Goal: Task Accomplishment & Management: Manage account settings

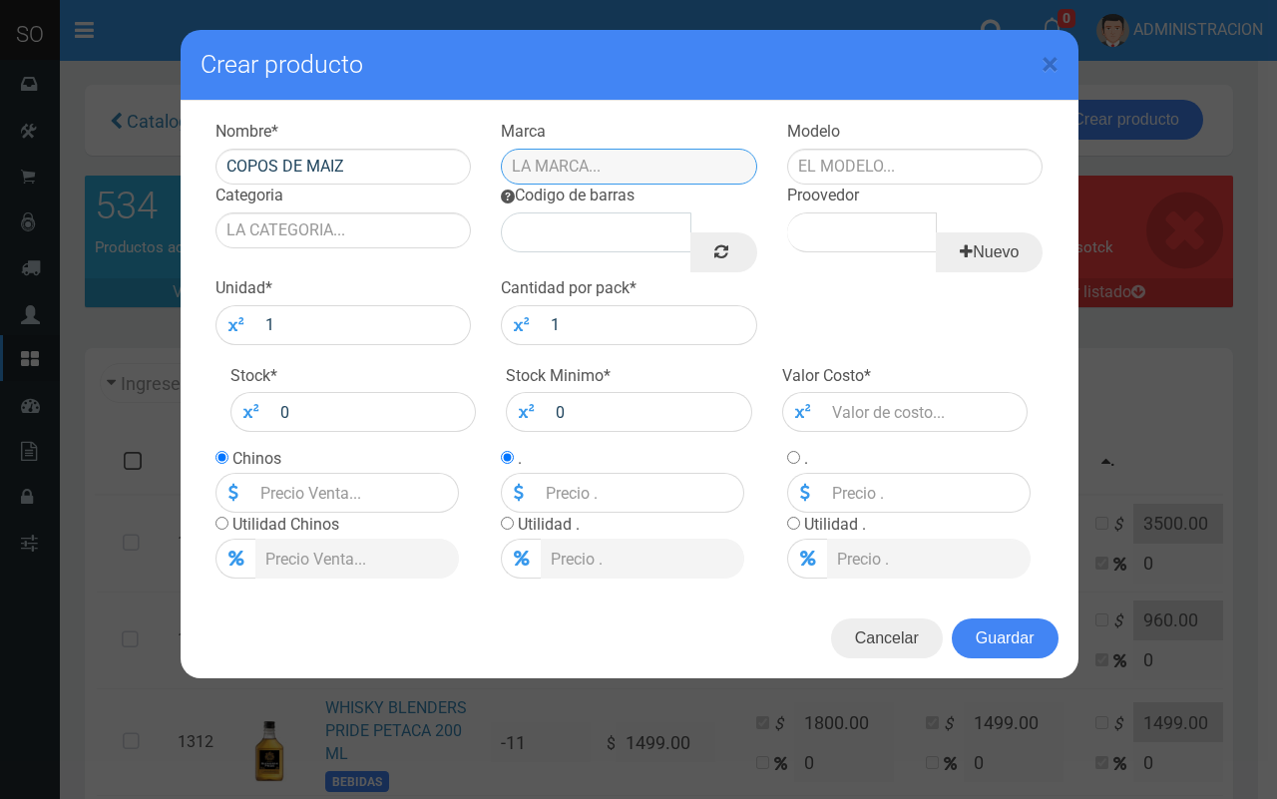
click at [645, 160] on input "text" at bounding box center [629, 167] width 256 height 36
type input "MORIXE"
click at [833, 152] on input "text" at bounding box center [915, 167] width 256 height 36
type input "CAJA"
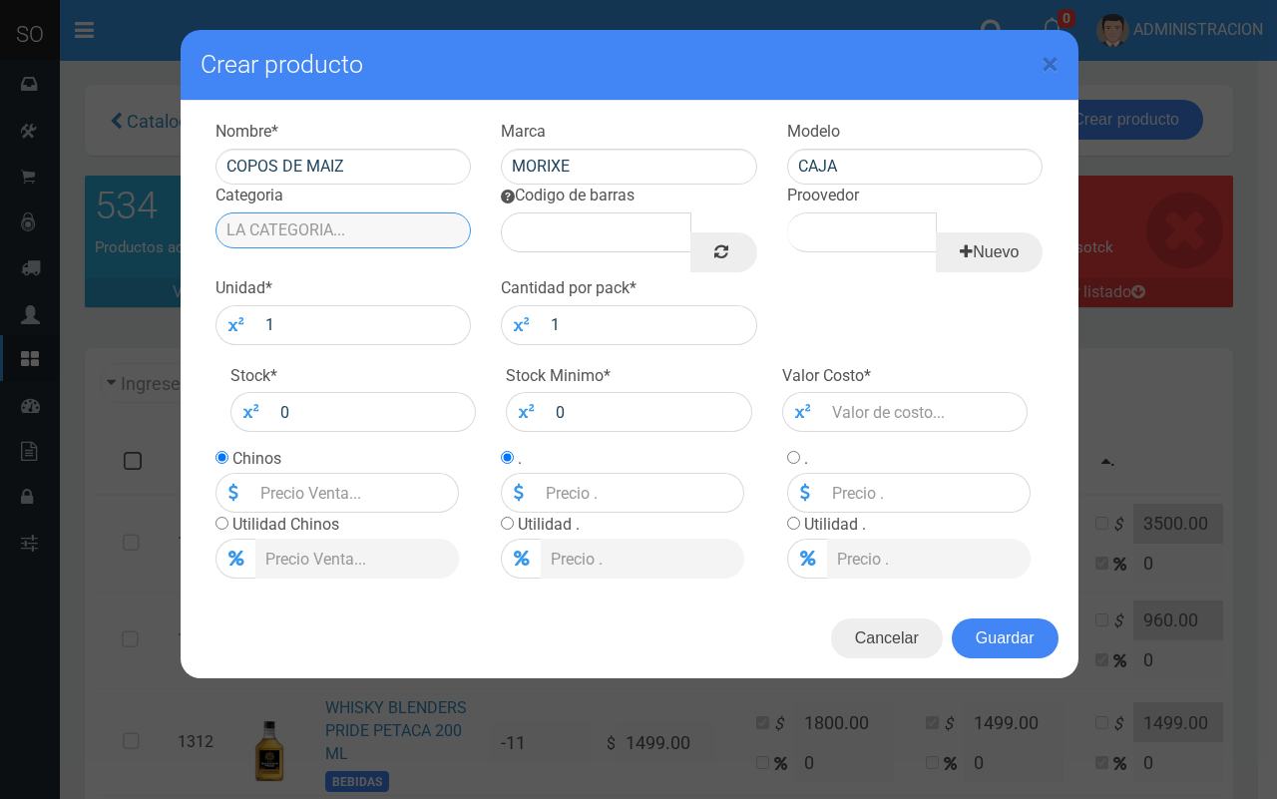
click at [394, 226] on input "Categoria" at bounding box center [344, 231] width 256 height 36
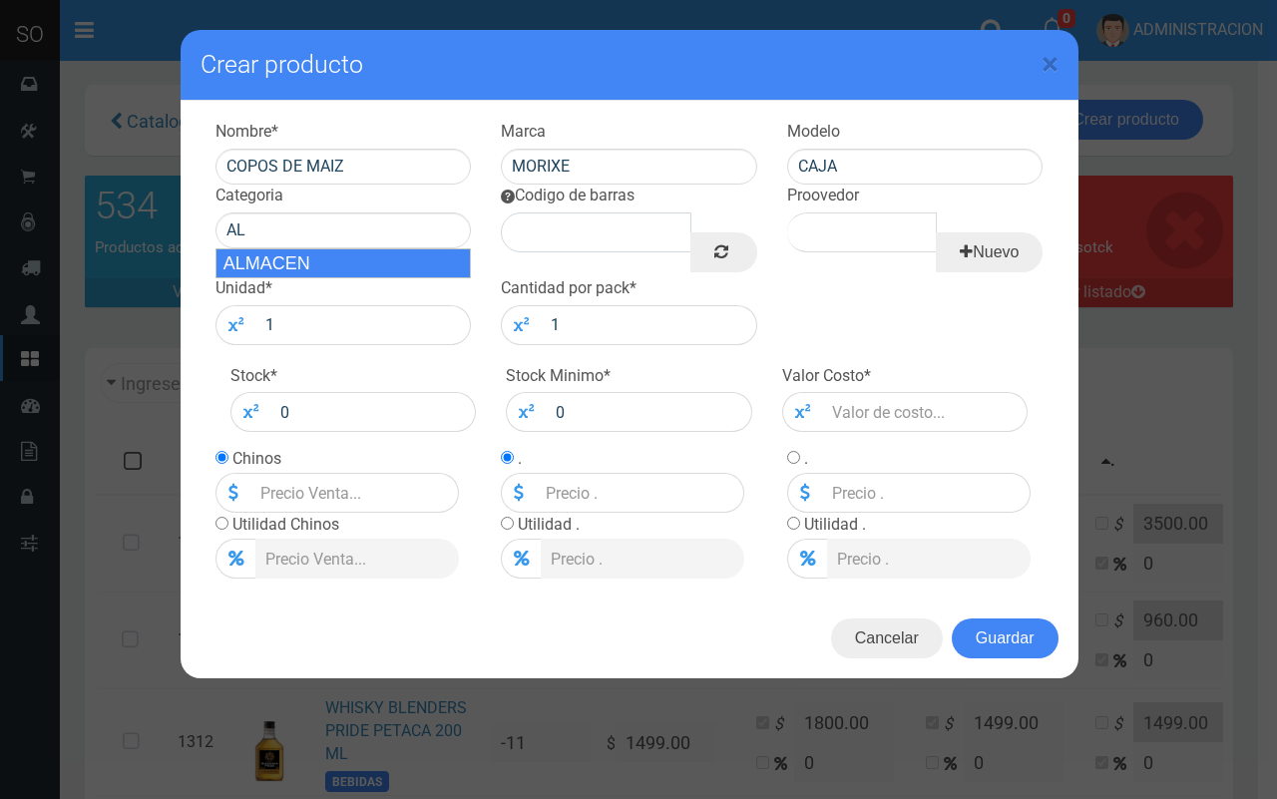
click at [374, 277] on div "Unidad * 1" at bounding box center [344, 311] width 286 height 68
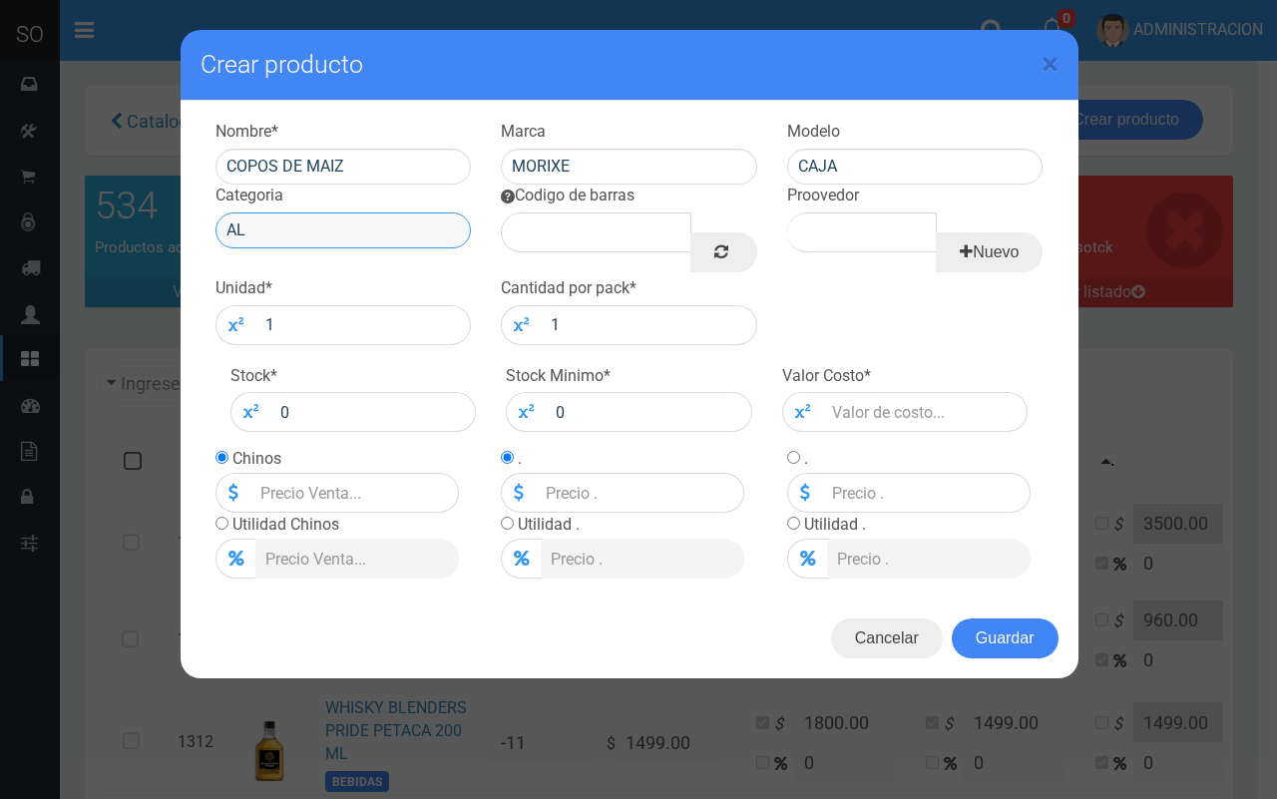
click at [374, 226] on input "AL" at bounding box center [344, 231] width 256 height 36
click at [366, 269] on div "ALMACEN" at bounding box center [344, 263] width 256 height 30
type input "ALMACEN"
drag, startPoint x: 865, startPoint y: 153, endPoint x: 785, endPoint y: 140, distance: 80.9
click at [785, 140] on div "Modelo CAJA" at bounding box center [915, 153] width 286 height 64
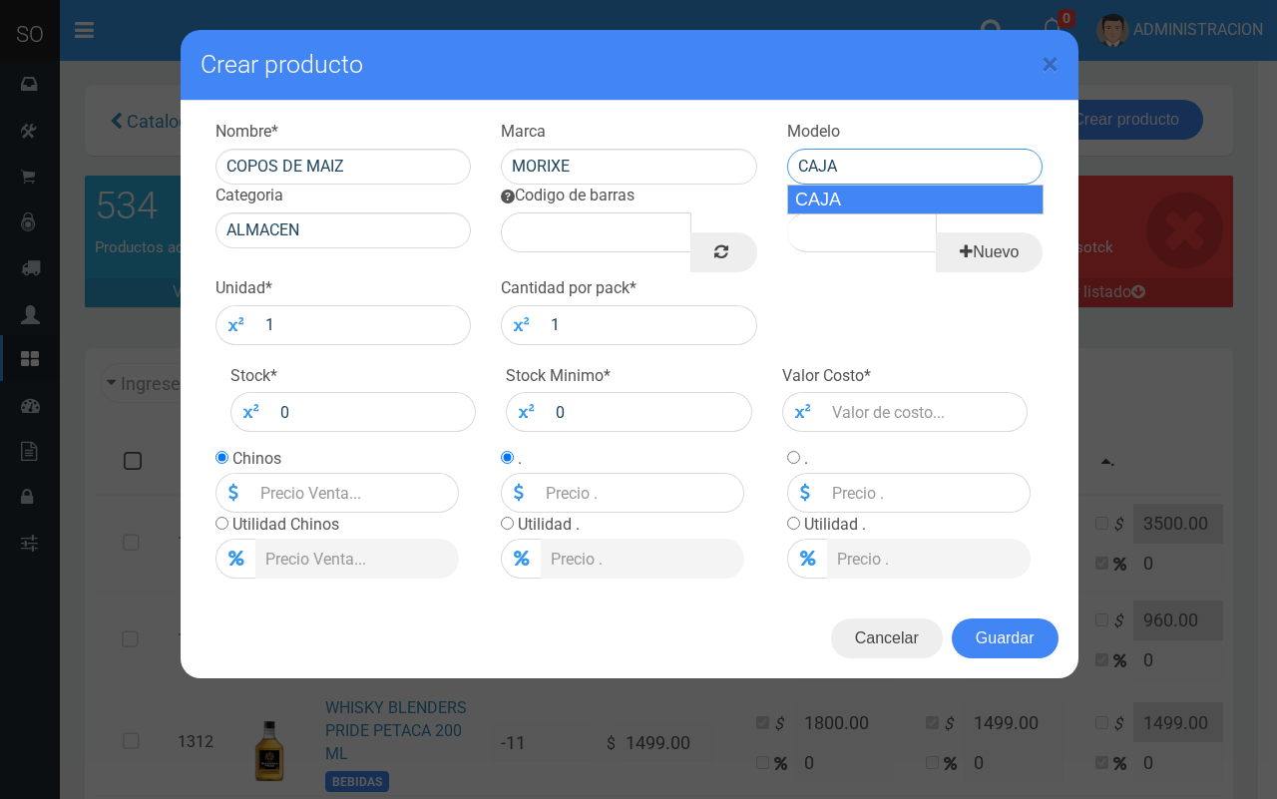
drag, startPoint x: 826, startPoint y: 190, endPoint x: 719, endPoint y: 192, distance: 107.8
click at [825, 190] on div "CAJA" at bounding box center [915, 200] width 256 height 30
type input "CAJA"
click at [716, 236] on link at bounding box center [724, 253] width 66 height 40
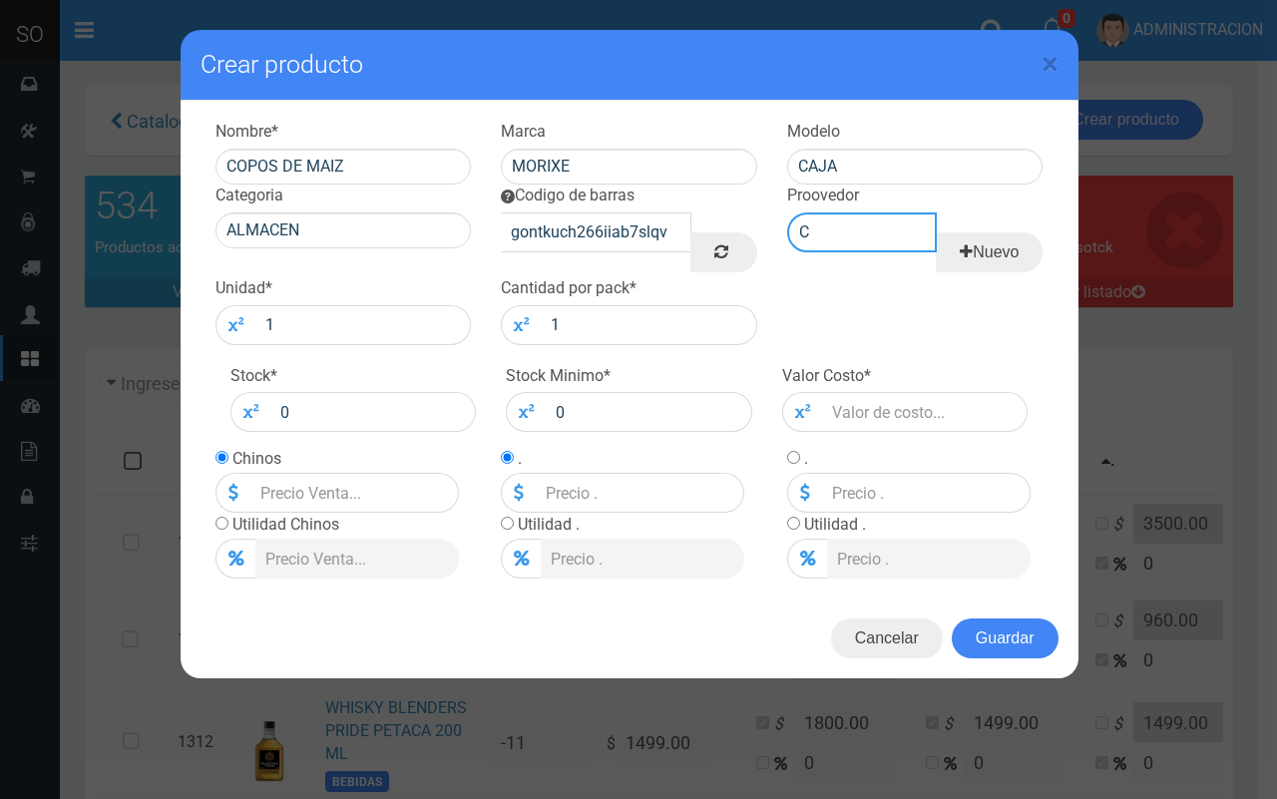
click at [841, 218] on input "C" at bounding box center [862, 233] width 150 height 40
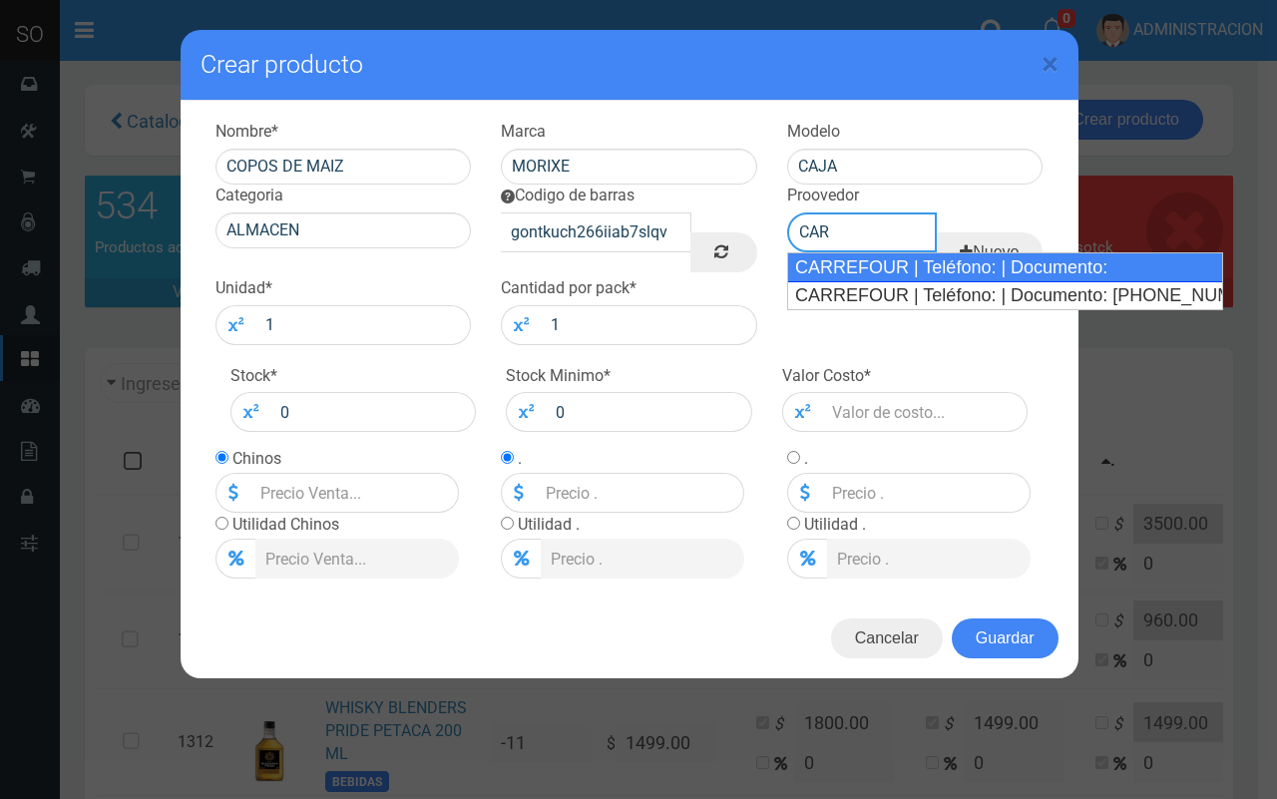
click at [854, 261] on div "CARREFOUR | Teléfono: | Documento:" at bounding box center [1005, 267] width 436 height 30
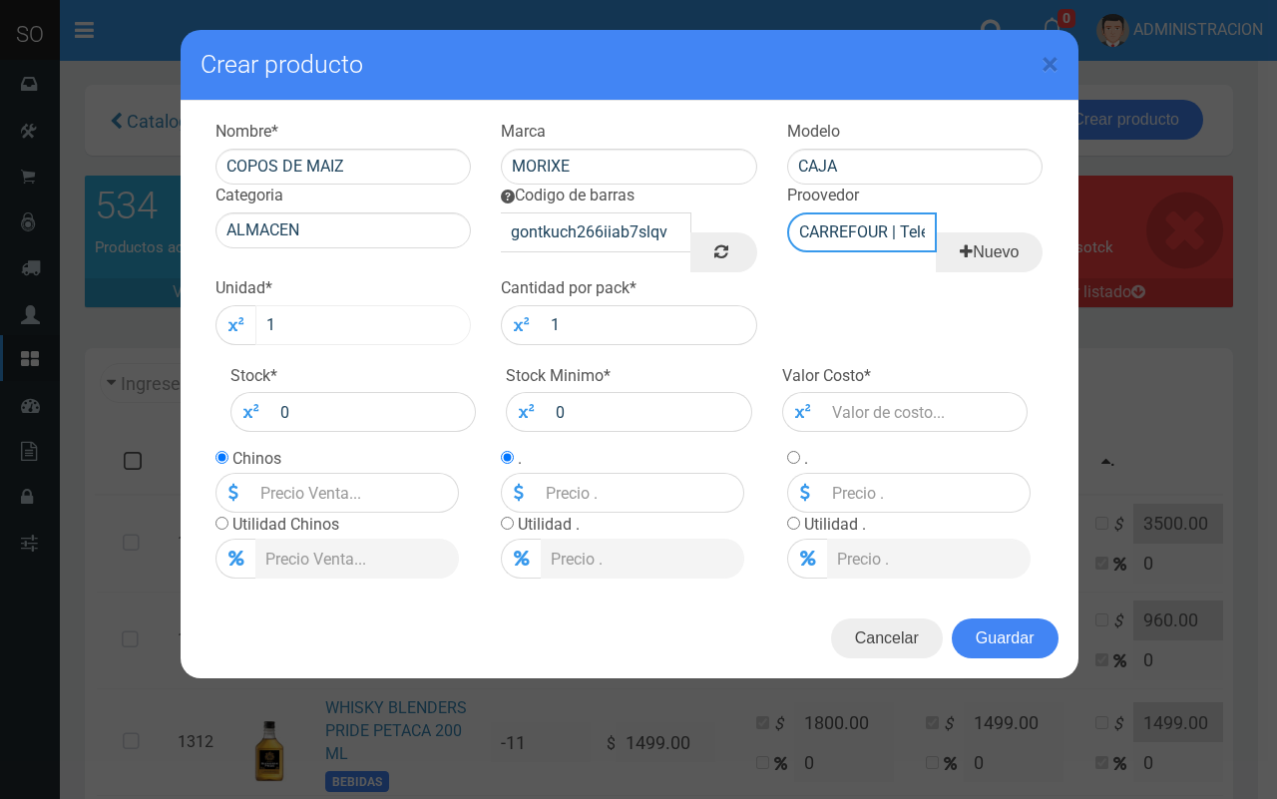
type input "CARREFOUR | Teléfono: | Documento:"
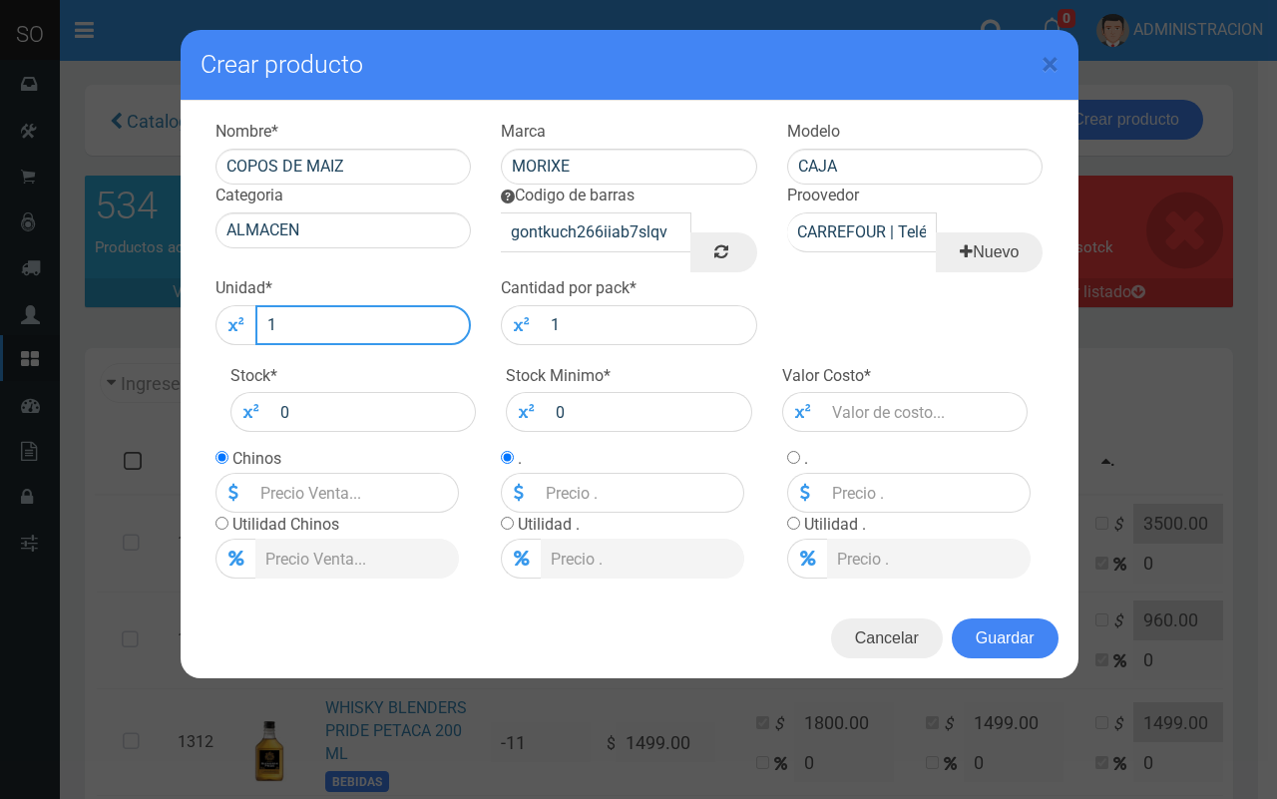
drag, startPoint x: 375, startPoint y: 307, endPoint x: 359, endPoint y: 310, distance: 16.2
click at [359, 310] on input "1" at bounding box center [363, 325] width 217 height 40
type input "12"
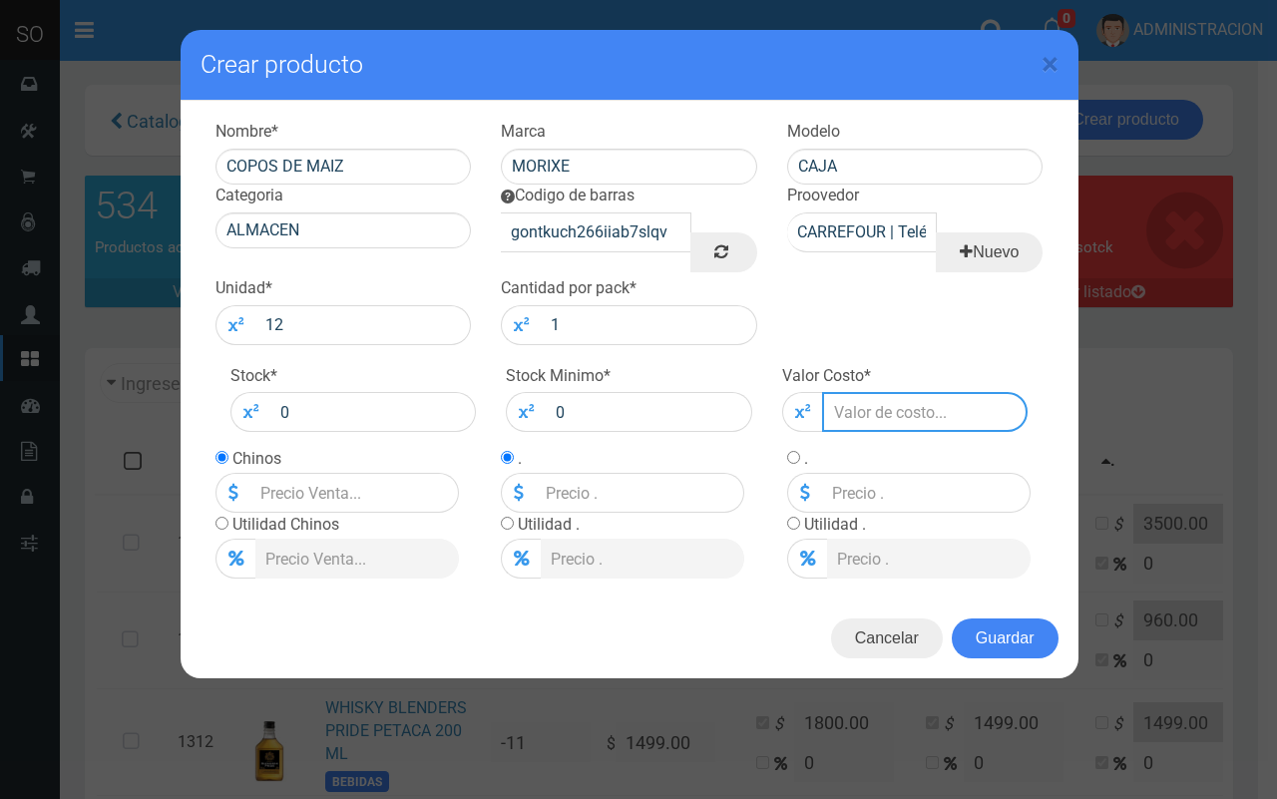
click at [934, 402] on input "number" at bounding box center [925, 412] width 207 height 40
type input "5"
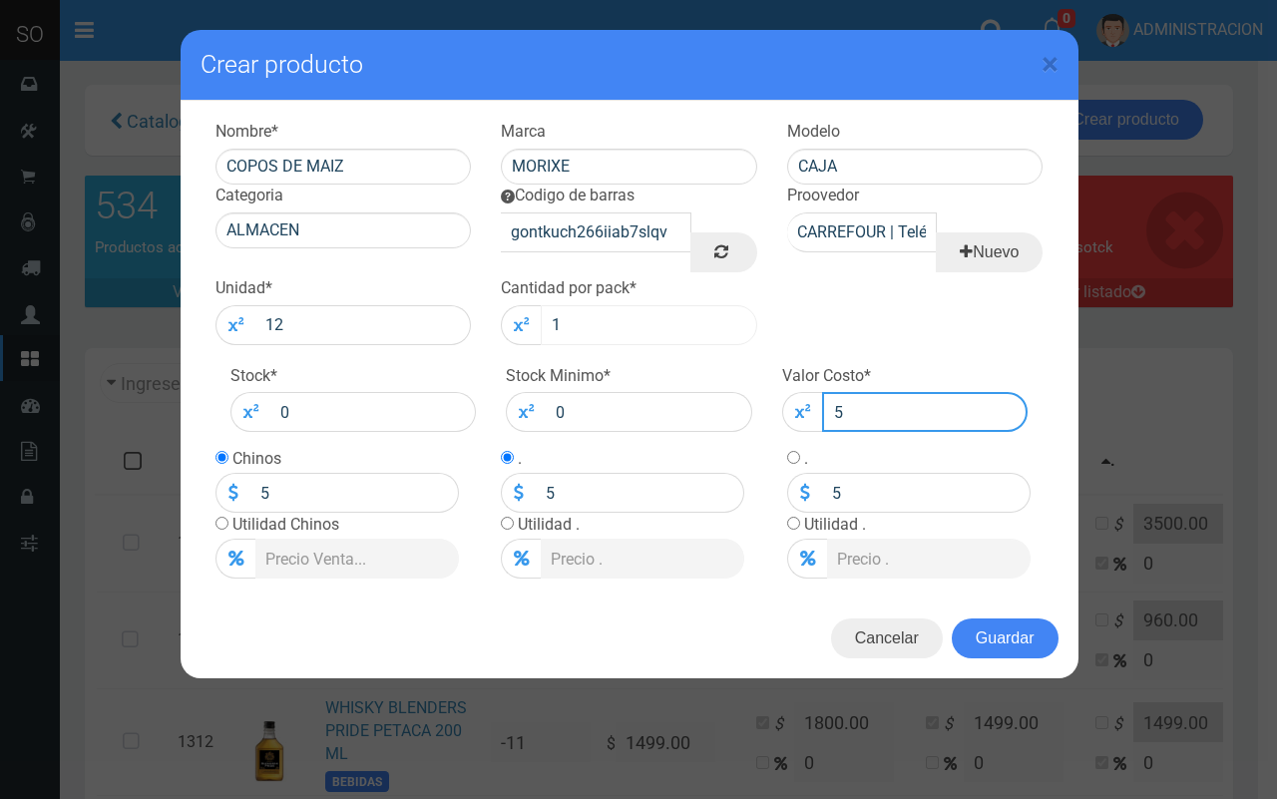
type input "55"
type input "550"
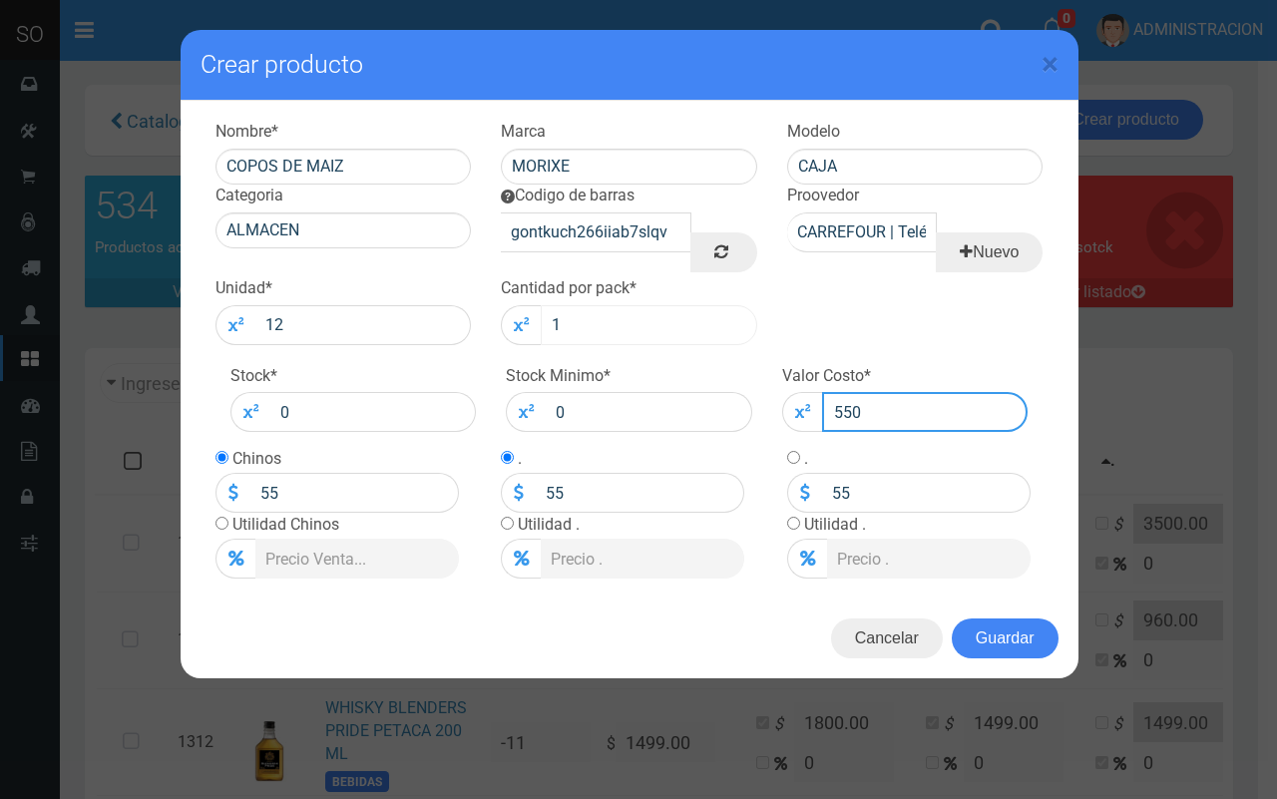
type input "550"
type input "550.0"
type input "550"
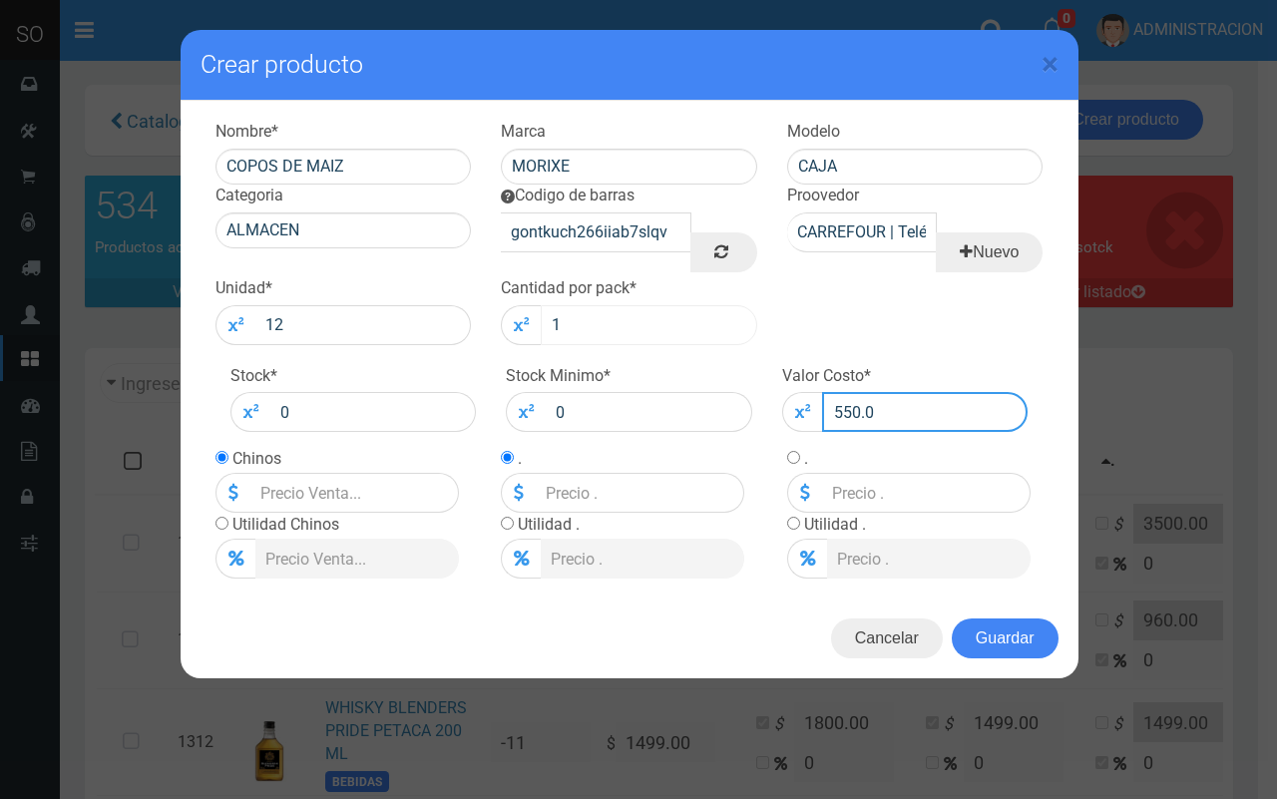
type input "550"
type input "550.00"
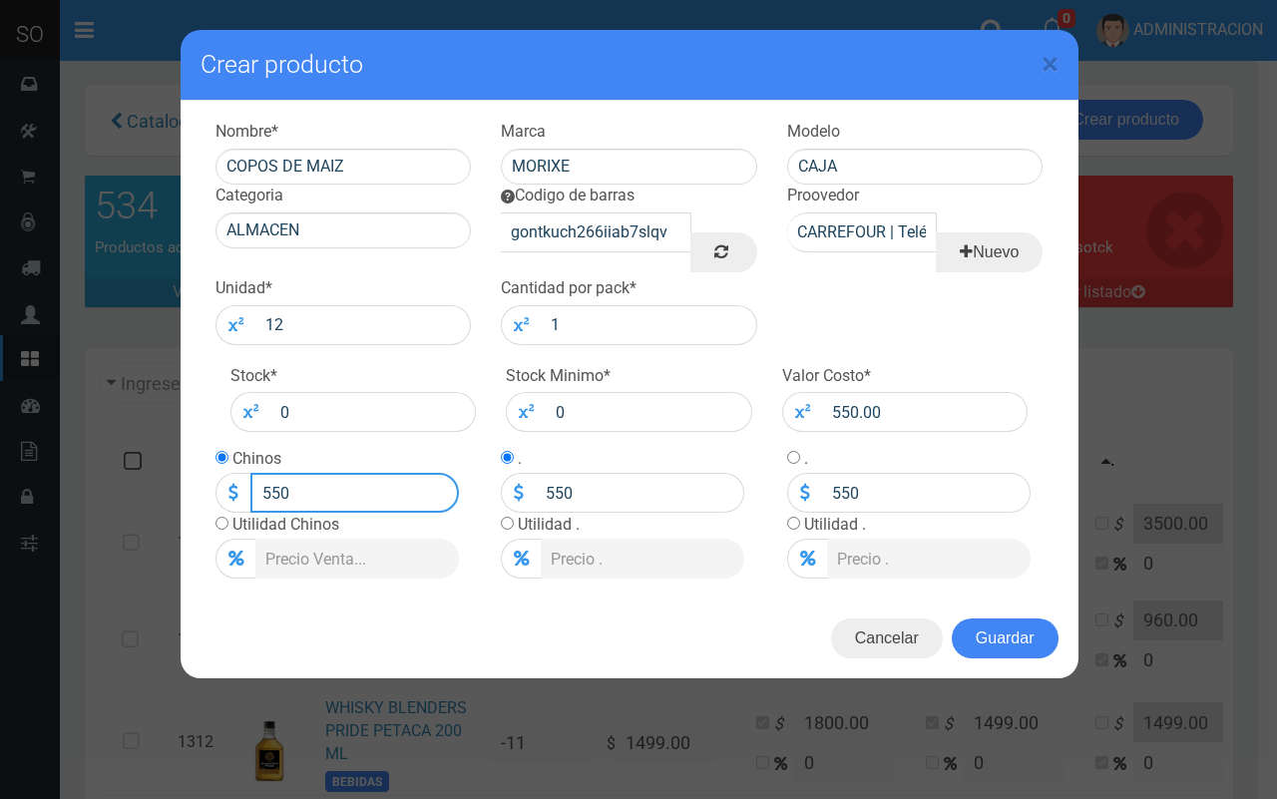
drag, startPoint x: 356, startPoint y: 487, endPoint x: 198, endPoint y: 485, distance: 158.7
click at [198, 485] on div "Nombre * COPOS DE MAIZ Marca MORIXE Modelo CAJA Categoria ALMACEN Codigo de bar…" at bounding box center [630, 350] width 898 height 498
type input "700"
type input "700.00"
click at [985, 657] on button "Guardar" at bounding box center [1005, 639] width 107 height 40
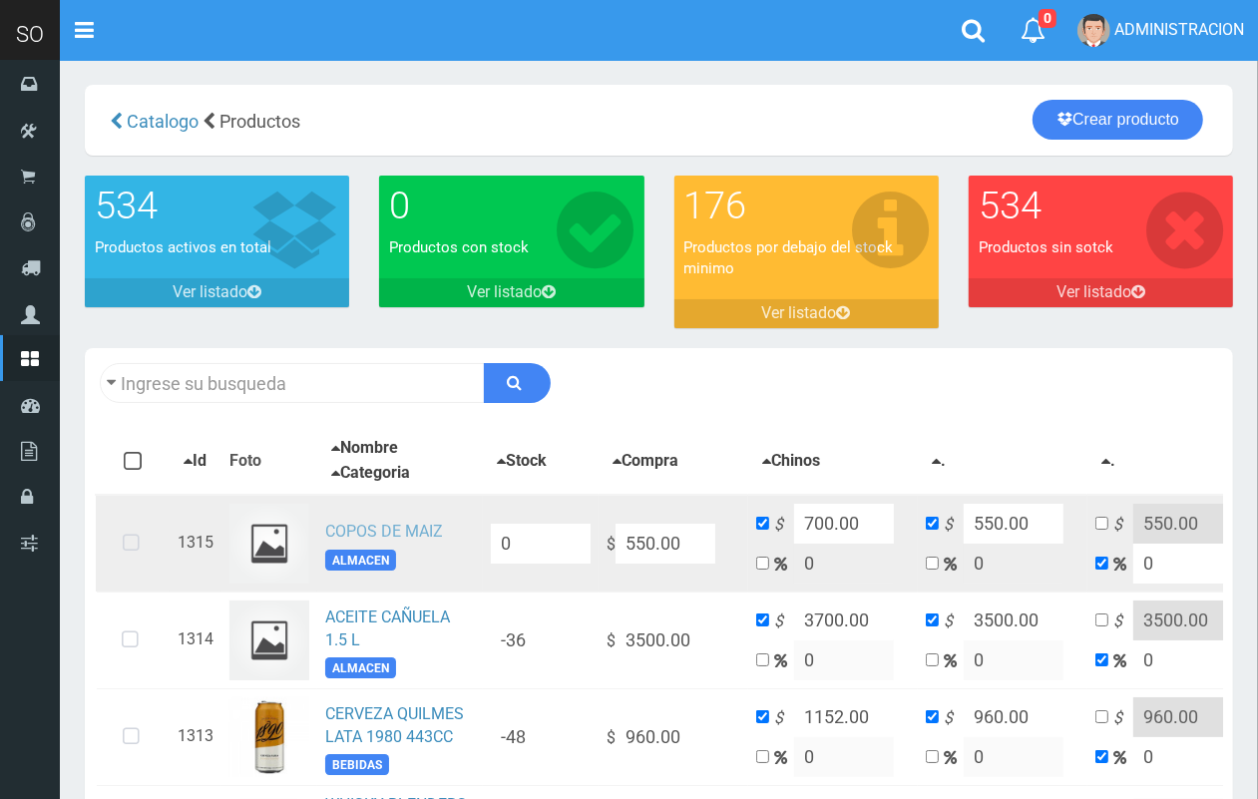
click at [392, 530] on link "COPOS DE MAIZ" at bounding box center [384, 531] width 118 height 19
click at [135, 541] on icon at bounding box center [131, 544] width 53 height 66
drag, startPoint x: 699, startPoint y: 545, endPoint x: 620, endPoint y: 544, distance: 78.8
click at [620, 544] on input "550.00" at bounding box center [666, 544] width 100 height 40
type input "500.00"
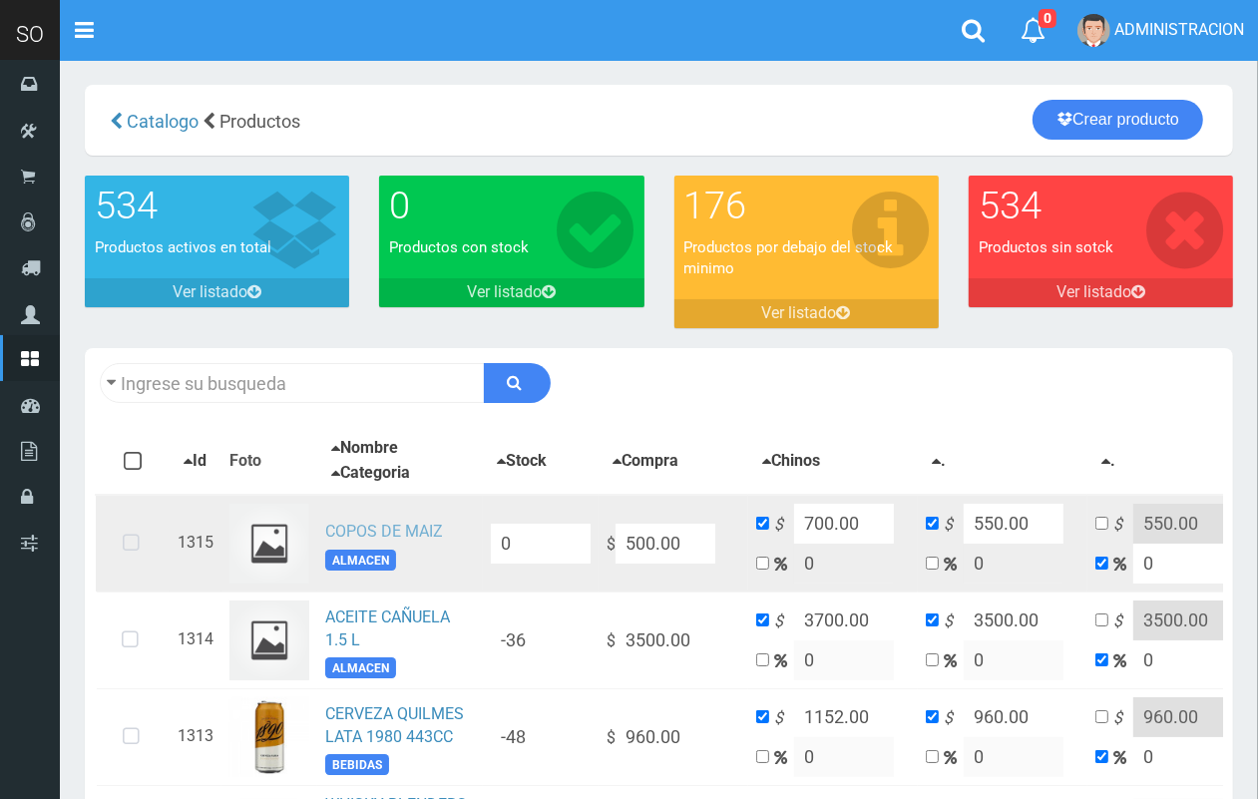
click at [405, 534] on link "COPOS DE MAIZ" at bounding box center [384, 531] width 118 height 19
click at [394, 522] on link "COPOS DE MAIZ" at bounding box center [384, 531] width 118 height 19
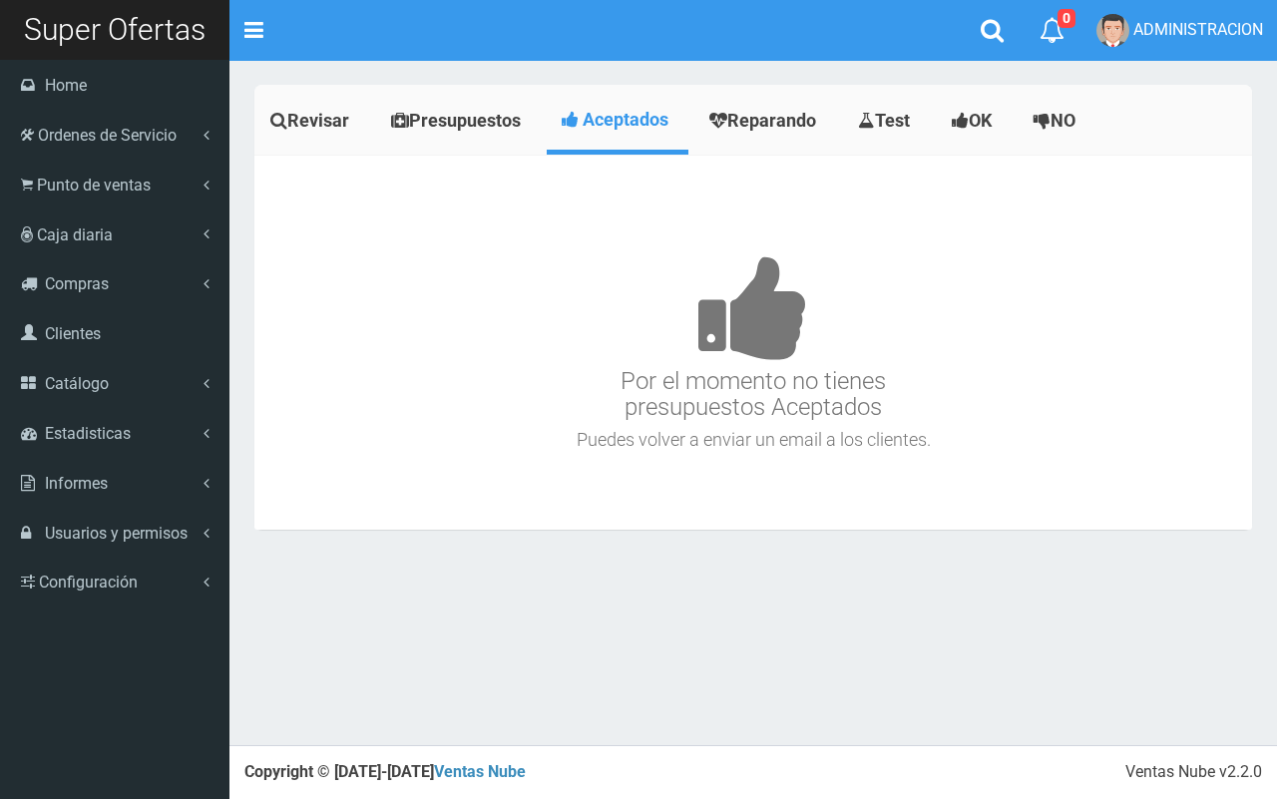
click at [43, 190] on span "Punto de ventas" at bounding box center [94, 185] width 114 height 19
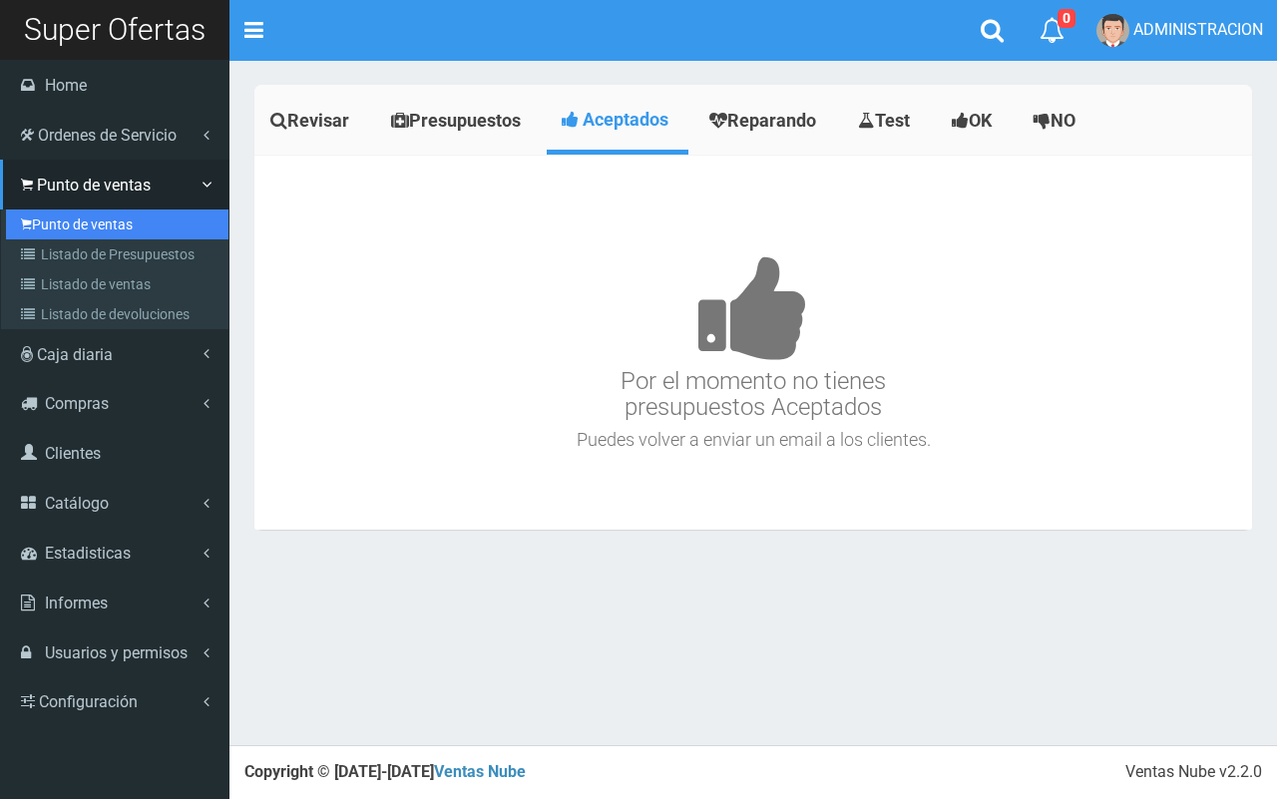
click at [112, 227] on link "Punto de ventas" at bounding box center [117, 225] width 223 height 30
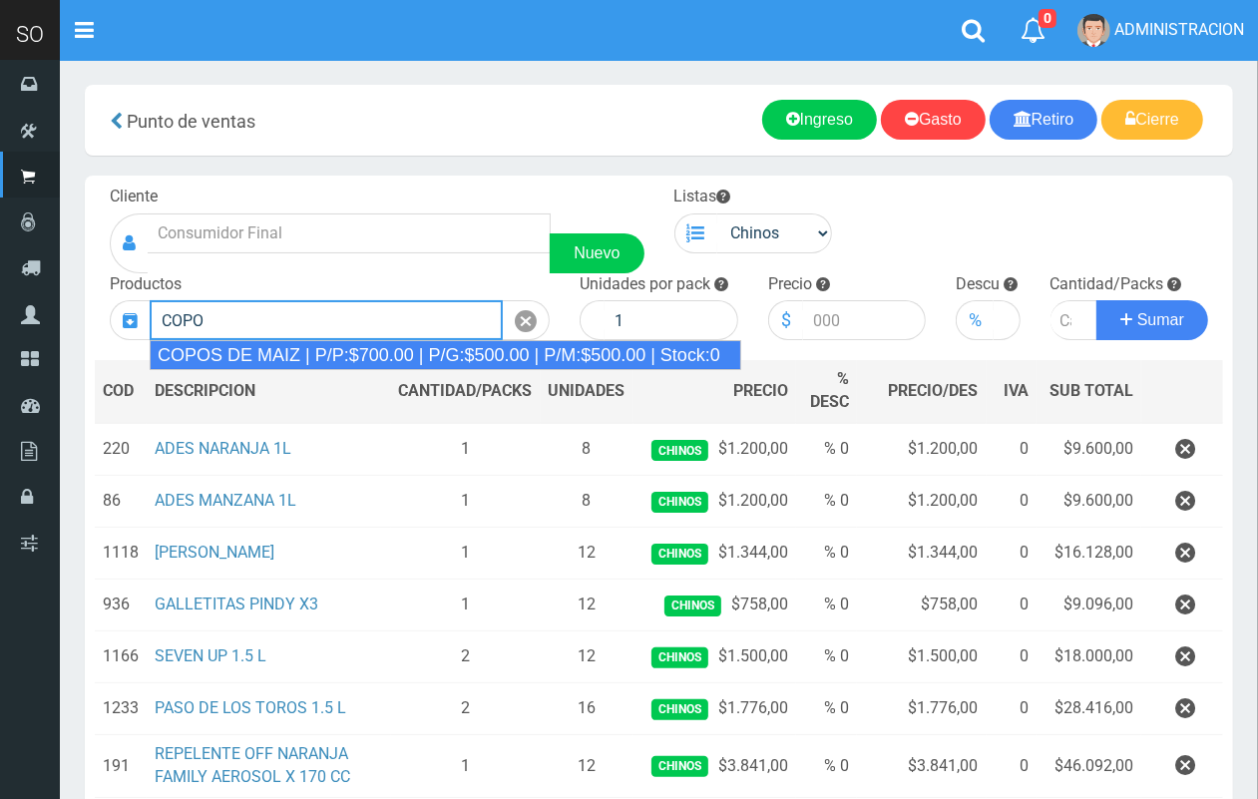
click at [305, 347] on div "COPOS DE MAIZ | P/P:$700.00 | P/G:$500.00 | P/M:$500.00 | Stock:0" at bounding box center [446, 355] width 592 height 30
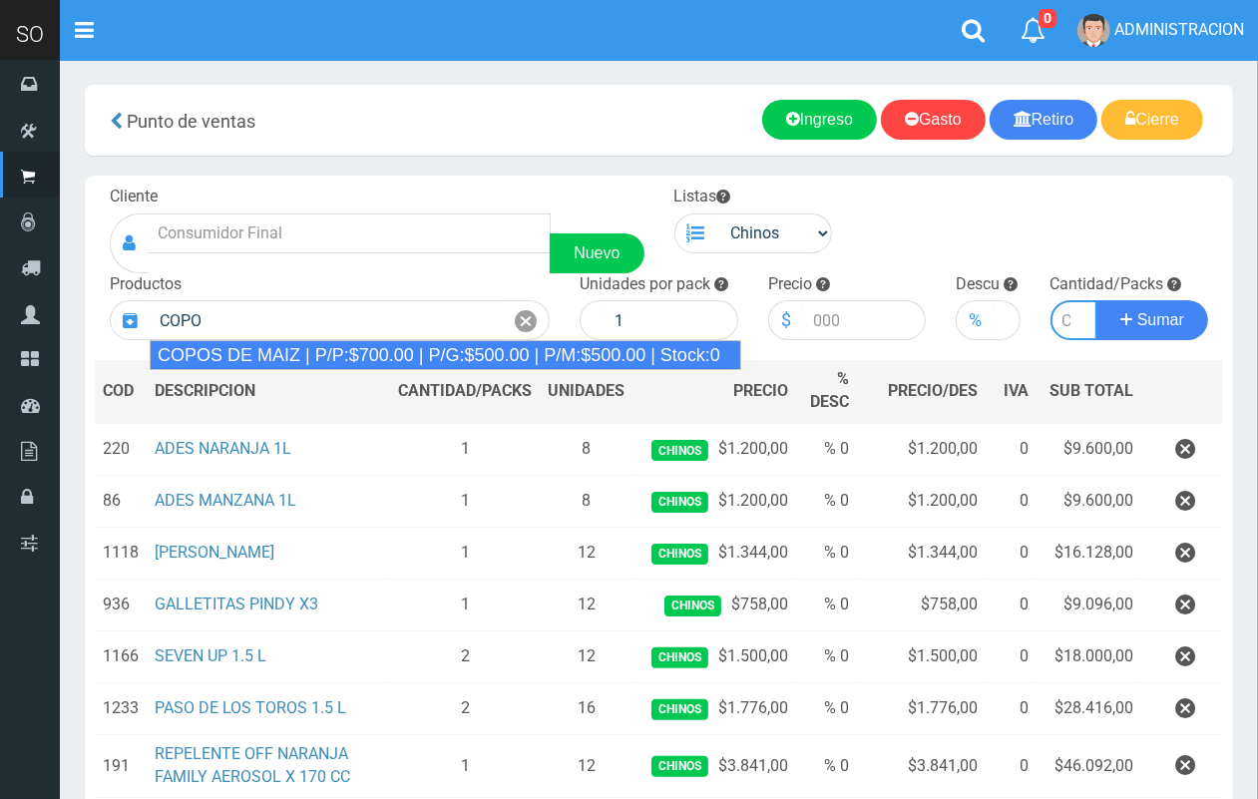
type input "COPOS DE MAIZ | P/P:$700.00 | P/G:$500.00 | P/M:$500.00 | Stock:0"
type input "9"
type input "700.00"
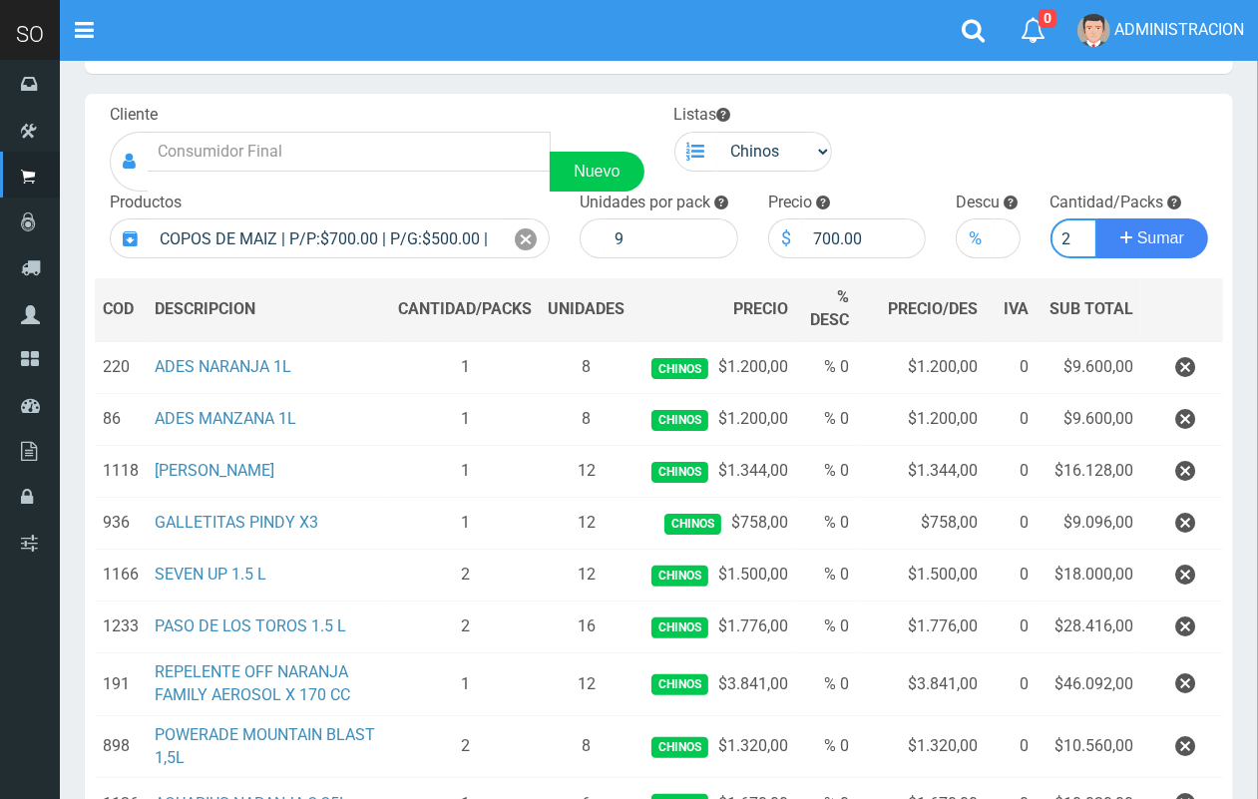
scroll to position [0, 2]
type input "2"
click at [1097, 219] on button "Sumar" at bounding box center [1153, 239] width 112 height 40
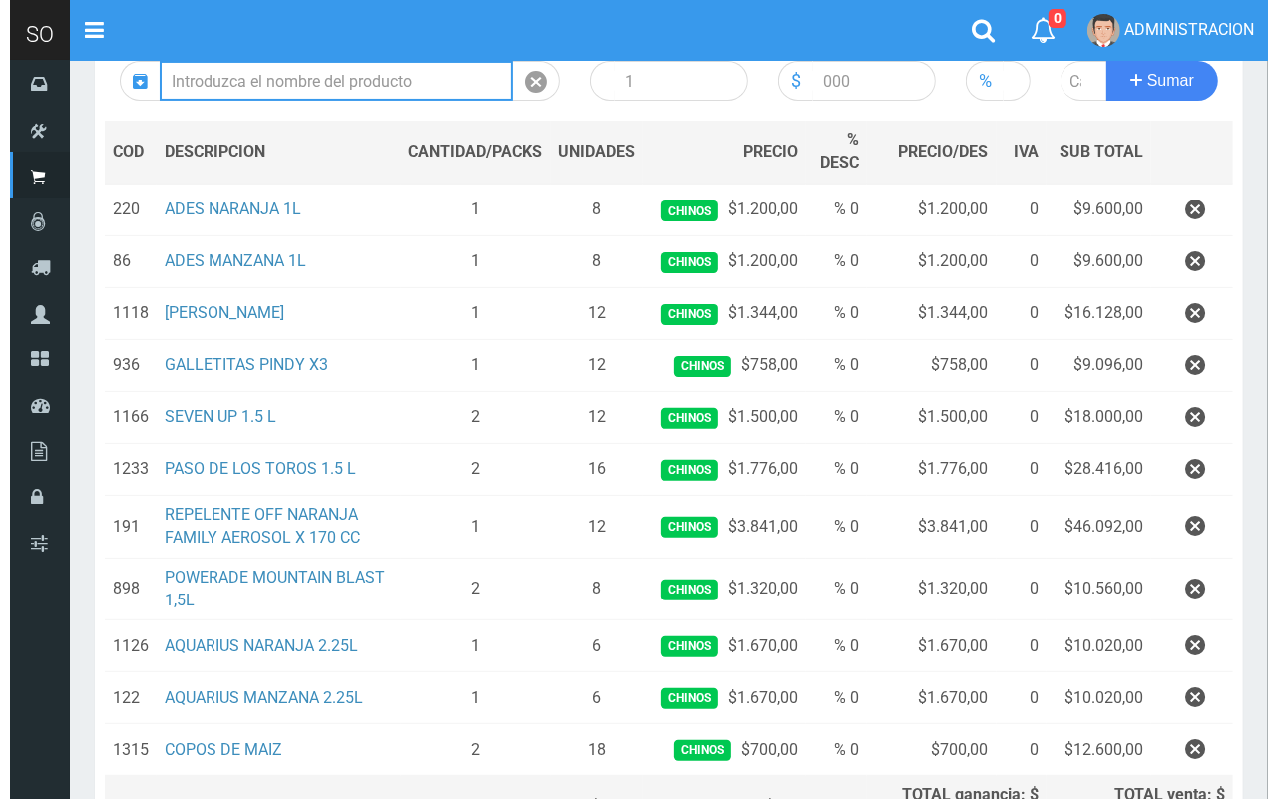
scroll to position [457, 0]
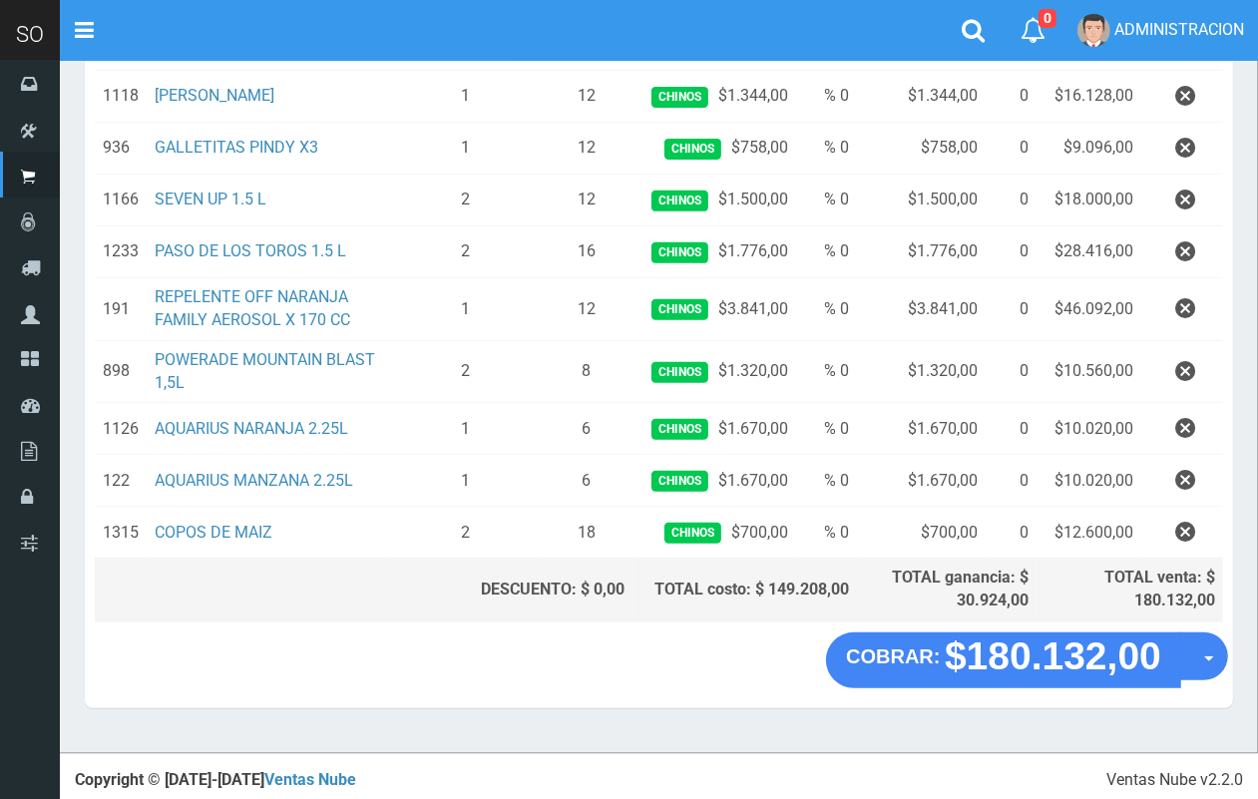
click at [1229, 674] on div "COBRAR: $180.132,00 Opciones Hacer Devolucion Crear presupuesto" at bounding box center [659, 671] width 1149 height 76
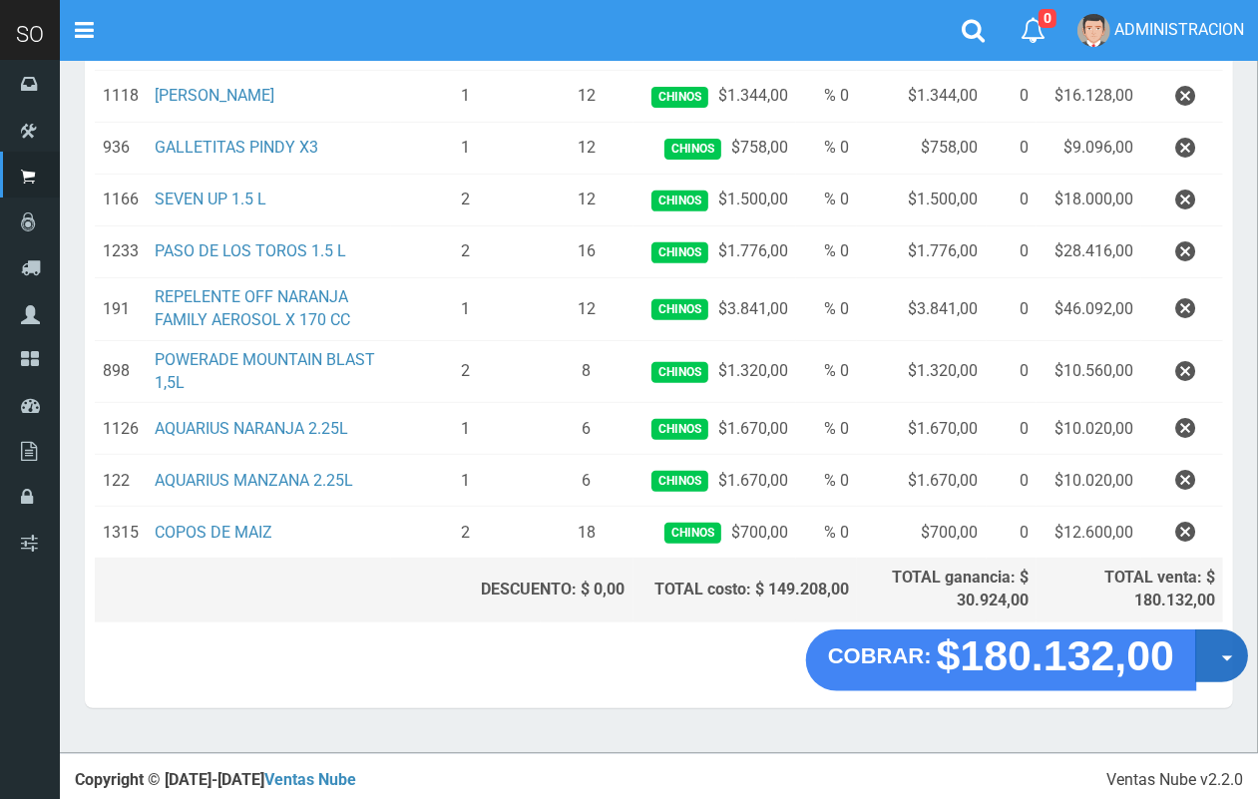
click at [1218, 660] on button "Opciones" at bounding box center [1222, 656] width 53 height 53
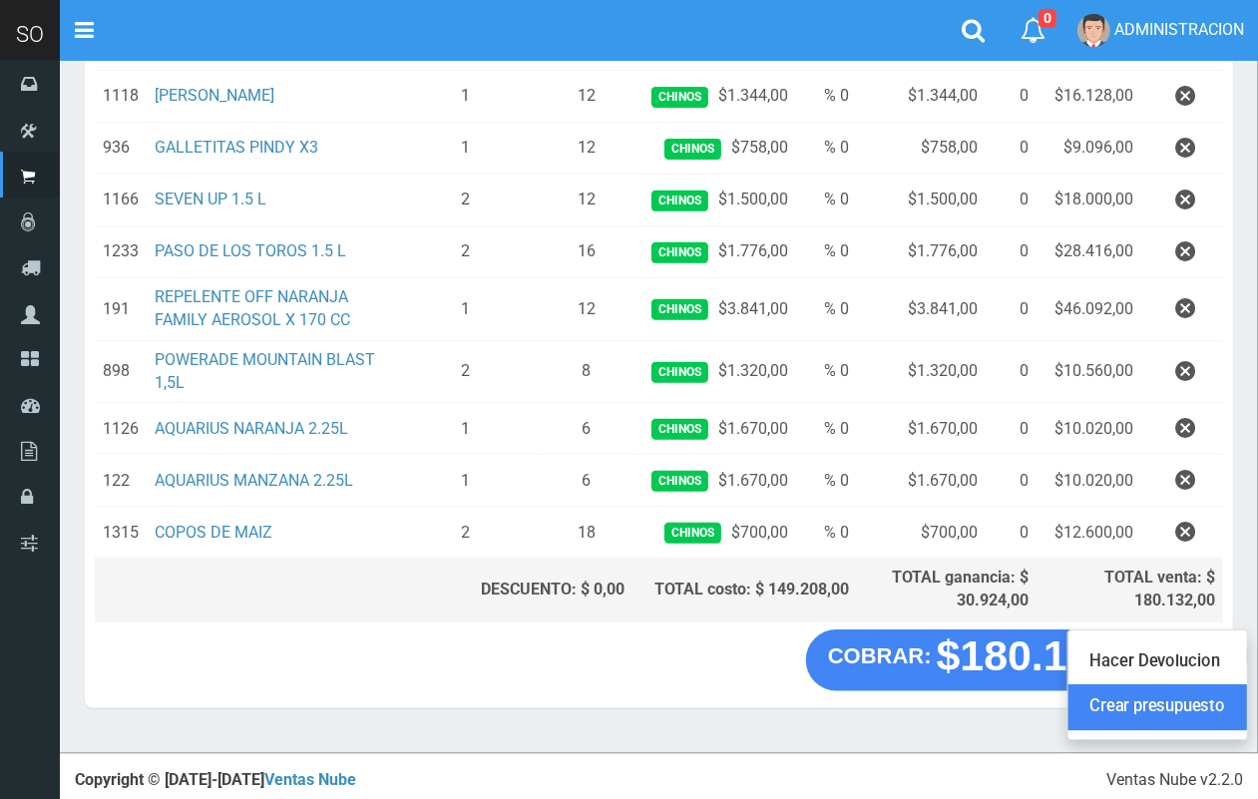
click at [1181, 692] on link "Crear presupuesto" at bounding box center [1158, 709] width 179 height 46
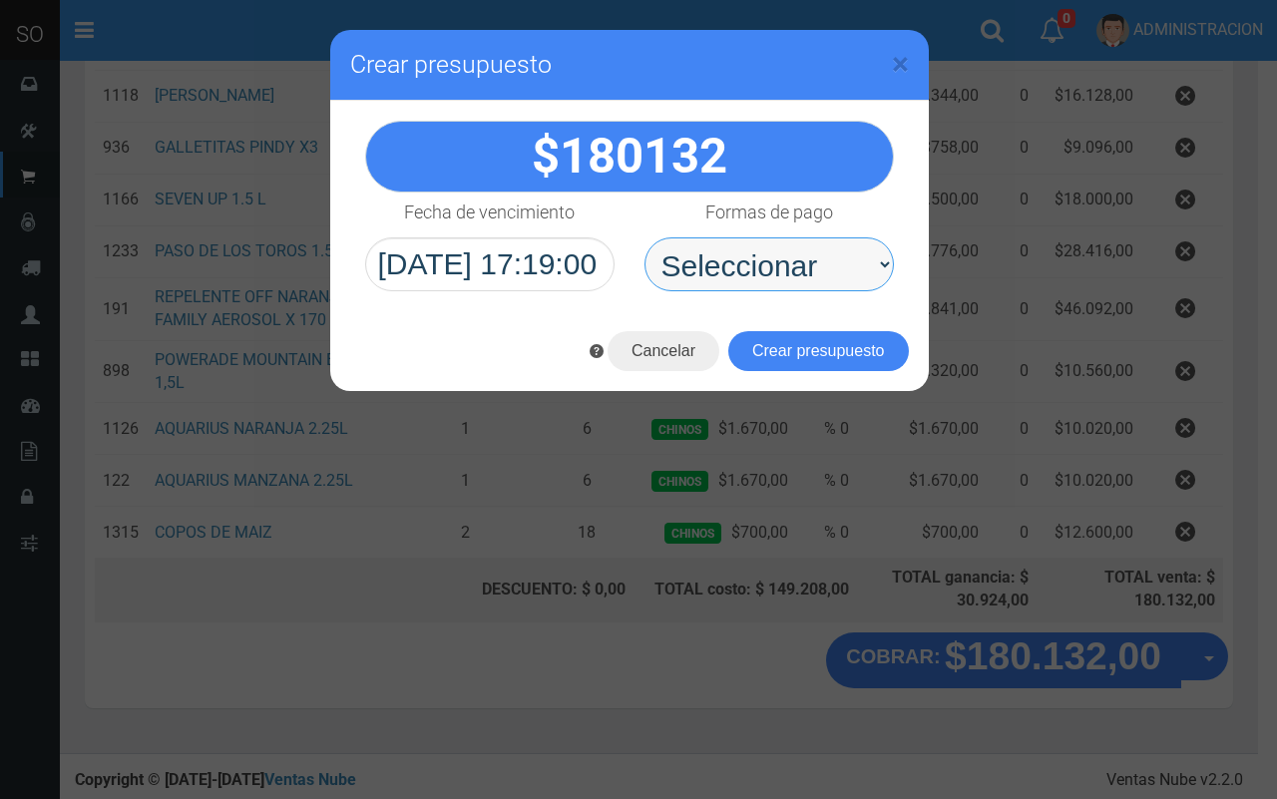
click at [825, 274] on select "Seleccionar Efectivo Tarjeta de Crédito Depósito Débito" at bounding box center [769, 265] width 249 height 54
select select "Efectivo"
click at [645, 238] on select "Seleccionar Efectivo Tarjeta de Crédito Depósito Débito" at bounding box center [769, 265] width 249 height 54
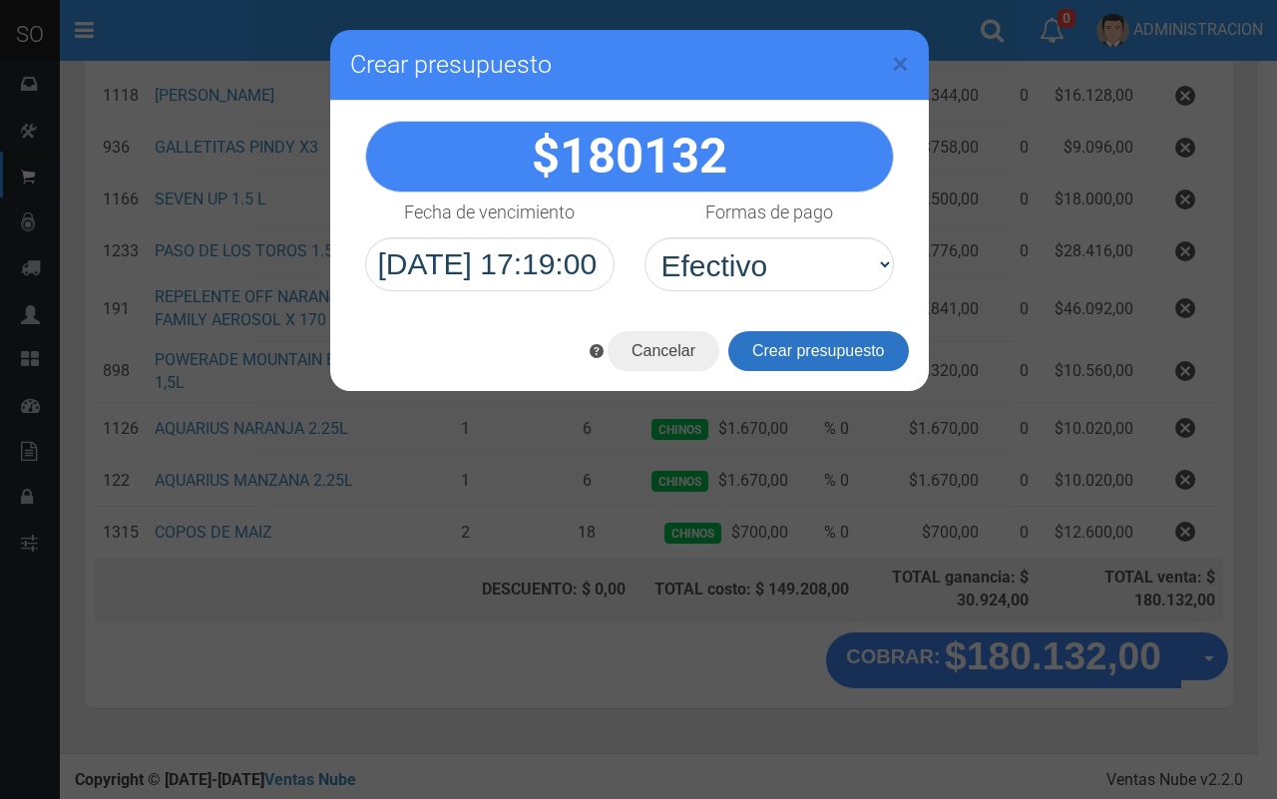
click at [821, 352] on button "Crear presupuesto" at bounding box center [818, 351] width 181 height 40
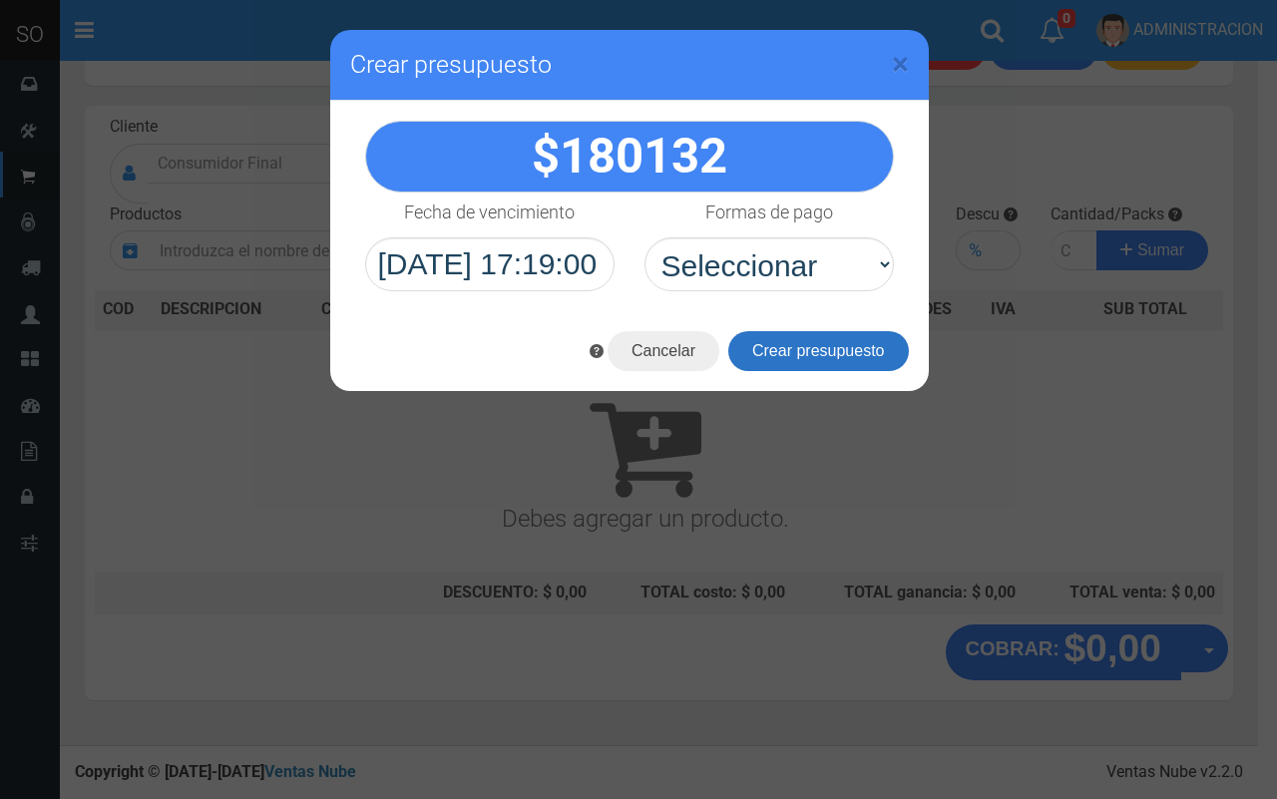
scroll to position [0, 0]
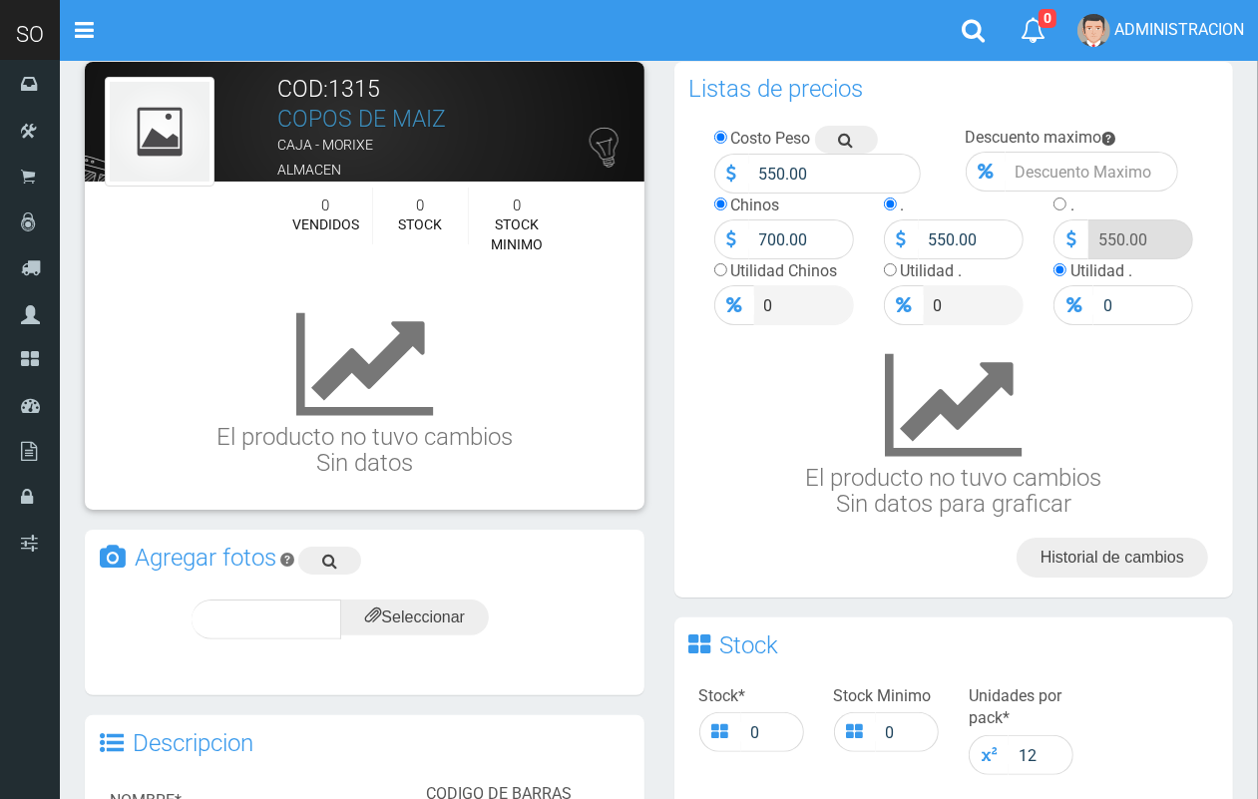
scroll to position [2, 0]
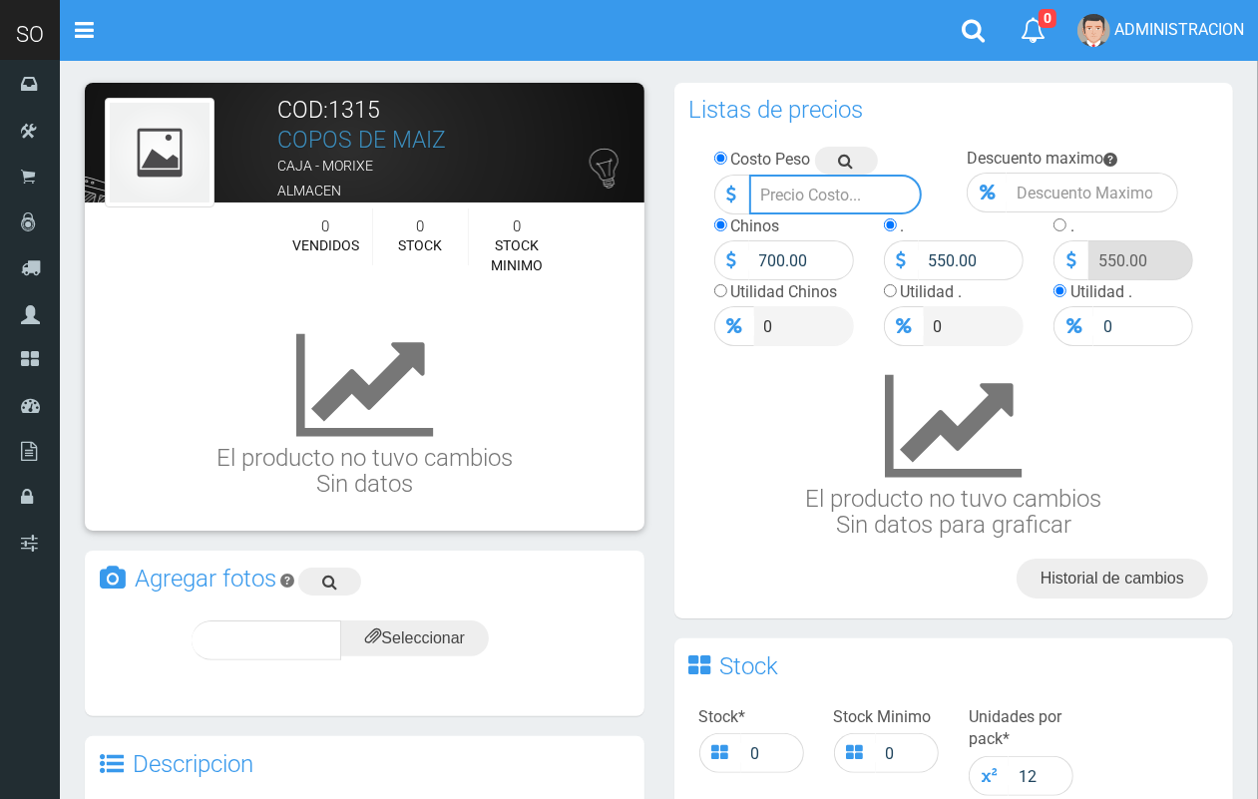
drag, startPoint x: 820, startPoint y: 195, endPoint x: 724, endPoint y: 201, distance: 96.0
click at [724, 201] on div at bounding box center [819, 195] width 208 height 40
type input "500"
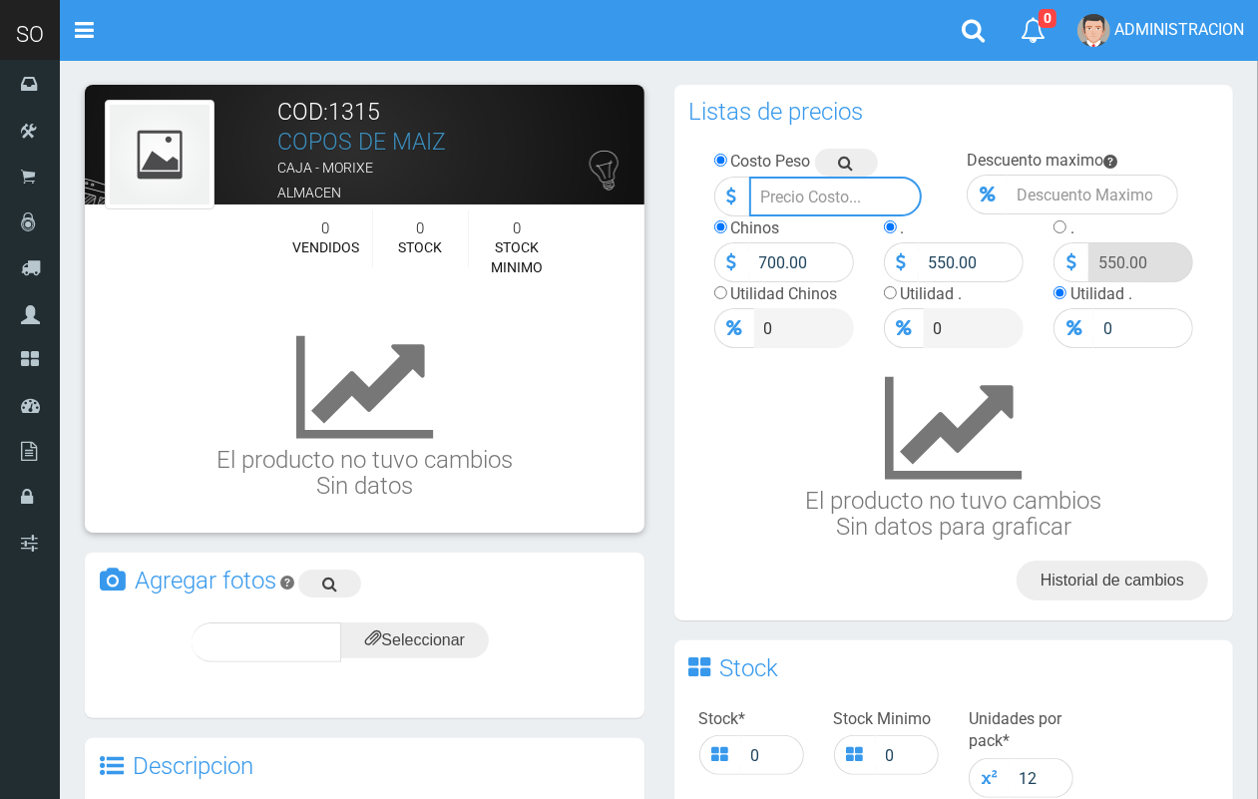
click at [780, 196] on input "number" at bounding box center [835, 197] width 173 height 40
type input "50000"
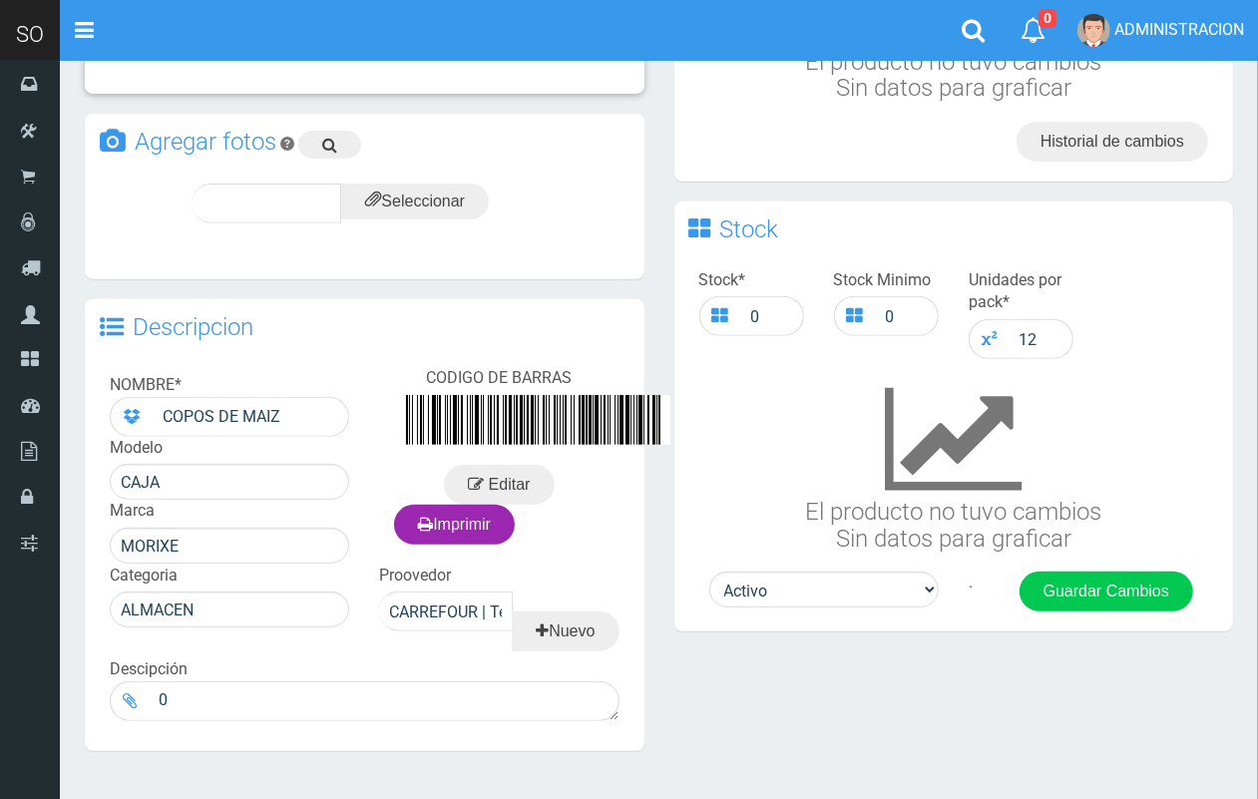
scroll to position [441, 0]
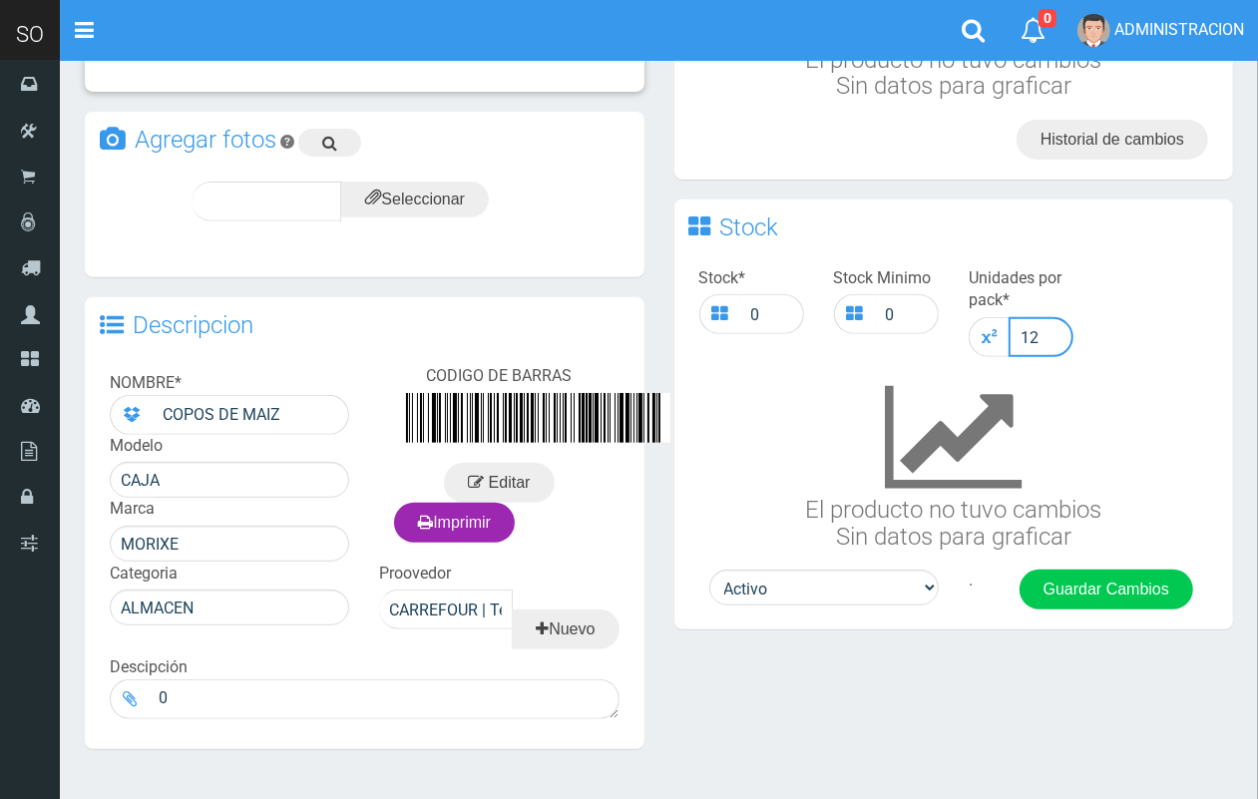
drag, startPoint x: 1050, startPoint y: 325, endPoint x: 1000, endPoint y: 316, distance: 50.7
click at [1000, 317] on div "12" at bounding box center [1021, 337] width 105 height 40
type input "9"
click at [1120, 585] on button "Guardar Cambios" at bounding box center [1107, 590] width 174 height 40
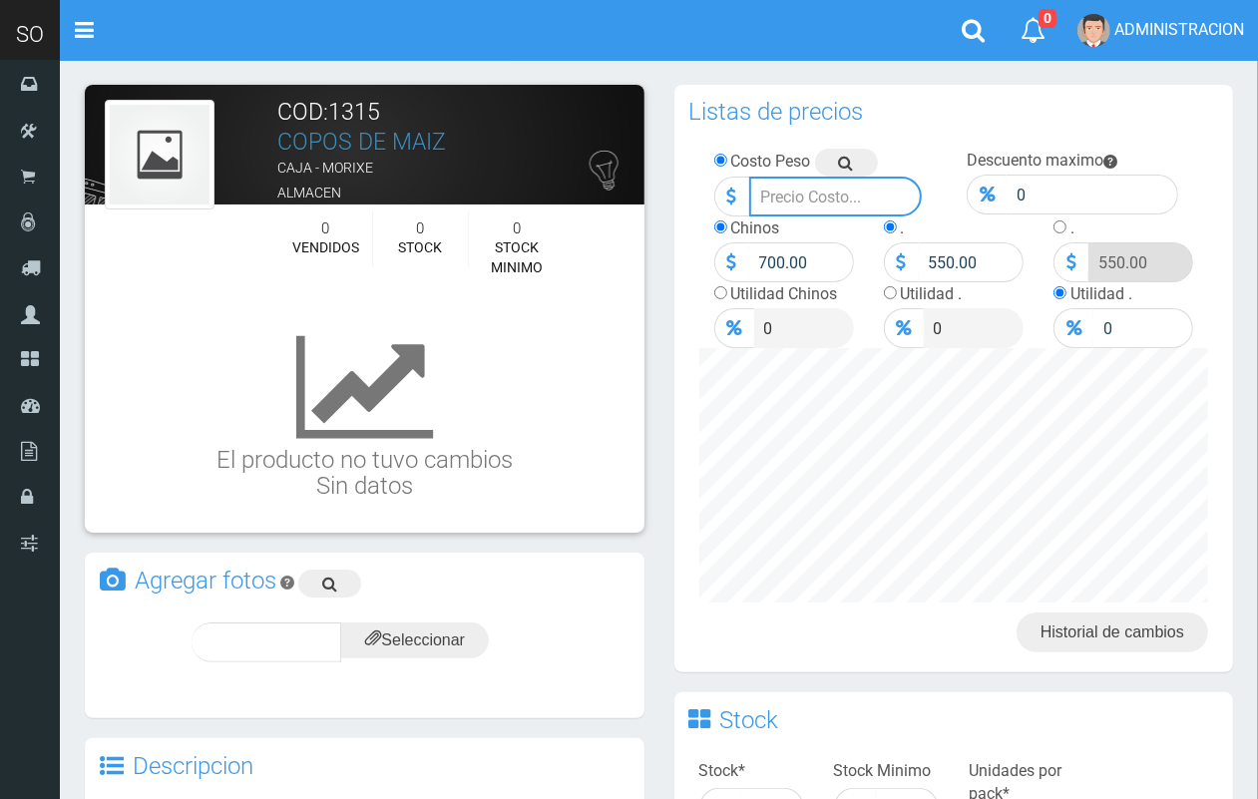
click at [775, 196] on input "number" at bounding box center [835, 197] width 173 height 40
type input "50000"
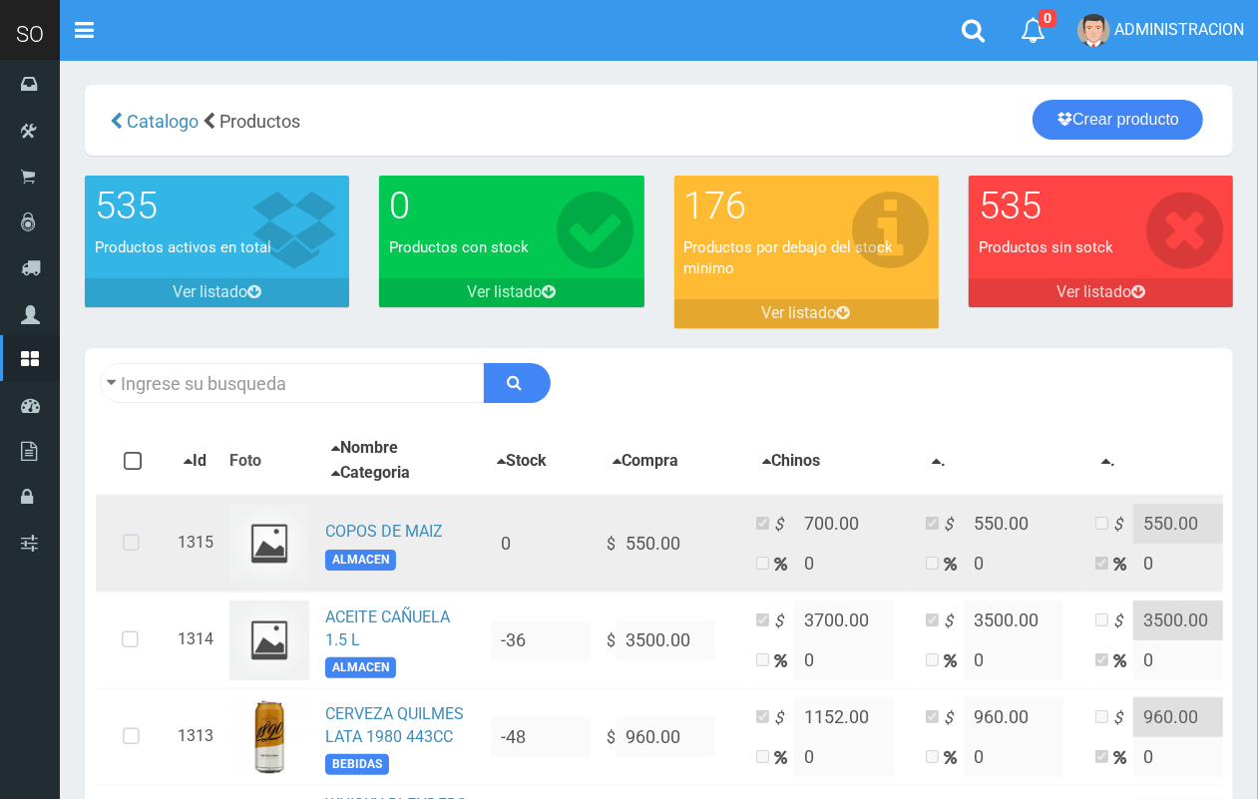
click at [108, 545] on icon at bounding box center [131, 544] width 53 height 66
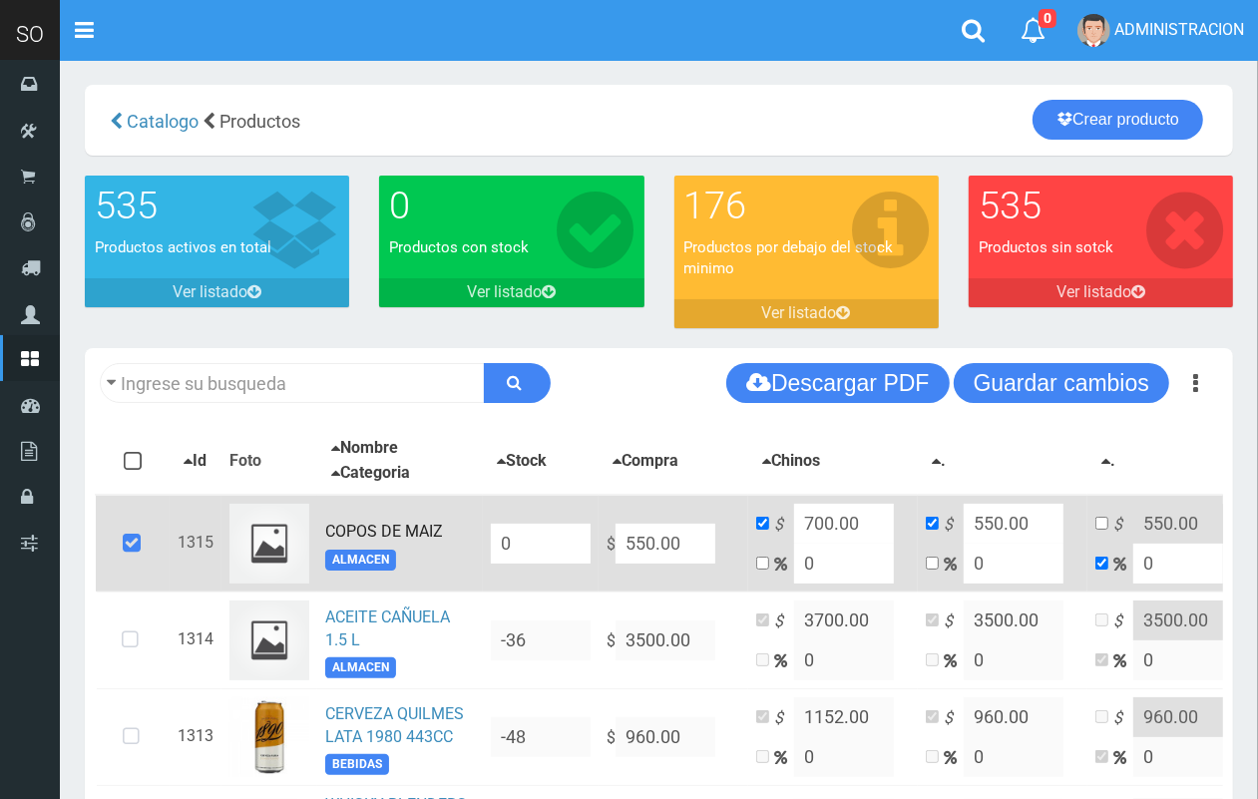
click at [646, 532] on input "550.00" at bounding box center [666, 544] width 100 height 40
type input "50.00"
type input "50"
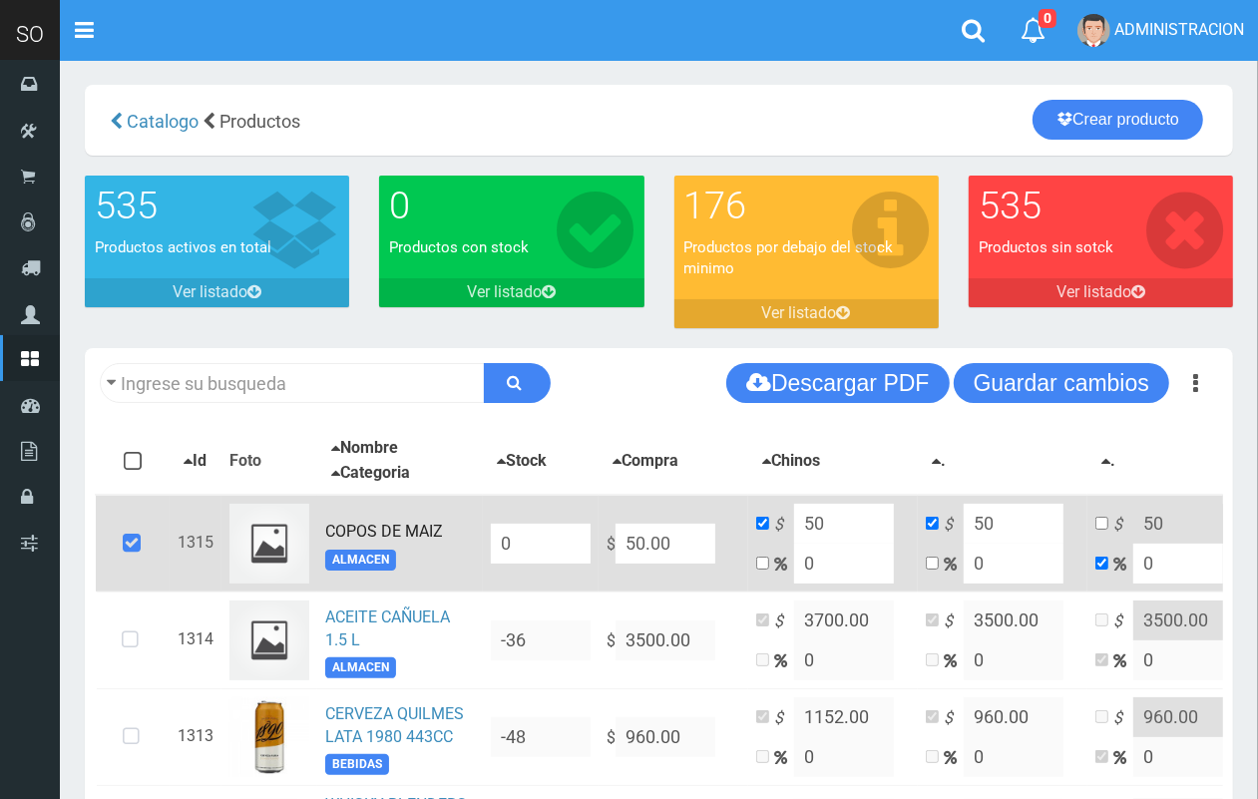
type input "500.00"
type input "500"
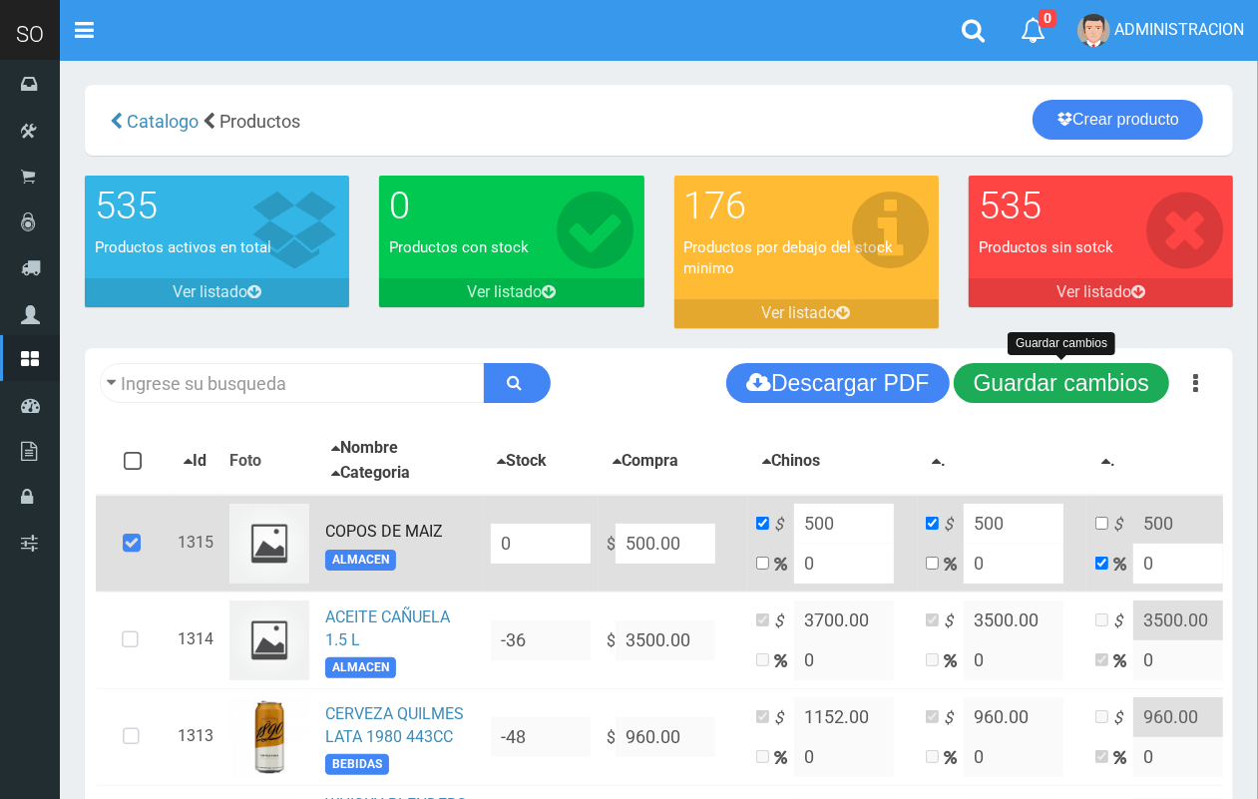
type input "500.00"
click at [984, 390] on button "Guardar cambios" at bounding box center [1062, 383] width 216 height 40
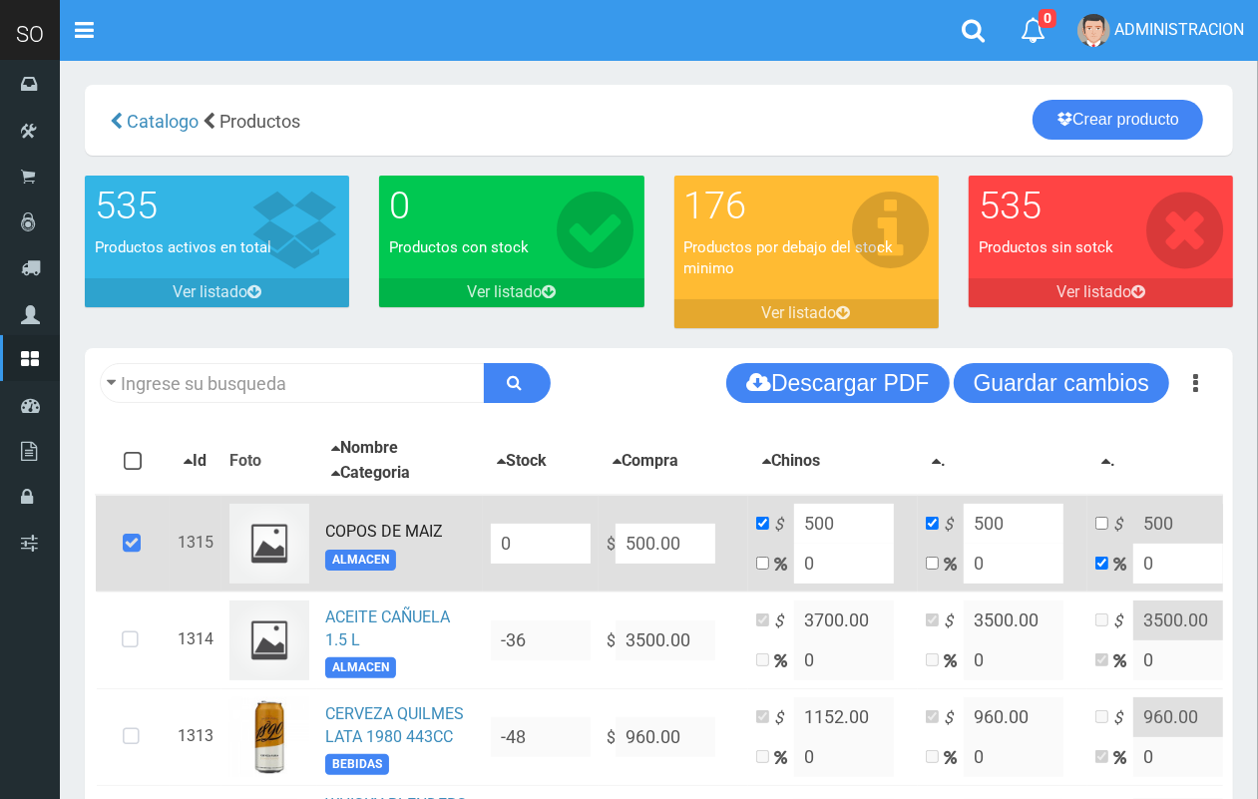
drag, startPoint x: 846, startPoint y: 514, endPoint x: 778, endPoint y: 511, distance: 67.9
click at [778, 511] on td "$ 500 0" at bounding box center [833, 544] width 170 height 98
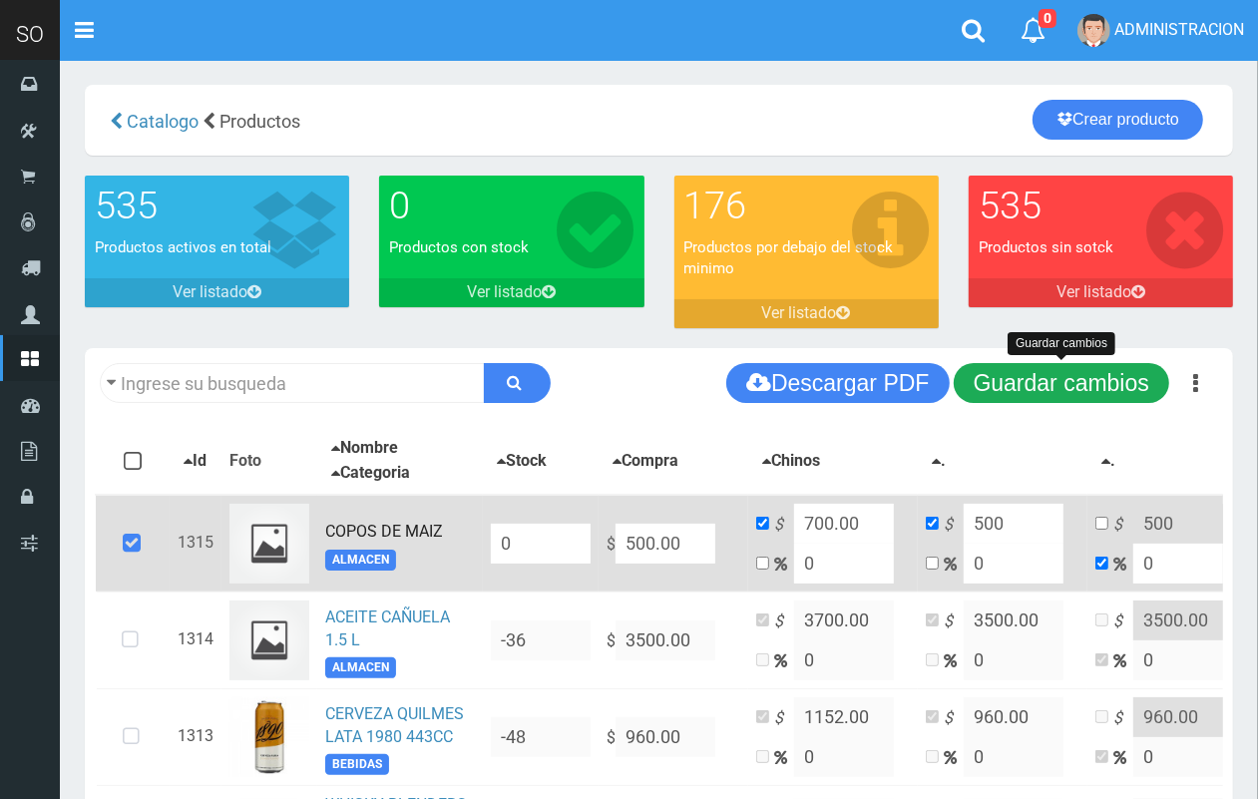
type input "700.00"
click at [1015, 386] on button "Guardar cambios" at bounding box center [1062, 383] width 216 height 40
click at [421, 527] on link "COPOS DE MAIZ" at bounding box center [384, 531] width 118 height 19
click at [1108, 395] on button "Guardar cambios" at bounding box center [1062, 383] width 216 height 40
drag, startPoint x: 1036, startPoint y: 386, endPoint x: 938, endPoint y: 284, distance: 141.2
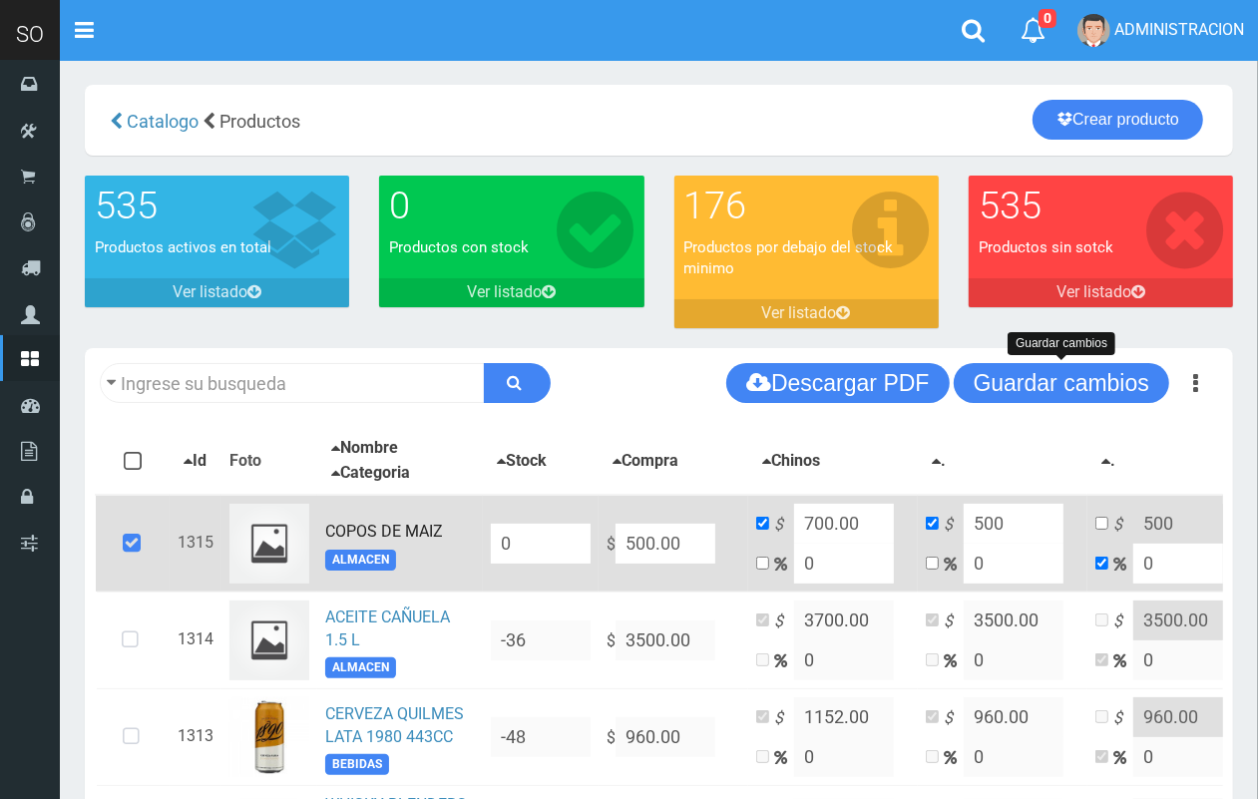
click at [1036, 385] on button "Guardar cambios" at bounding box center [1062, 383] width 216 height 40
click at [1030, 399] on button "Guardar cambios" at bounding box center [1062, 383] width 216 height 40
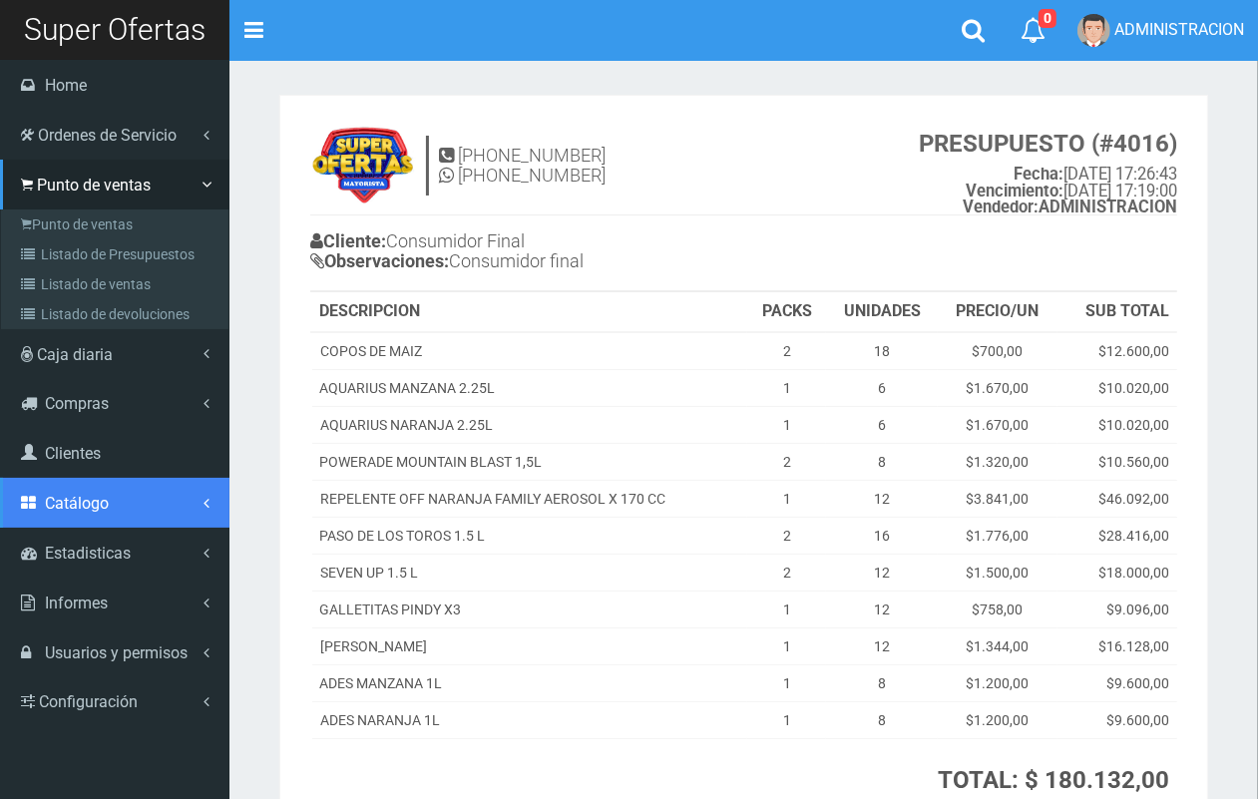
click at [107, 507] on span "Catálogo" at bounding box center [77, 503] width 64 height 19
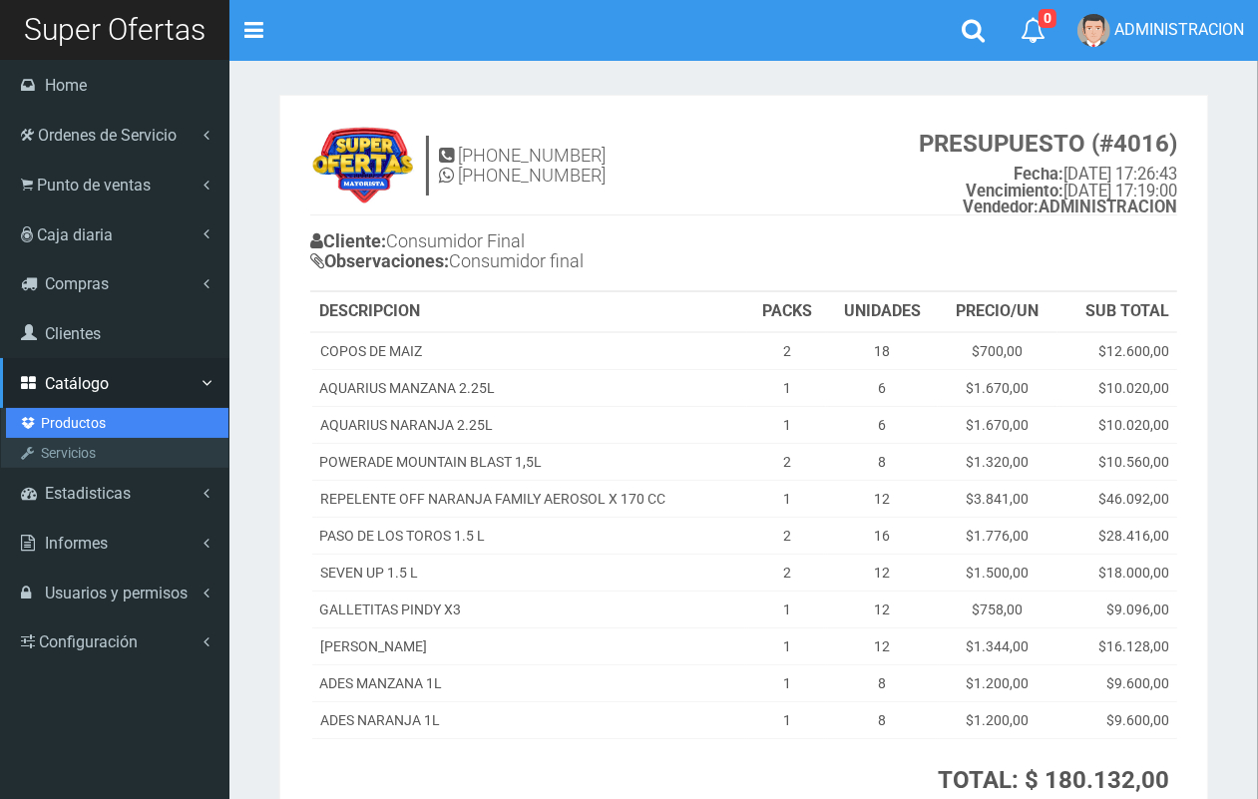
click at [106, 426] on link "Productos" at bounding box center [117, 423] width 223 height 30
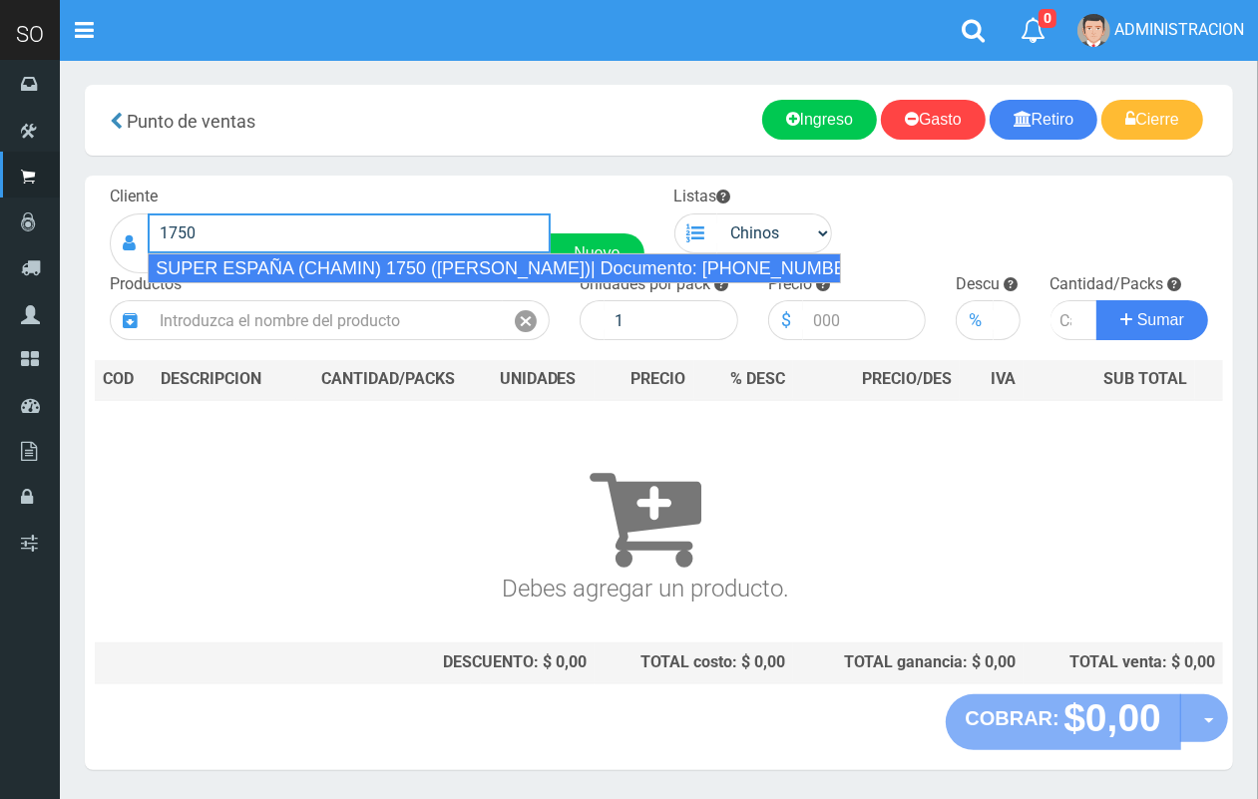
click at [351, 281] on div "SUPER ESPAÑA (CHAMIN) 1750 ([PERSON_NAME])| Documento: [PHONE_NUMBER] | Teléfon…" at bounding box center [495, 268] width 694 height 30
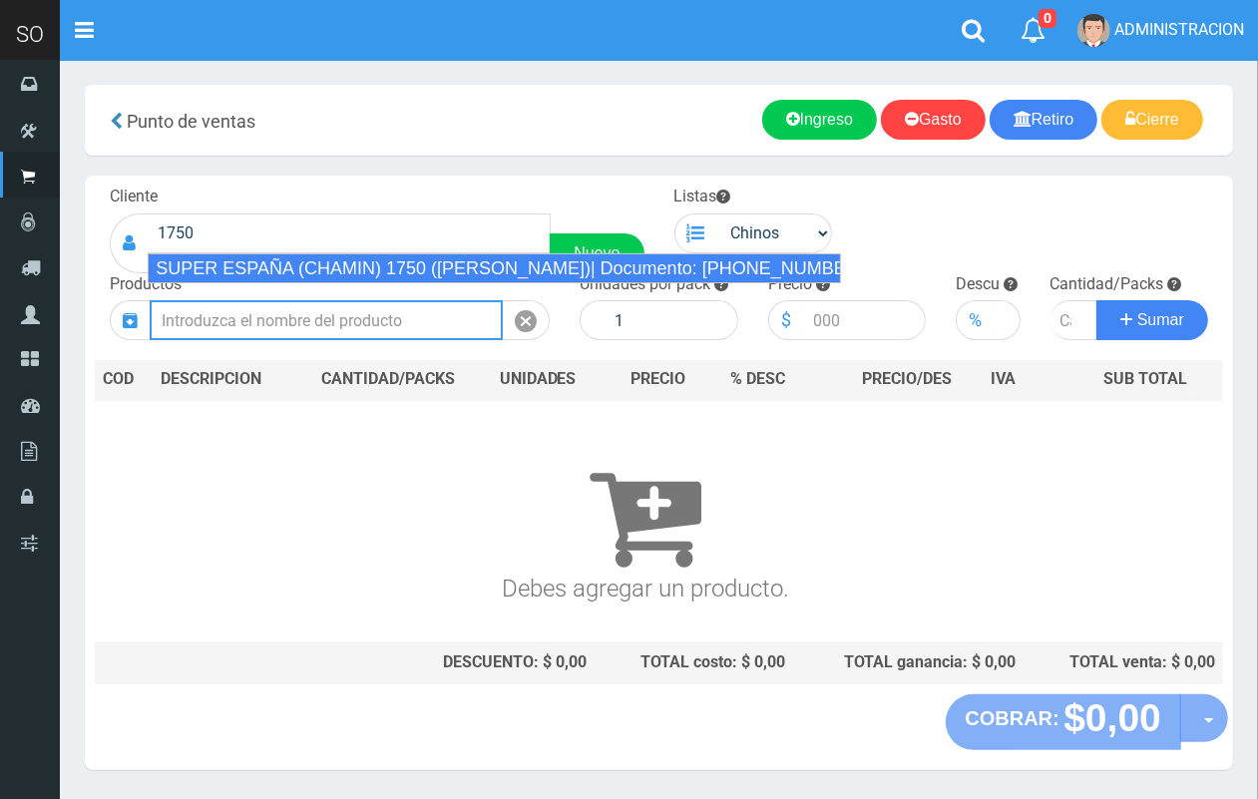
type input "SUPER ESPAÑA (CHAMIN) 1750 (ZARATE)| Documento: 45674866343 | Teléfono:"
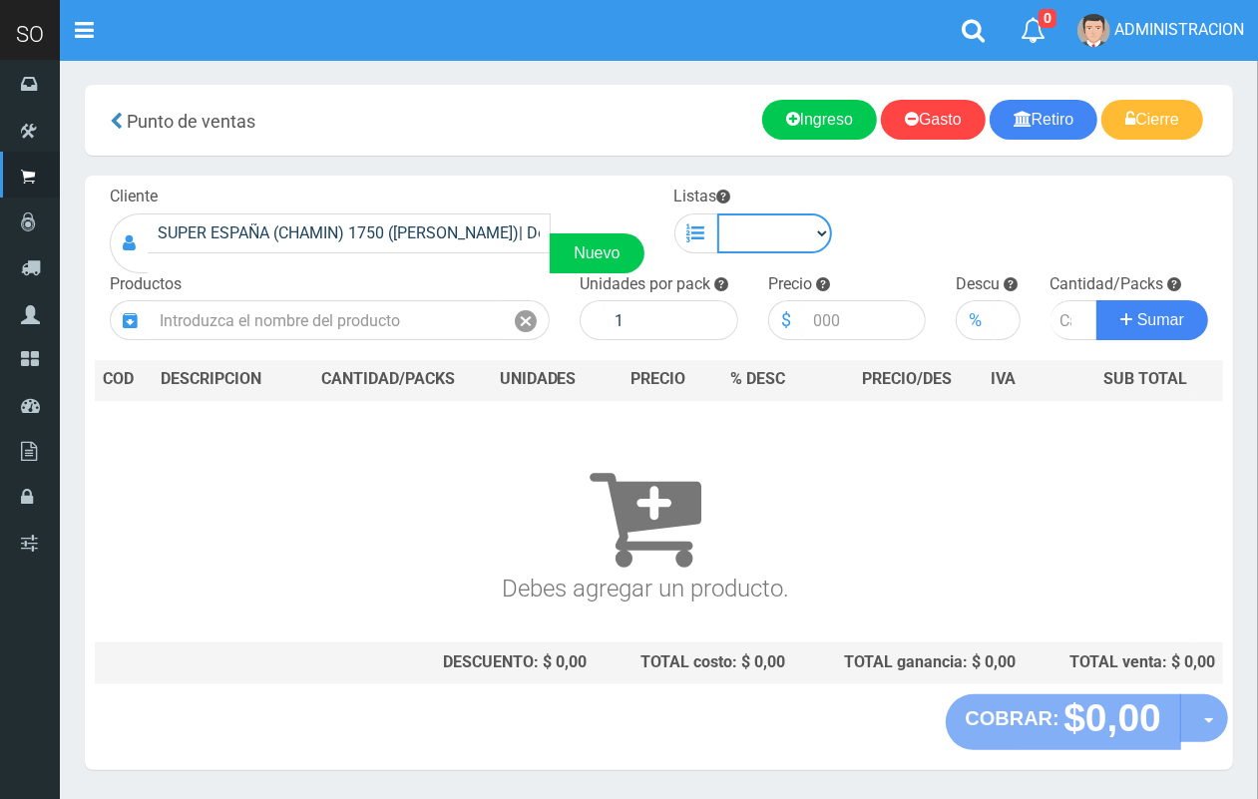
click at [826, 241] on select "Chinos . ." at bounding box center [776, 234] width 116 height 40
select select "1"
click at [718, 214] on select "Chinos . ." at bounding box center [776, 234] width 116 height 40
drag, startPoint x: 382, startPoint y: 344, endPoint x: 334, endPoint y: 178, distance: 173.4
click at [382, 342] on div "Cliente SUPER ESPAÑA (CHAMIN) 1750 (ZARATE)| Documento: 45674866343 | Teléfono:…" at bounding box center [659, 435] width 1149 height 519
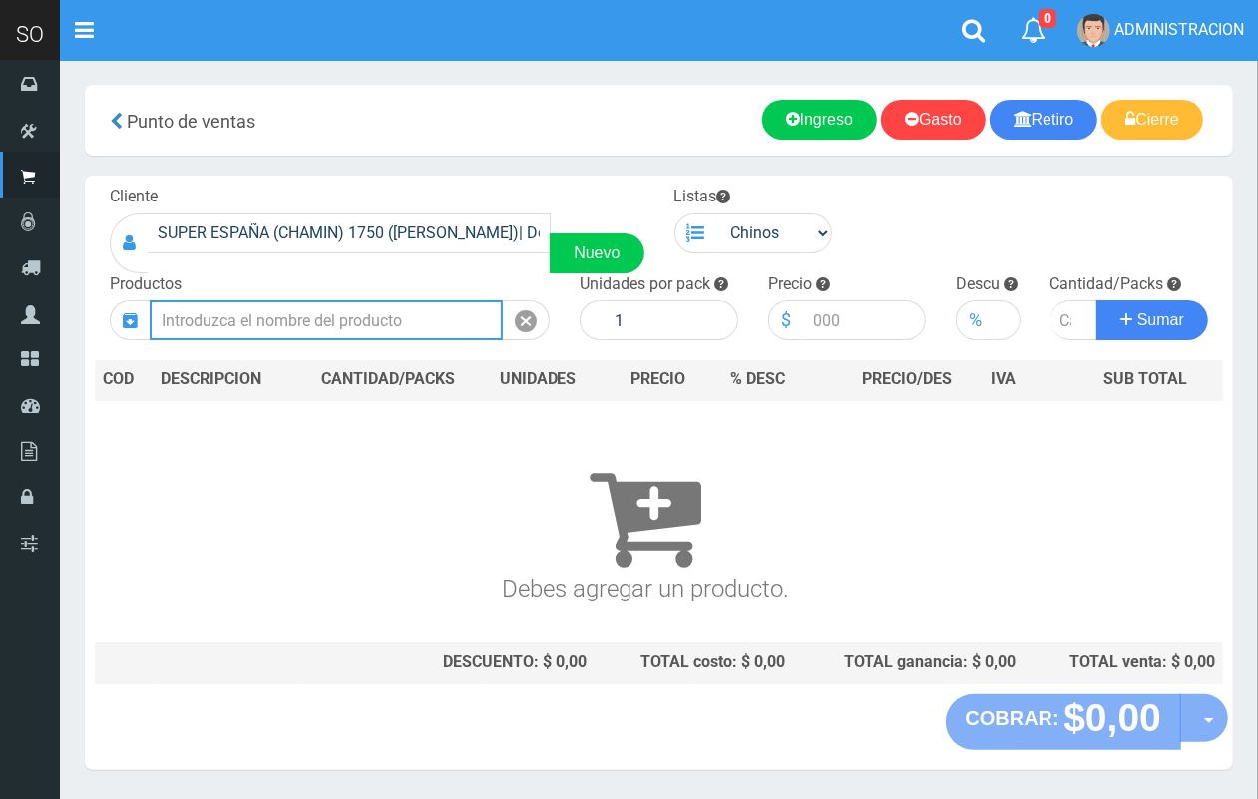
drag, startPoint x: 340, startPoint y: 330, endPoint x: 193, endPoint y: 1, distance: 360.9
click at [337, 329] on input "text" at bounding box center [326, 320] width 353 height 40
type input "P"
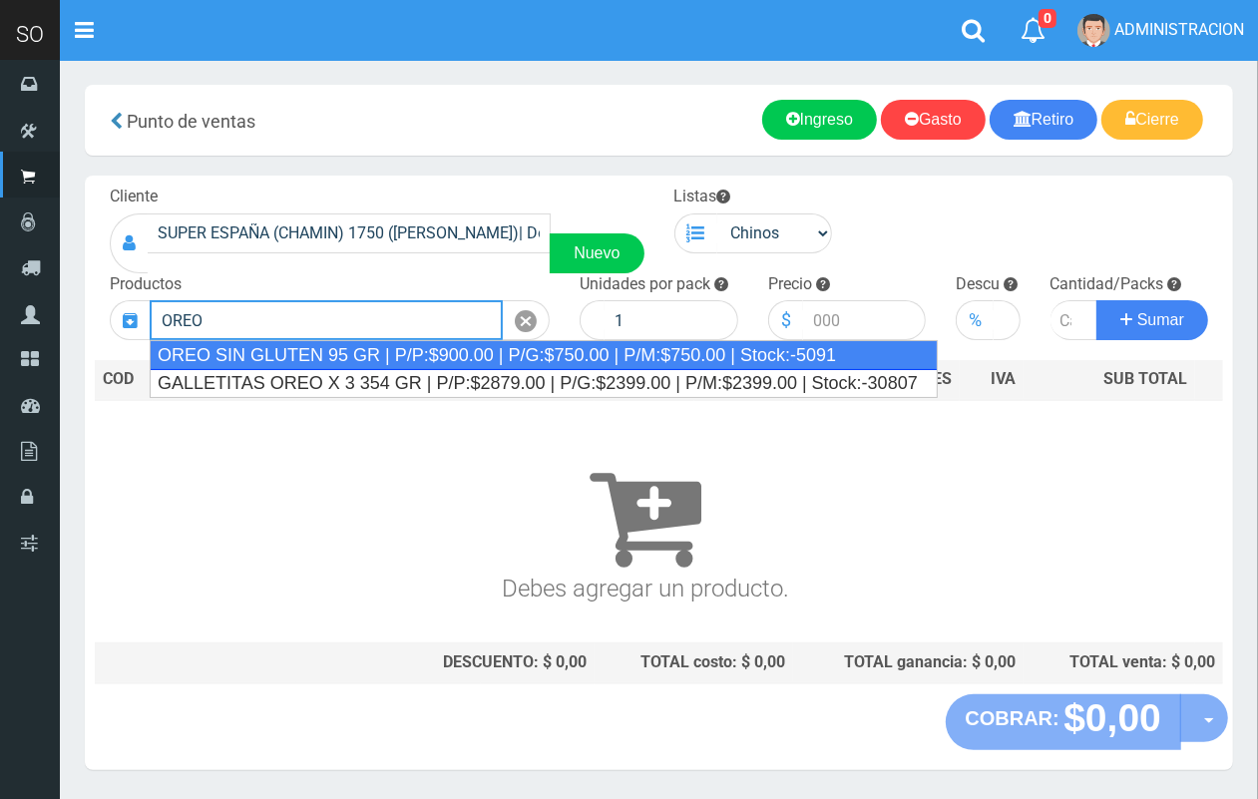
click at [341, 360] on div "OREO SIN GLUTEN 95 GR | P/P:$900.00 | P/G:$750.00 | P/M:$750.00 | Stock:-5091" at bounding box center [544, 355] width 788 height 30
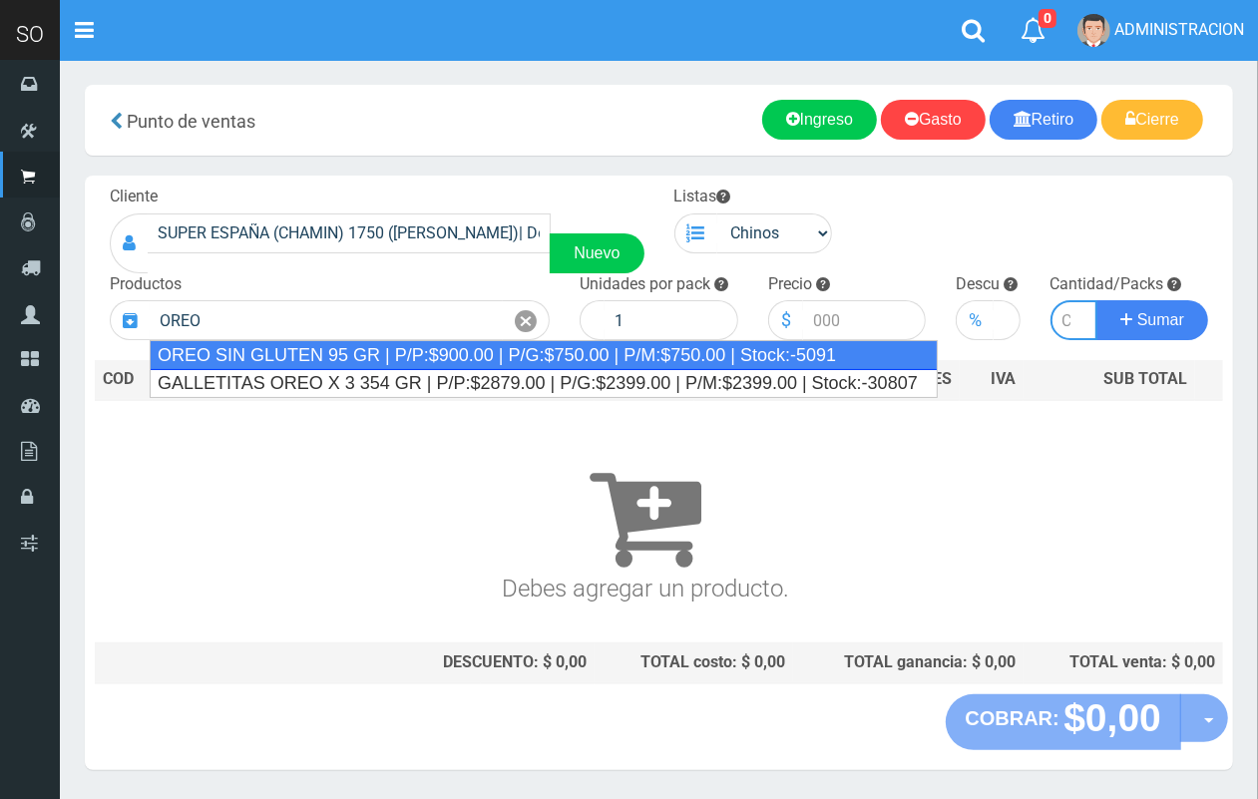
type input "OREO SIN GLUTEN 95 GR | P/P:$900.00 | P/G:$750.00 | P/M:$750.00 | Stock:-5091"
type input "24"
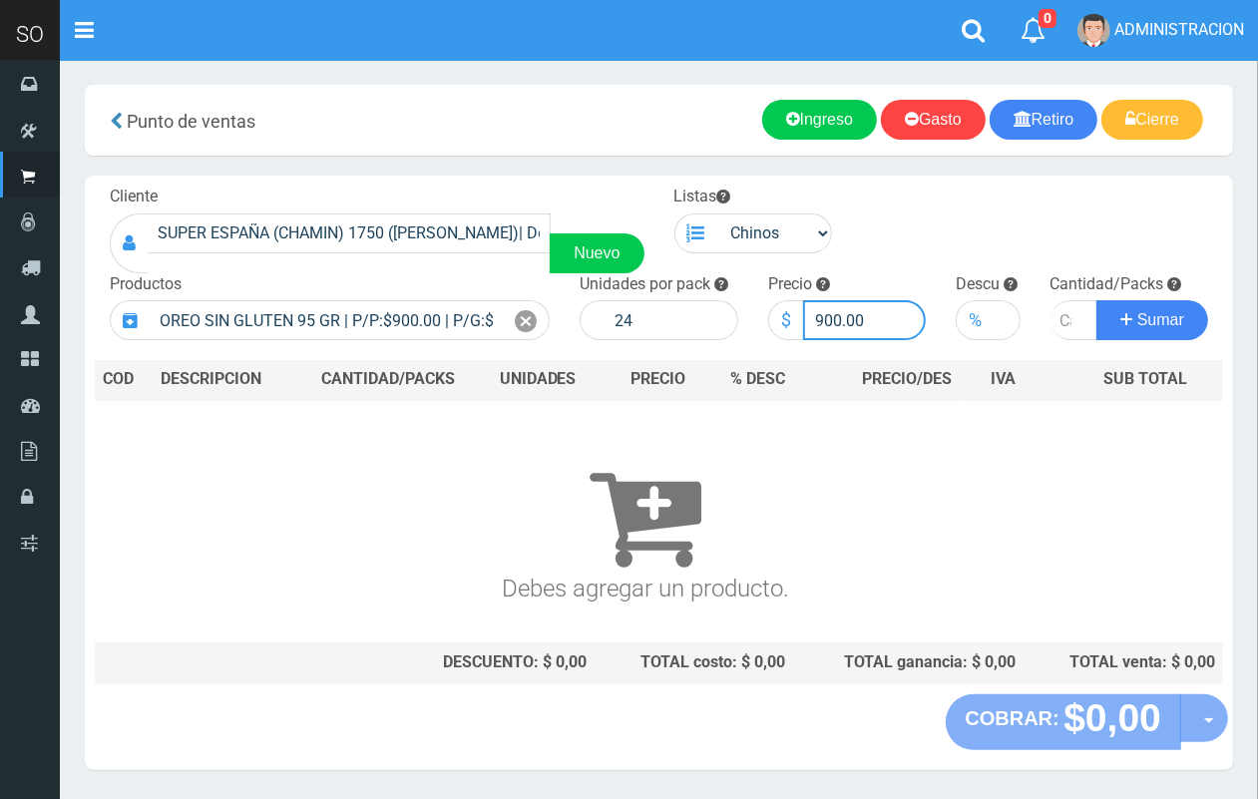
drag, startPoint x: 841, startPoint y: 316, endPoint x: 799, endPoint y: 315, distance: 41.9
click at [799, 315] on div "$ 900.00" at bounding box center [847, 320] width 159 height 40
type input "700.00"
click at [1058, 319] on input "number" at bounding box center [1075, 320] width 48 height 40
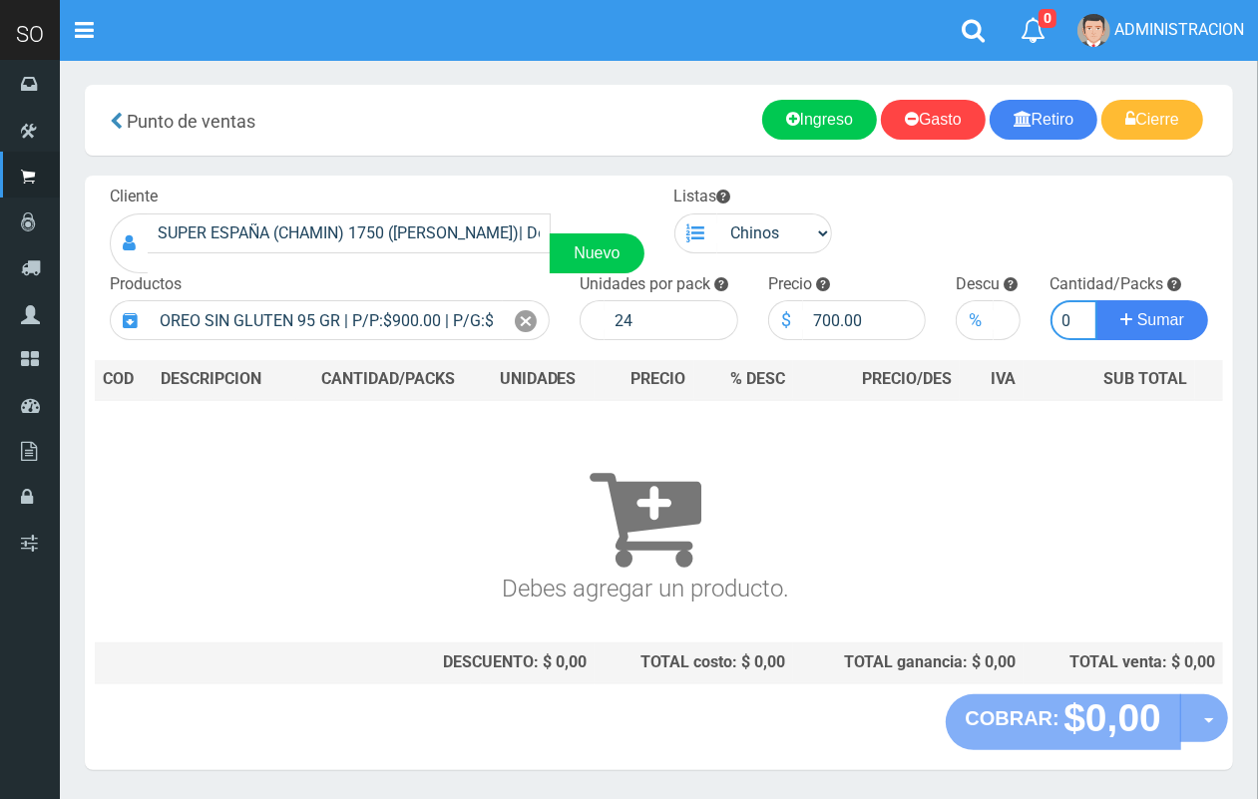
type input "10"
click at [1097, 300] on button "Sumar" at bounding box center [1153, 320] width 112 height 40
drag, startPoint x: 531, startPoint y: 316, endPoint x: 419, endPoint y: 324, distance: 112.1
click at [525, 315] on icon at bounding box center [526, 321] width 22 height 29
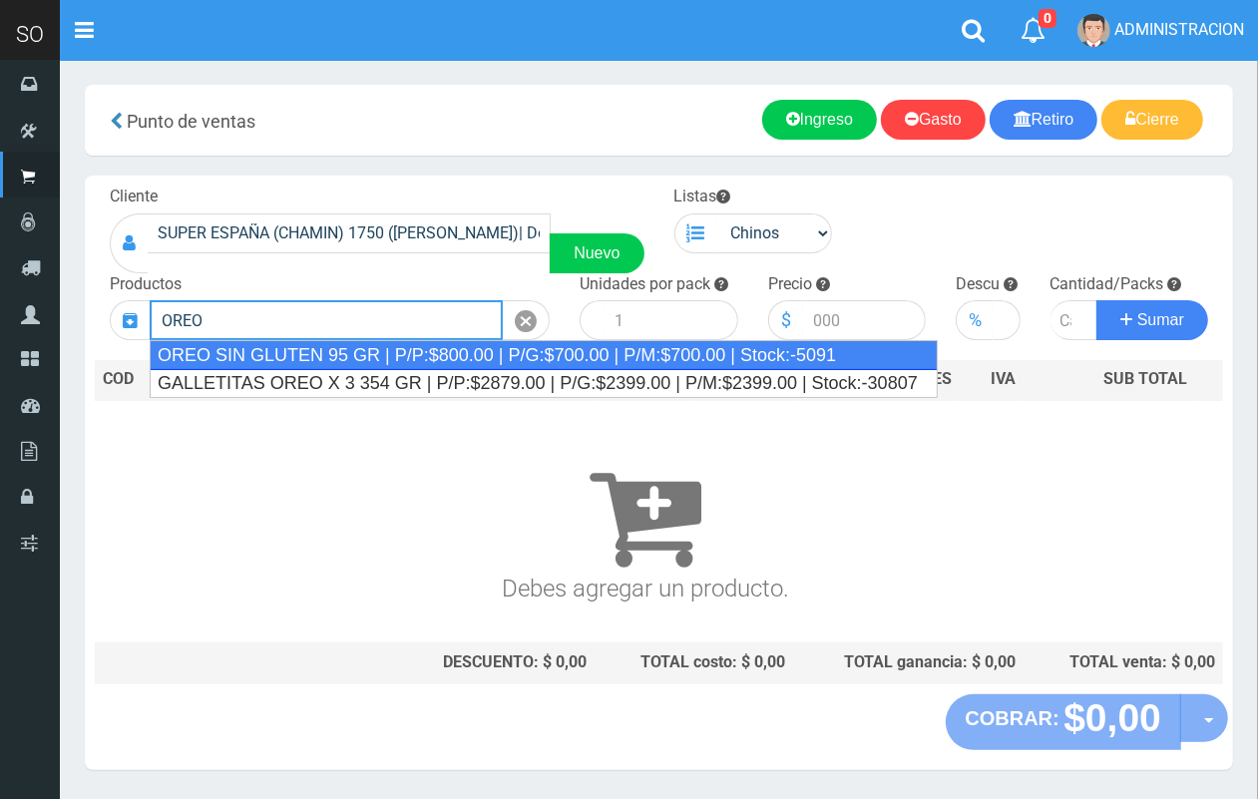
click at [377, 354] on div "OREO SIN GLUTEN 95 GR | P/P:$800.00 | P/G:$700.00 | P/M:$700.00 | Stock:-5091" at bounding box center [544, 355] width 788 height 30
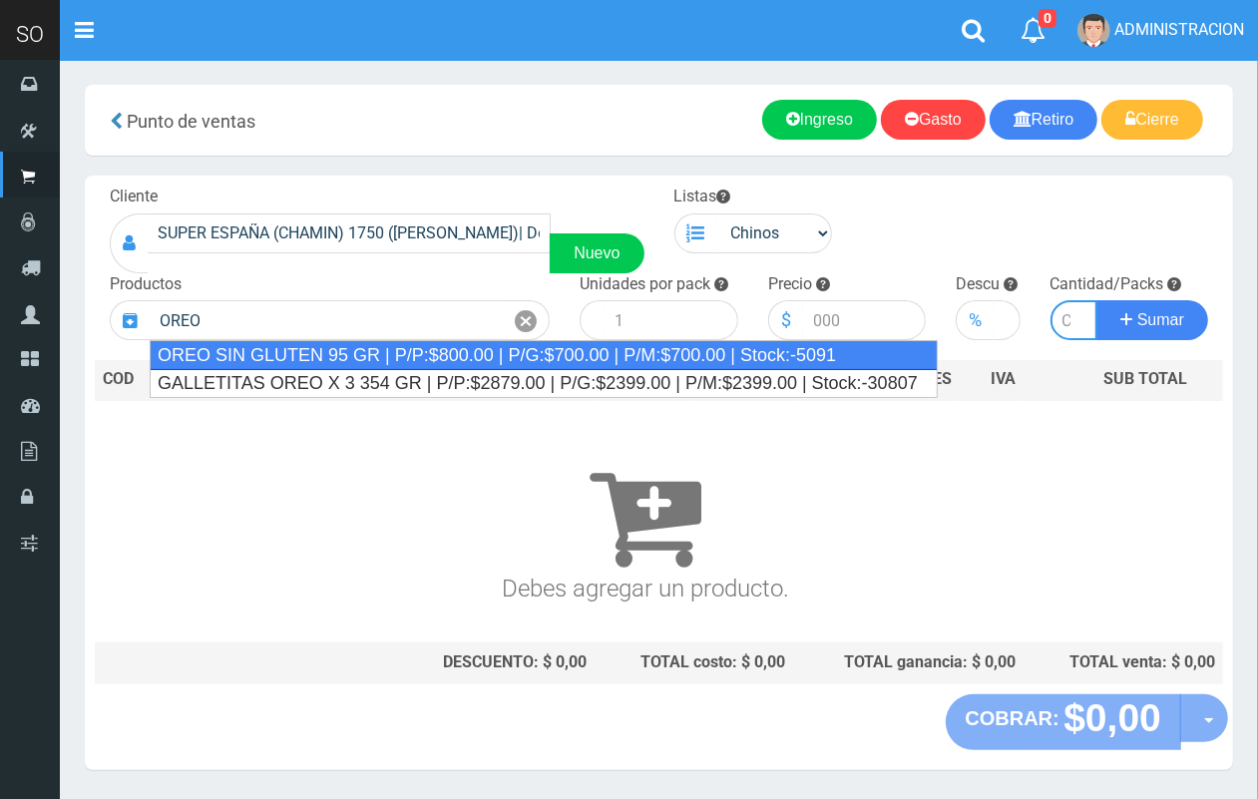
type input "OREO SIN GLUTEN 95 GR | P/P:$800.00 | P/G:$700.00 | P/M:$700.00 | Stock:-5091"
type input "24"
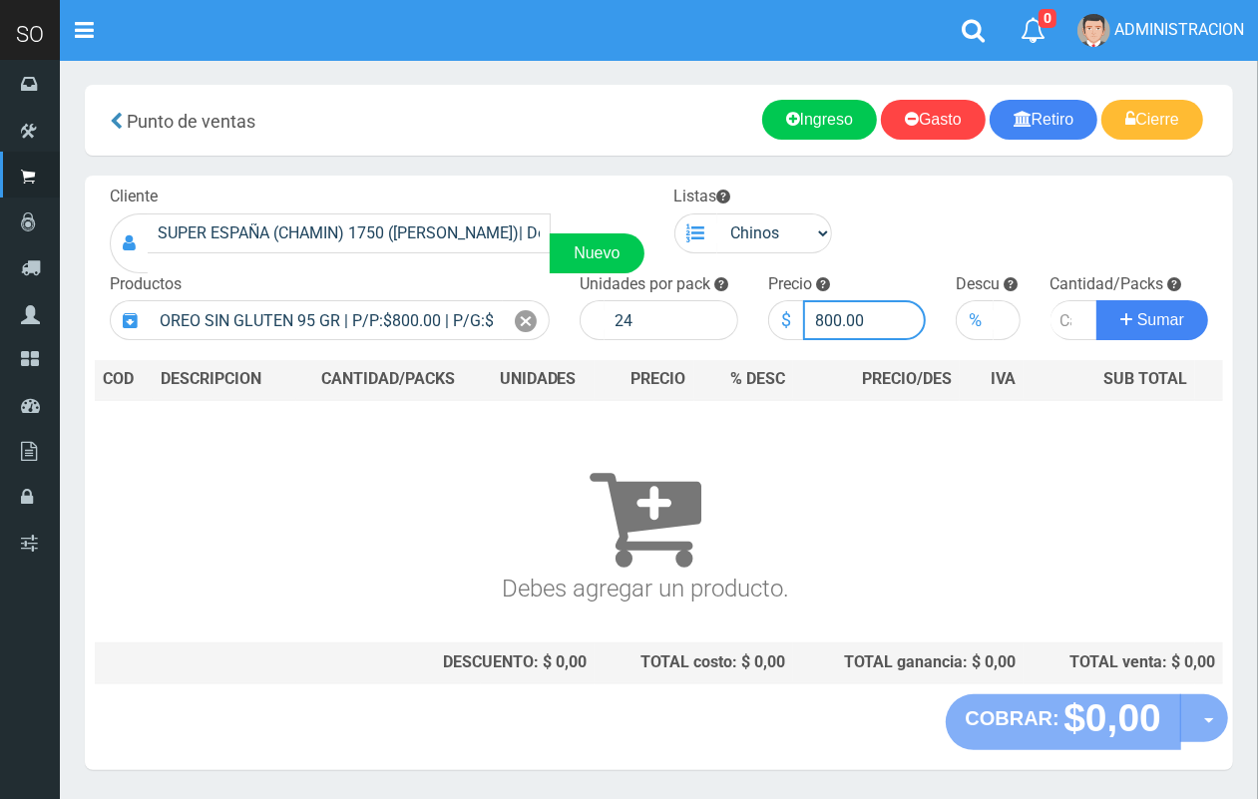
click at [831, 316] on input "800.00" at bounding box center [865, 320] width 124 height 40
type input "700.00"
type input "1"
click at [1066, 319] on input "1" at bounding box center [1075, 320] width 48 height 40
click at [1065, 320] on input "1" at bounding box center [1075, 320] width 48 height 40
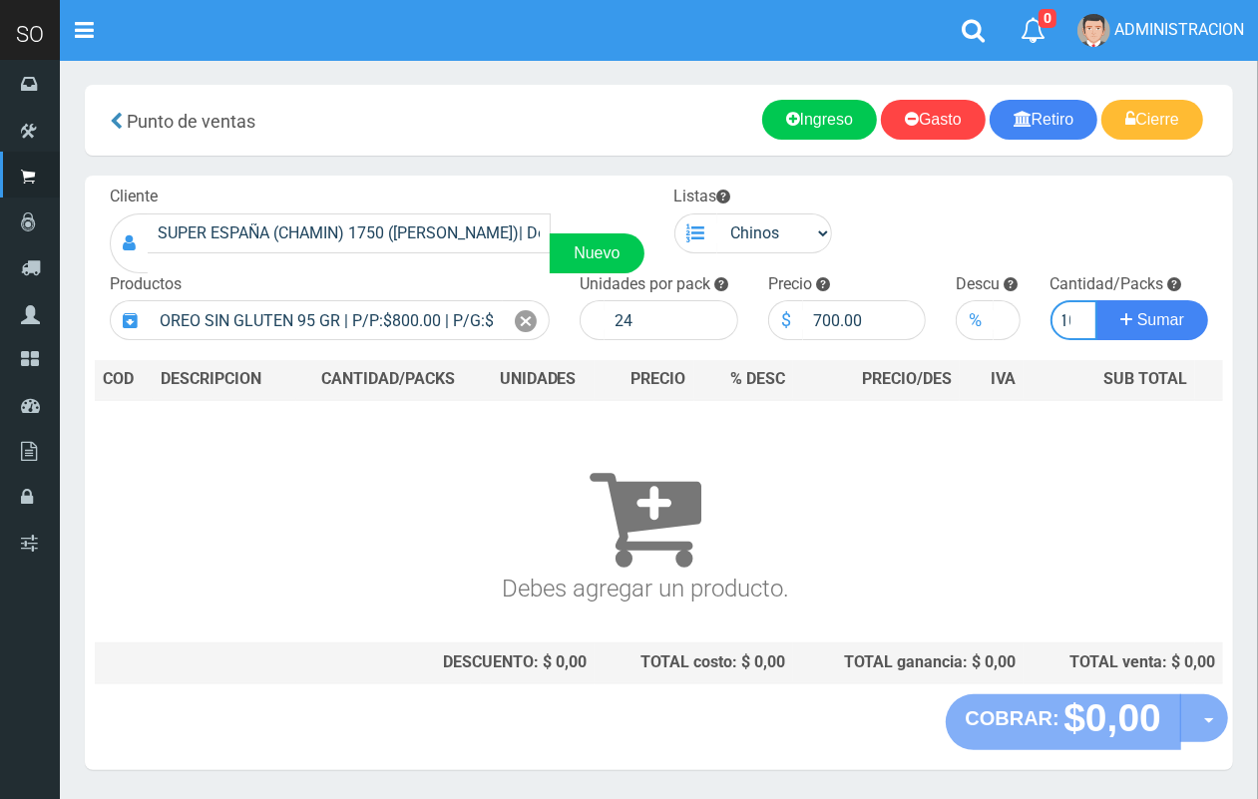
scroll to position [0, 11]
type input "10"
click at [1097, 300] on button "Sumar" at bounding box center [1153, 320] width 112 height 40
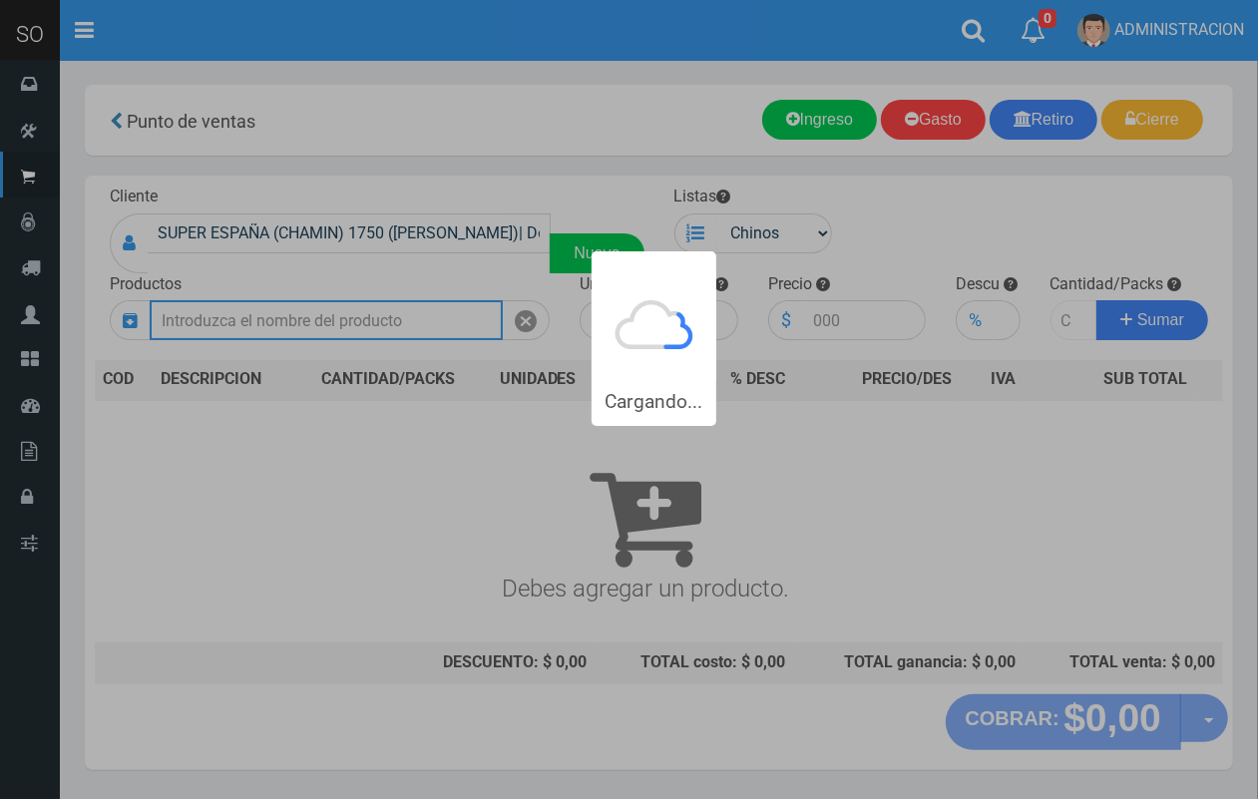
scroll to position [0, 0]
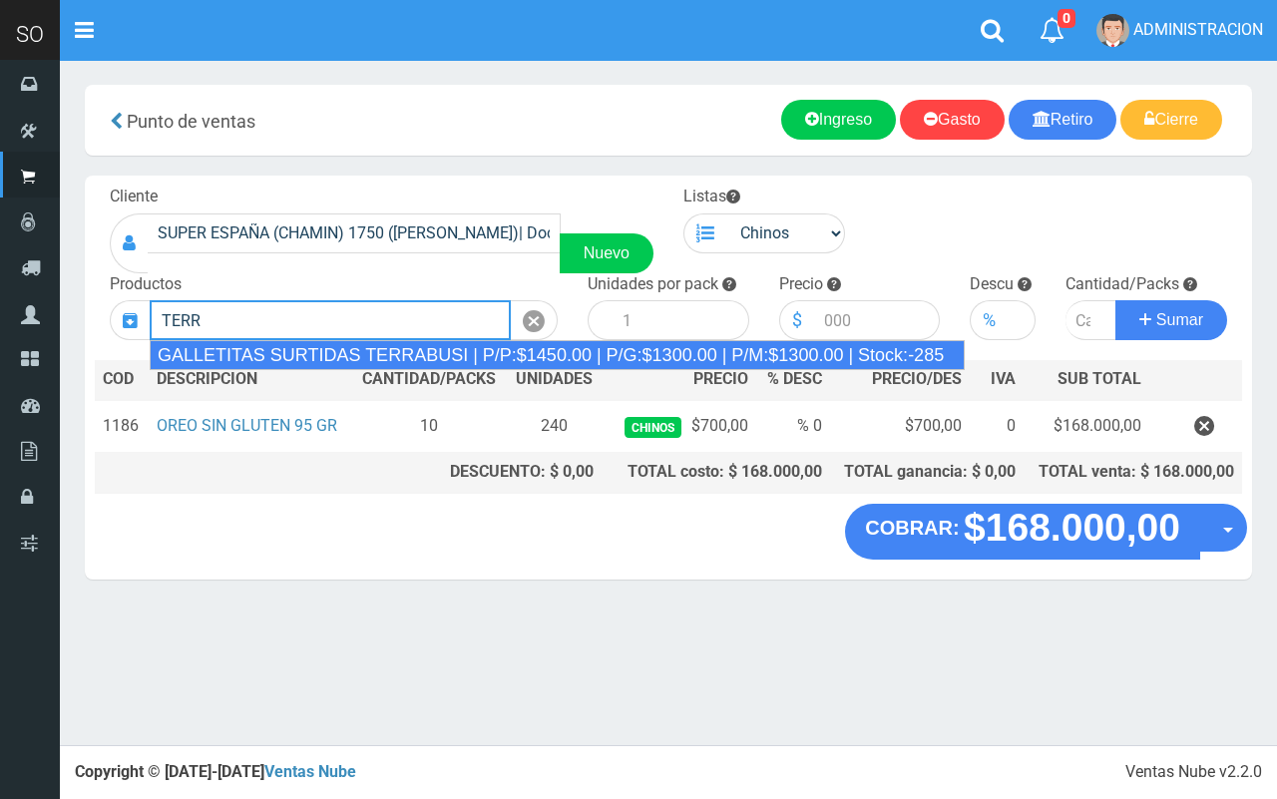
click at [377, 352] on div "GALLETITAS SURTIDAS TERRABUSI | P/P:$1450.00 | P/G:$1300.00 | P/M:$1300.00 | St…" at bounding box center [557, 355] width 815 height 30
type input "GALLETITAS SURTIDAS TERRABUSI | P/P:$1450.00 | P/G:$1300.00 | P/M:$1300.00 | St…"
type input "20"
type input "1450.00"
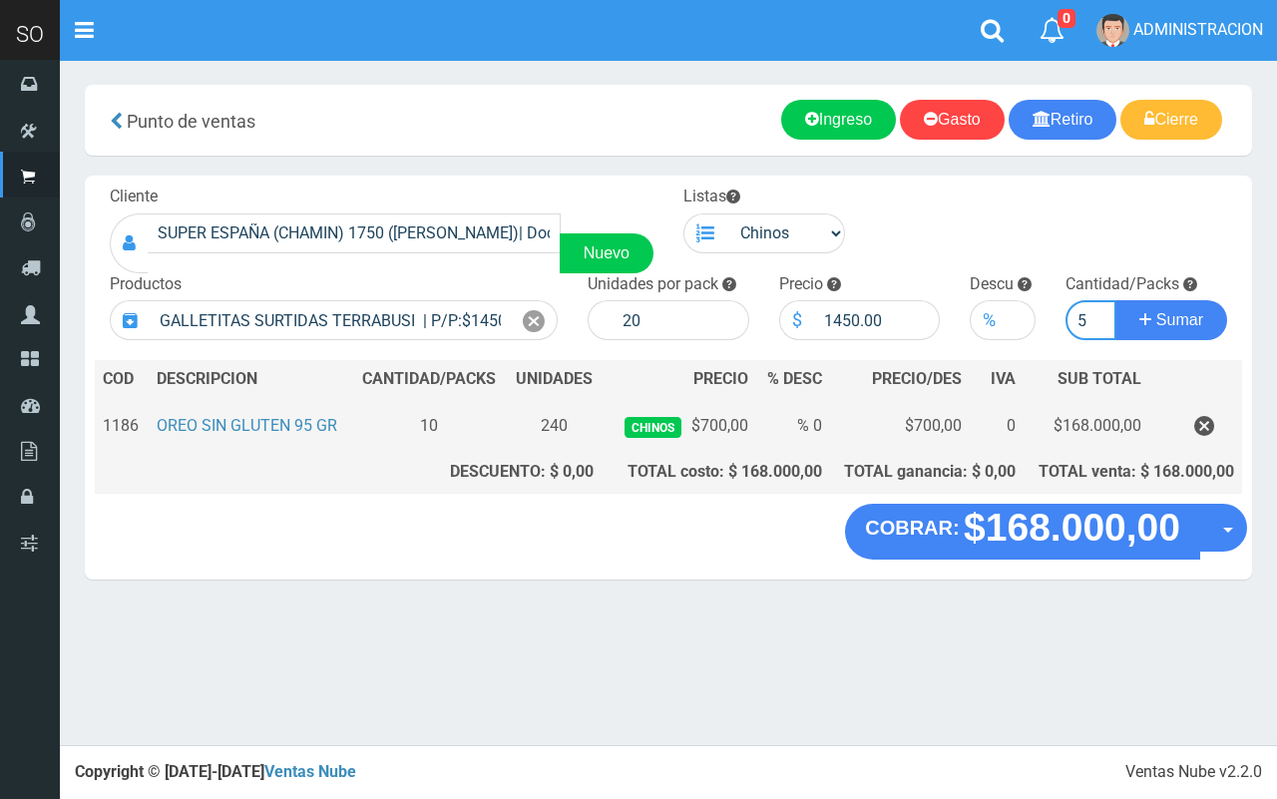
type input "5"
click at [1116, 300] on button "Sumar" at bounding box center [1172, 320] width 112 height 40
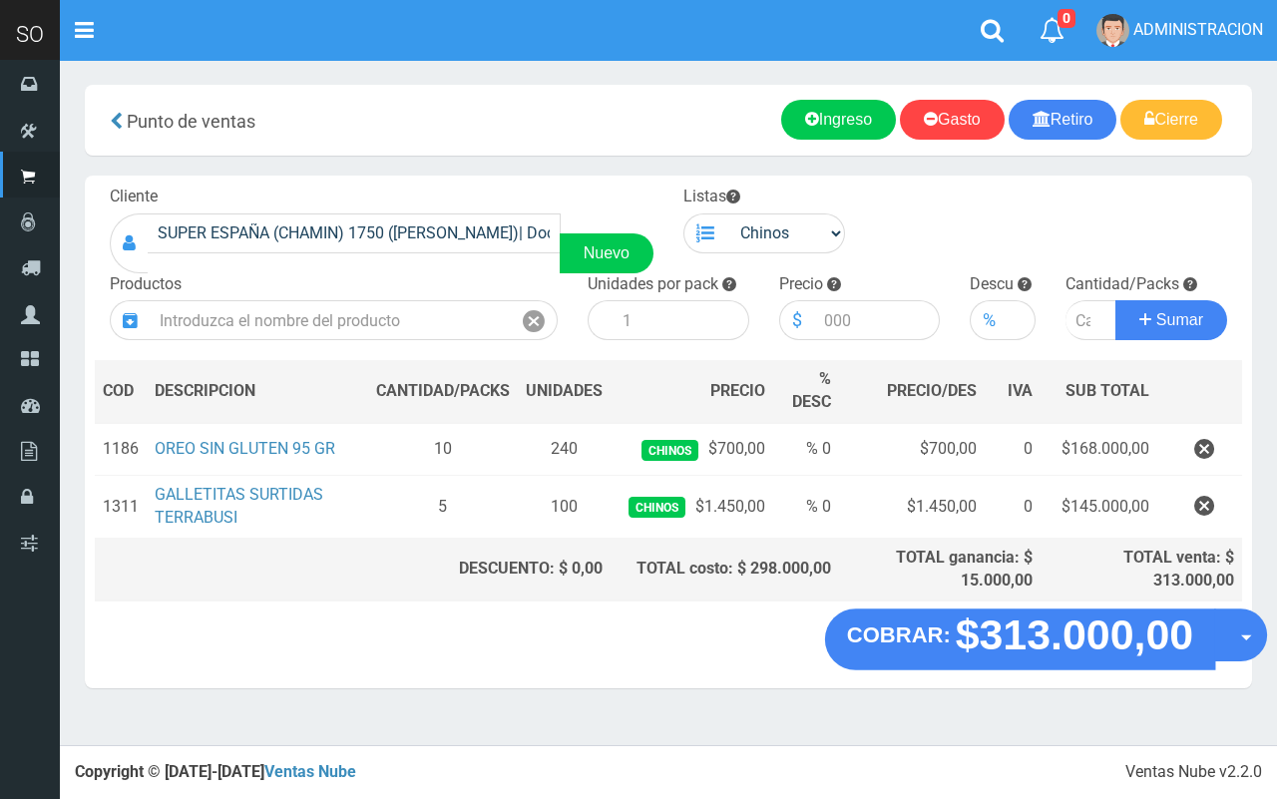
drag, startPoint x: 1245, startPoint y: 625, endPoint x: 1242, endPoint y: 697, distance: 71.9
click at [1243, 631] on button "Opciones" at bounding box center [1240, 636] width 53 height 53
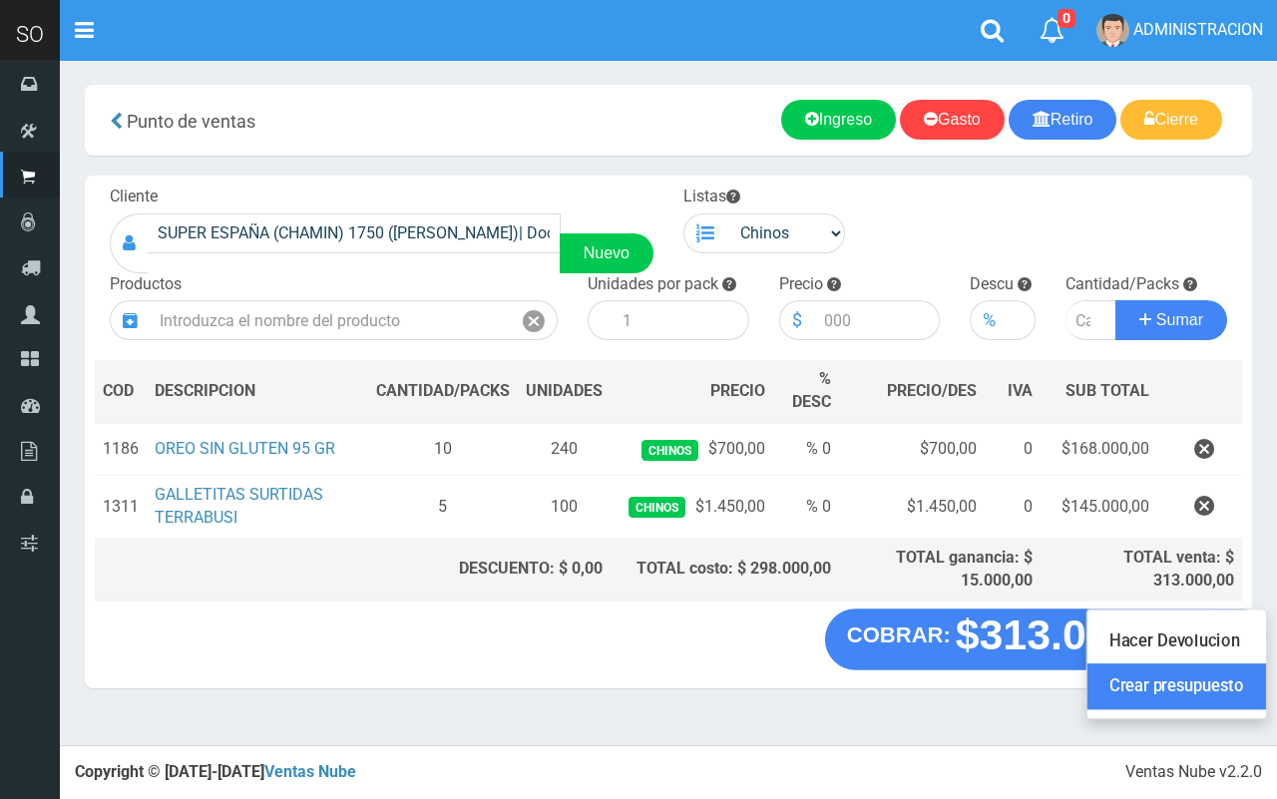
click at [1240, 699] on link "Crear presupuesto" at bounding box center [1177, 688] width 179 height 46
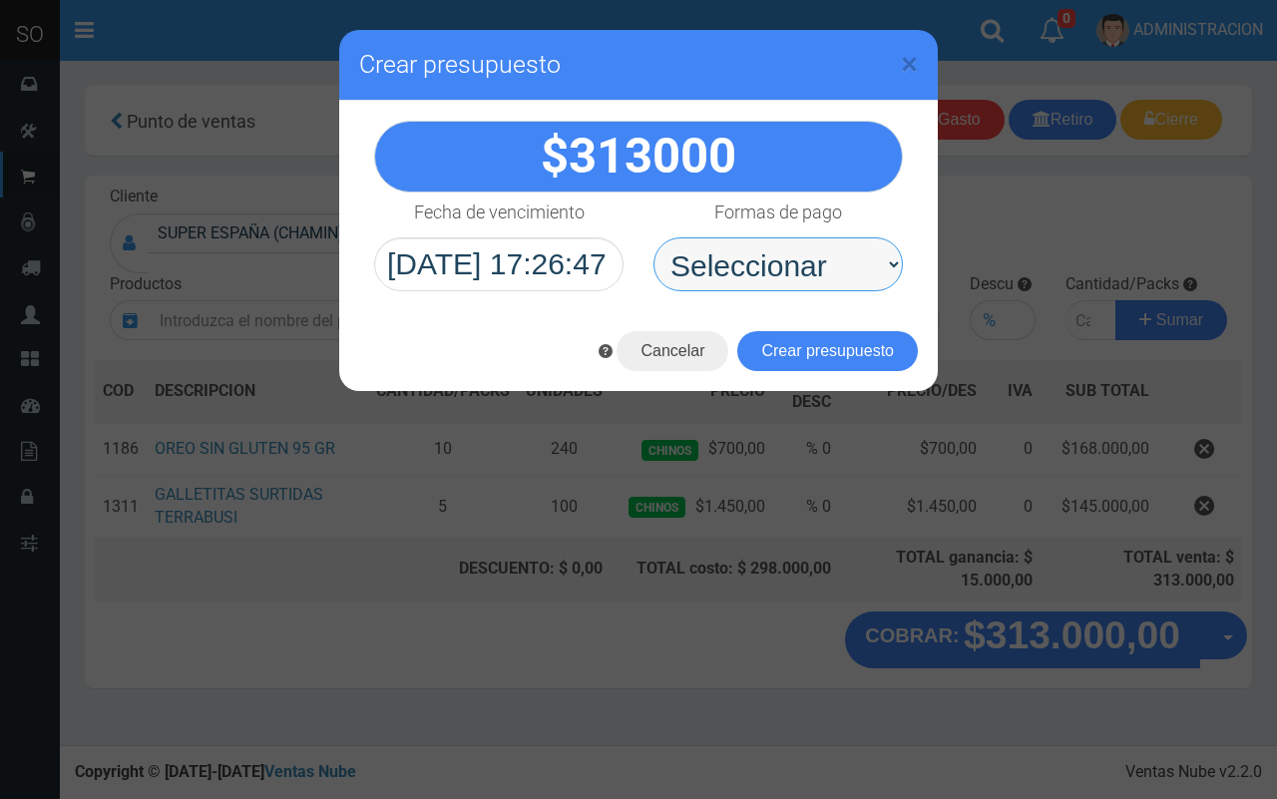
drag, startPoint x: 846, startPoint y: 264, endPoint x: 831, endPoint y: 285, distance: 25.8
click at [845, 264] on select "Seleccionar Efectivo Tarjeta de Crédito Depósito Débito" at bounding box center [778, 265] width 249 height 54
select select "Efectivo"
click at [654, 238] on select "Seleccionar Efectivo Tarjeta de Crédito Depósito Débito" at bounding box center [778, 265] width 249 height 54
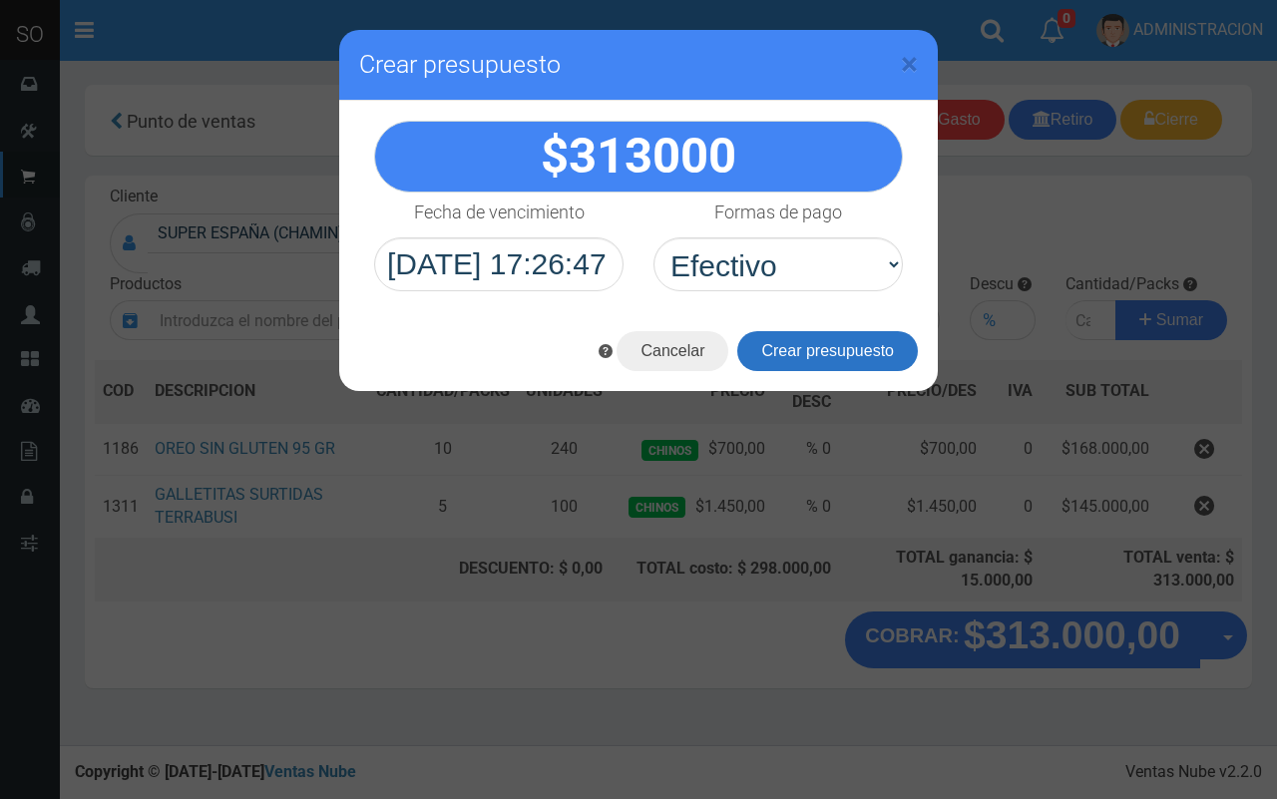
click at [844, 351] on button "Crear presupuesto" at bounding box center [827, 351] width 181 height 40
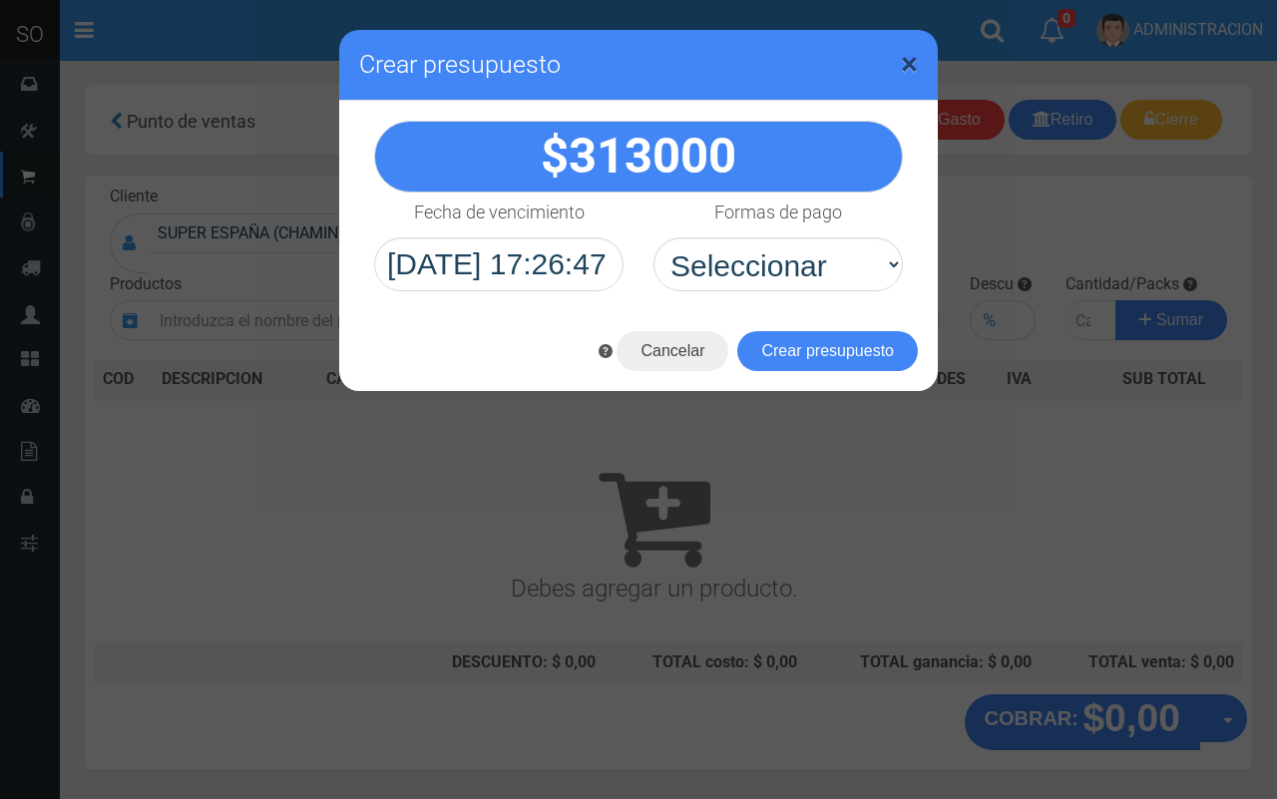
drag, startPoint x: 909, startPoint y: 56, endPoint x: 774, endPoint y: 3, distance: 144.7
click at [908, 56] on span "×" at bounding box center [909, 64] width 17 height 38
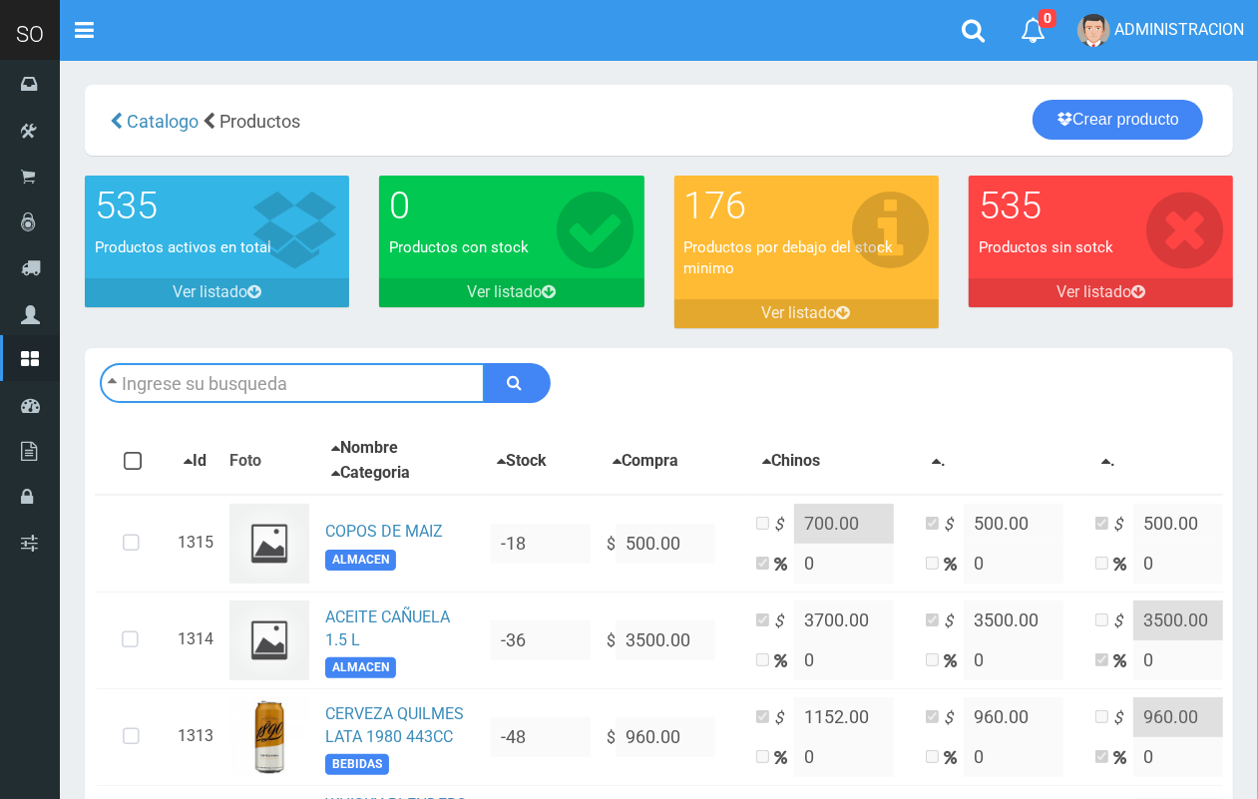
click at [304, 382] on input "text" at bounding box center [292, 383] width 385 height 40
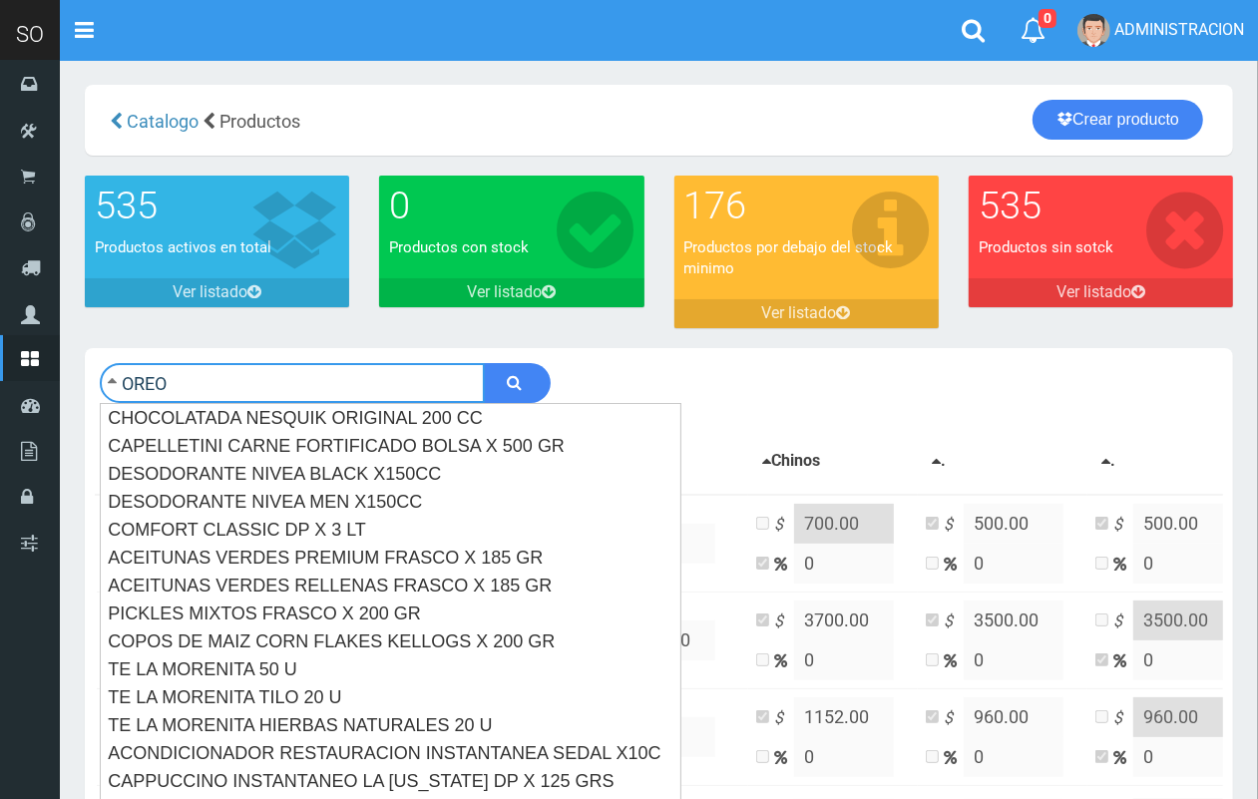
type input "OREO"
click at [484, 363] on button "submit" at bounding box center [517, 383] width 67 height 40
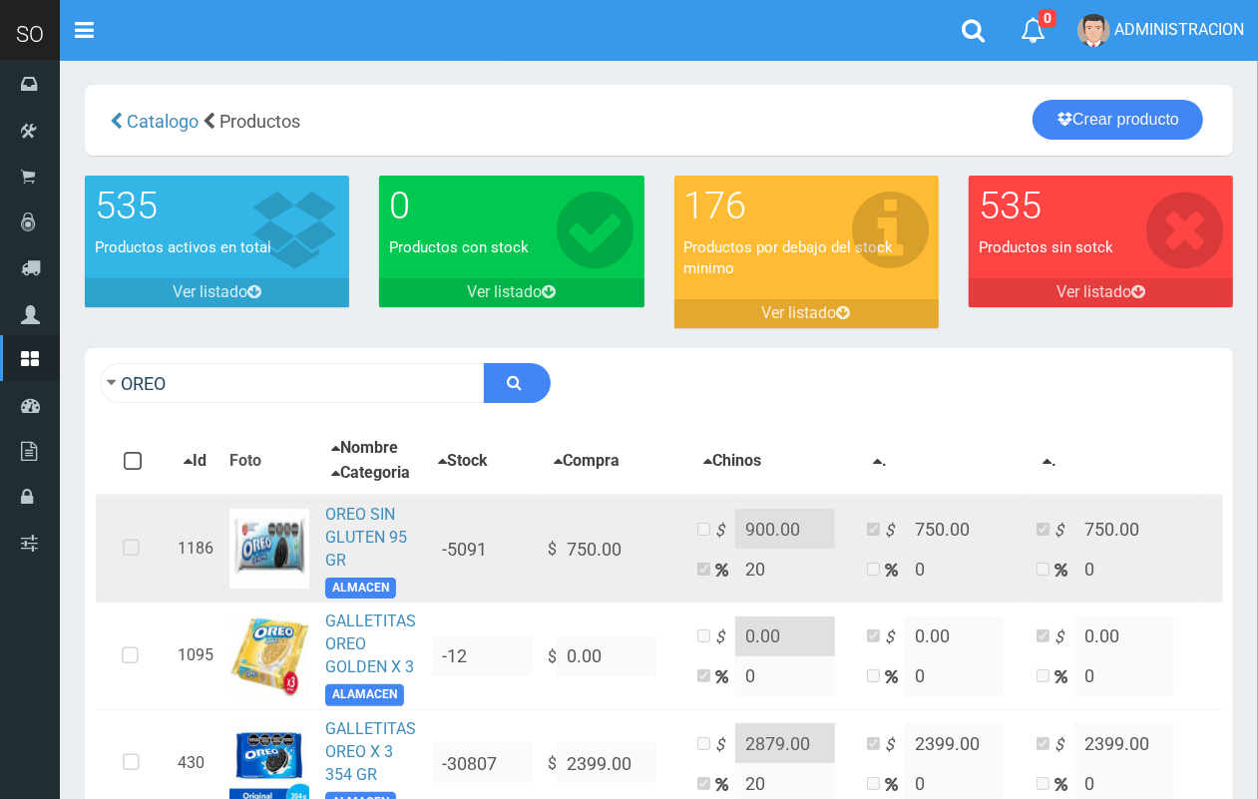
click at [130, 564] on icon at bounding box center [131, 549] width 53 height 66
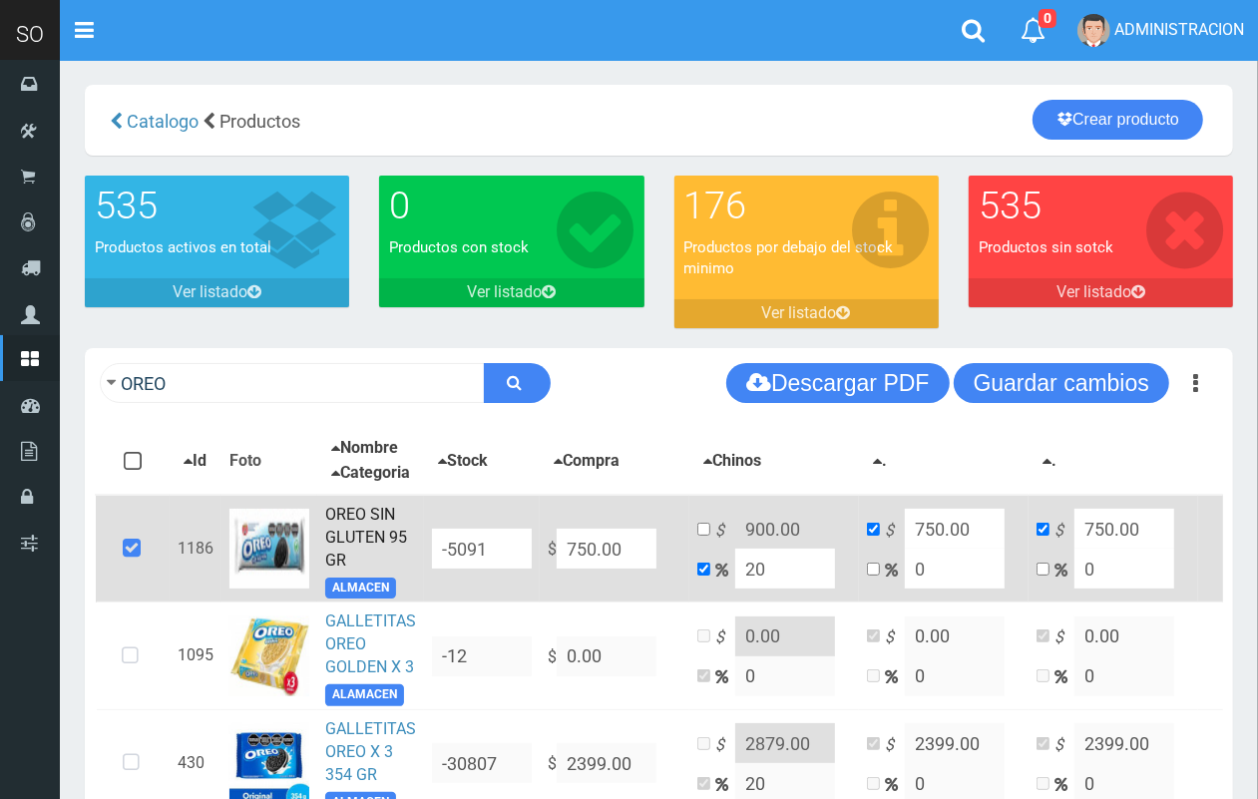
drag, startPoint x: 592, startPoint y: 564, endPoint x: 577, endPoint y: 564, distance: 15.0
click at [577, 564] on input "750.00" at bounding box center [607, 549] width 100 height 40
type input "70"
type input "84"
type input "70"
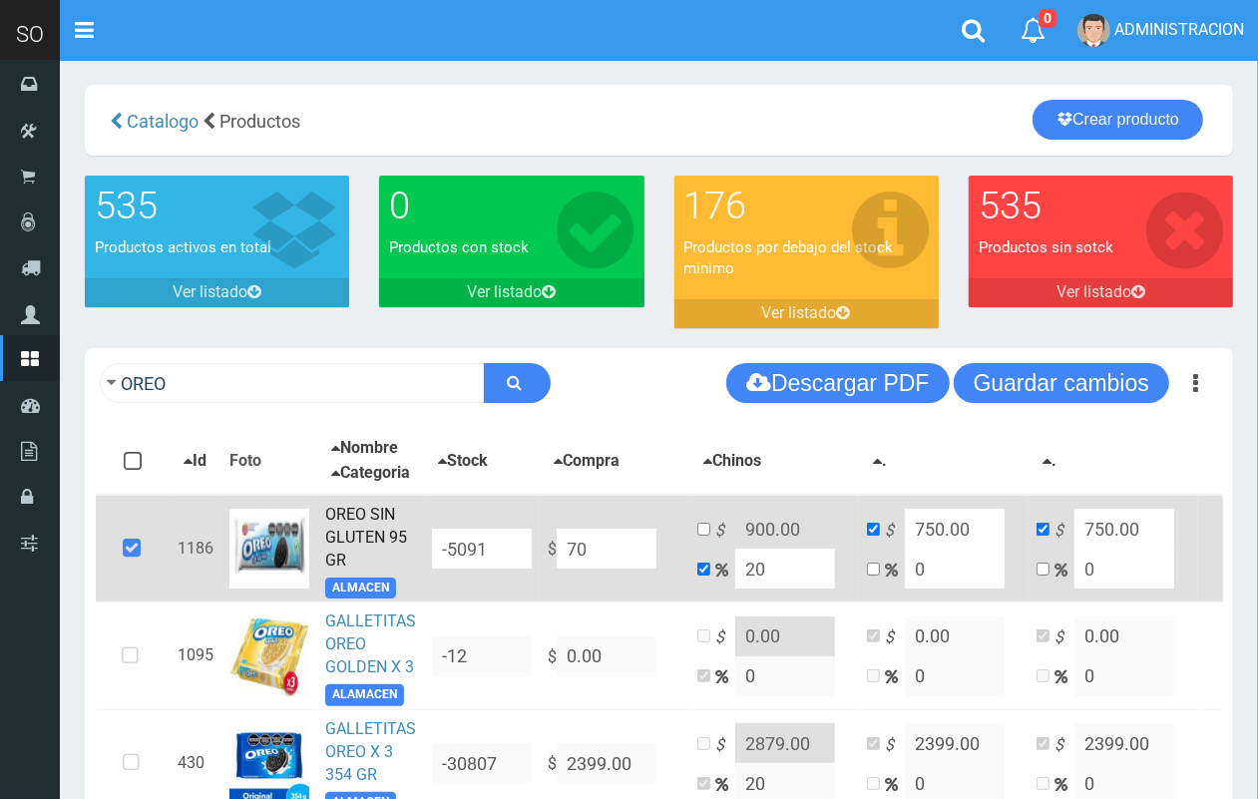
type input "70"
type input "700"
type input "840"
type input "700"
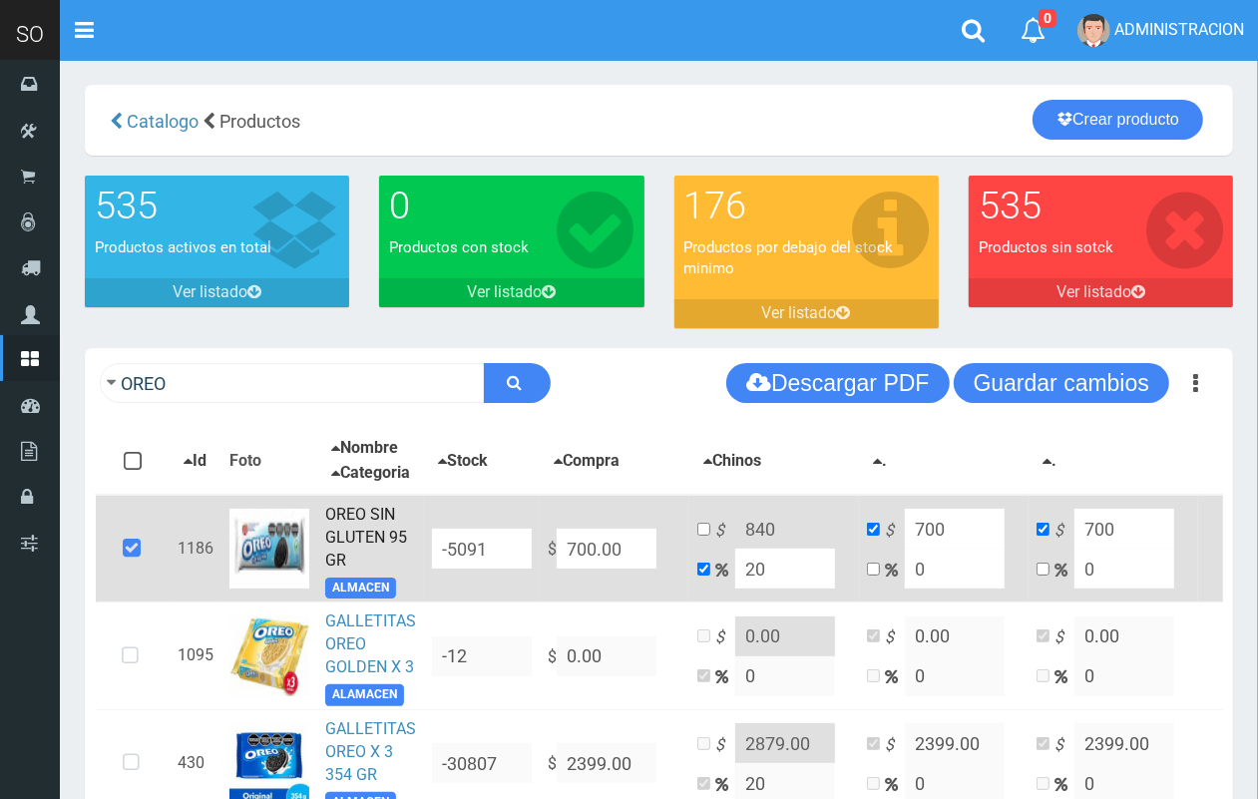
type input "700.00"
click at [706, 536] on input "checkbox" at bounding box center [704, 529] width 13 height 13
checkbox input "true"
checkbox input "false"
drag, startPoint x: 773, startPoint y: 544, endPoint x: 755, endPoint y: 542, distance: 18.1
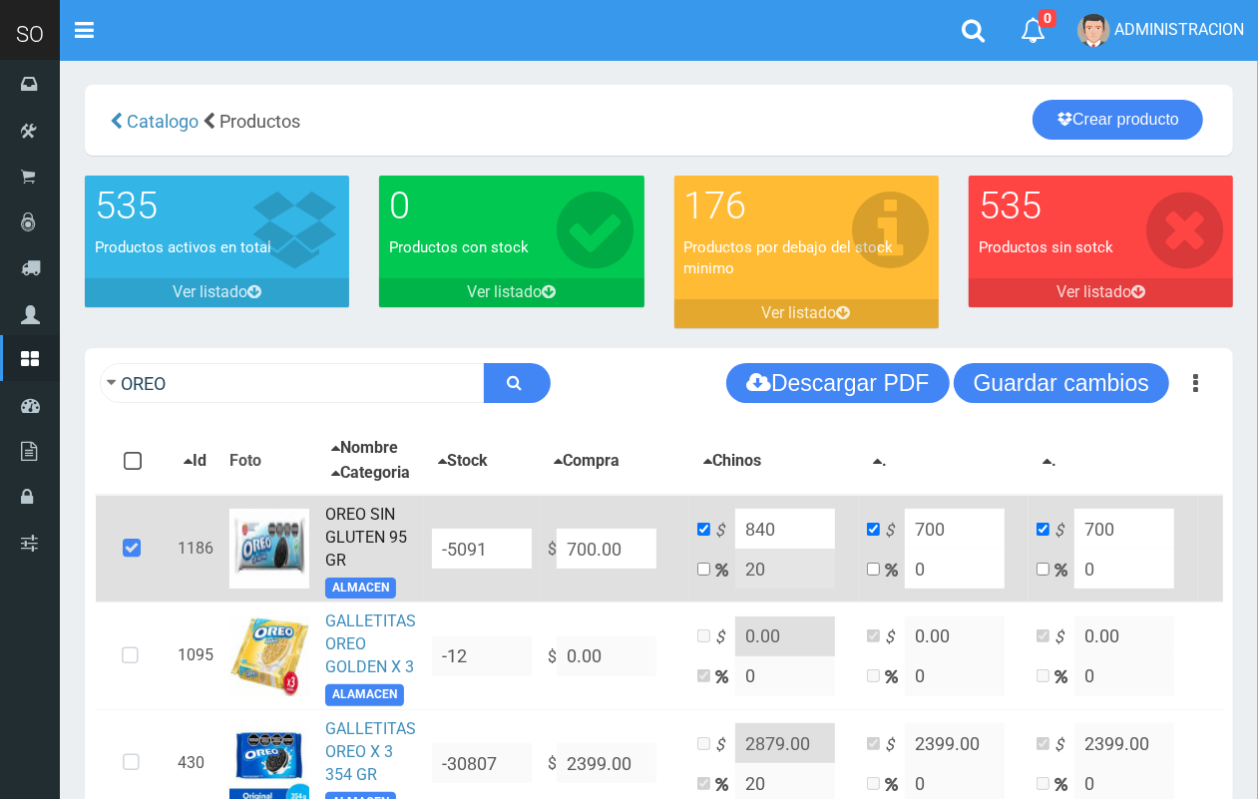
click at [755, 542] on input "840" at bounding box center [785, 529] width 100 height 40
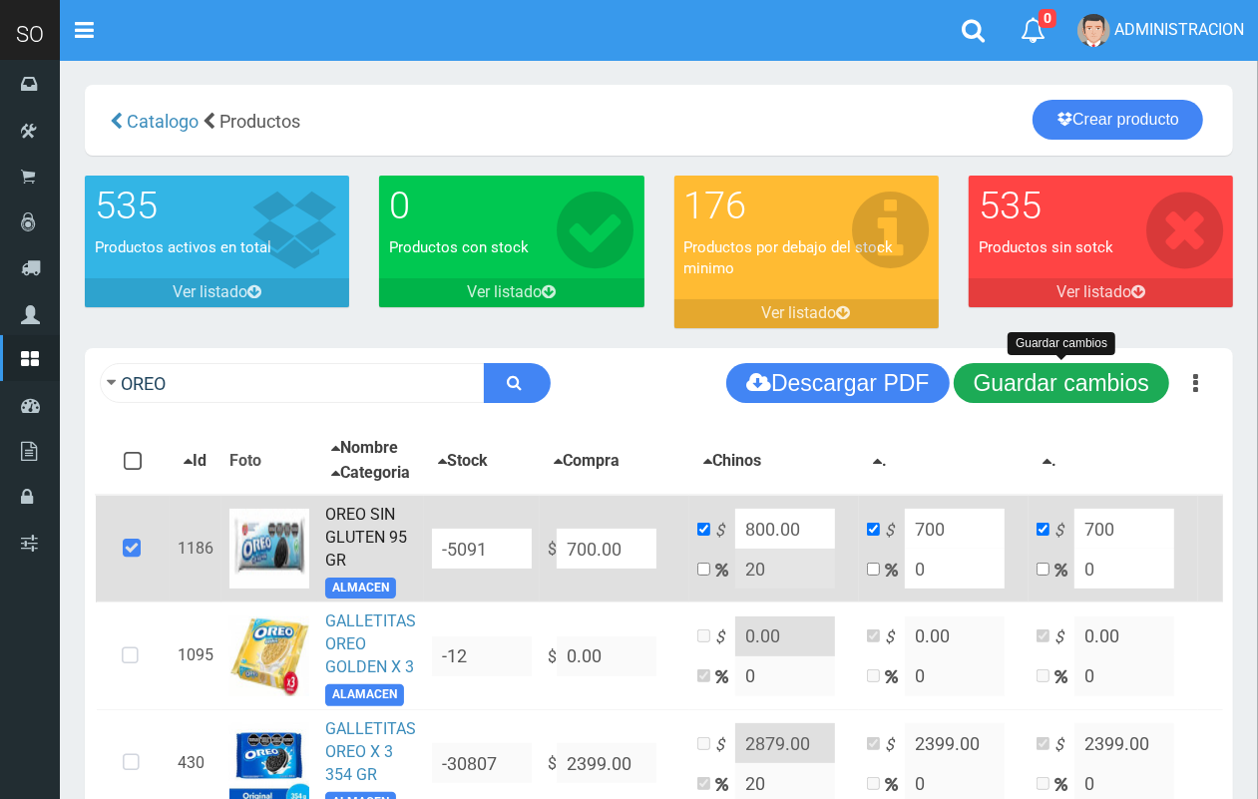
type input "800.00"
click at [1080, 364] on button "Guardar cambios" at bounding box center [1062, 383] width 216 height 40
click at [986, 396] on button "Guardar cambios" at bounding box center [1062, 383] width 216 height 40
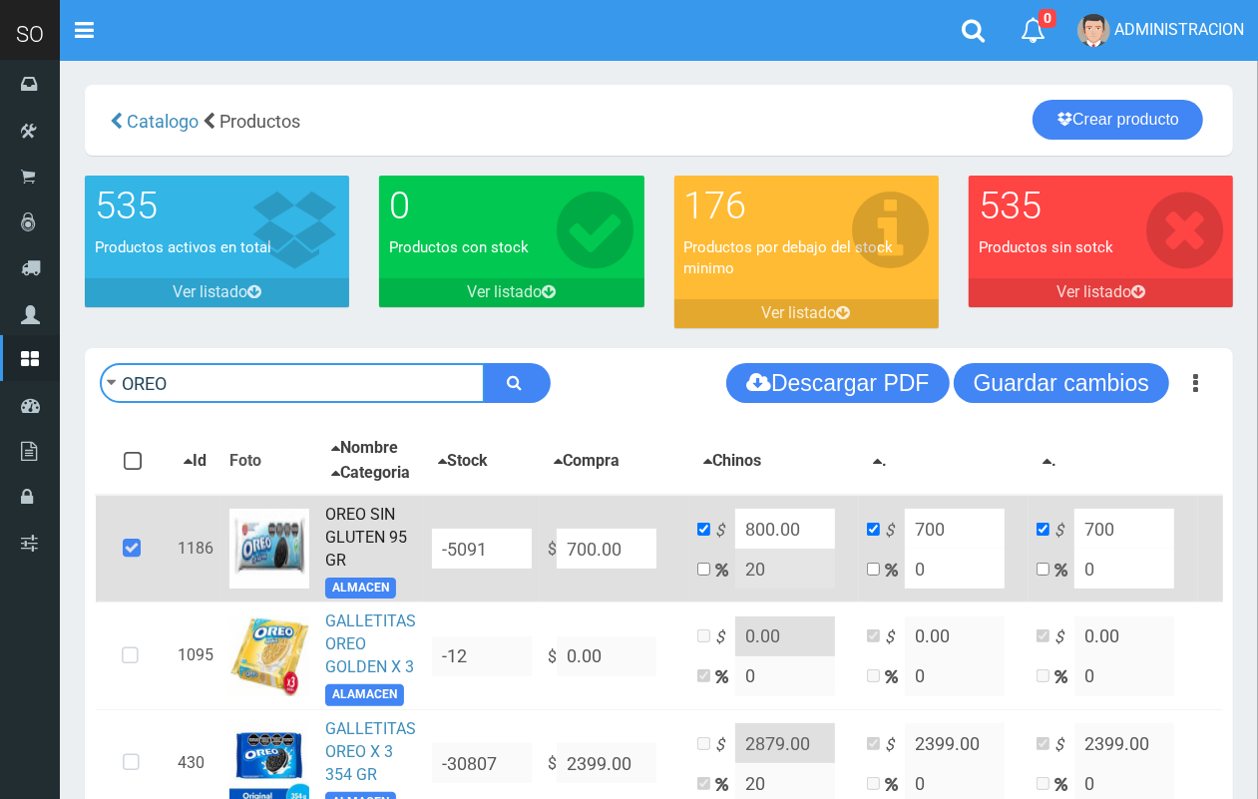
drag, startPoint x: 294, startPoint y: 384, endPoint x: 76, endPoint y: 365, distance: 219.4
click at [75, 365] on div "OREO Descargar PDF Guardar cambios 150" at bounding box center [659, 651] width 1179 height 607
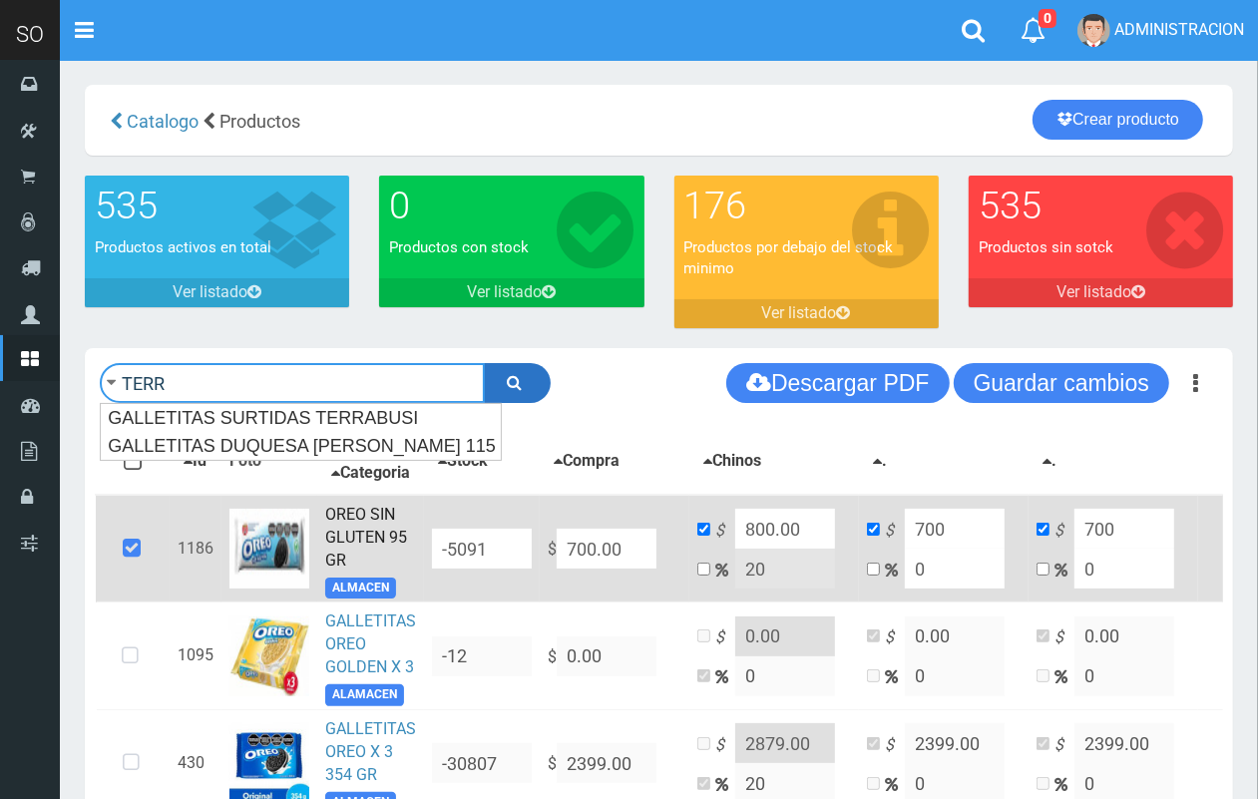
type input "TERR"
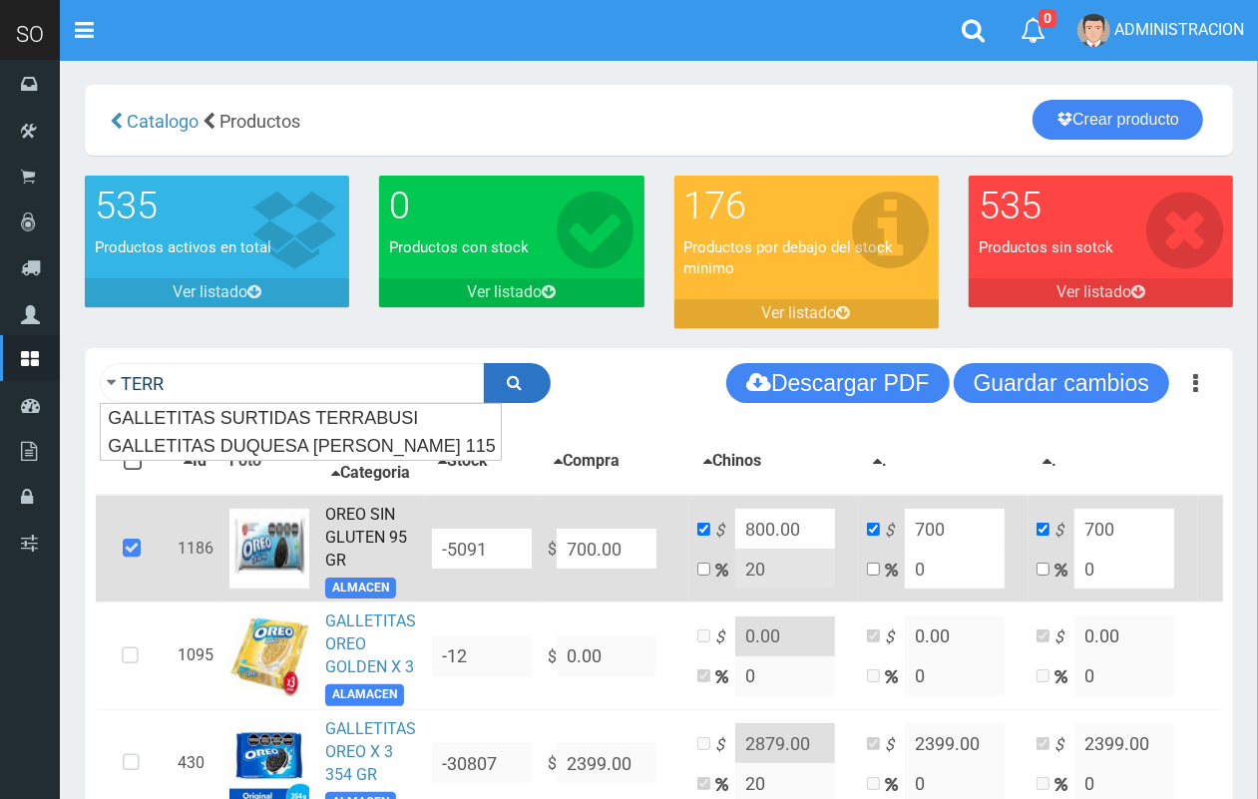
click at [532, 370] on button "submit" at bounding box center [517, 383] width 67 height 40
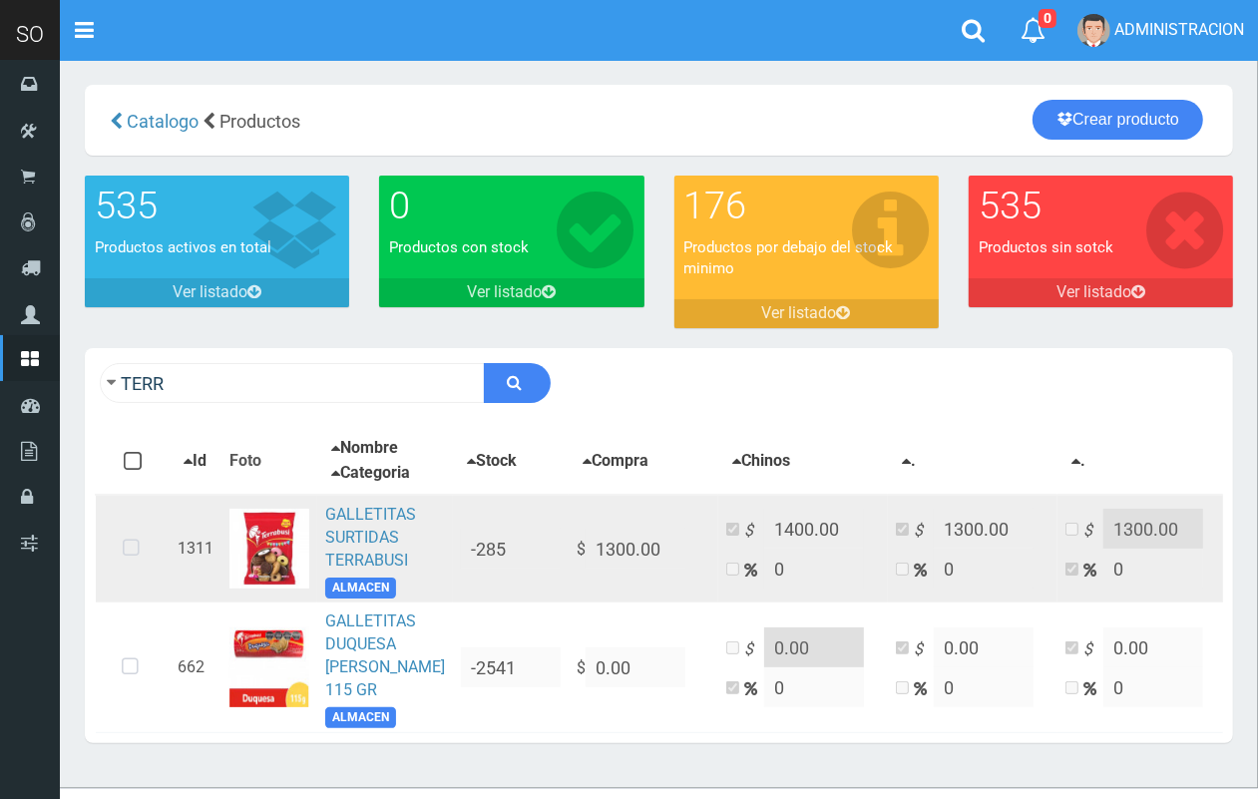
click at [143, 566] on icon at bounding box center [131, 549] width 53 height 66
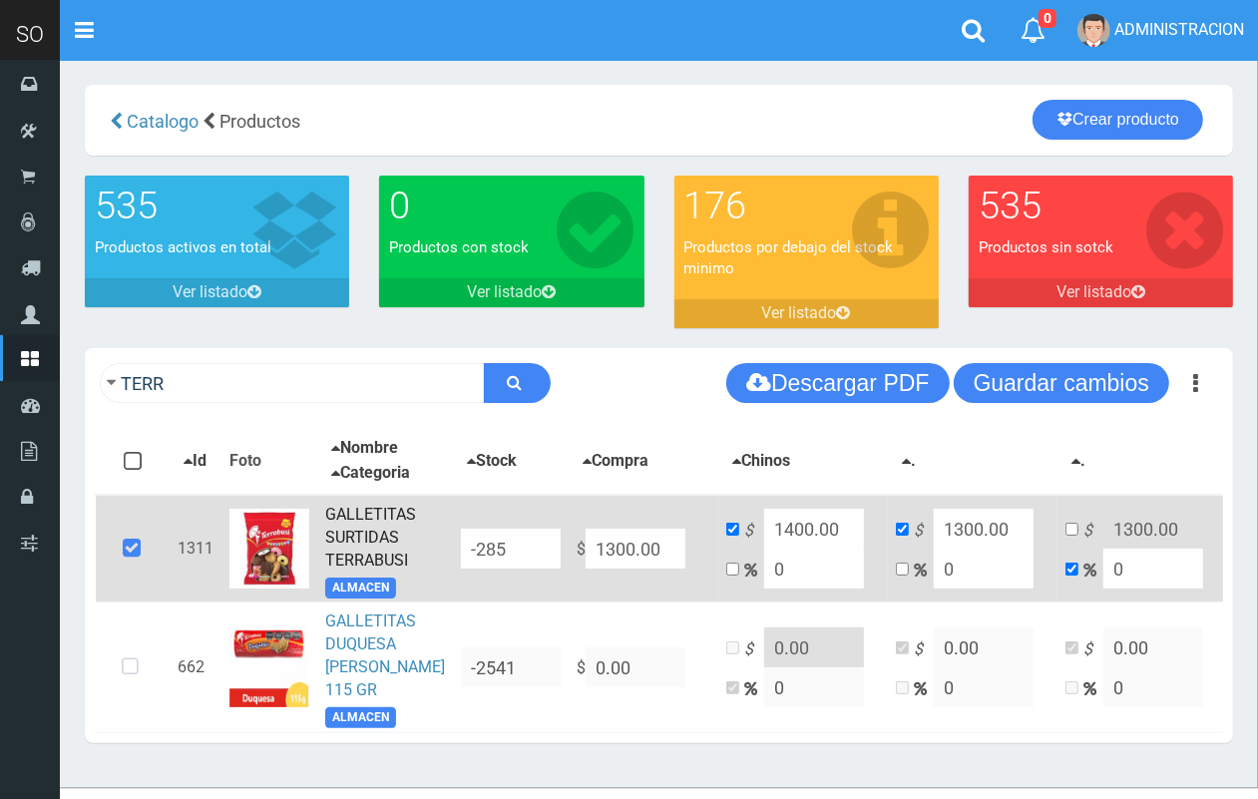
drag, startPoint x: 636, startPoint y: 562, endPoint x: 547, endPoint y: 561, distance: 88.8
click at [569, 561] on td "$ 1300.00" at bounding box center [644, 549] width 150 height 108
click at [774, 540] on input "1400.00" at bounding box center [814, 529] width 100 height 40
type input "1450.00"
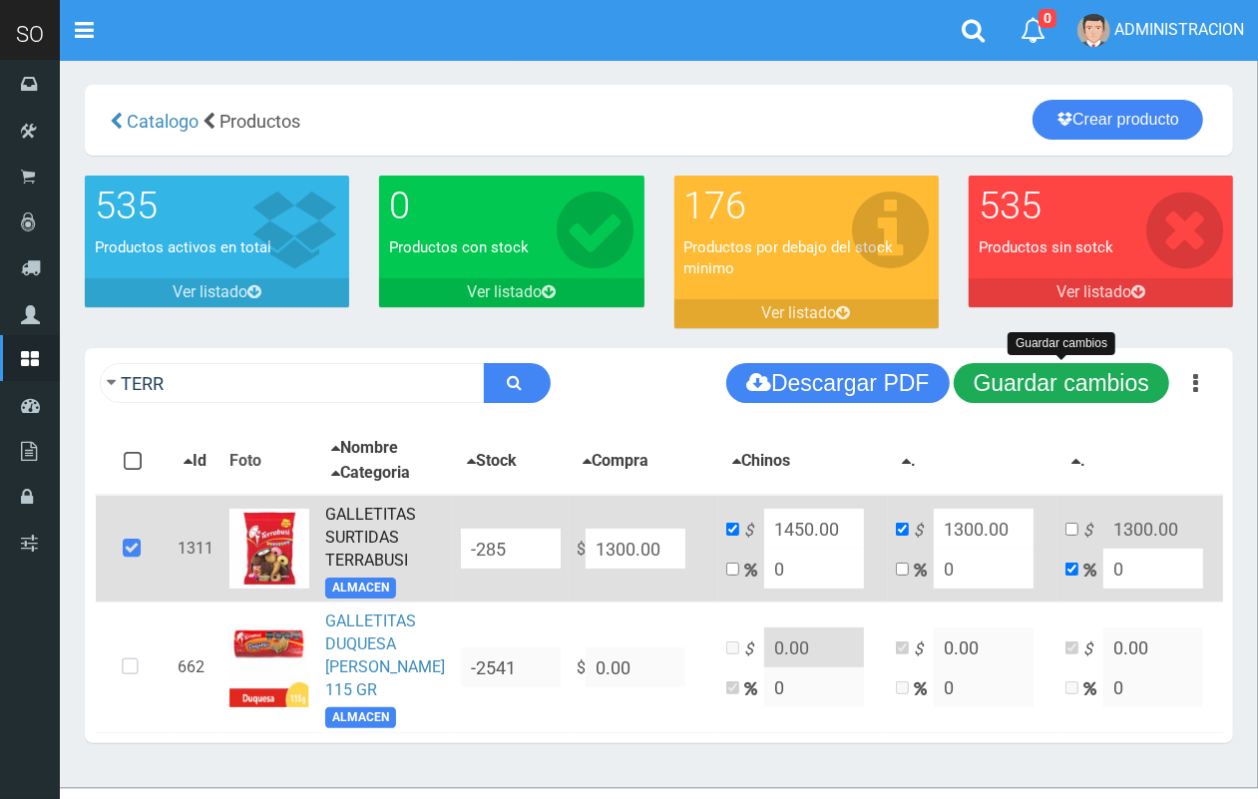
click at [995, 395] on button "Guardar cambios" at bounding box center [1062, 383] width 216 height 40
click at [322, 550] on td "GALLETITAS SURTIDAS TERRABUSI ALMACEN" at bounding box center [385, 549] width 136 height 108
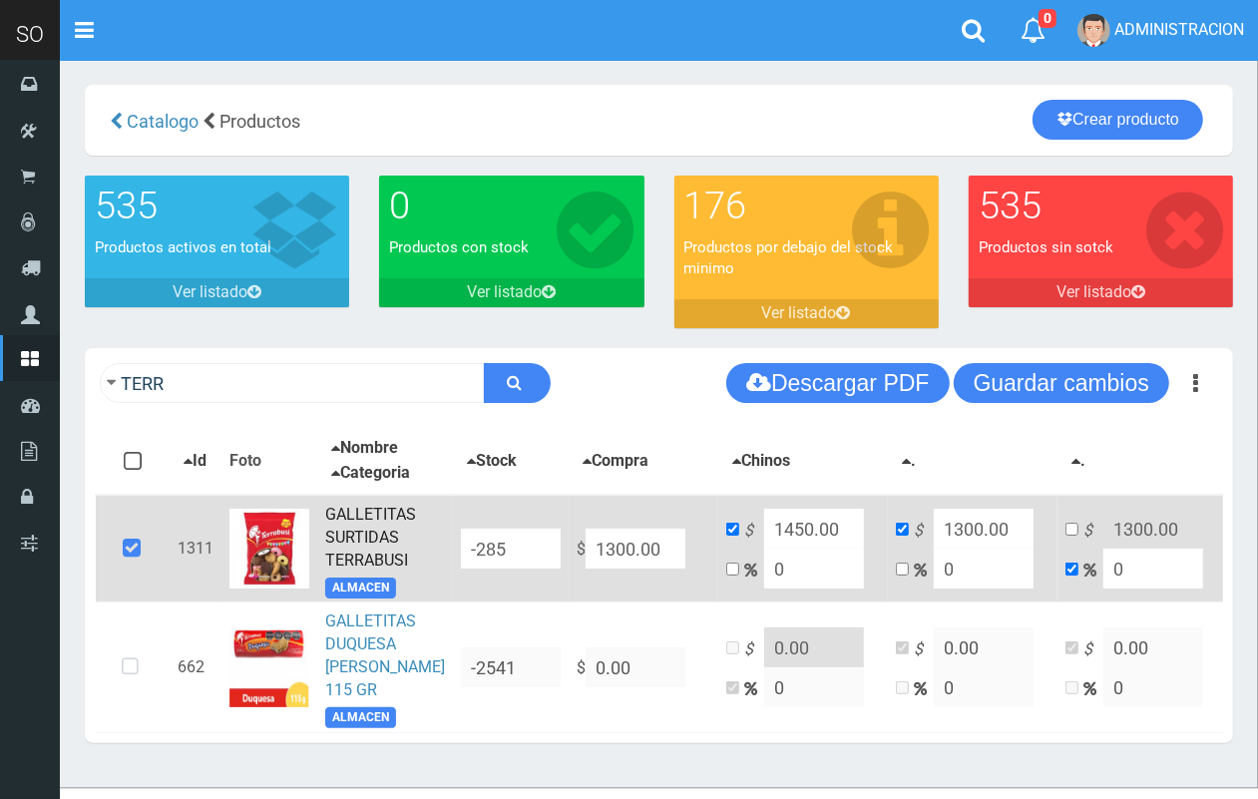
click at [360, 545] on link "GALLETITAS SURTIDAS TERRABUSI" at bounding box center [370, 537] width 91 height 65
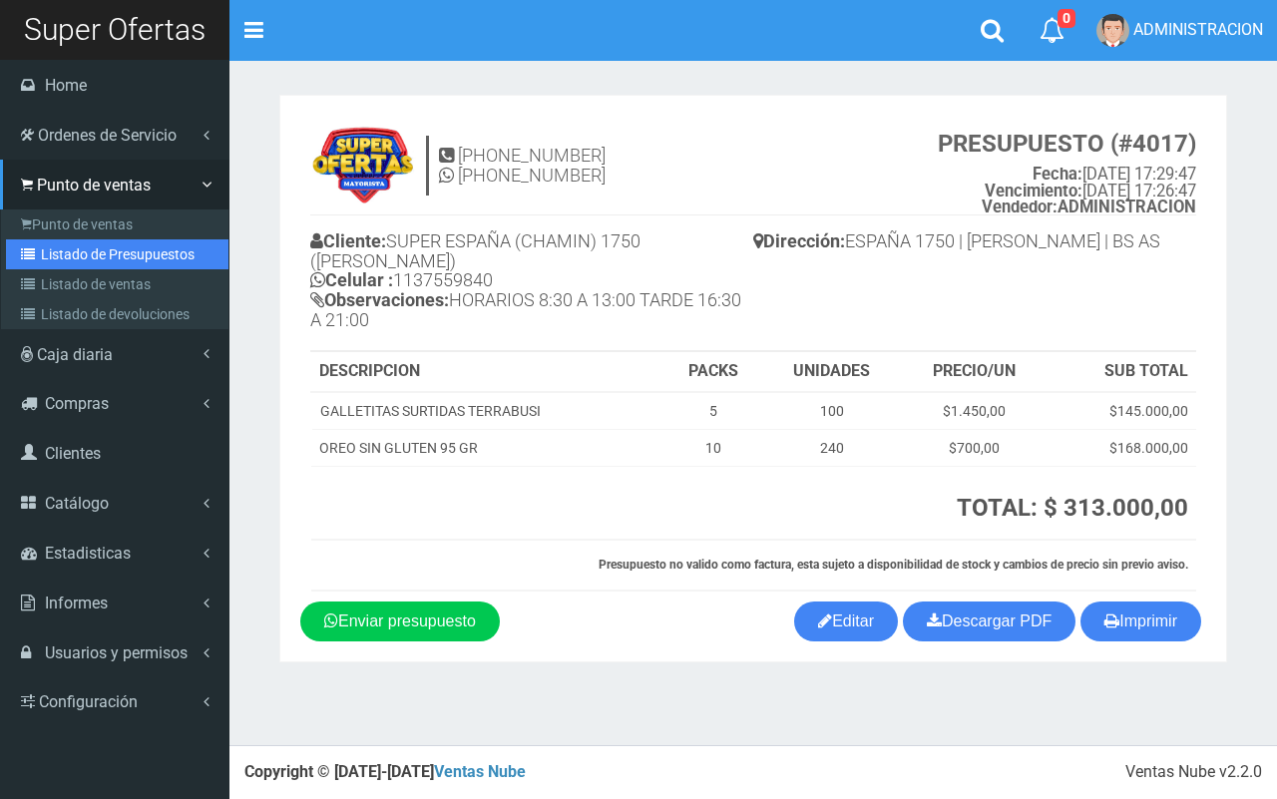
click at [93, 250] on link "Listado de Presupuestos" at bounding box center [117, 255] width 223 height 30
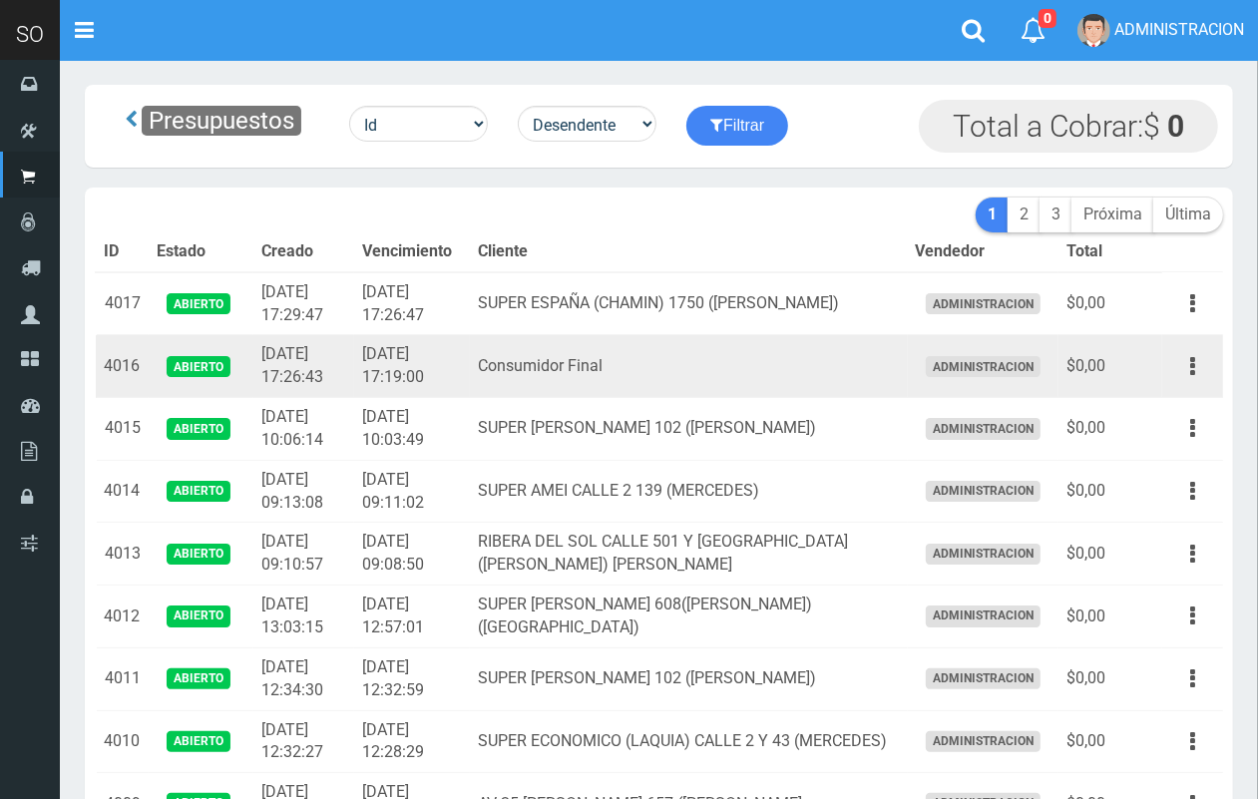
drag, startPoint x: 1198, startPoint y: 372, endPoint x: 1169, endPoint y: 384, distance: 31.3
click at [1195, 369] on button "button" at bounding box center [1193, 366] width 45 height 35
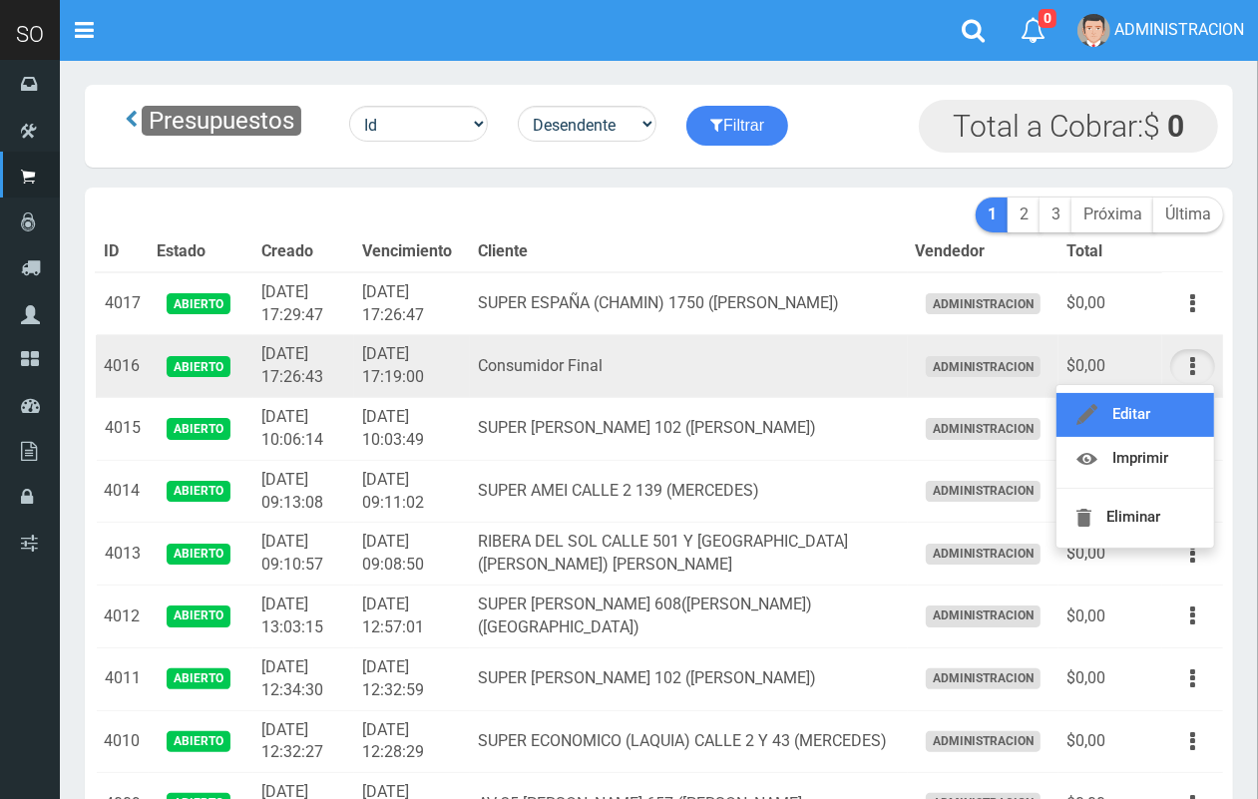
drag, startPoint x: 1166, startPoint y: 392, endPoint x: 1160, endPoint y: 402, distance: 11.6
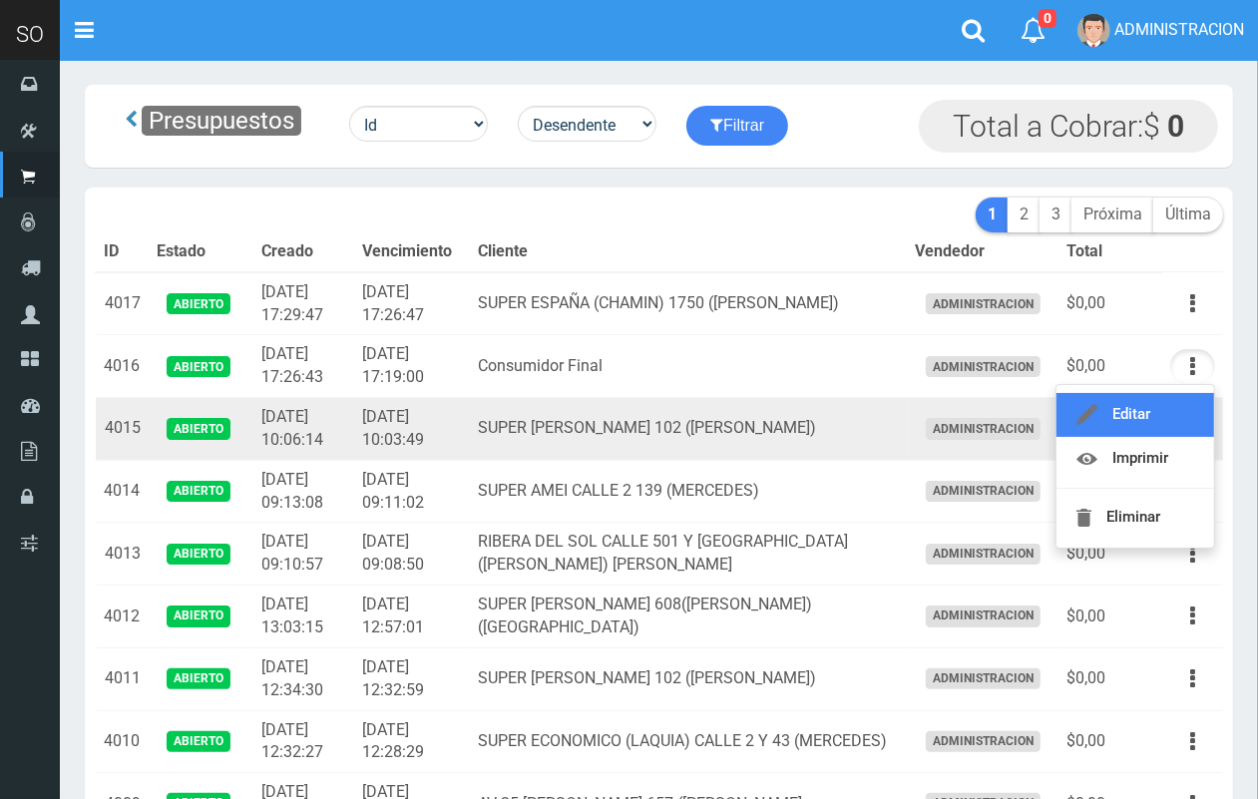
click at [1165, 394] on link "Editar" at bounding box center [1136, 415] width 158 height 44
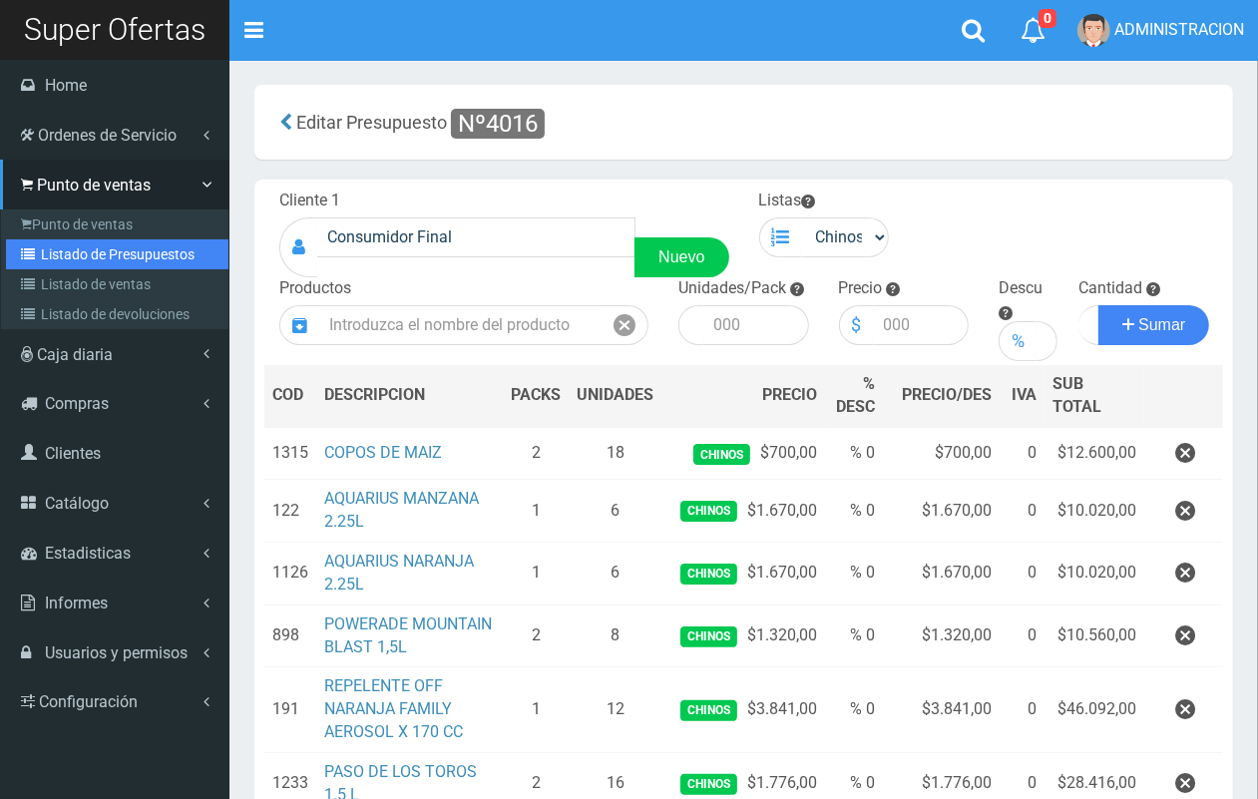
click at [56, 259] on link "Listado de Presupuestos" at bounding box center [117, 255] width 223 height 30
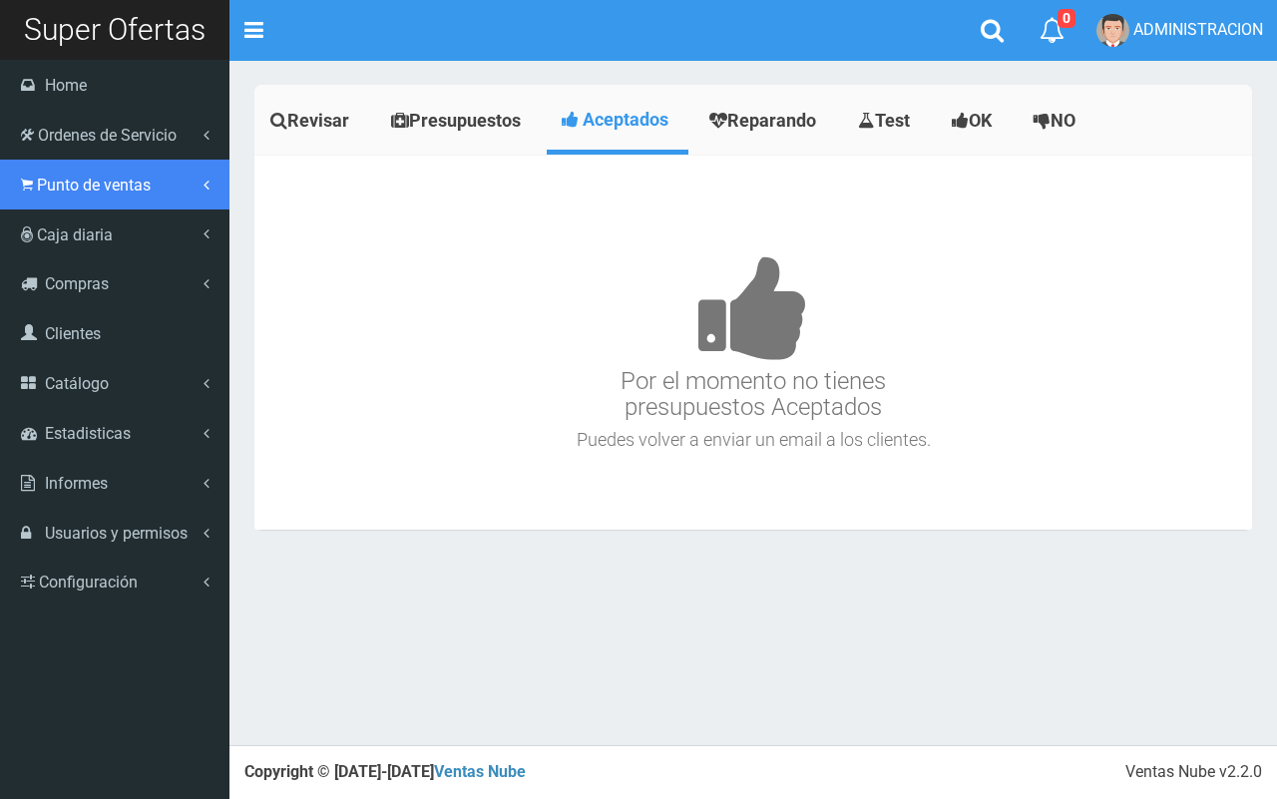
click at [61, 188] on span "Punto de ventas" at bounding box center [94, 185] width 114 height 19
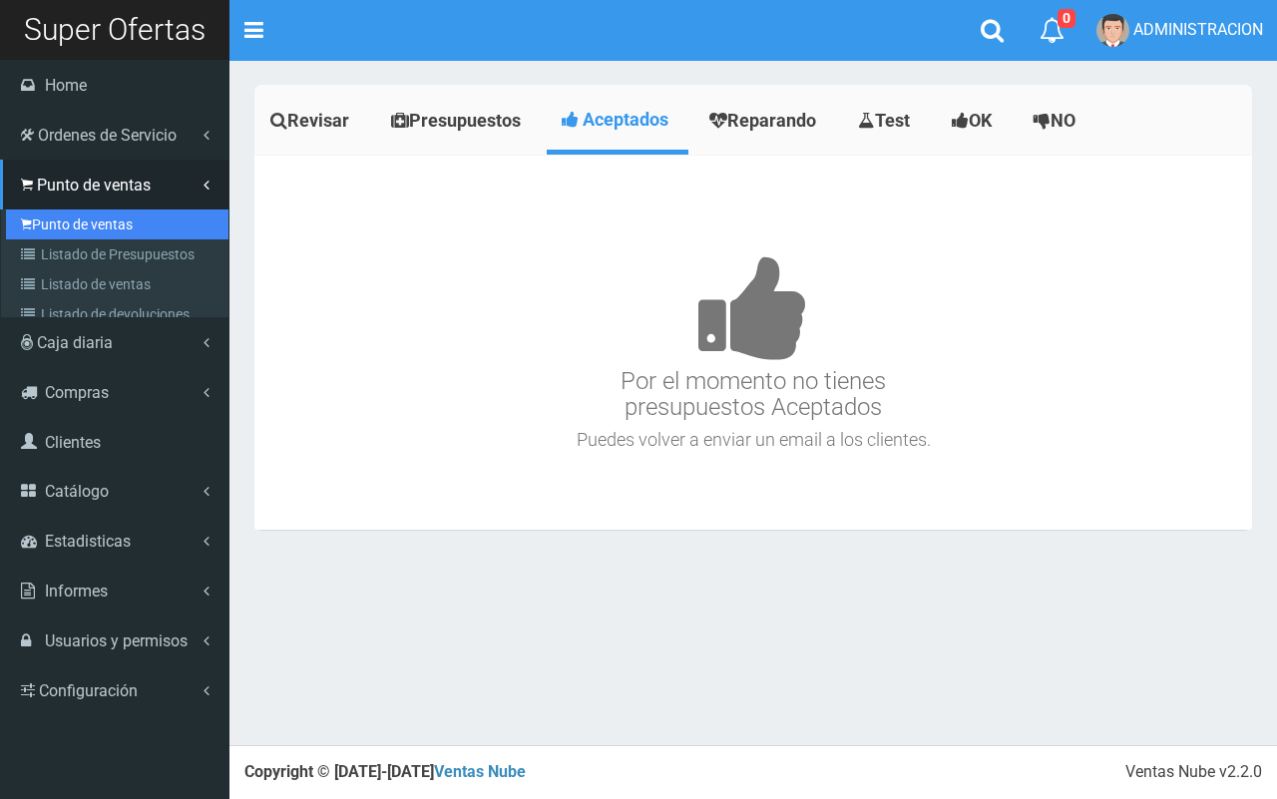
click at [66, 223] on link "Punto de ventas" at bounding box center [117, 225] width 223 height 30
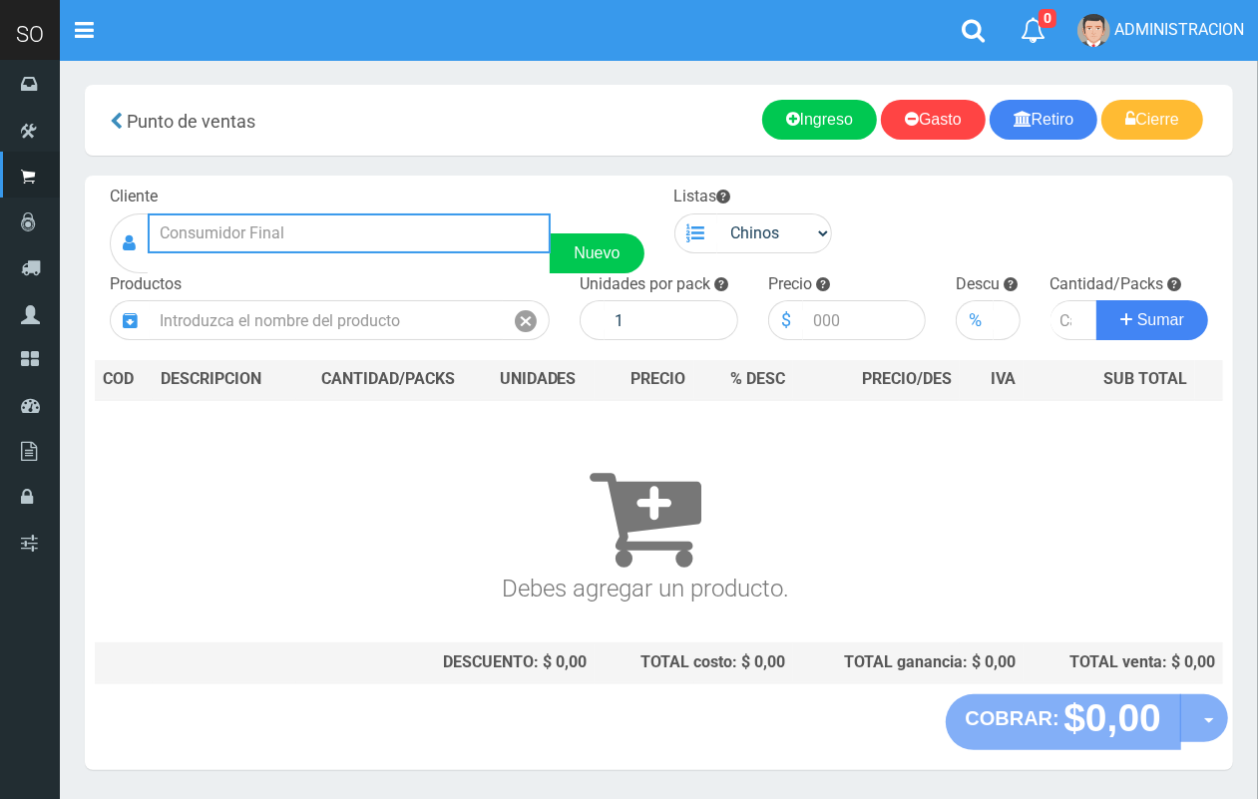
click at [329, 235] on input "text" at bounding box center [349, 234] width 403 height 40
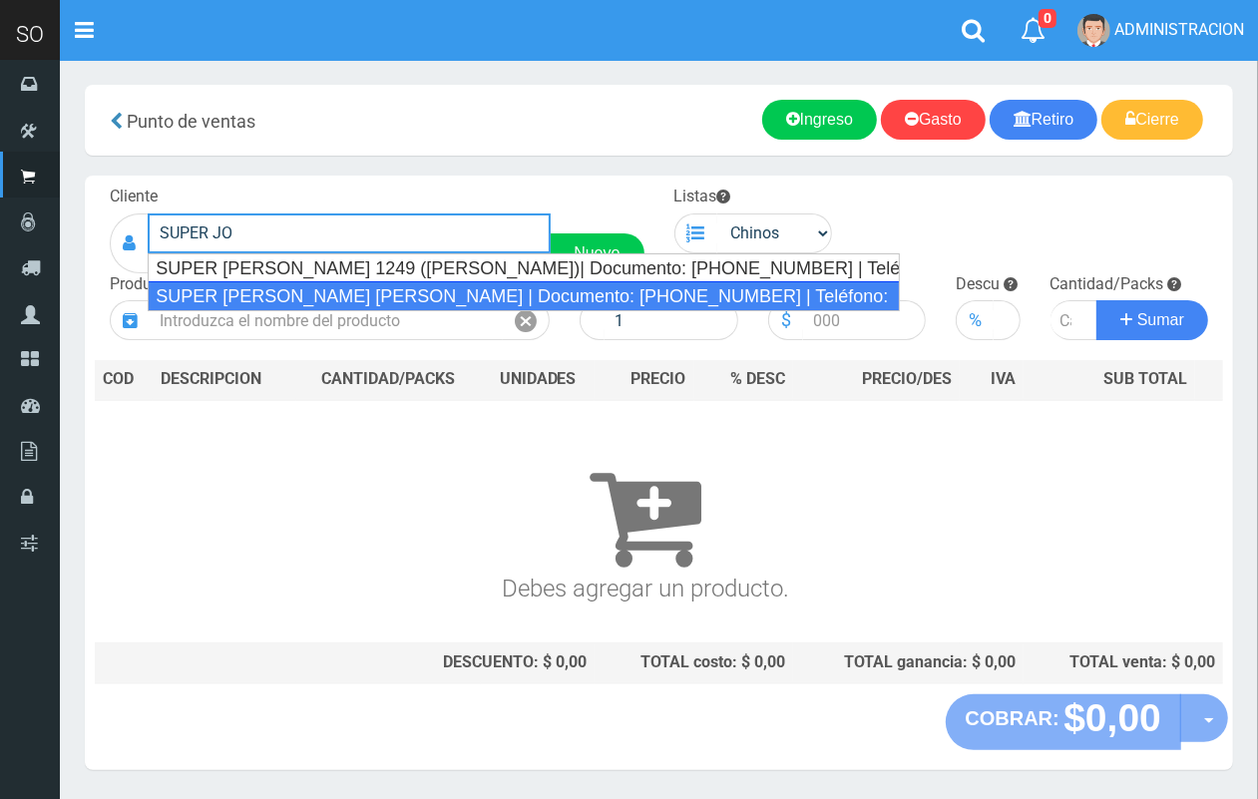
click at [370, 292] on div "SUPER JORGE VILLA ESPIL | Documento: 02154184 | Teléfono:" at bounding box center [524, 296] width 752 height 30
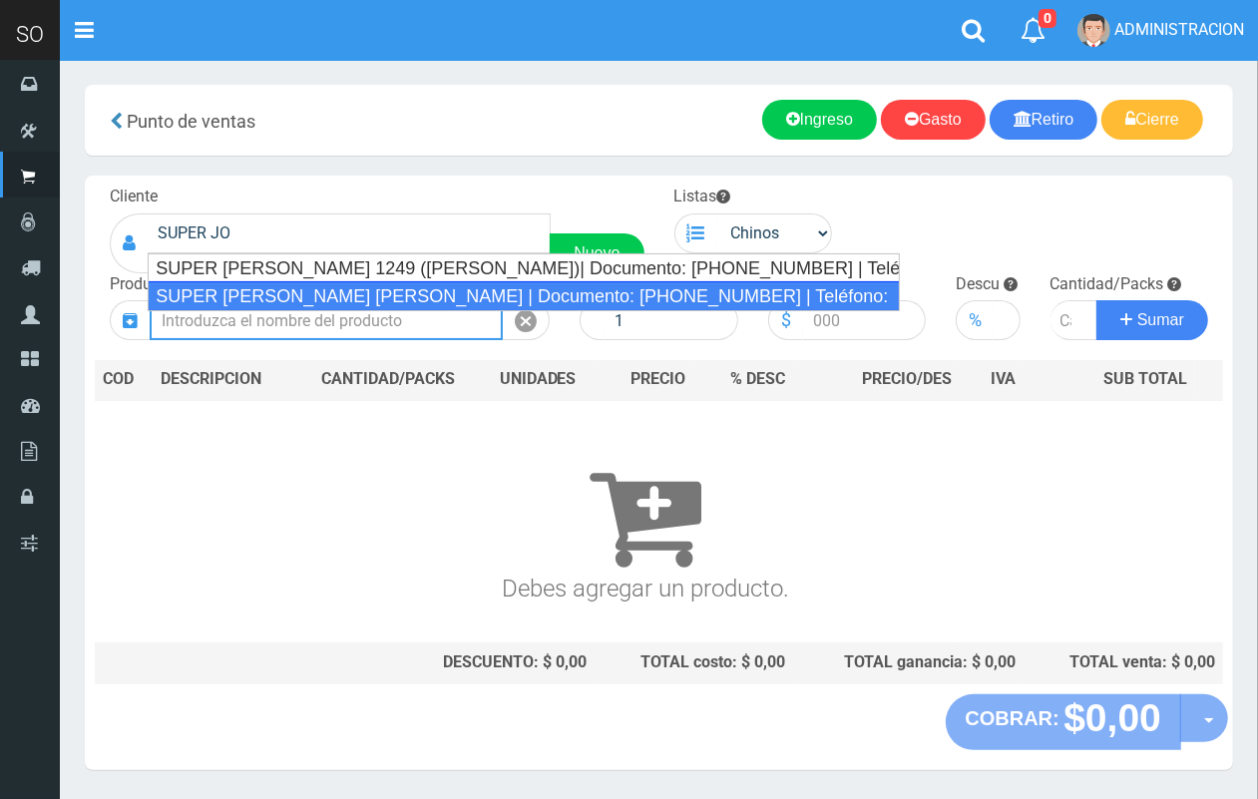
type input "SUPER JORGE VILLA ESPIL | Documento: 02154184 | Teléfono:"
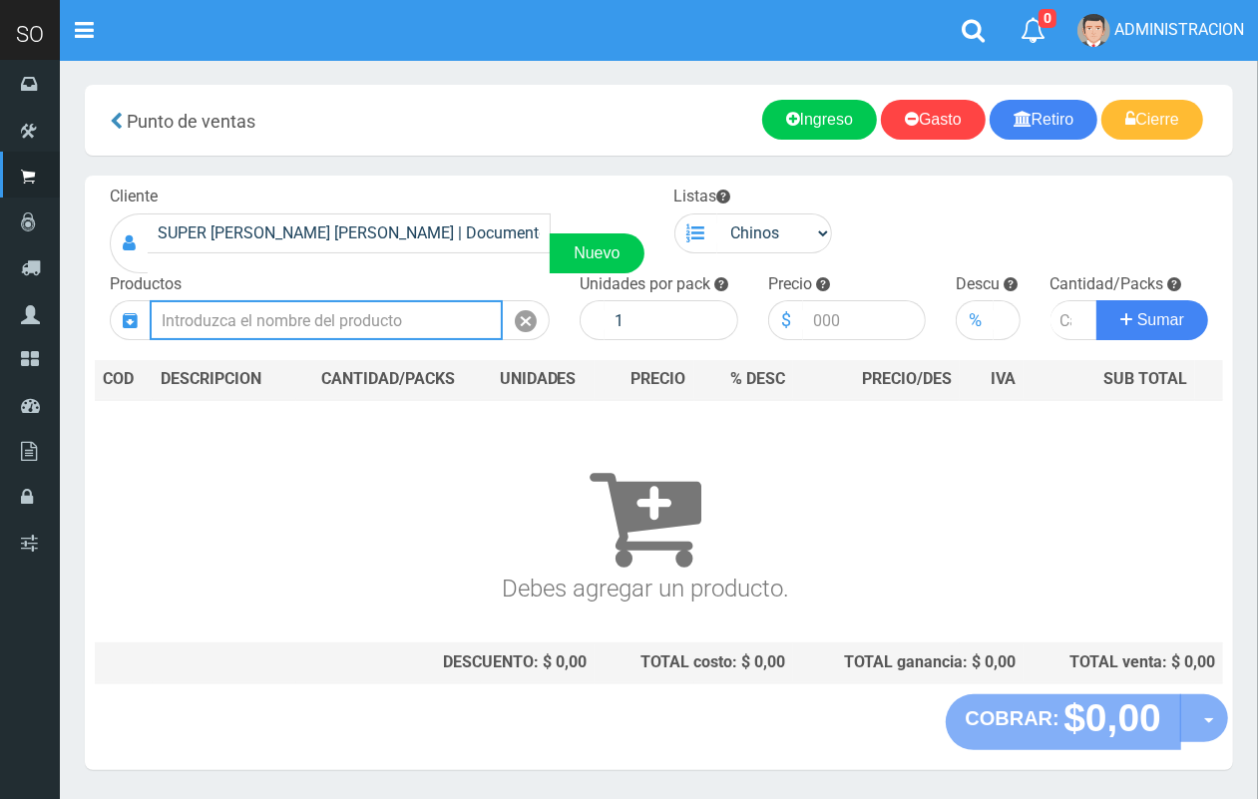
click at [391, 329] on input "text" at bounding box center [326, 320] width 353 height 40
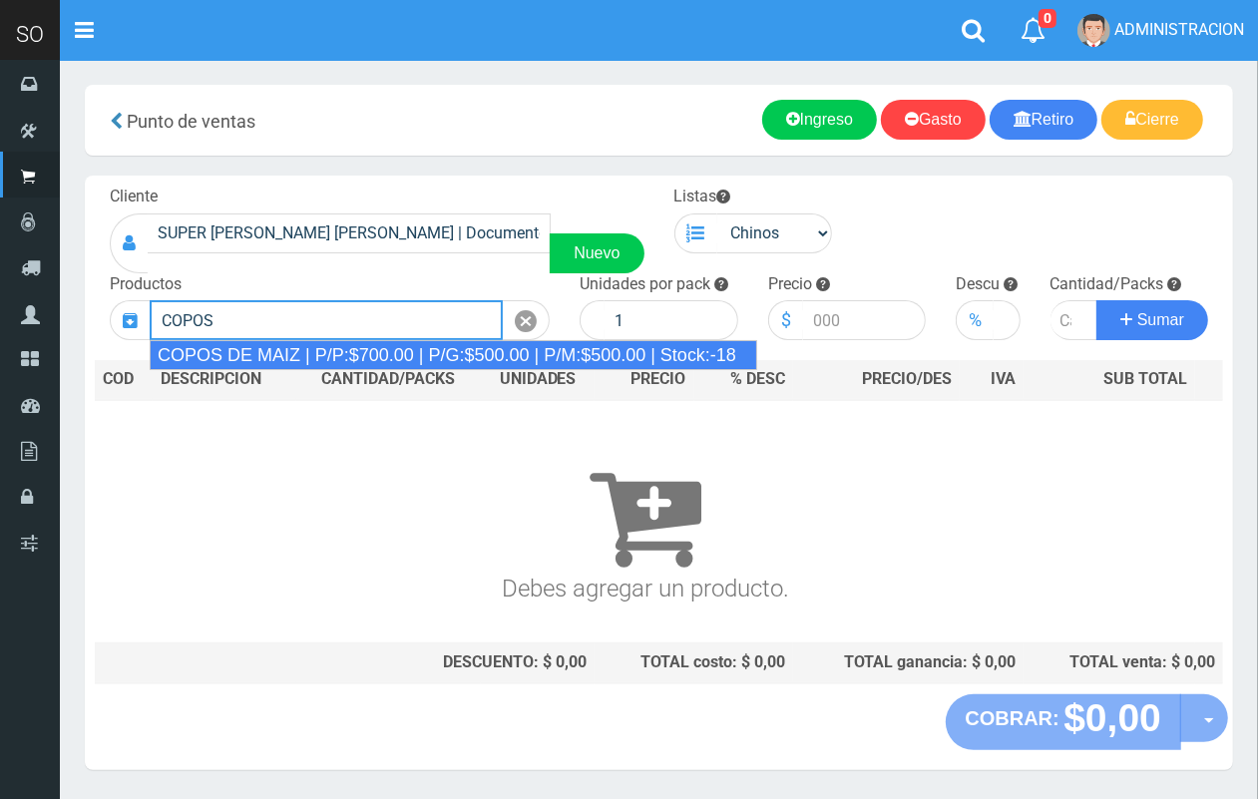
click at [255, 351] on div "COPOS DE MAIZ | P/P:$700.00 | P/G:$500.00 | P/M:$500.00 | Stock:-18" at bounding box center [454, 355] width 608 height 30
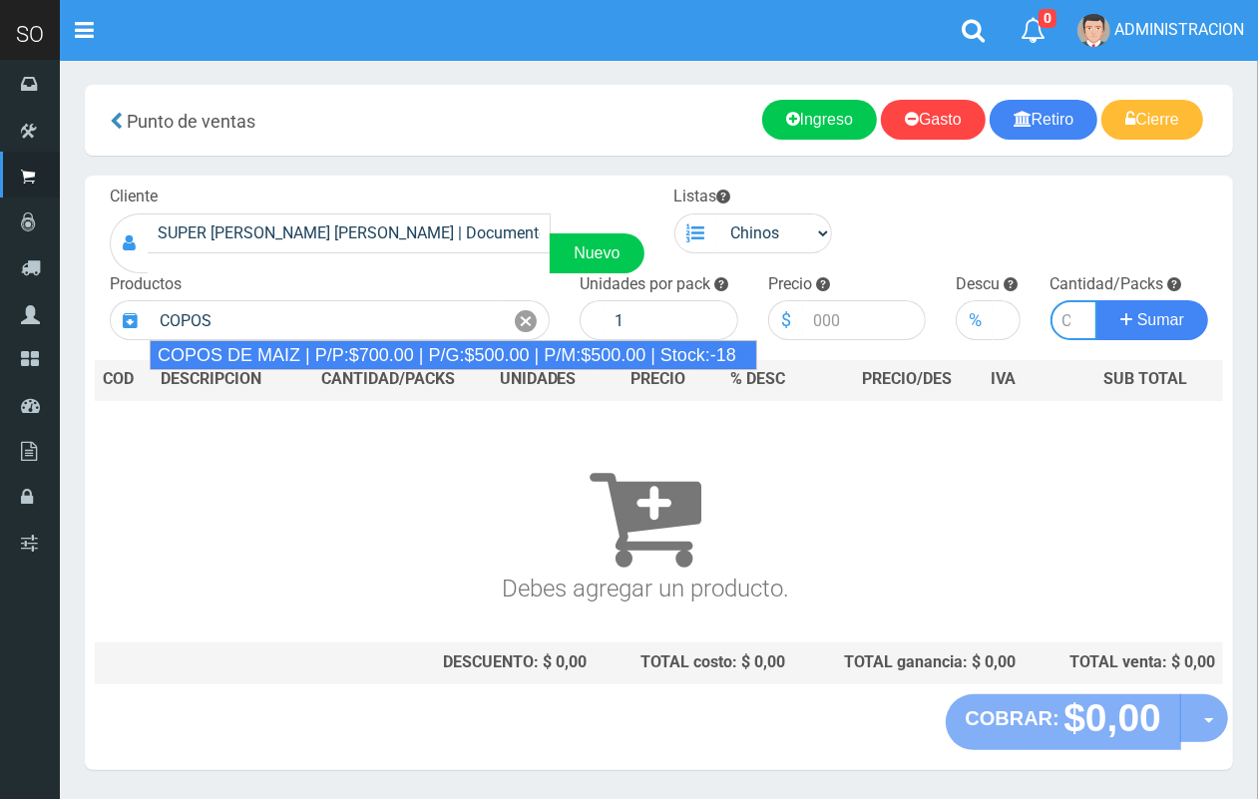
type input "COPOS DE MAIZ | P/P:$700.00 | P/G:$500.00 | P/M:$500.00 | Stock:-18"
type input "9"
type input "700.00"
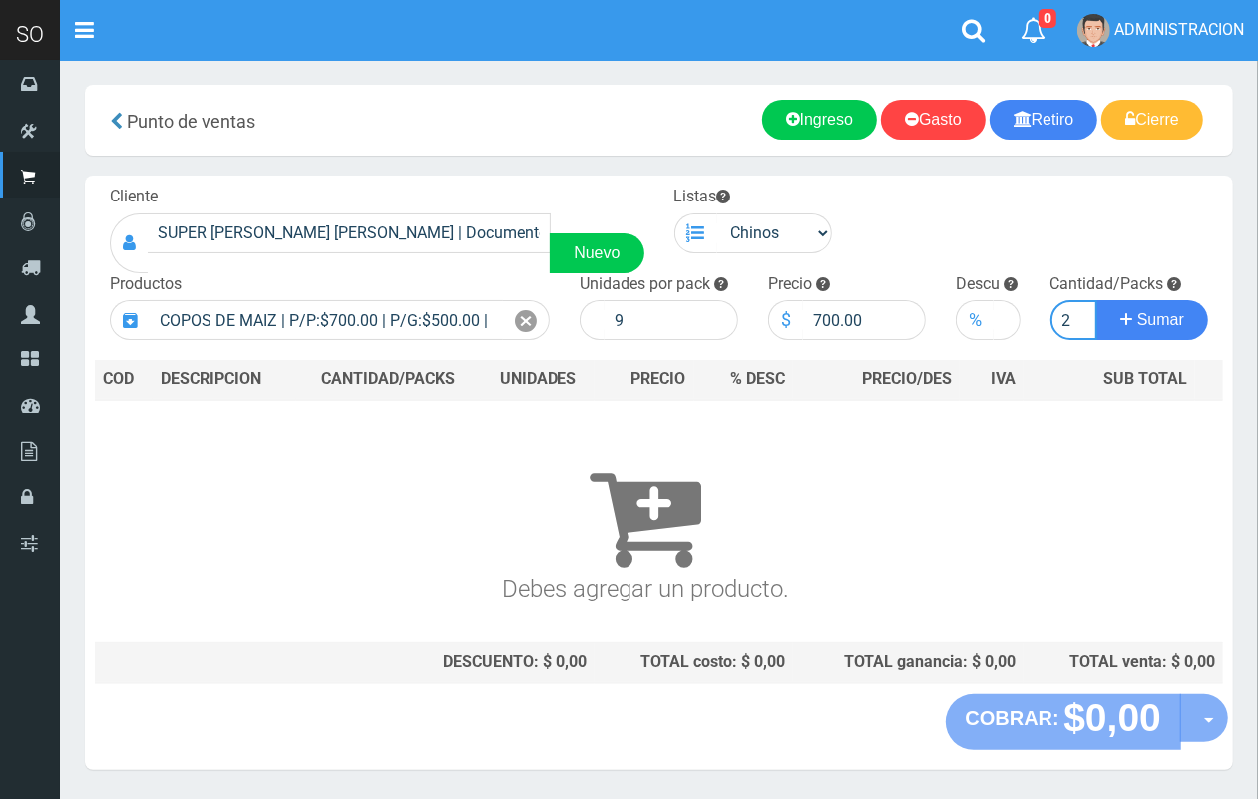
scroll to position [0, 2]
type input "2"
click at [1097, 300] on button "Sumar" at bounding box center [1153, 320] width 112 height 40
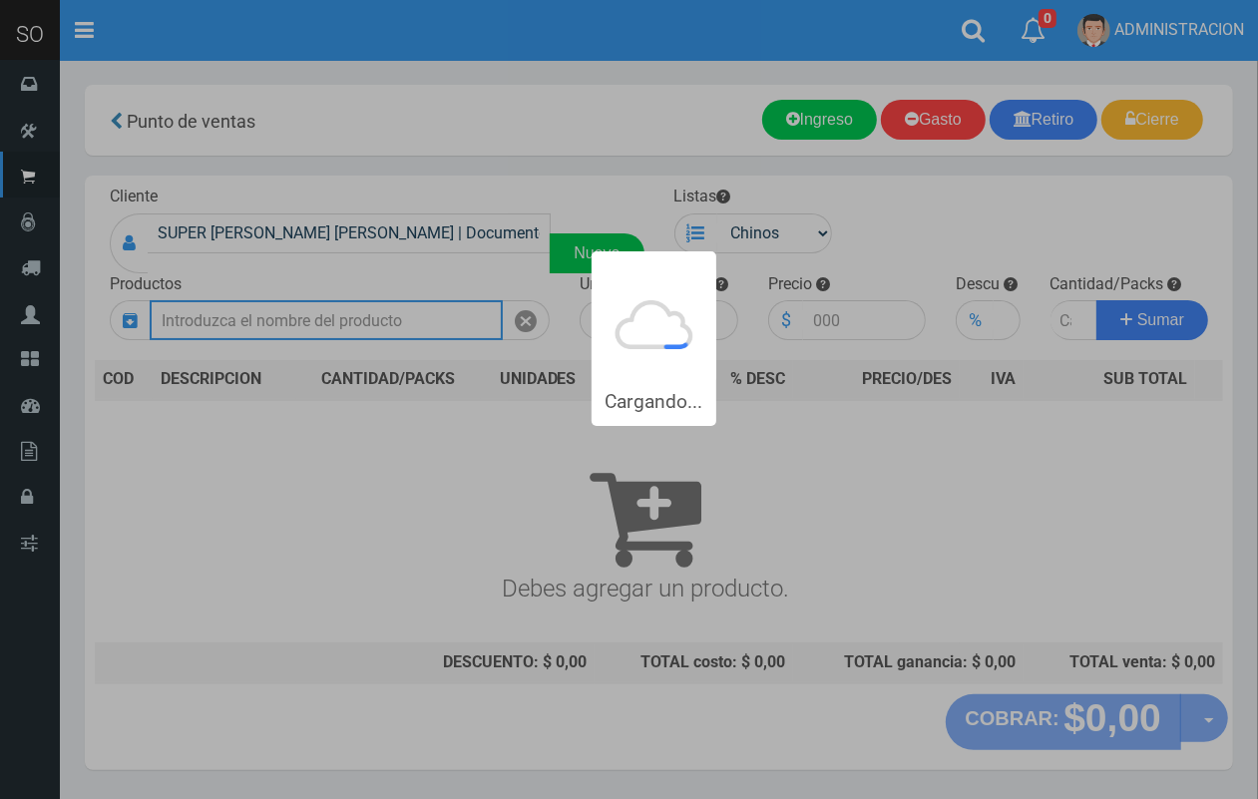
scroll to position [0, 0]
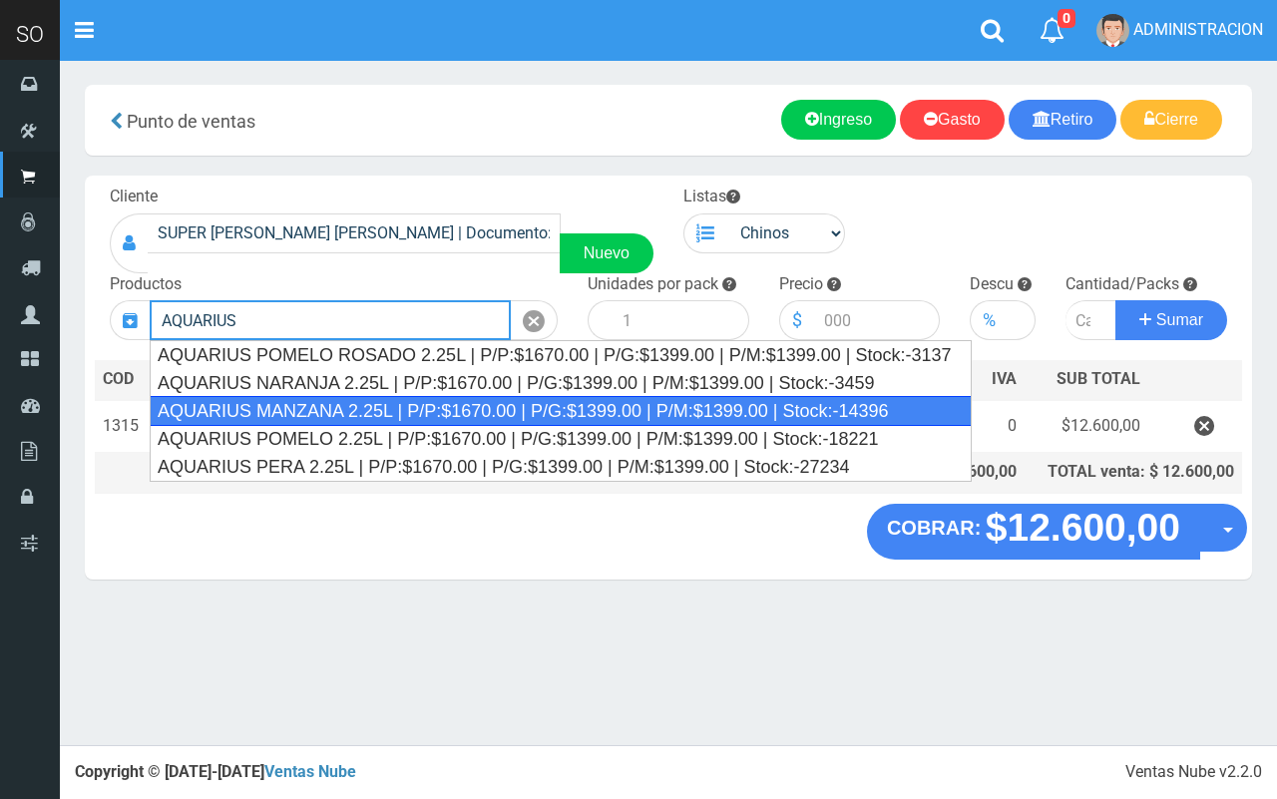
click at [535, 424] on div "AQUARIUS MANZANA 2.25L | P/P:$1670.00 | P/G:$1399.00 | P/M:$1399.00 | Stock:-14…" at bounding box center [561, 411] width 822 height 30
type input "AQUARIUS MANZANA 2.25L | P/P:$1670.00 | P/G:$1399.00 | P/M:$1399.00 | Stock:-14…"
type input "6"
type input "1670.00"
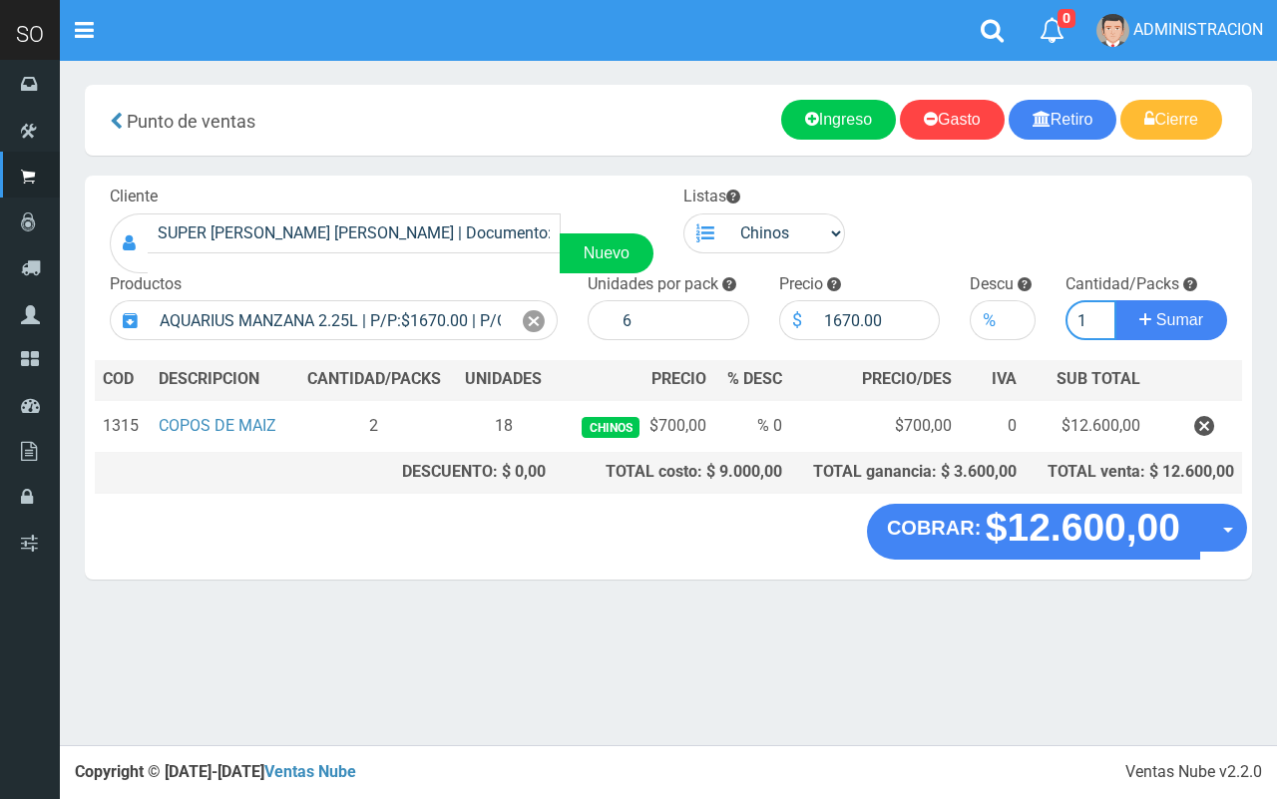
type input "1"
click at [1116, 300] on button "Sumar" at bounding box center [1172, 320] width 112 height 40
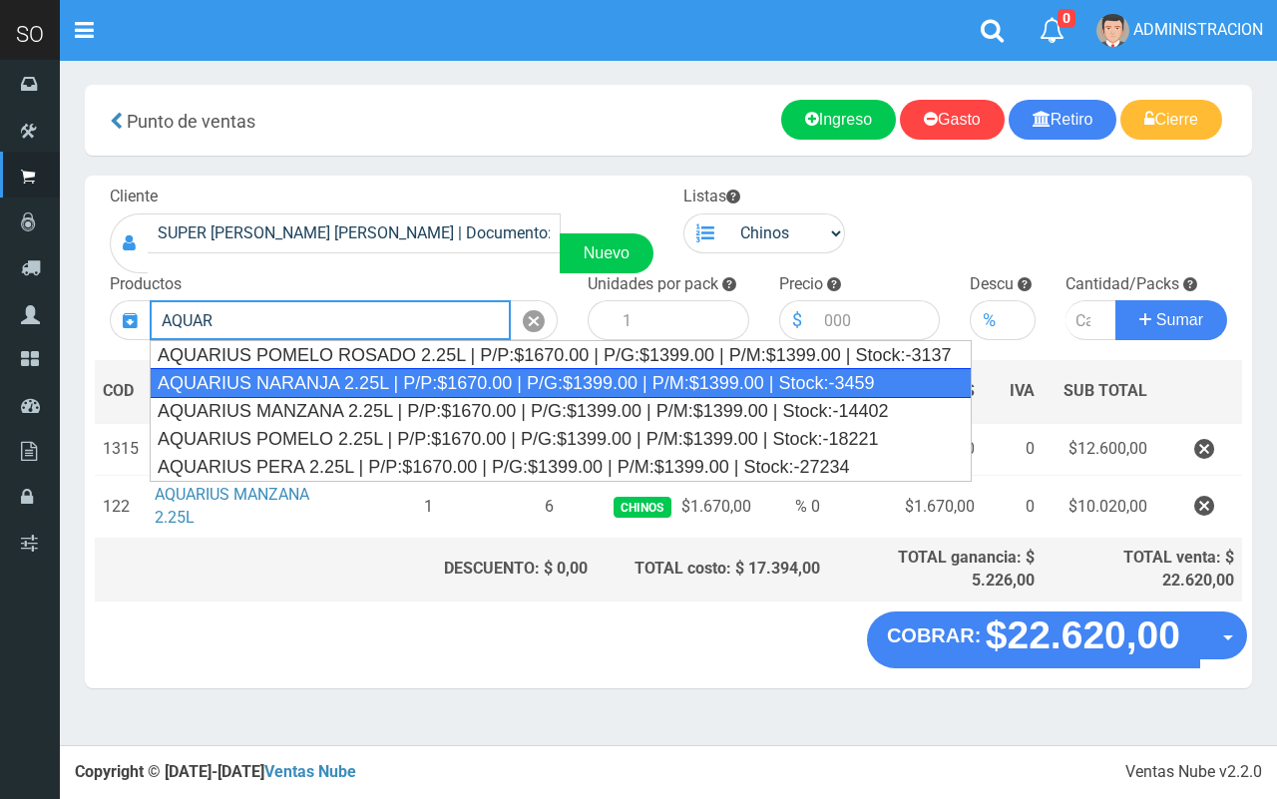
click at [446, 389] on div "AQUARIUS NARANJA 2.25L | P/P:$1670.00 | P/G:$1399.00 | P/M:$1399.00 | Stock:-34…" at bounding box center [561, 383] width 822 height 30
type input "AQUARIUS NARANJA 2.25L | P/P:$1670.00 | P/G:$1399.00 | P/M:$1399.00 | Stock:-34…"
type input "6"
type input "1670.00"
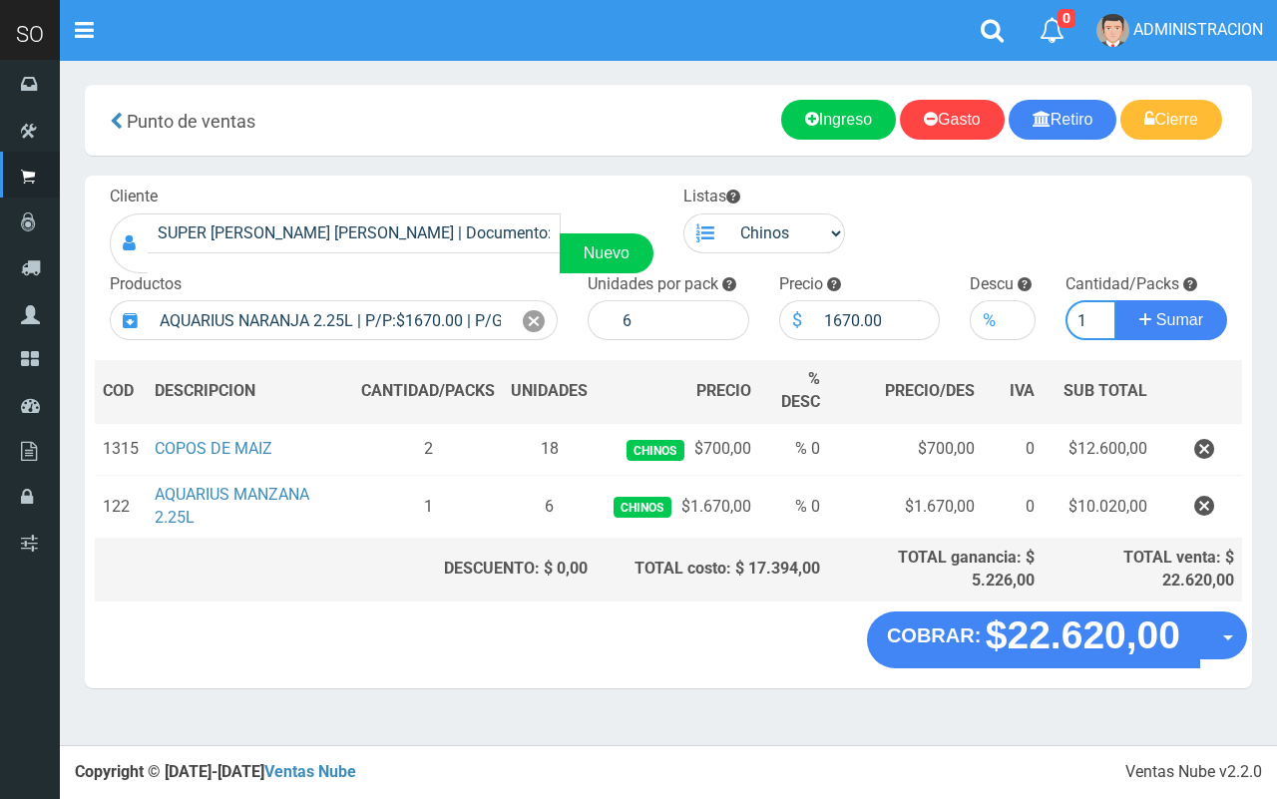
type input "1"
click at [1116, 300] on button "Sumar" at bounding box center [1172, 320] width 112 height 40
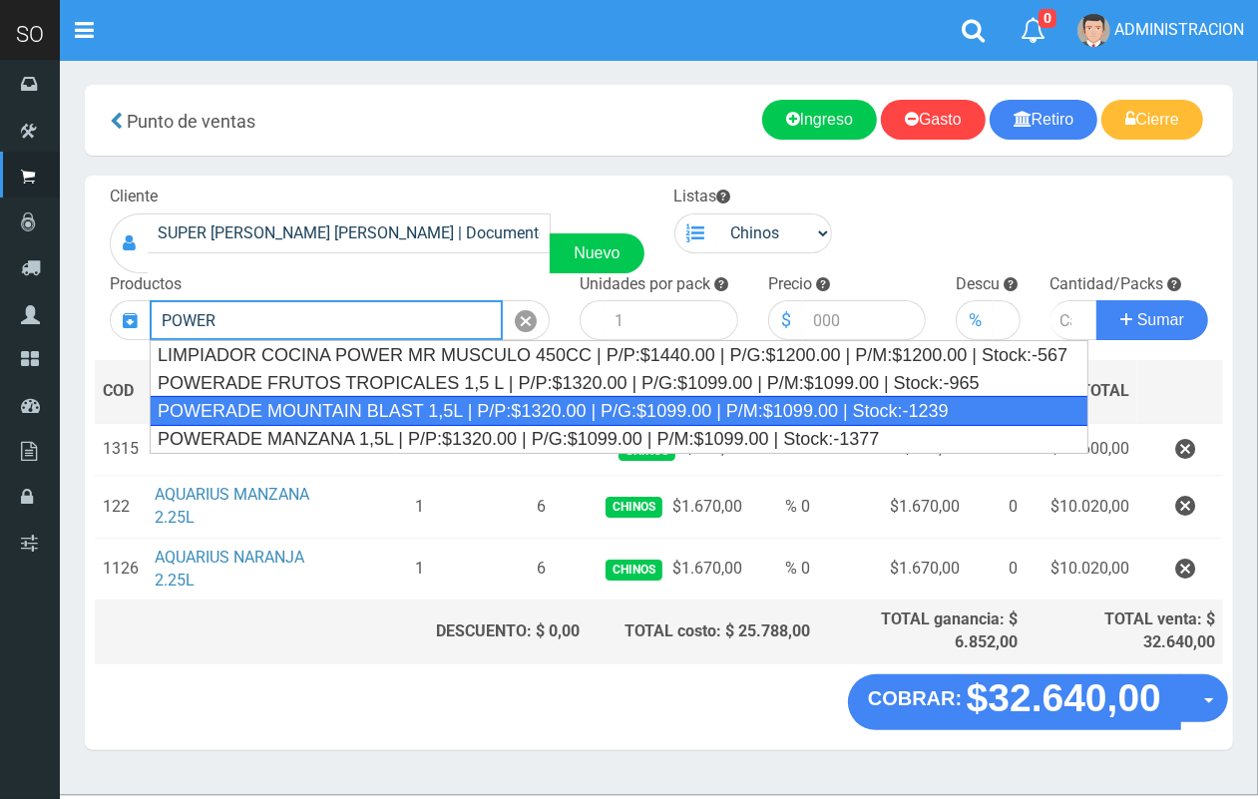
drag, startPoint x: 456, startPoint y: 405, endPoint x: 450, endPoint y: 291, distance: 113.9
click at [455, 405] on div "POWERADE MOUNTAIN BLAST 1,5L | P/P:$1320.00 | P/G:$1099.00 | P/M:$1099.00 | Sto…" at bounding box center [619, 411] width 939 height 30
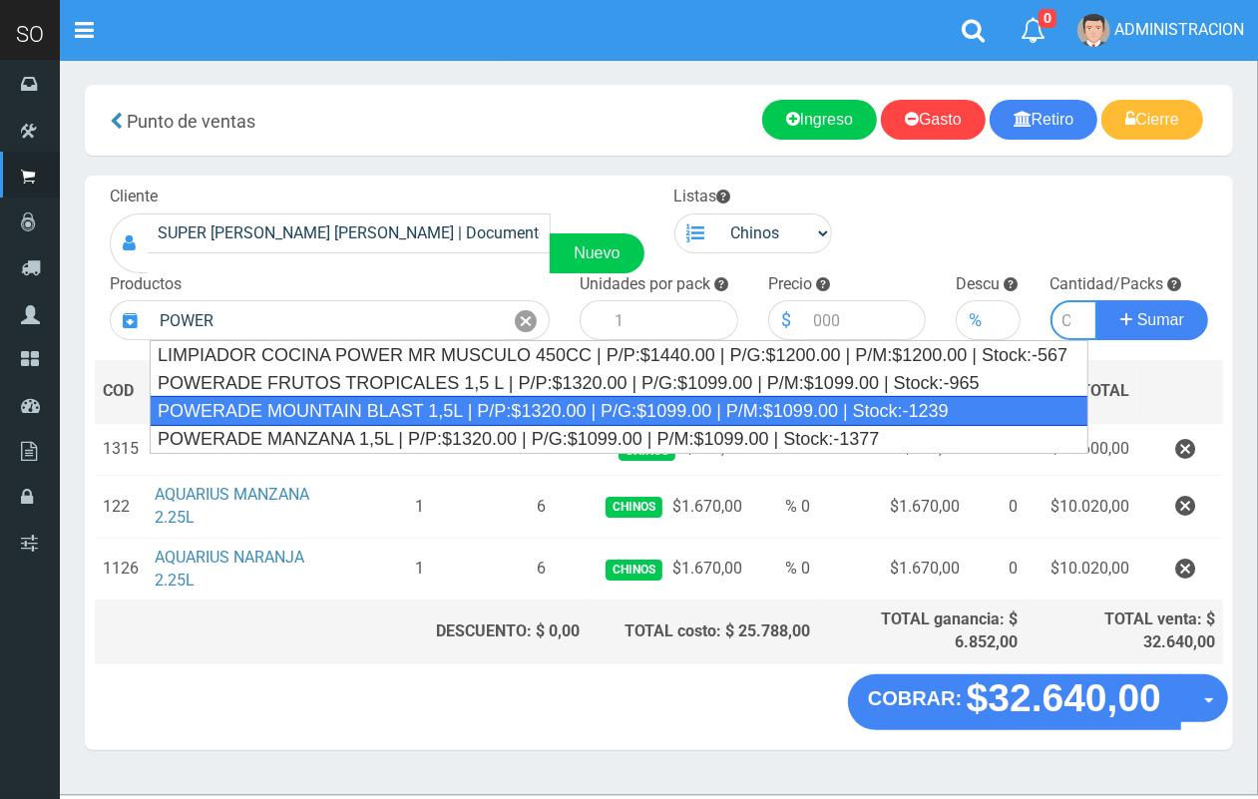
type input "POWERADE MOUNTAIN BLAST 1,5L | P/P:$1320.00 | P/G:$1099.00 | P/M:$1099.00 | Sto…"
type input "4"
type input "1320.00"
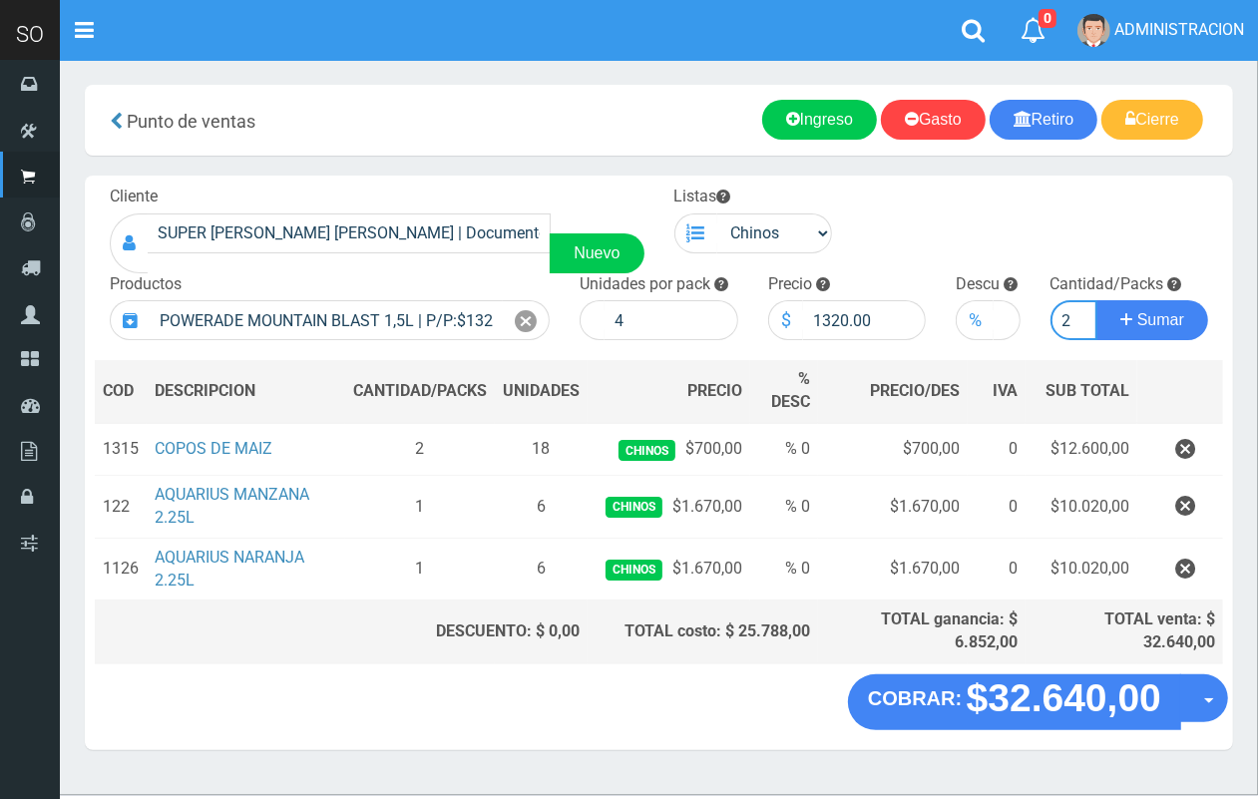
scroll to position [0, 2]
type input "2"
click at [1097, 300] on button "Sumar" at bounding box center [1153, 320] width 112 height 40
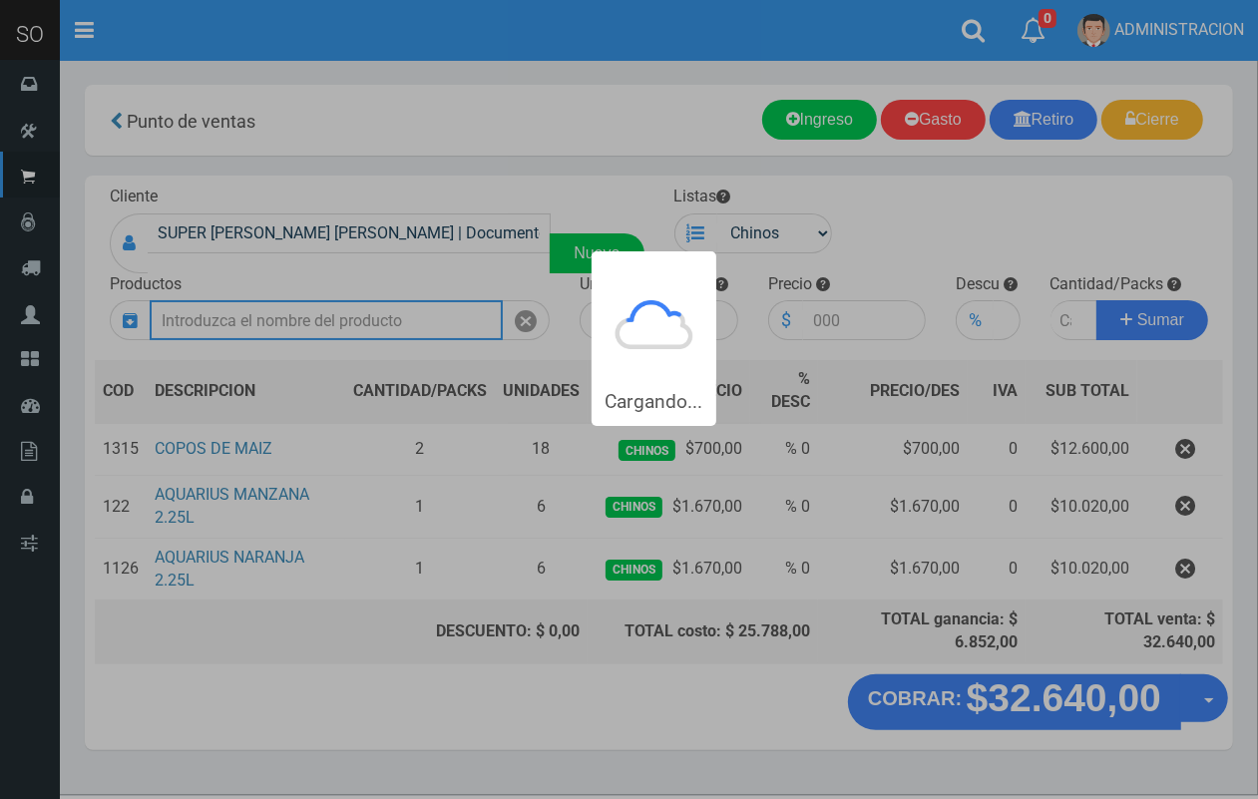
scroll to position [0, 0]
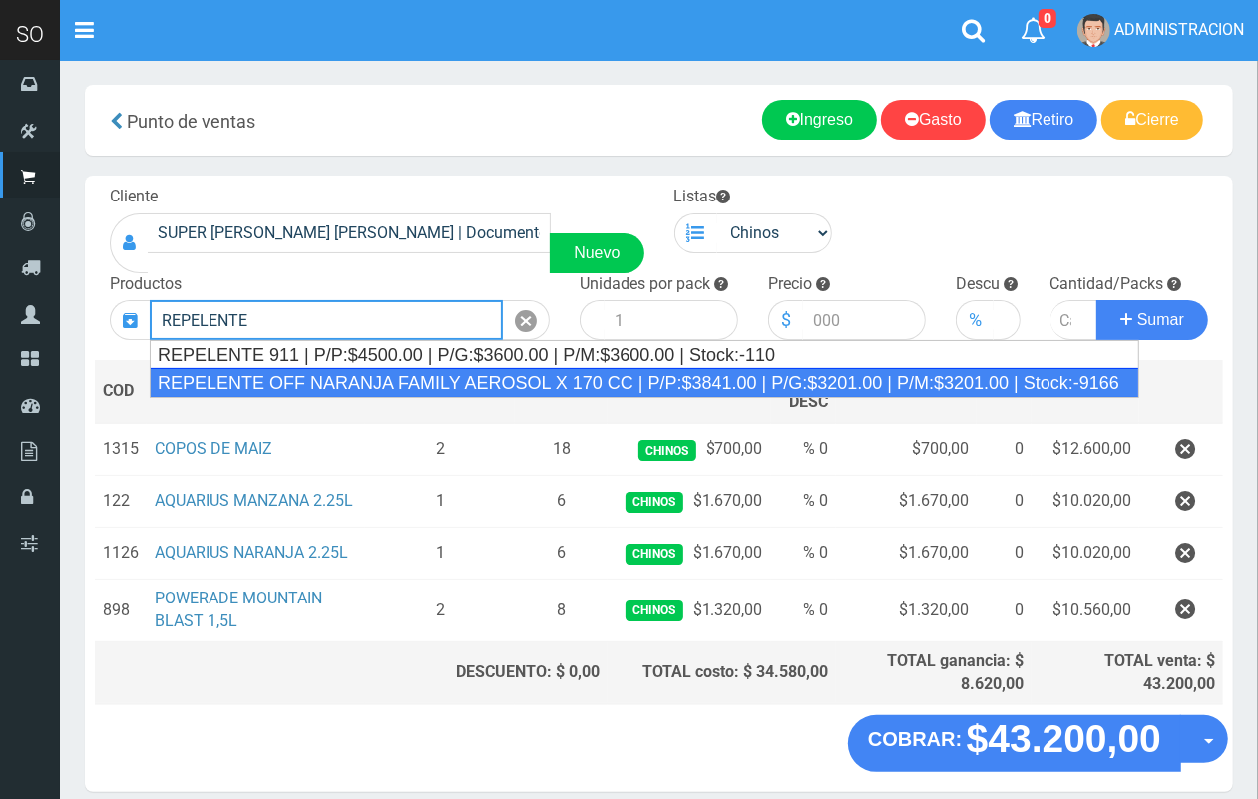
click at [432, 379] on div "REPELENTE OFF NARANJA FAMILY AEROSOL X 170 CC | P/P:$3841.00 | P/G:$3201.00 | P…" at bounding box center [645, 383] width 991 height 30
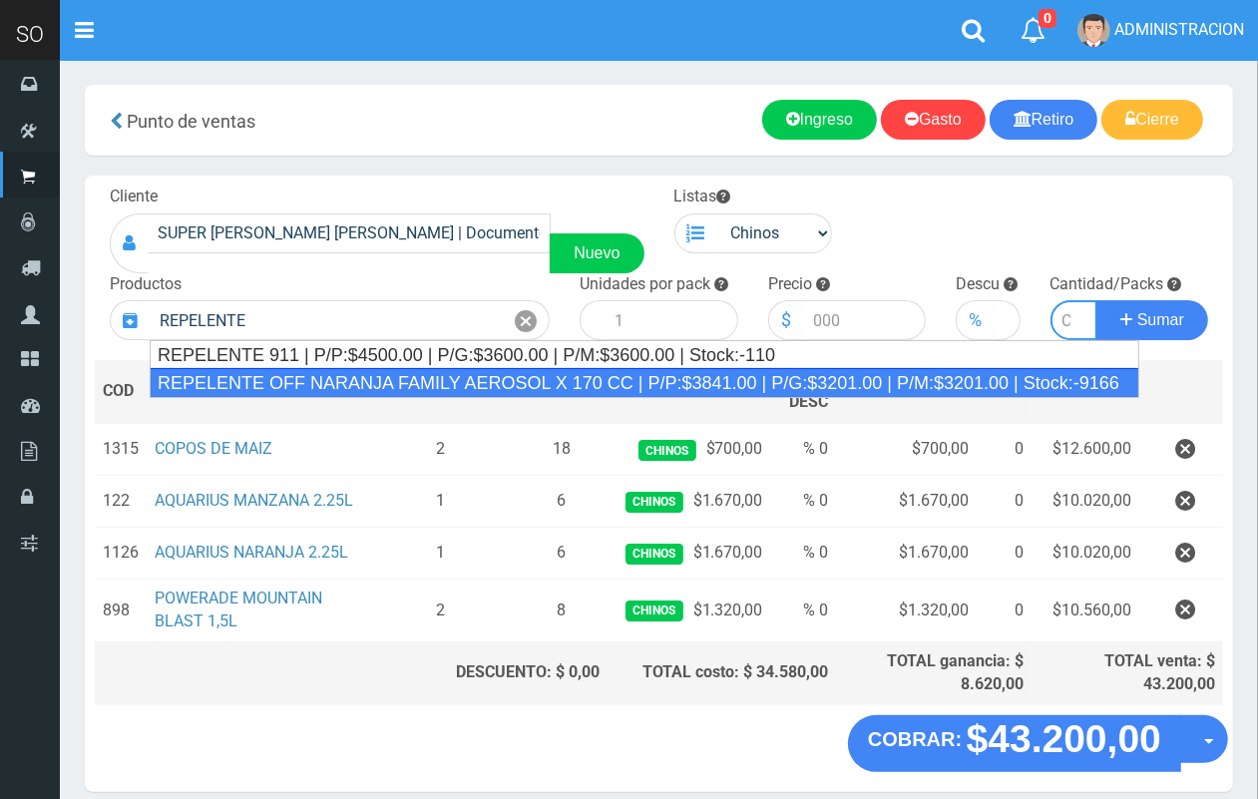
type input "REPELENTE OFF NARANJA FAMILY AEROSOL X 170 CC | P/P:$3841.00 | P/G:$3201.00 | P…"
type input "12"
type input "3841.00"
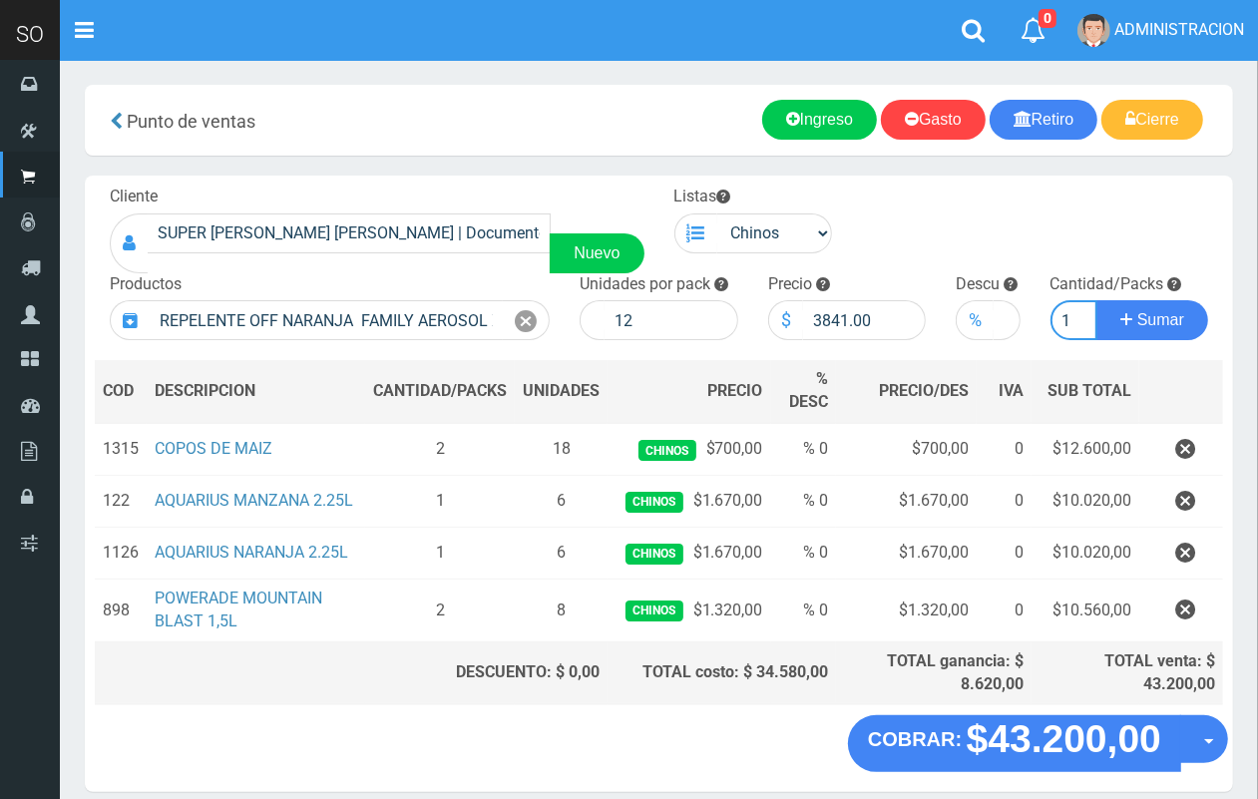
scroll to position [0, 2]
type input "1"
click at [1097, 300] on button "Sumar" at bounding box center [1153, 320] width 112 height 40
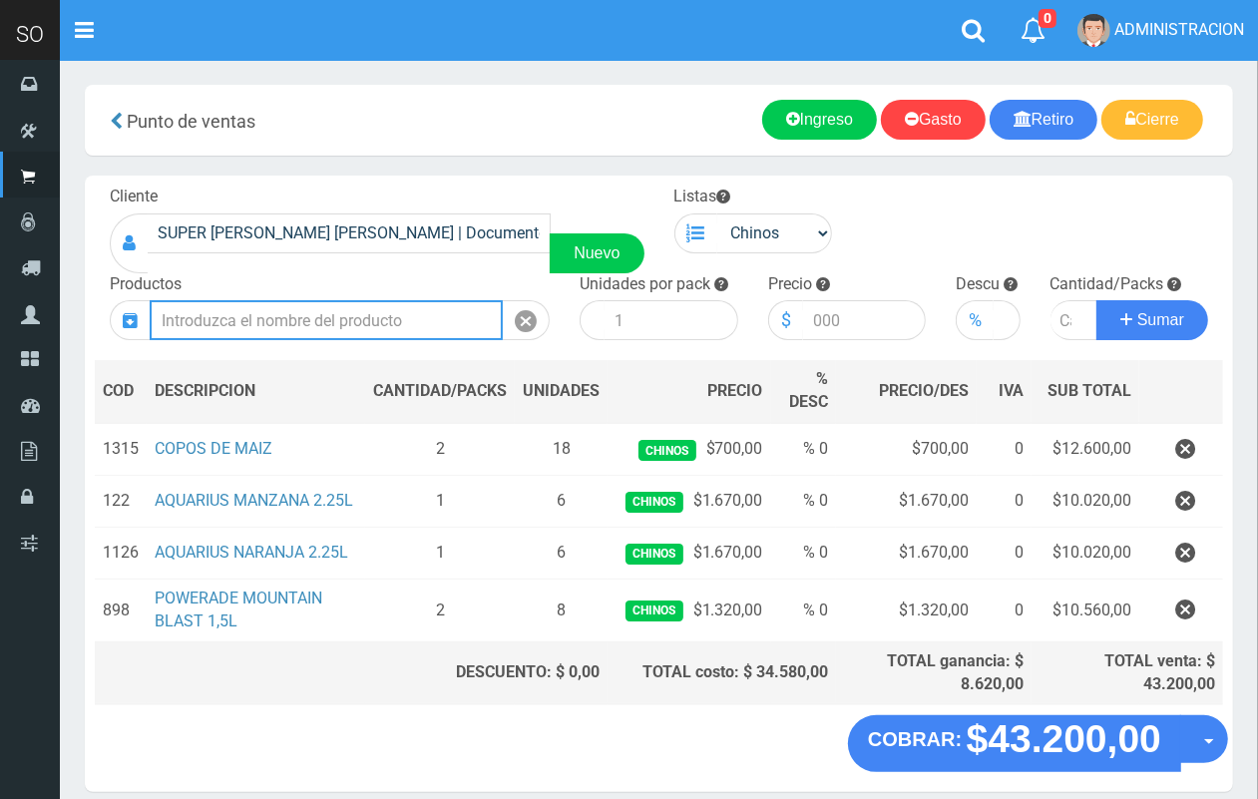
scroll to position [0, 0]
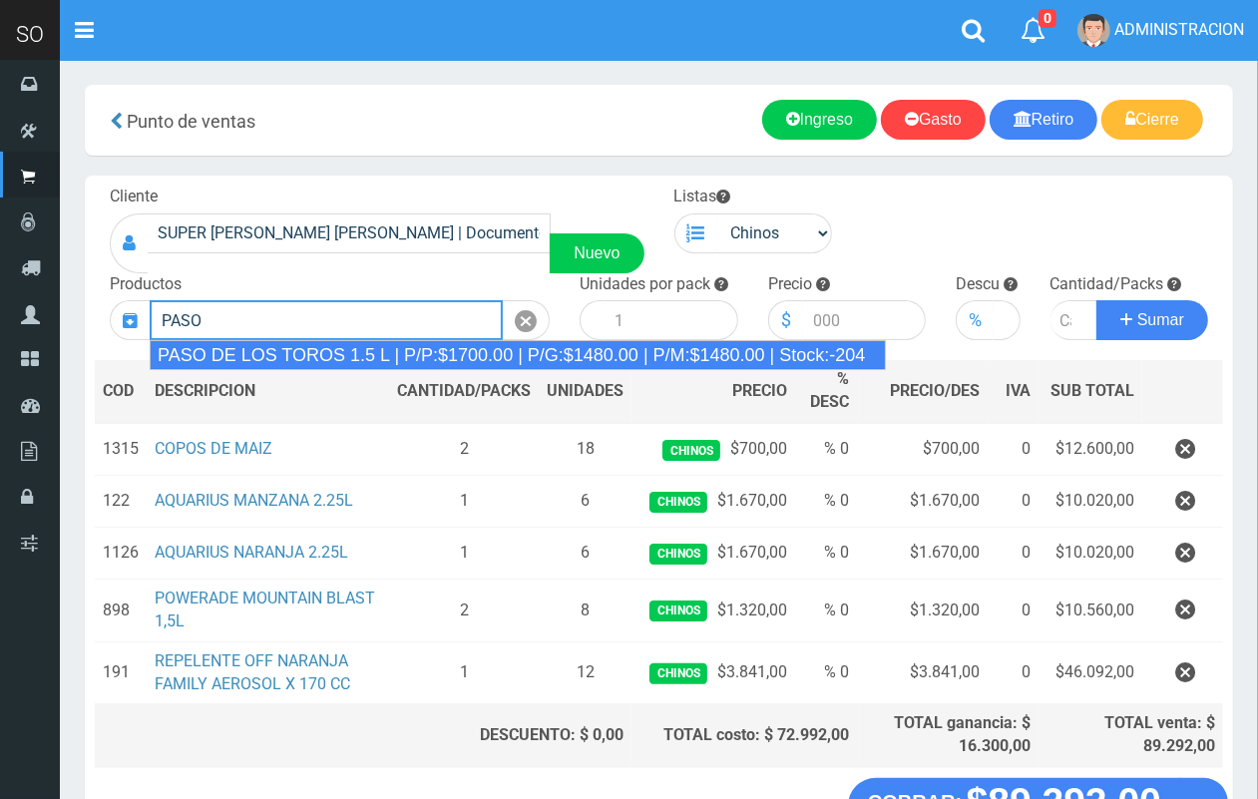
click at [486, 359] on div "PASO DE LOS TOROS 1.5 L | P/P:$1700.00 | P/G:$1480.00 | P/M:$1480.00 | Stock:-2…" at bounding box center [518, 355] width 736 height 30
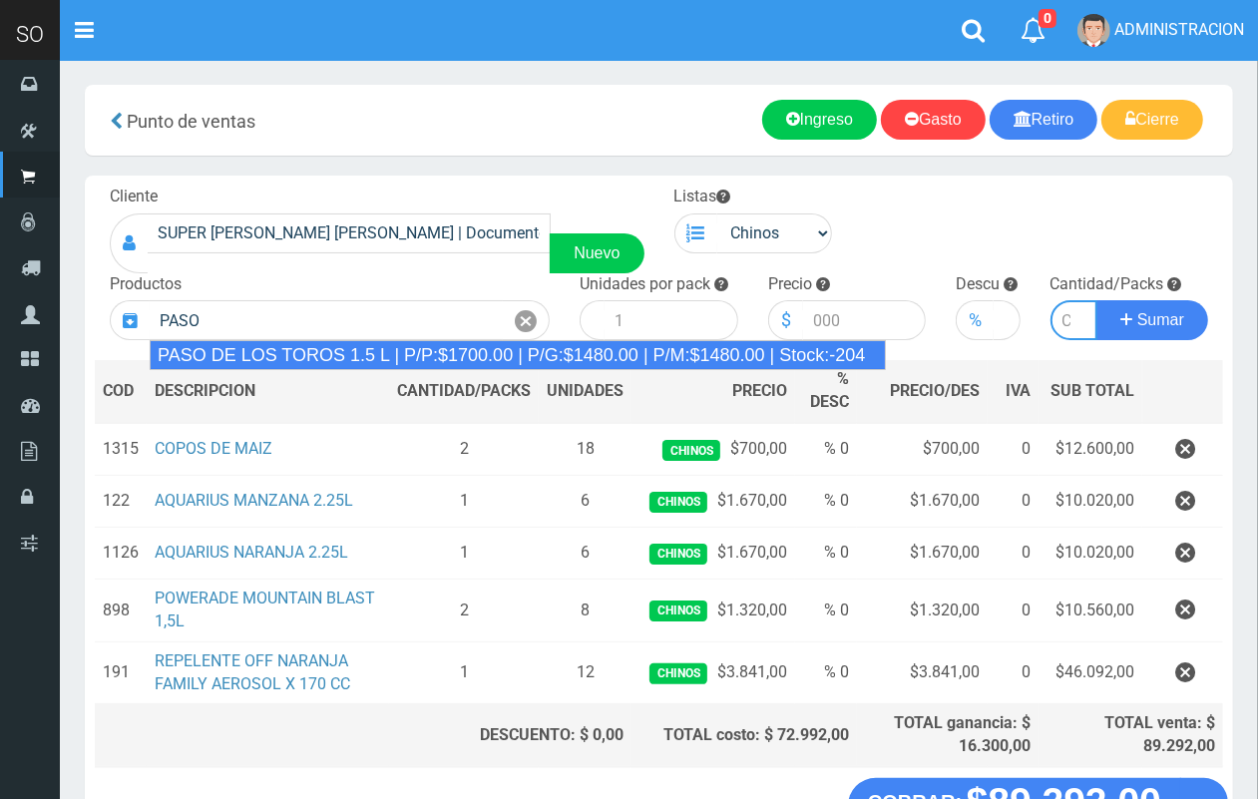
type input "PASO DE LOS TOROS 1.5 L | P/P:$1700.00 | P/G:$1480.00 | P/M:$1480.00 | Stock:-2…"
type input "8"
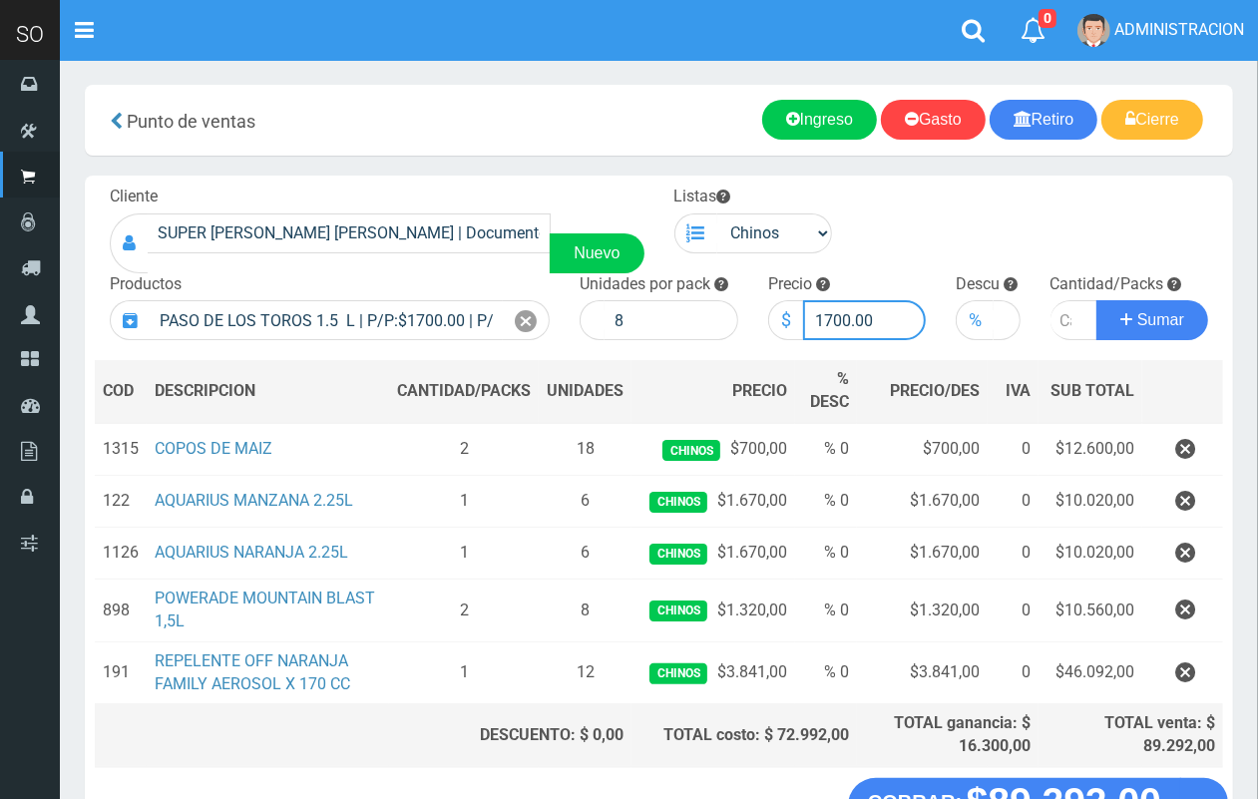
click at [841, 314] on input "1700.00" at bounding box center [865, 320] width 124 height 40
click at [838, 329] on input "17076.00" at bounding box center [865, 320] width 124 height 40
type input "1776.00"
click at [1066, 315] on input "1" at bounding box center [1075, 320] width 48 height 40
type input "2"
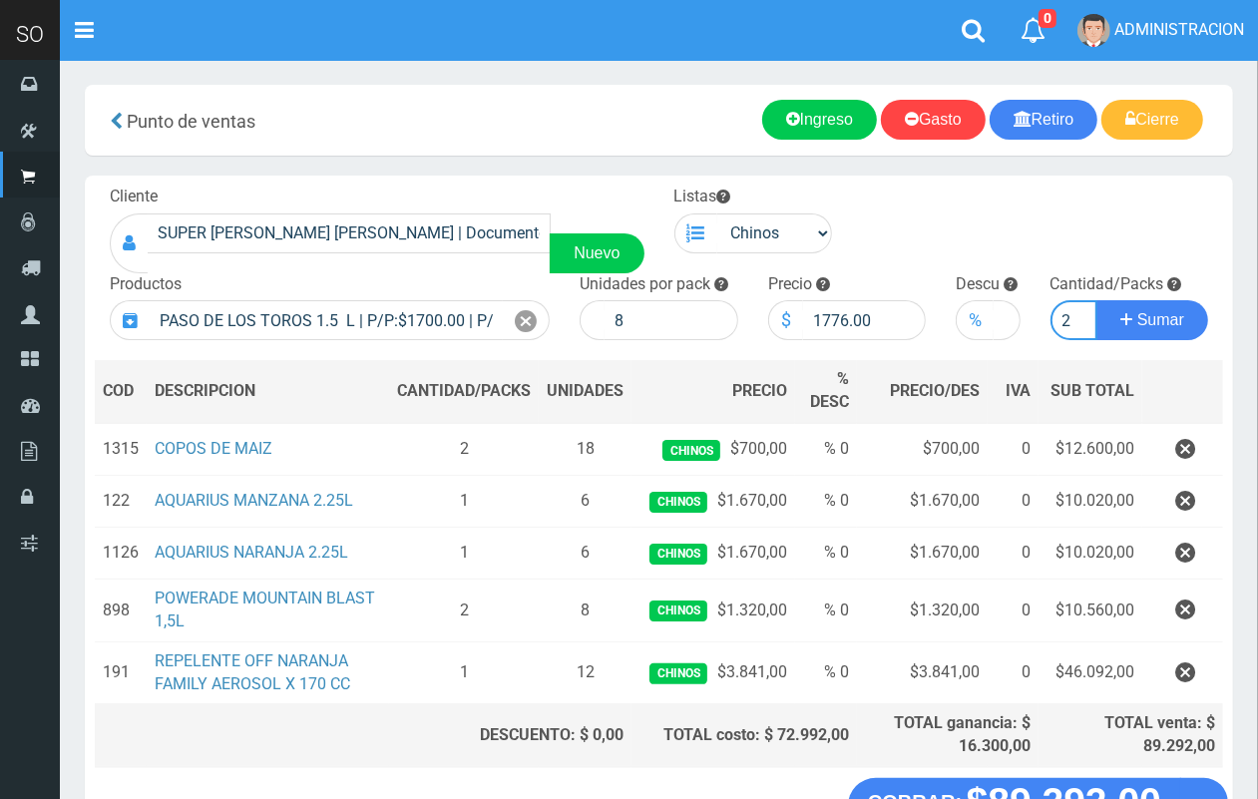
click at [1068, 315] on input "2" at bounding box center [1075, 320] width 48 height 40
click at [1097, 300] on button "Sumar" at bounding box center [1153, 320] width 112 height 40
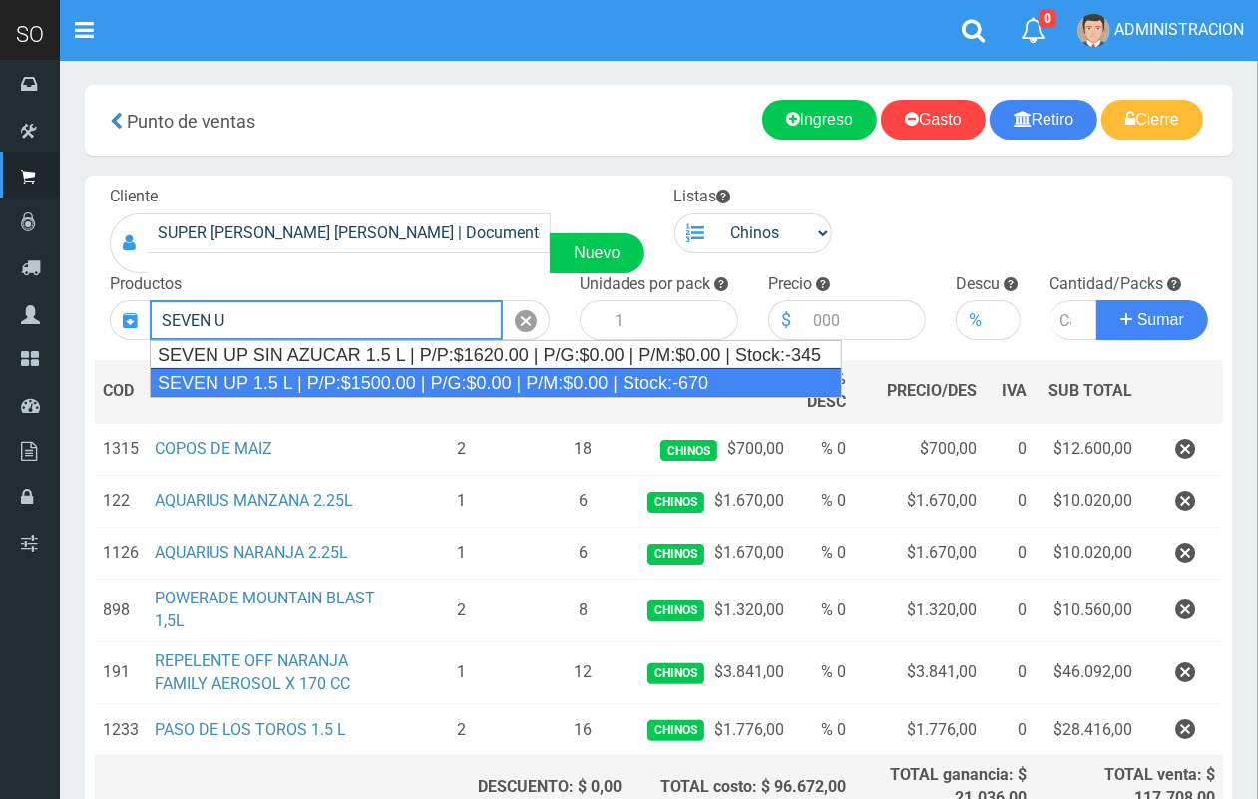
drag, startPoint x: 335, startPoint y: 382, endPoint x: 331, endPoint y: 359, distance: 23.3
click at [334, 384] on div "SEVEN UP 1.5 L | P/P:$1500.00 | P/G:$0.00 | P/M:$0.00 | Stock:-670" at bounding box center [496, 383] width 693 height 30
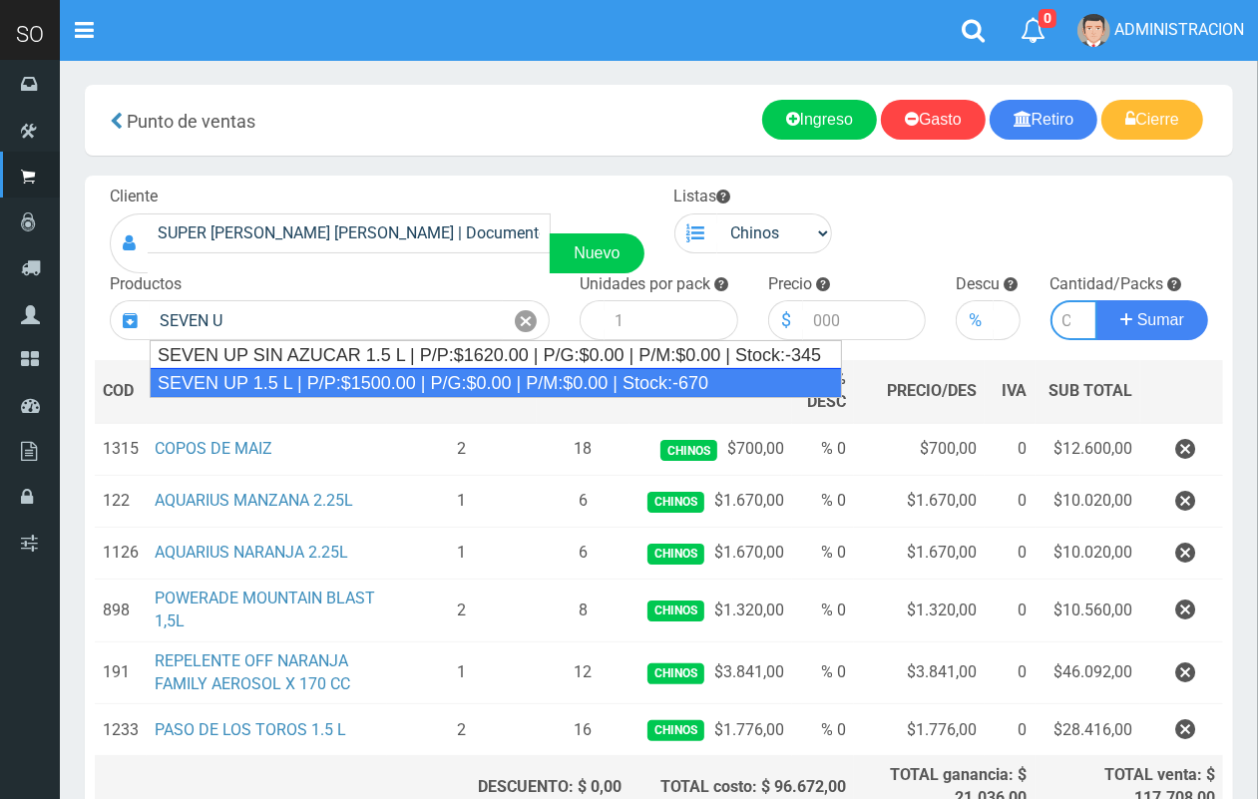
type input "SEVEN UP 1.5 L | P/P:$1500.00 | P/G:$0.00 | P/M:$0.00 | Stock:-670"
type input "6"
type input "1500.00"
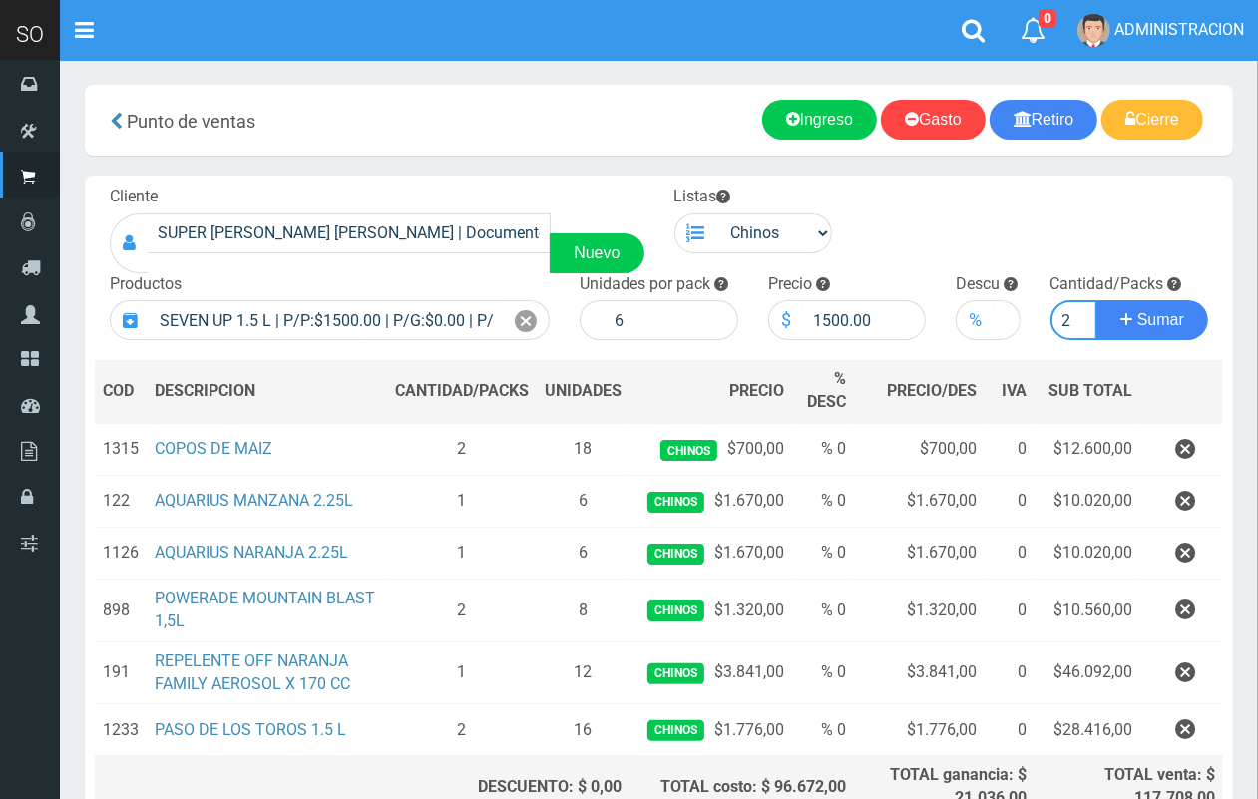
scroll to position [0, 2]
type input "2"
click at [1097, 300] on button "Sumar" at bounding box center [1153, 320] width 112 height 40
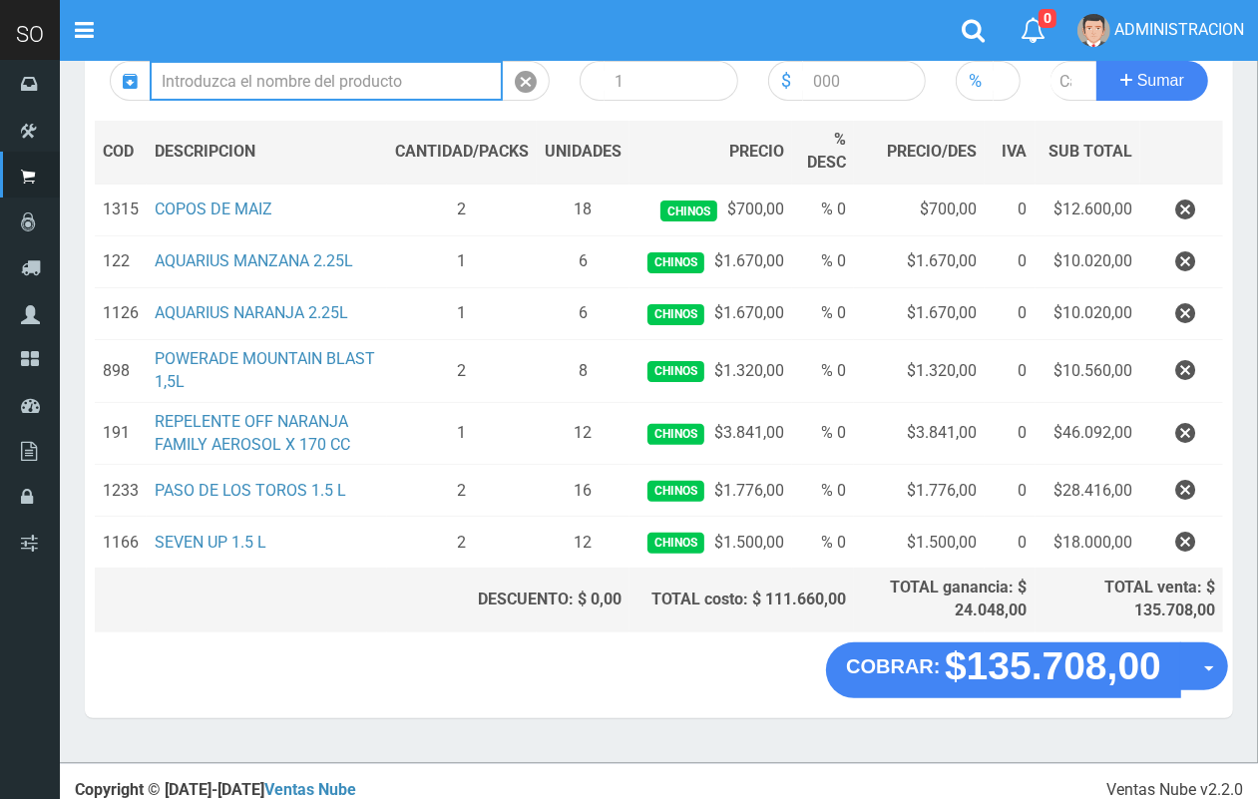
scroll to position [249, 0]
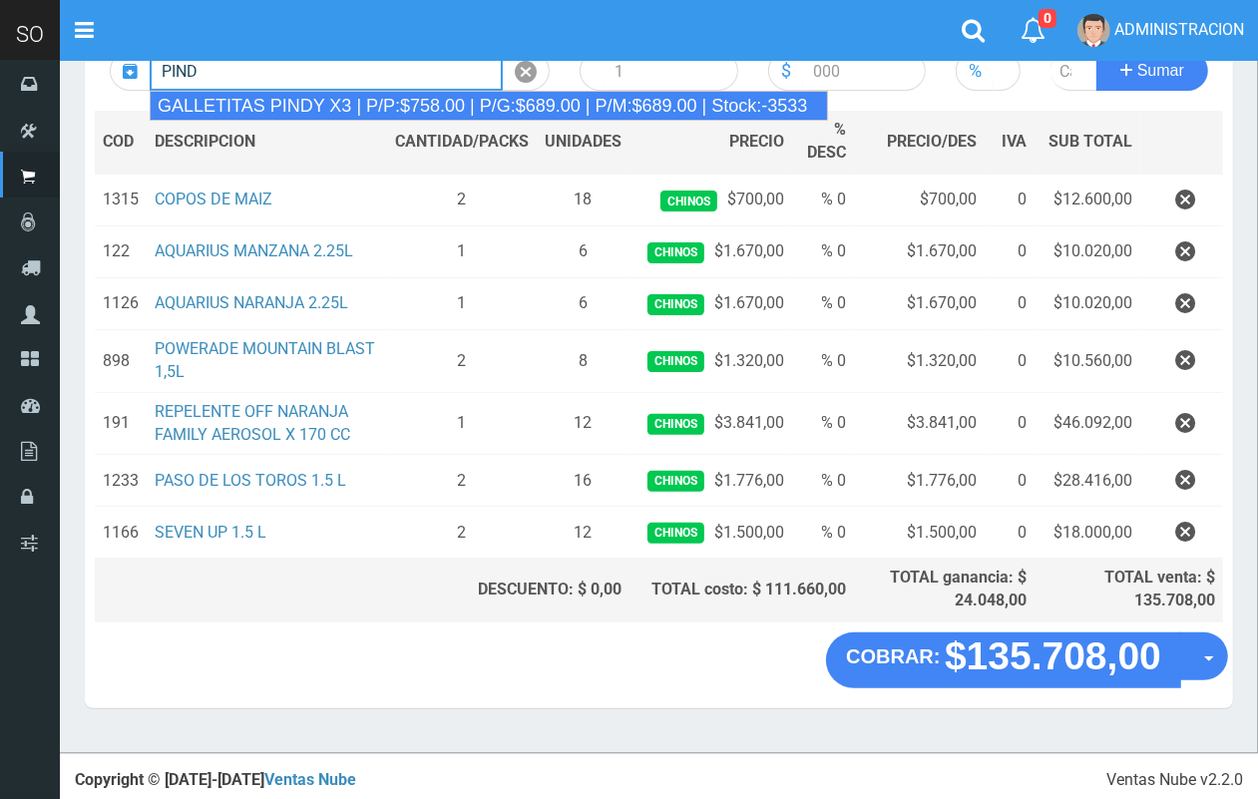
click at [620, 93] on div "GALLETITAS PINDY X3 | P/P:$758.00 | P/G:$689.00 | P/M:$689.00 | Stock:-3533" at bounding box center [489, 106] width 679 height 30
type input "GALLETITAS PINDY X3 | P/P:$758.00 | P/G:$689.00 | P/M:$689.00 | Stock:-3533"
type input "12"
type input "758.00"
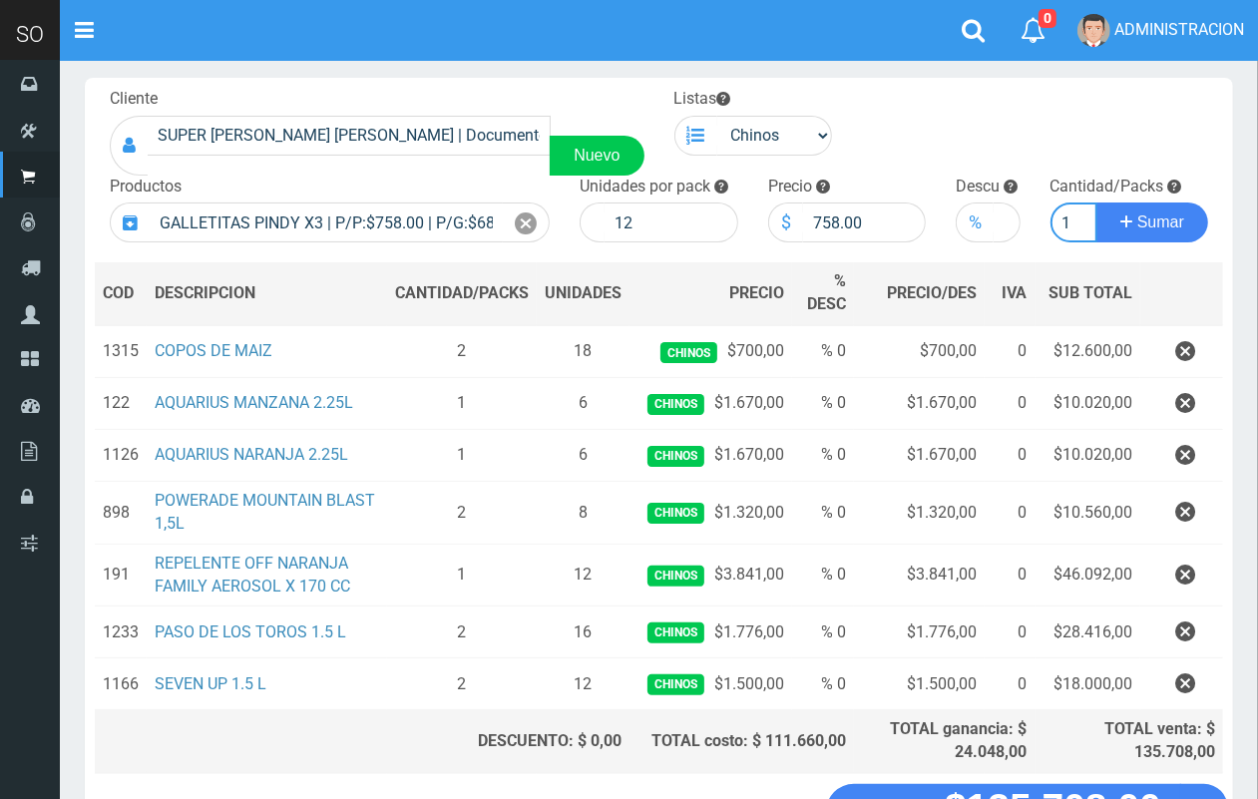
scroll to position [0, 2]
type input "1"
click at [1097, 203] on button "Sumar" at bounding box center [1153, 223] width 112 height 40
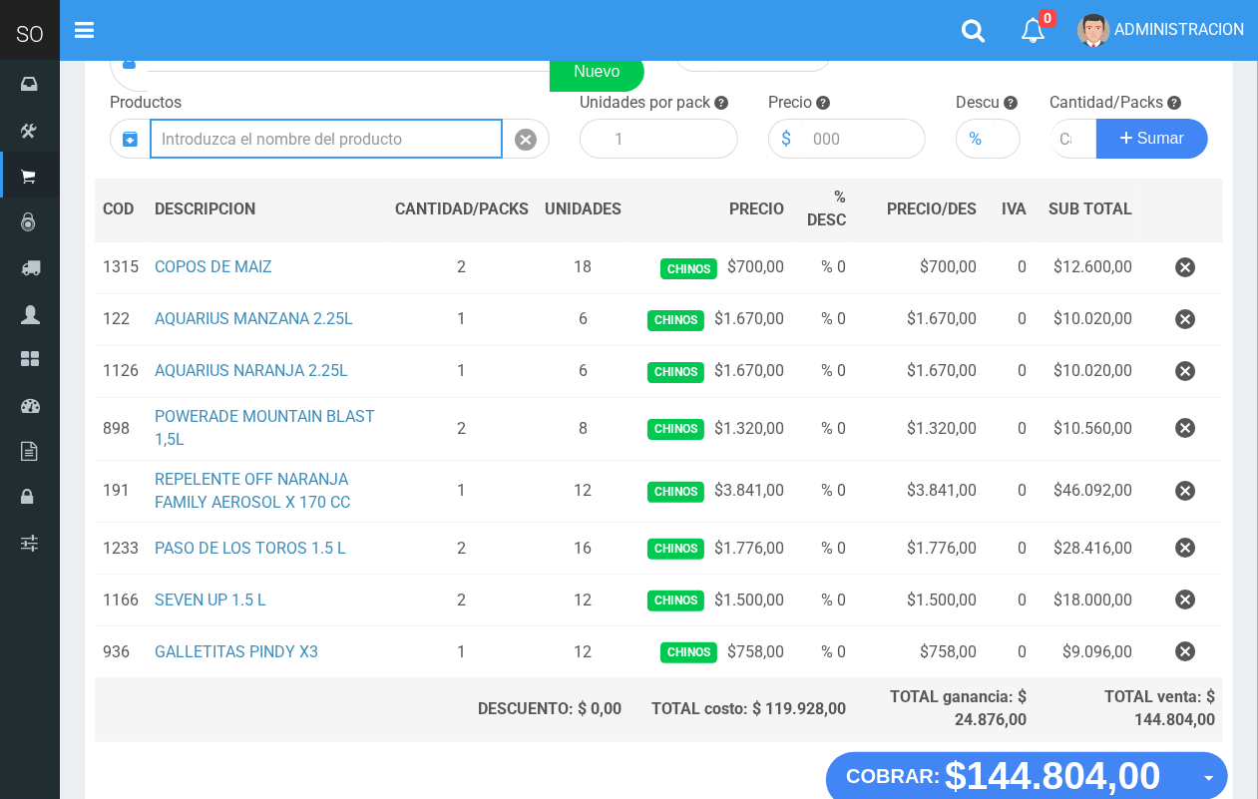
scroll to position [186, 0]
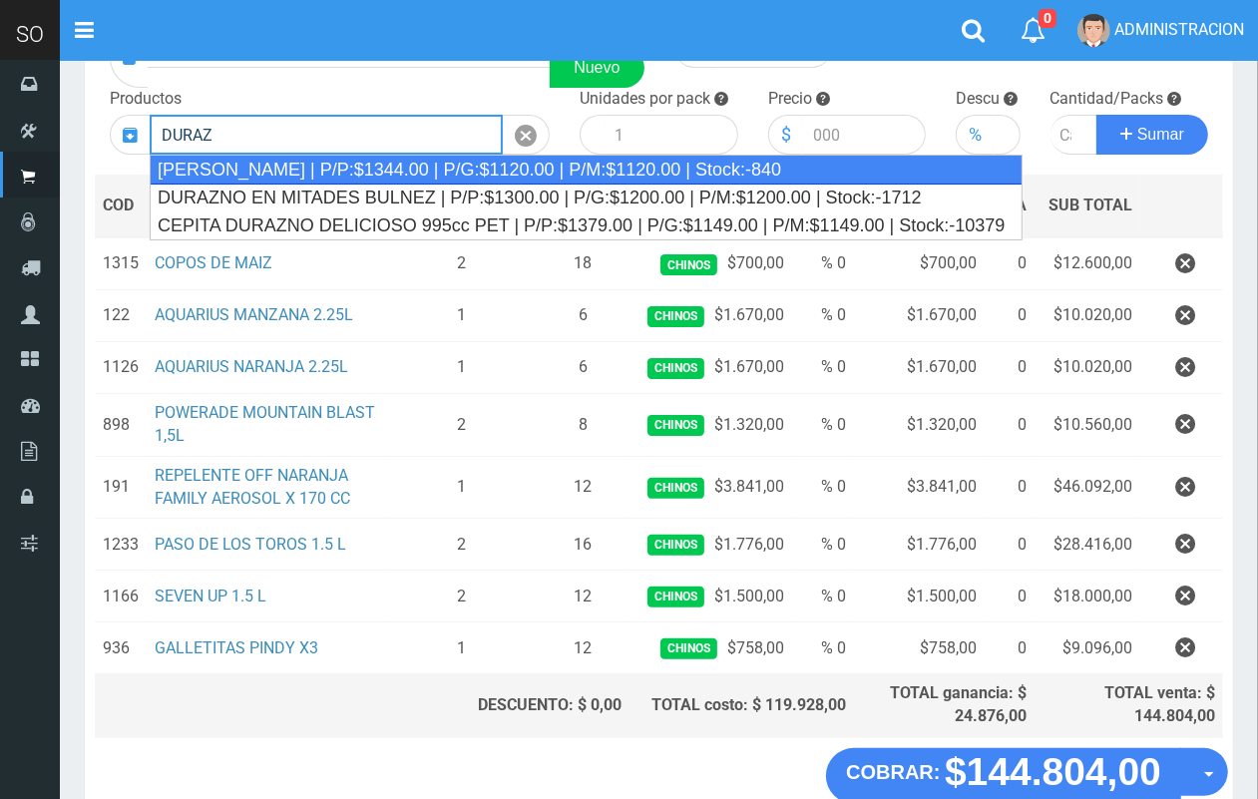
click at [525, 157] on div "DURAZNO ELISA | P/P:$1344.00 | P/G:$1120.00 | P/M:$1120.00 | Stock:-840" at bounding box center [586, 170] width 873 height 30
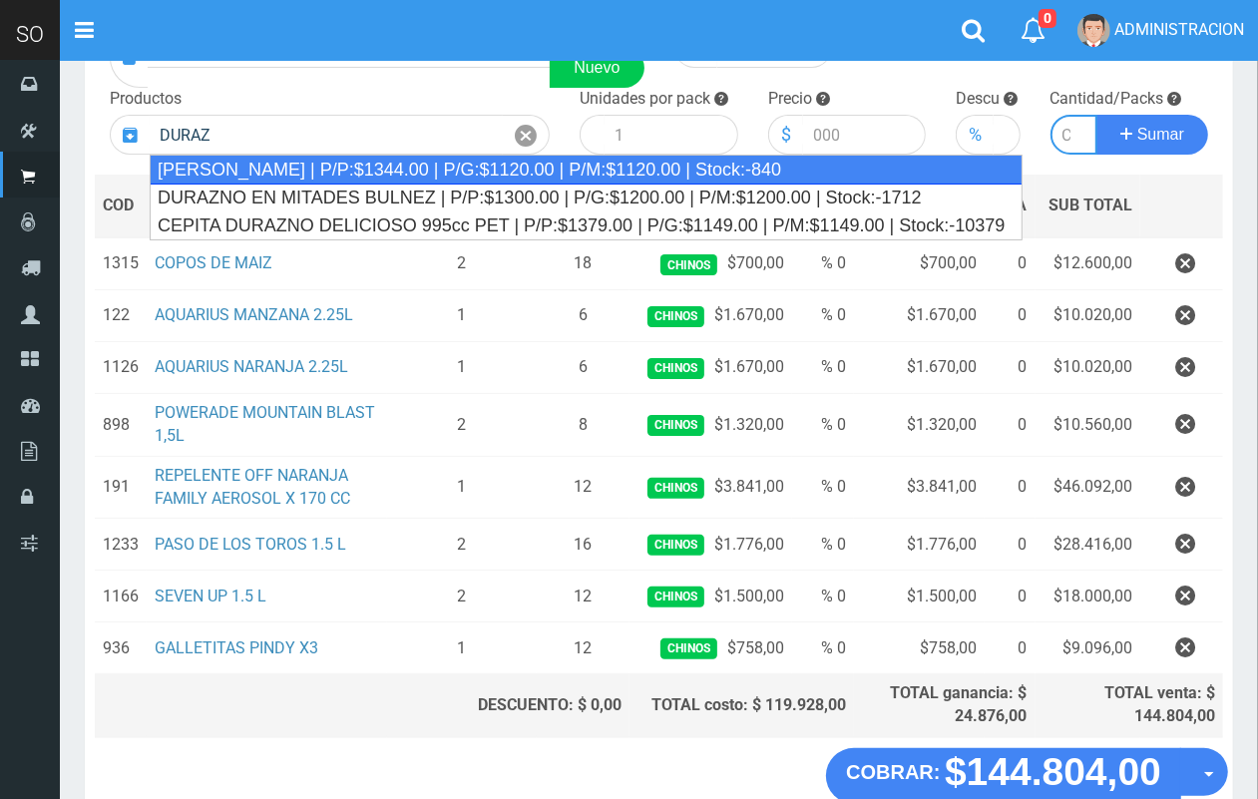
type input "DURAZNO ELISA | P/P:$1344.00 | P/G:$1120.00 | P/M:$1120.00 | Stock:-840"
type input "12"
type input "1344.00"
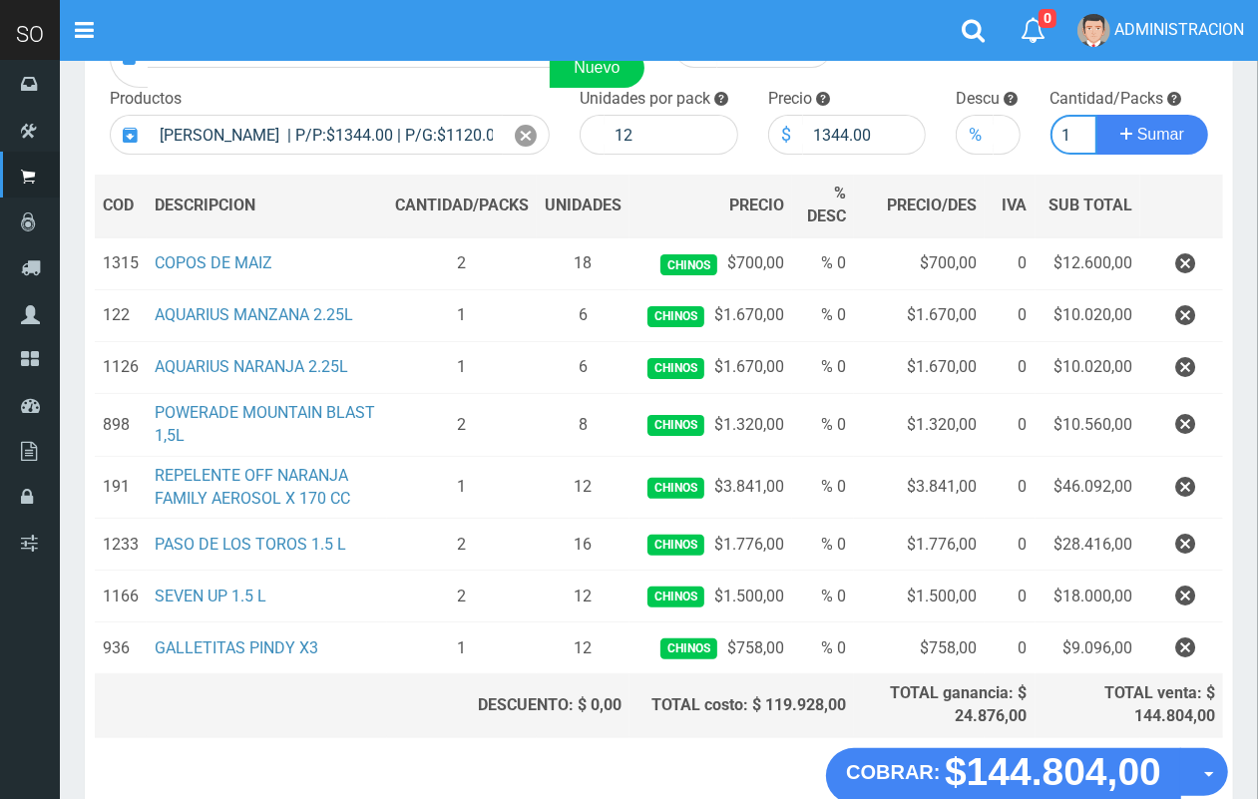
scroll to position [0, 2]
type input "1"
click at [1097, 115] on button "Sumar" at bounding box center [1153, 135] width 112 height 40
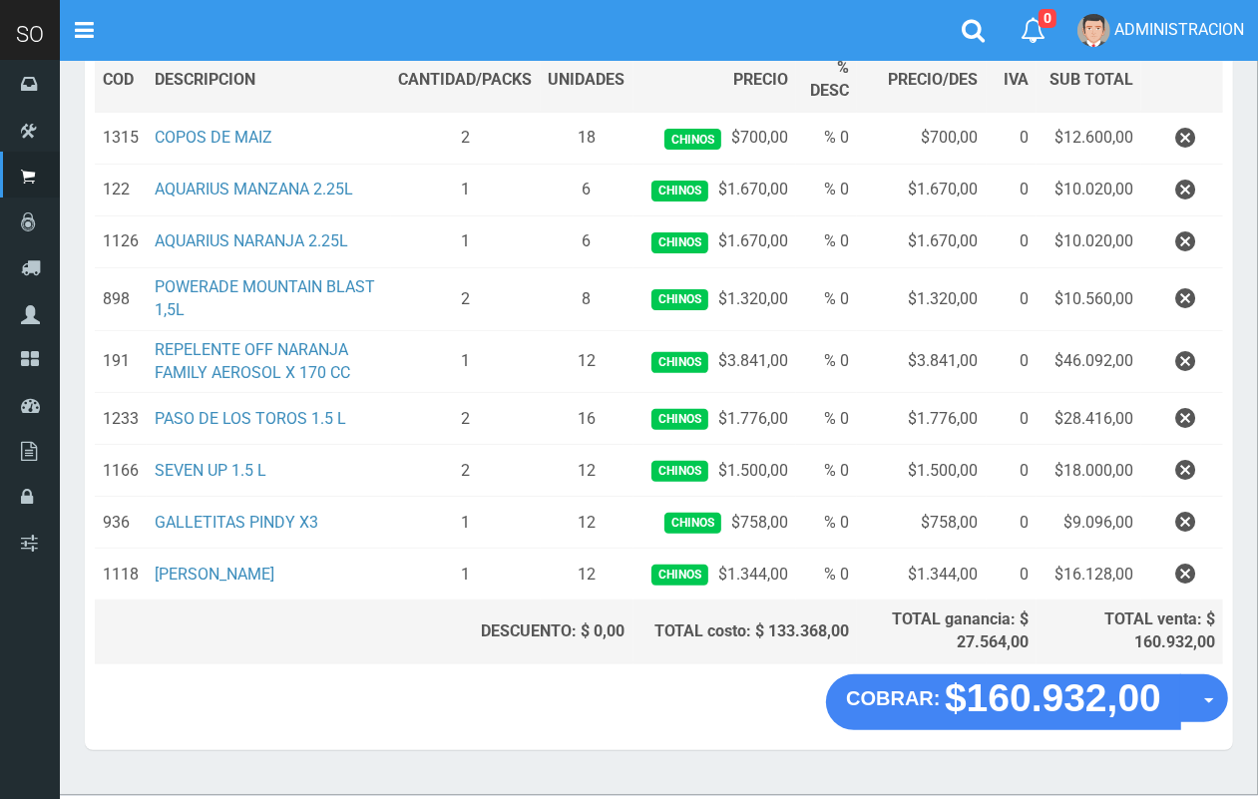
scroll to position [92, 0]
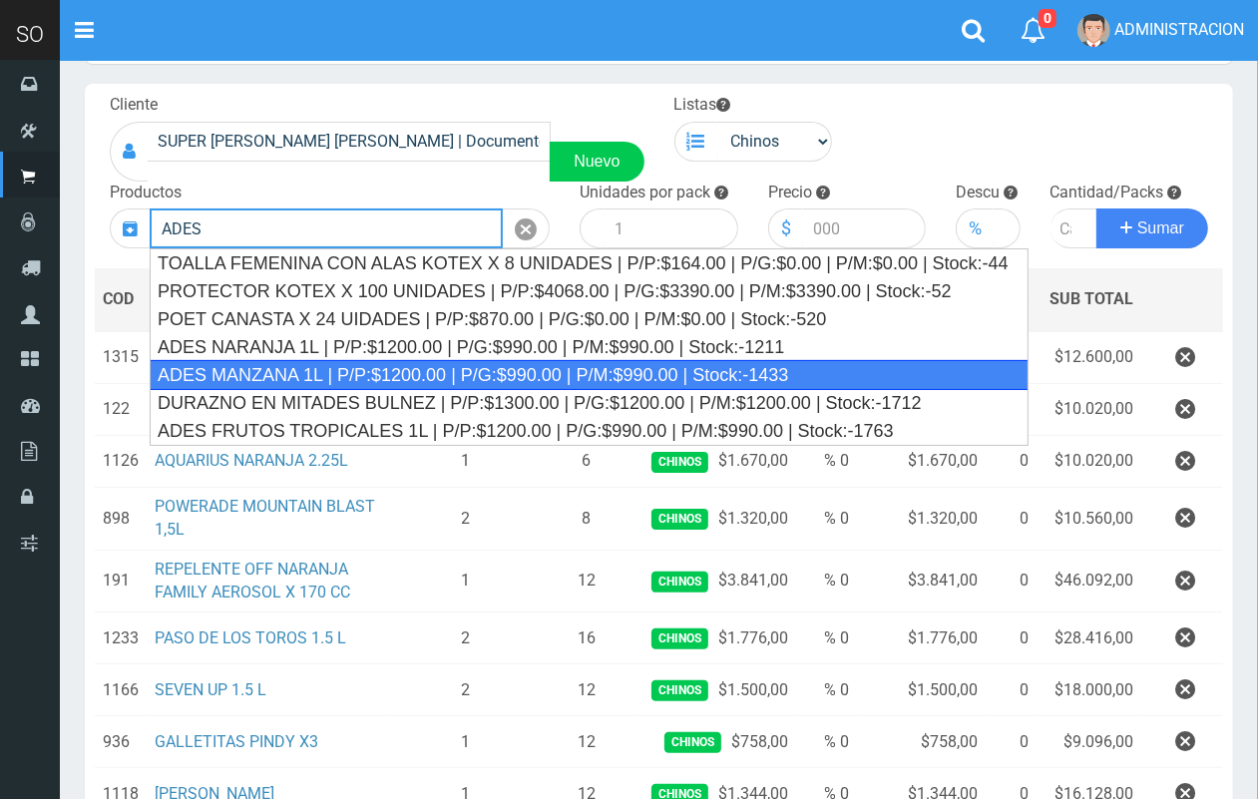
click at [425, 375] on div "ADES MANZANA 1L | P/P:$1200.00 | P/G:$990.00 | P/M:$990.00 | Stock:-1433" at bounding box center [589, 375] width 879 height 30
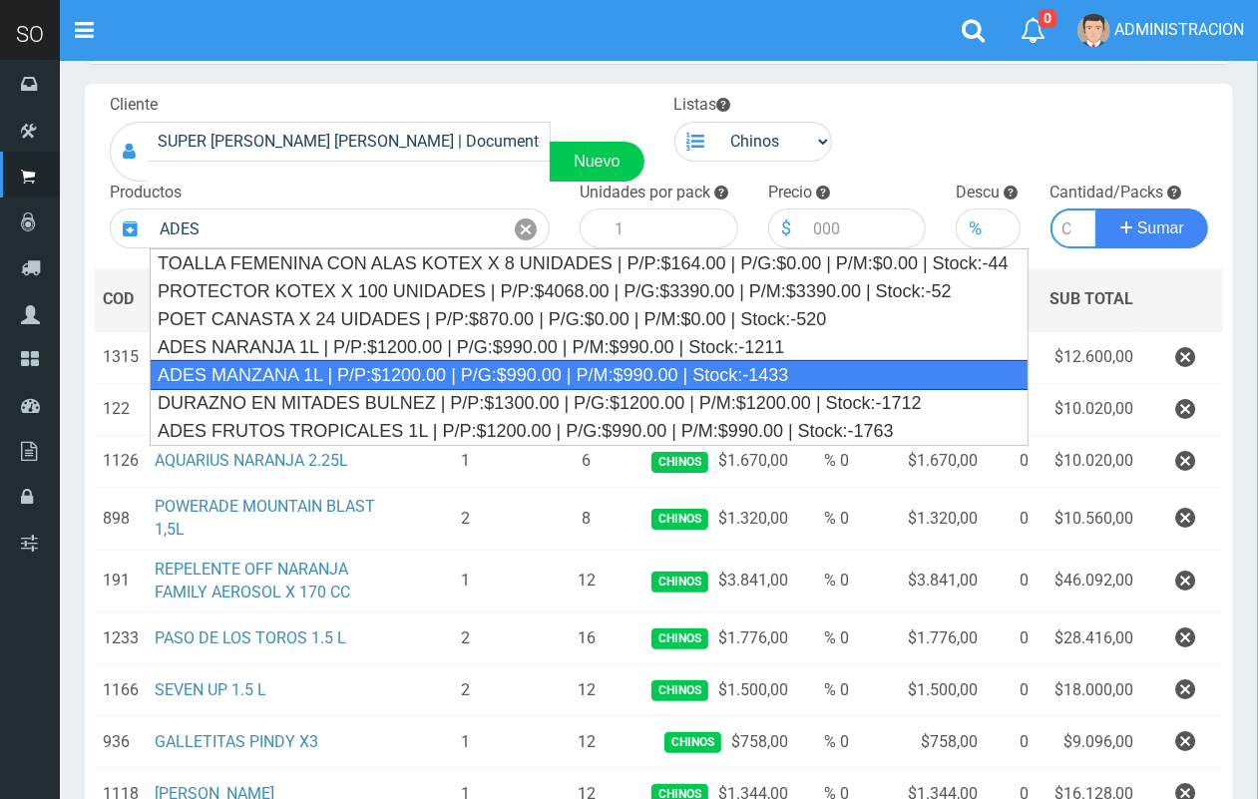
type input "ADES MANZANA 1L | P/P:$1200.00 | P/G:$990.00 | P/M:$990.00 | Stock:-1433"
type input "8"
type input "1200.00"
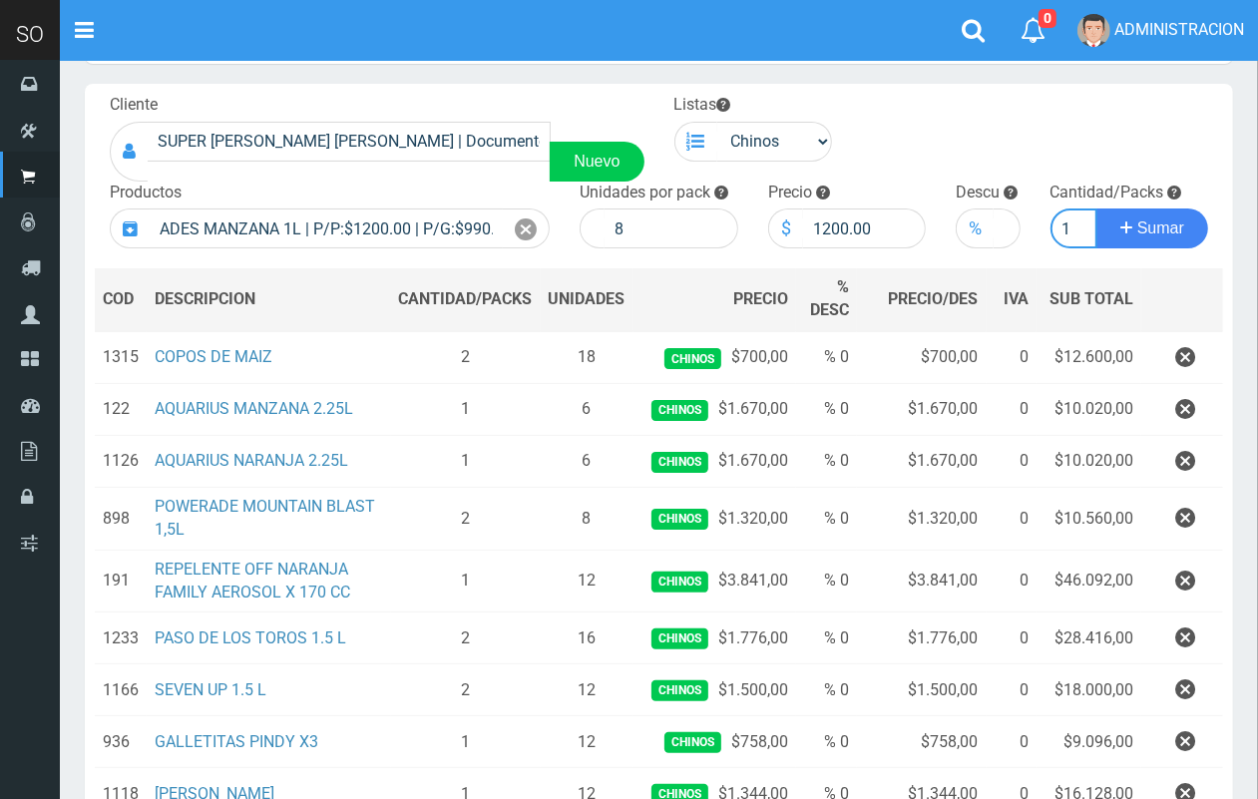
scroll to position [0, 2]
type input "1"
click at [1097, 209] on button "Sumar" at bounding box center [1153, 229] width 112 height 40
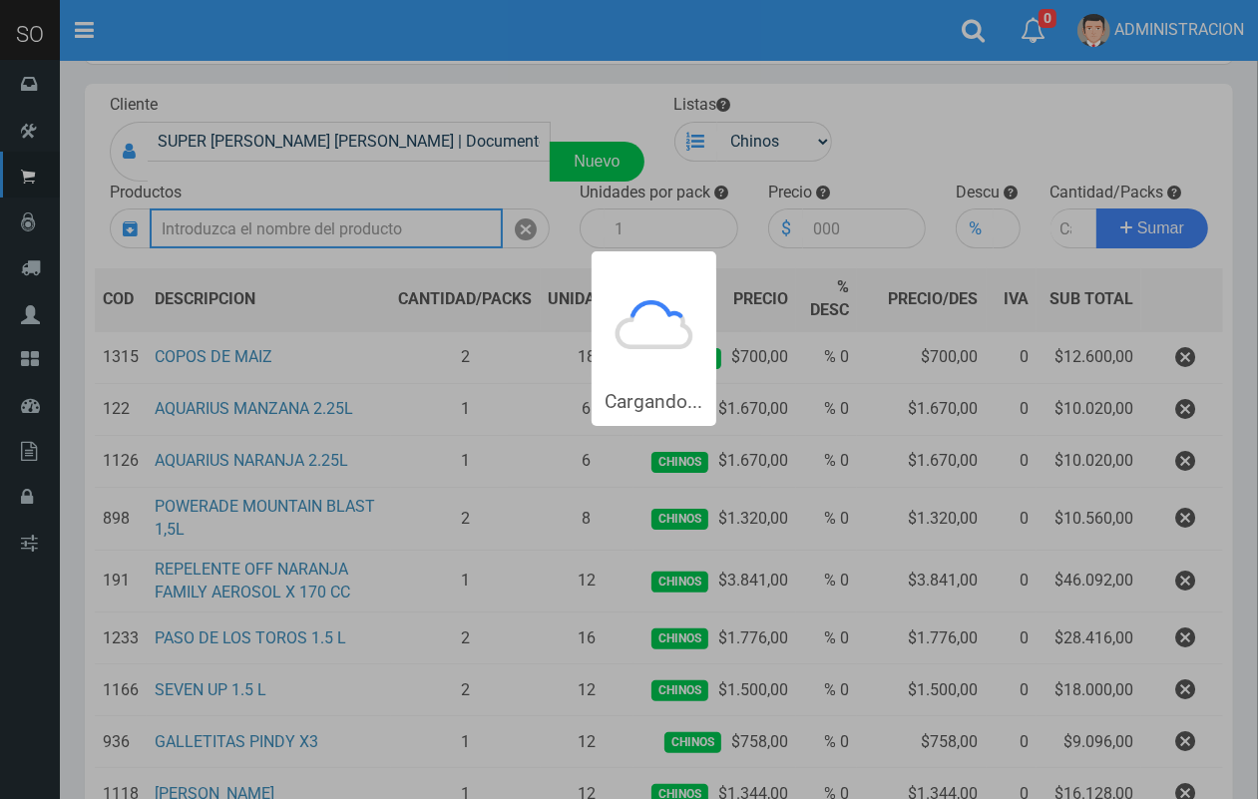
scroll to position [0, 0]
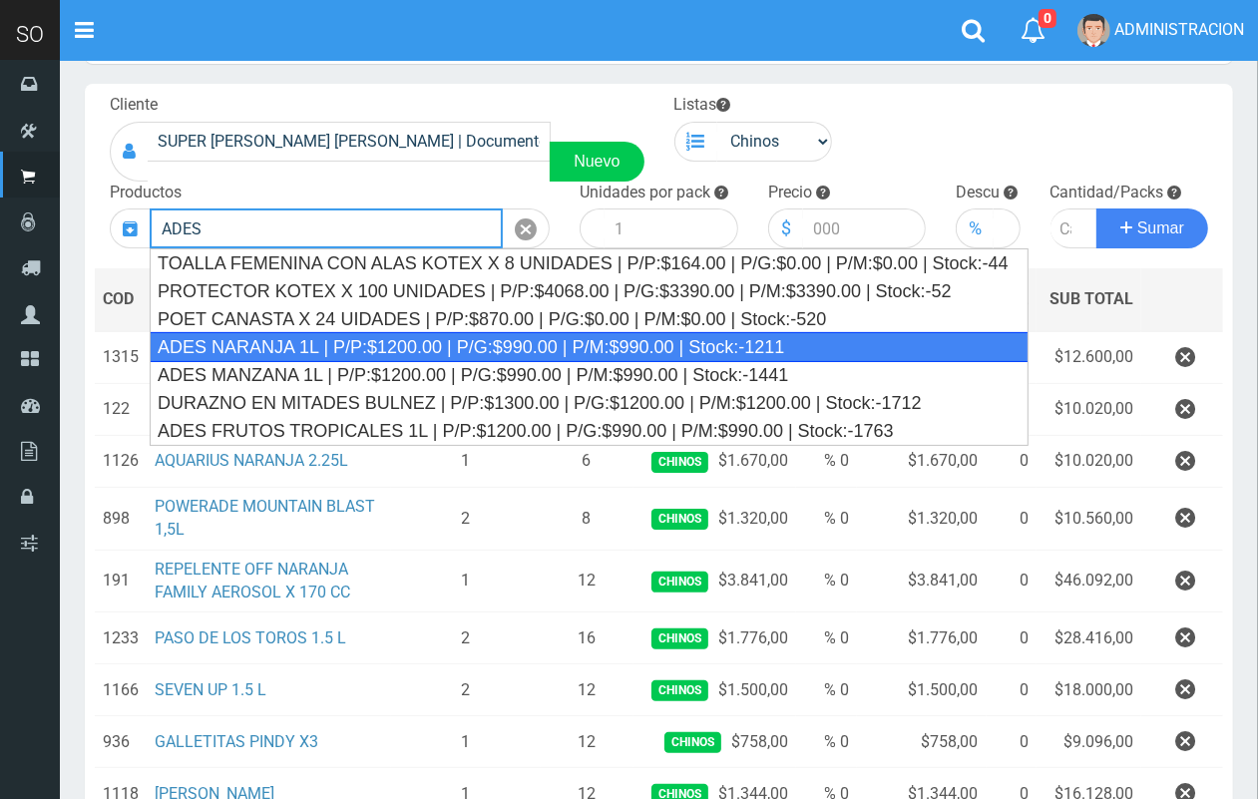
click at [526, 345] on div "ADES NARANJA 1L | P/P:$1200.00 | P/G:$990.00 | P/M:$990.00 | Stock:-1211" at bounding box center [589, 347] width 879 height 30
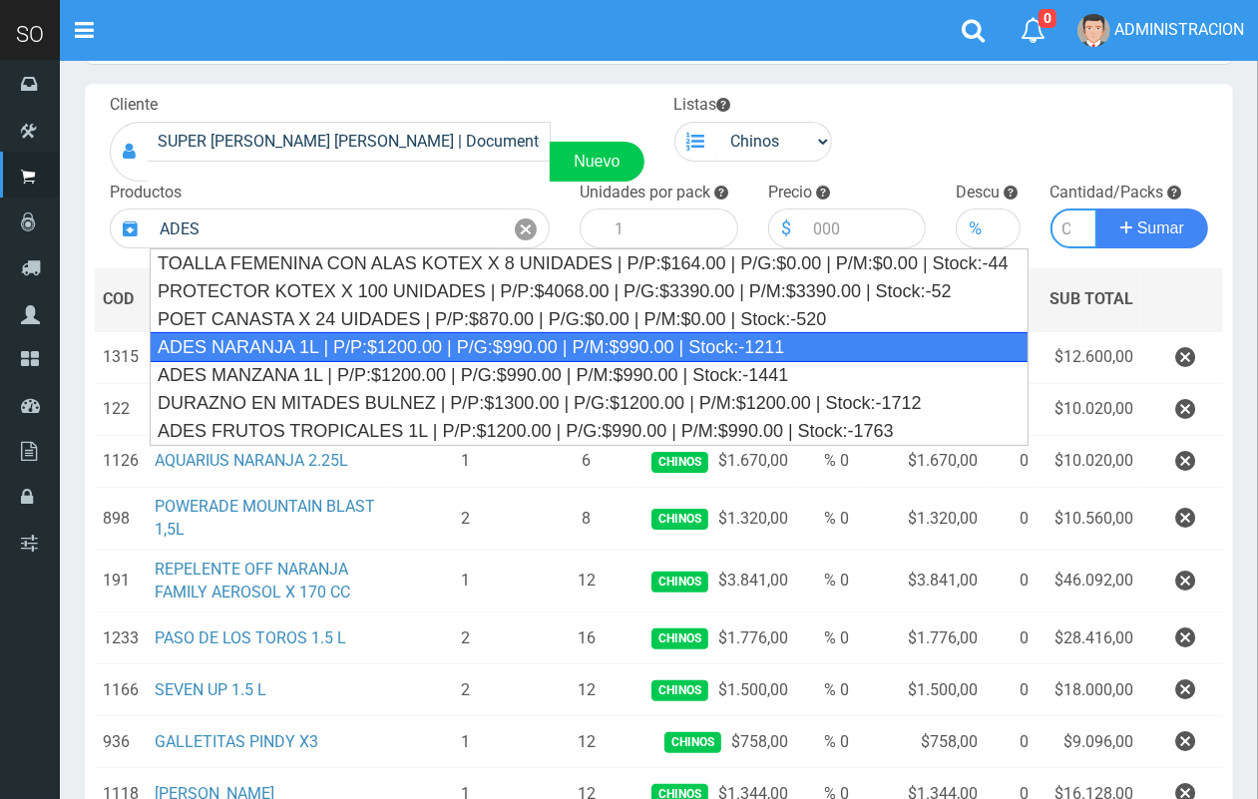
type input "ADES NARANJA 1L | P/P:$1200.00 | P/G:$990.00 | P/M:$990.00 | Stock:-1211"
type input "8"
type input "1200.00"
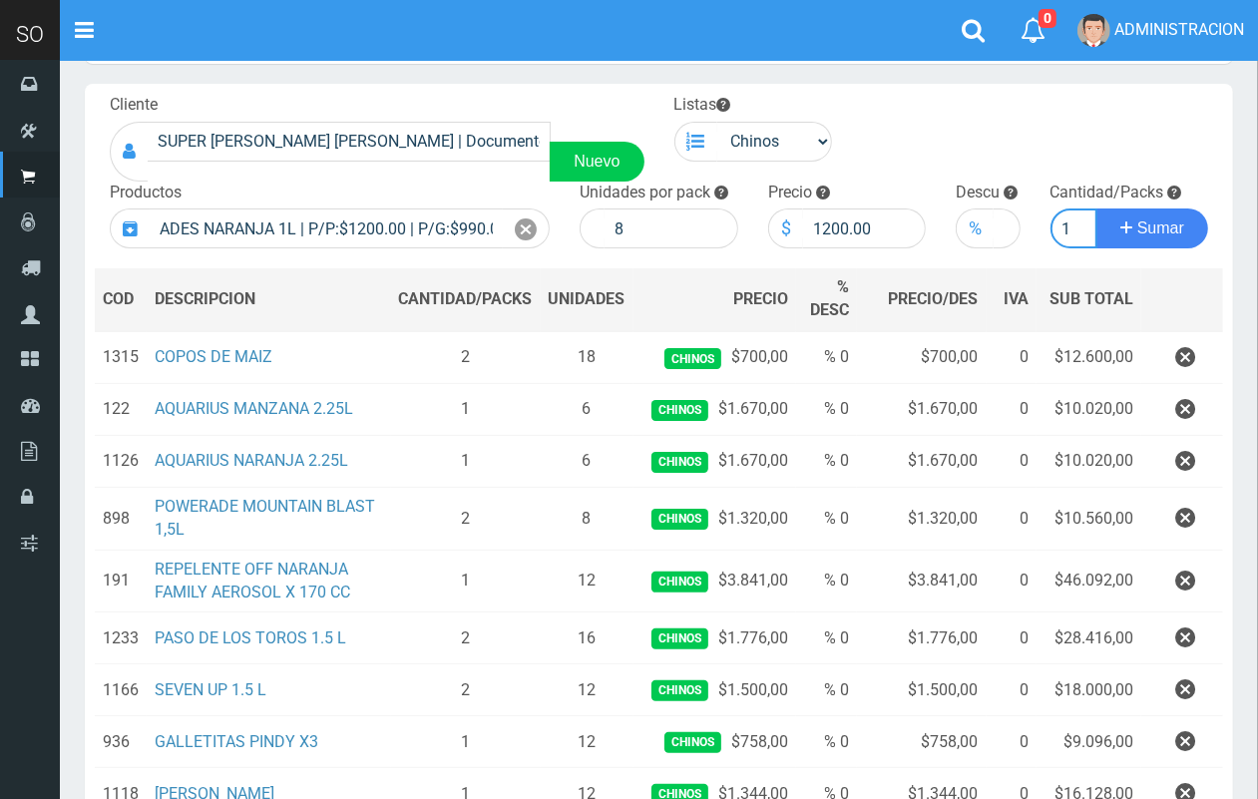
scroll to position [0, 2]
type input "1"
click at [1097, 209] on button "Sumar" at bounding box center [1153, 229] width 112 height 40
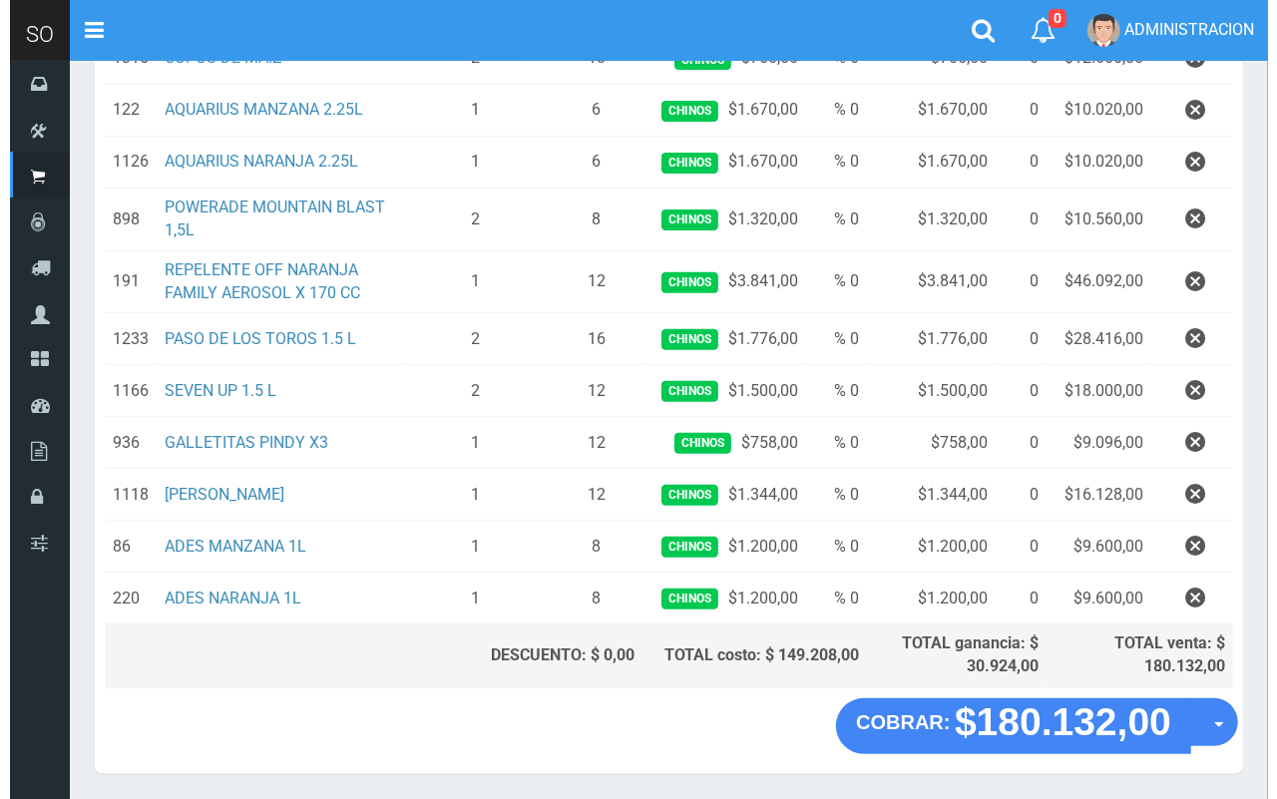
scroll to position [415, 0]
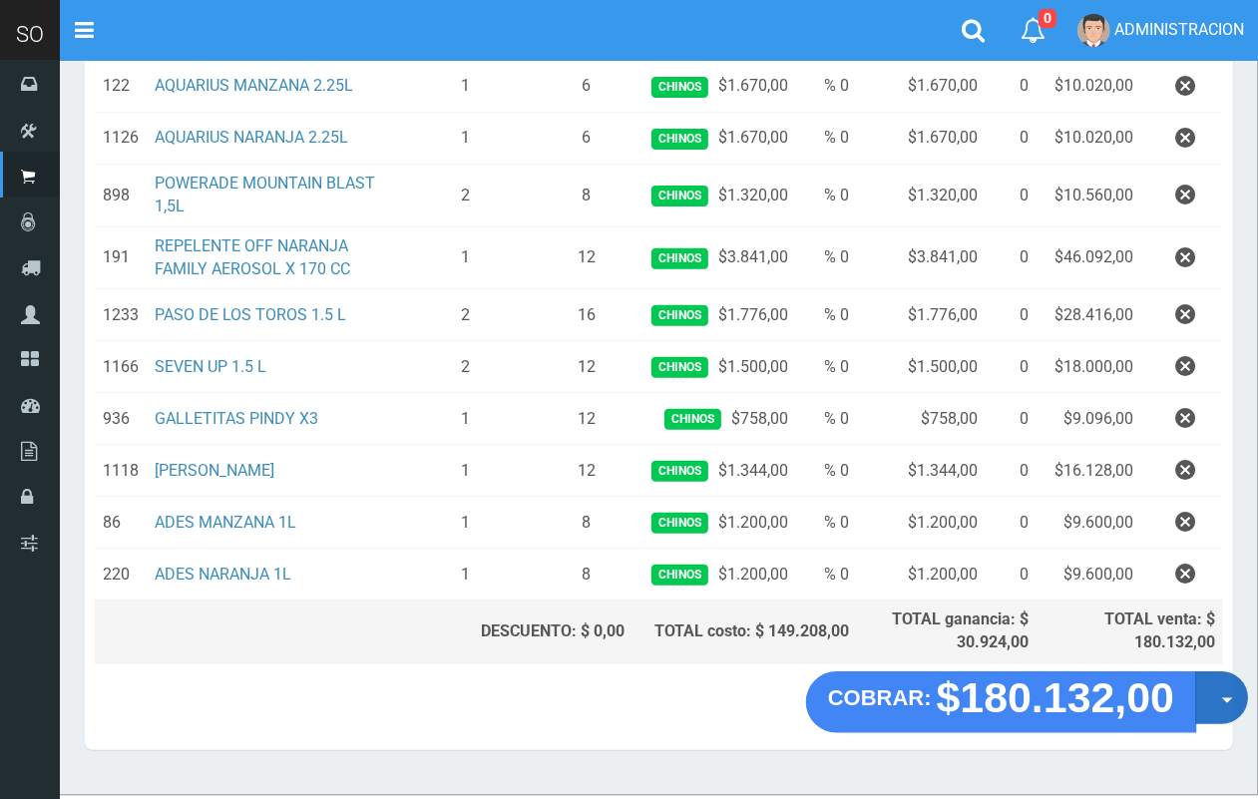
click at [1222, 715] on button "Opciones" at bounding box center [1222, 698] width 53 height 53
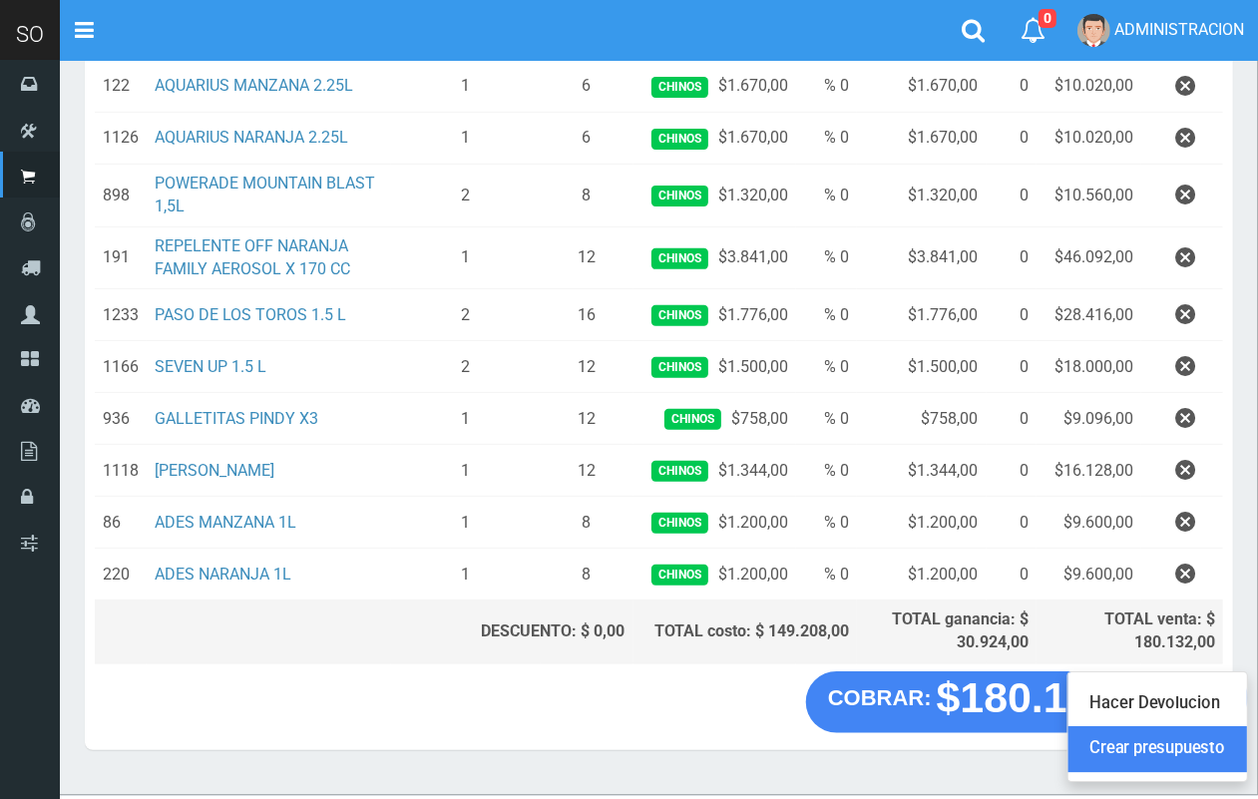
click at [1199, 746] on link "Crear presupuesto" at bounding box center [1158, 750] width 179 height 46
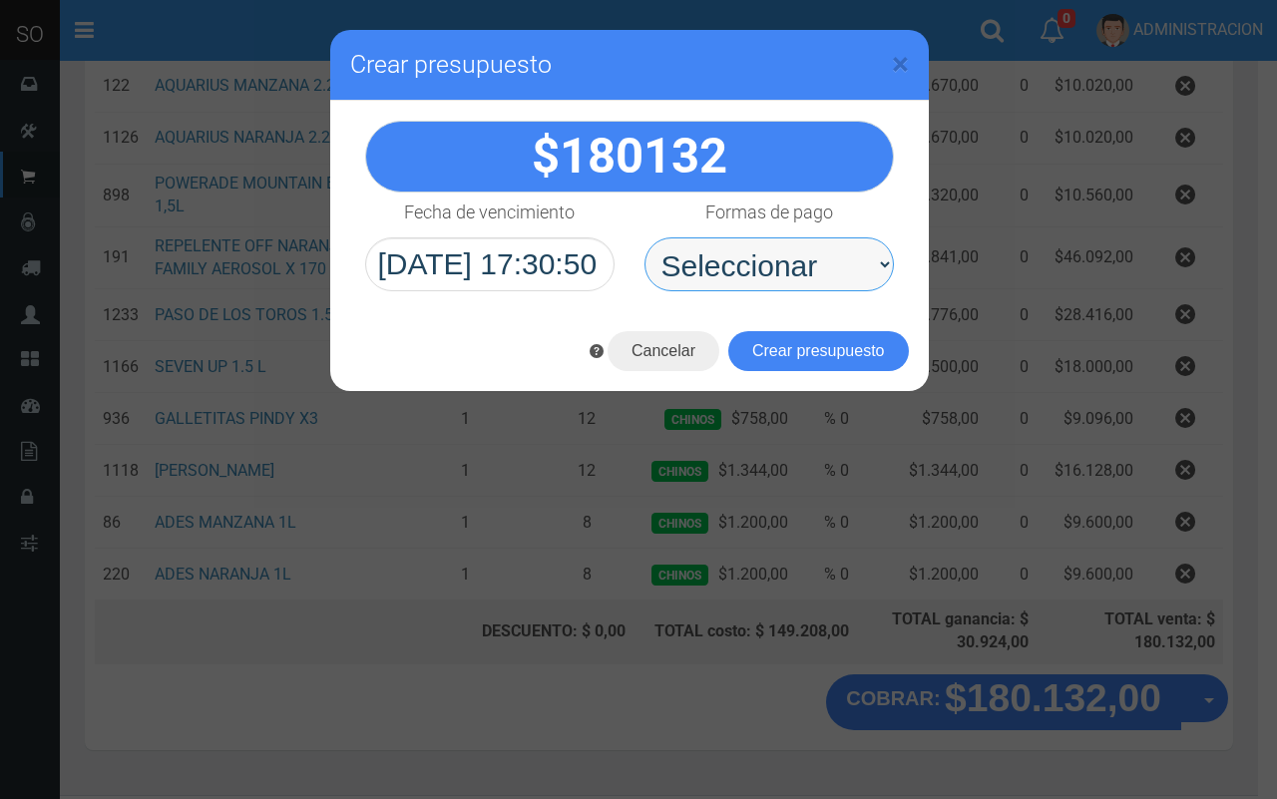
click at [795, 245] on select "Seleccionar Efectivo Tarjeta de Crédito Depósito Débito" at bounding box center [769, 265] width 249 height 54
select select "Efectivo"
click at [645, 238] on select "Seleccionar Efectivo Tarjeta de Crédito Depósito Débito" at bounding box center [769, 265] width 249 height 54
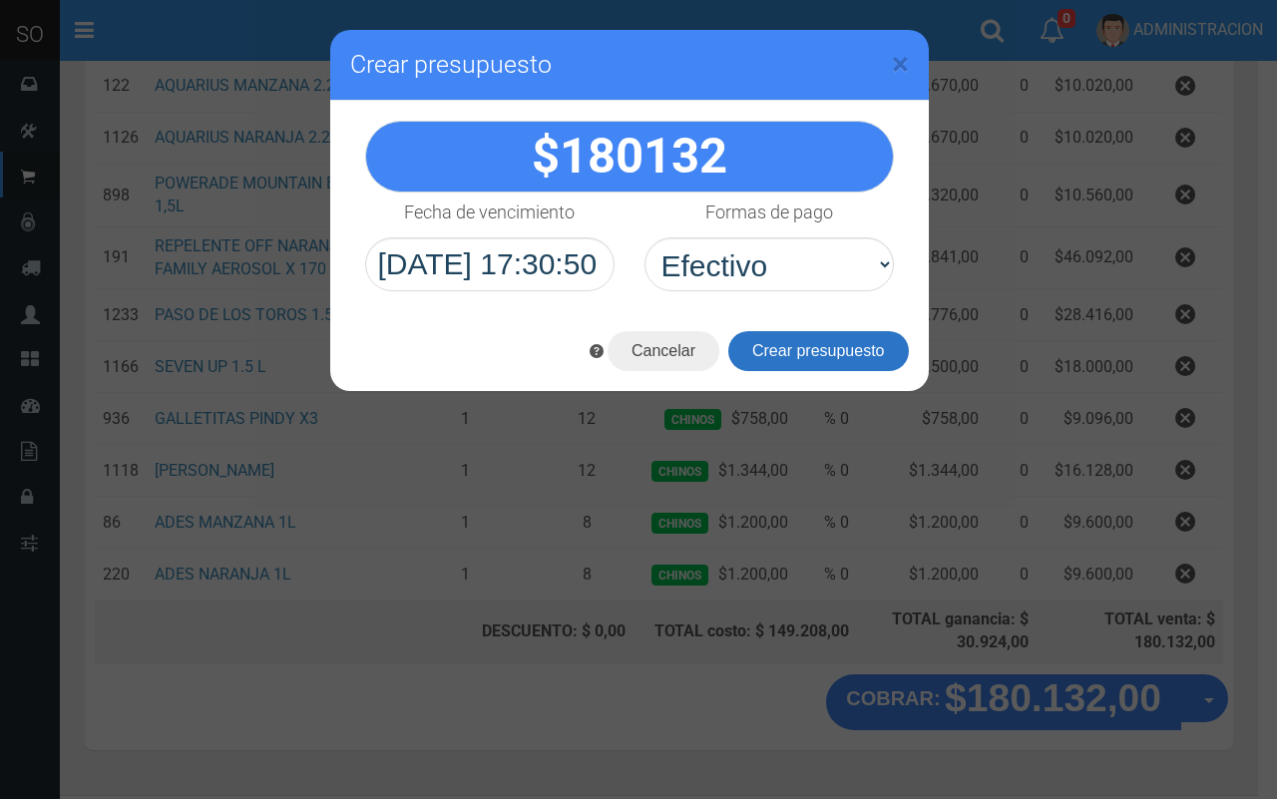
click at [806, 345] on button "Crear presupuesto" at bounding box center [818, 351] width 181 height 40
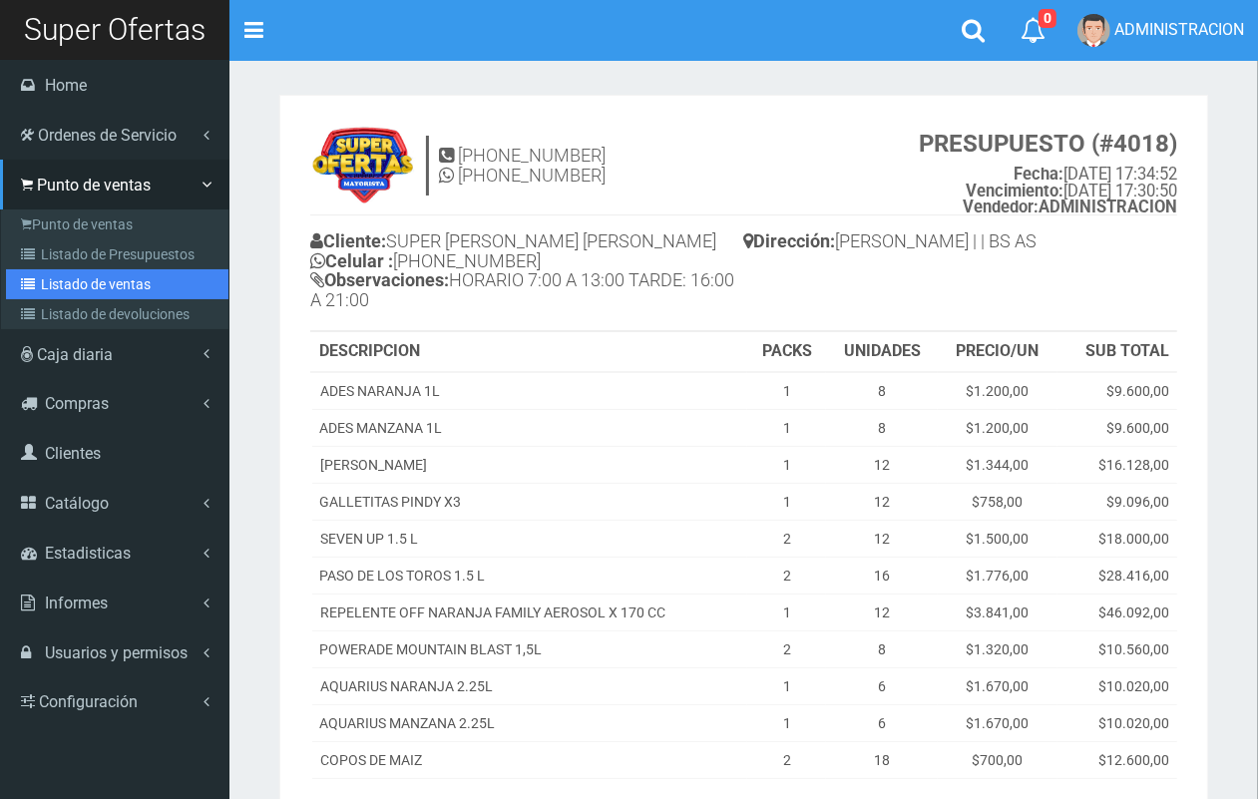
click at [72, 272] on link "Listado de ventas" at bounding box center [117, 284] width 223 height 30
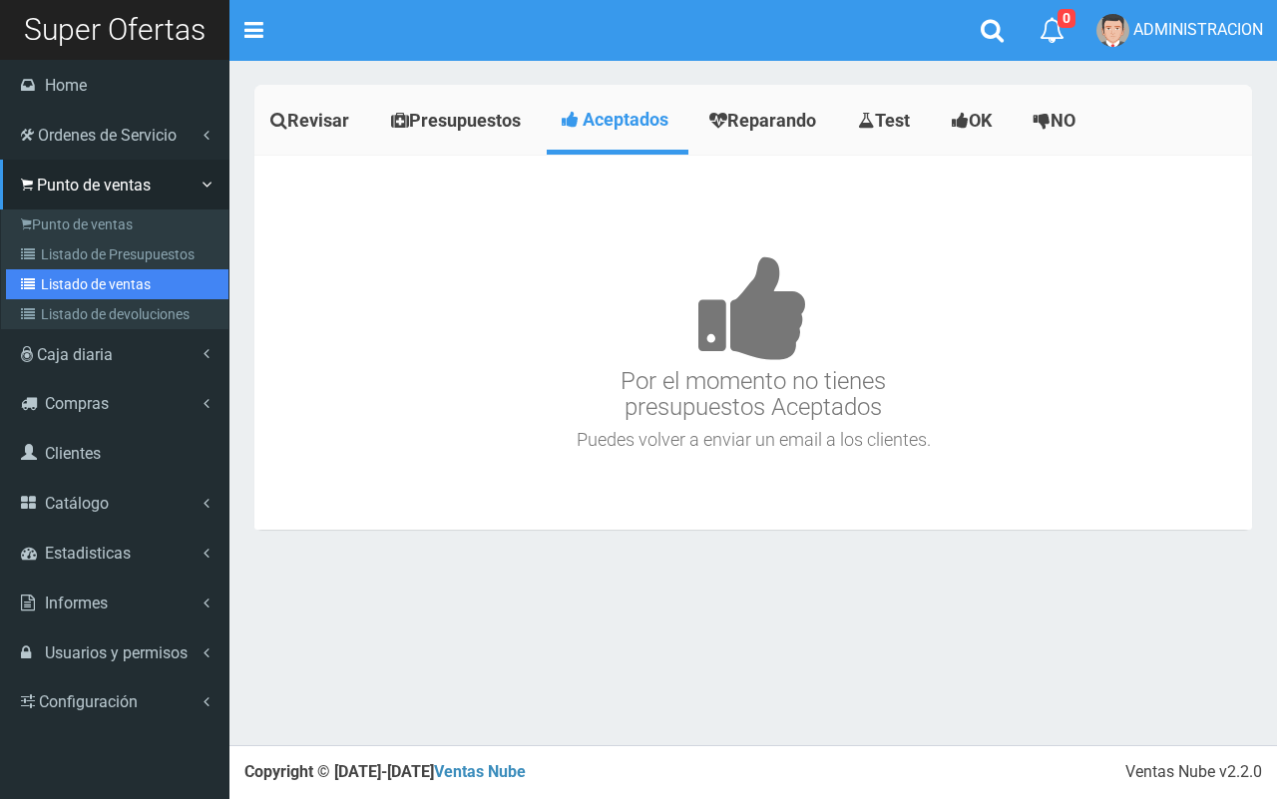
click at [83, 281] on link "Listado de ventas" at bounding box center [117, 284] width 223 height 30
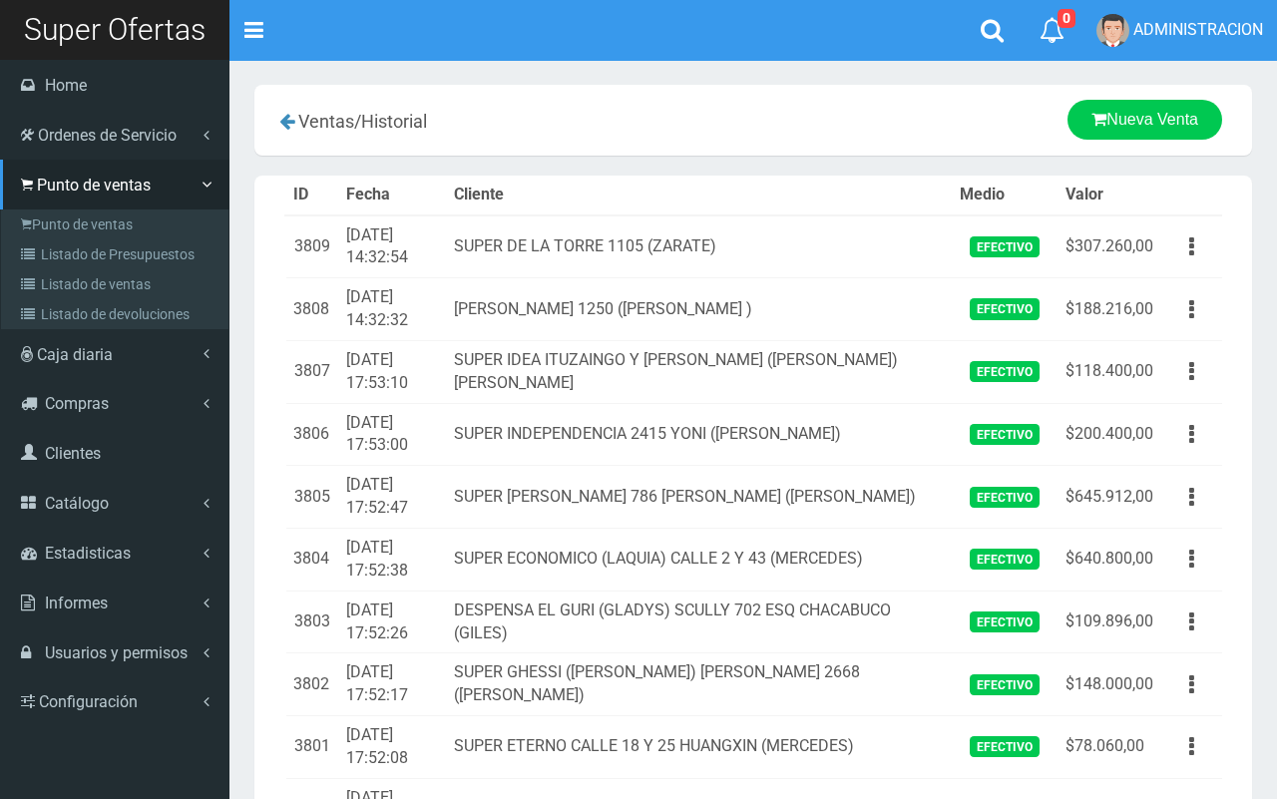
click at [60, 255] on link "Listado de Presupuestos" at bounding box center [117, 255] width 223 height 30
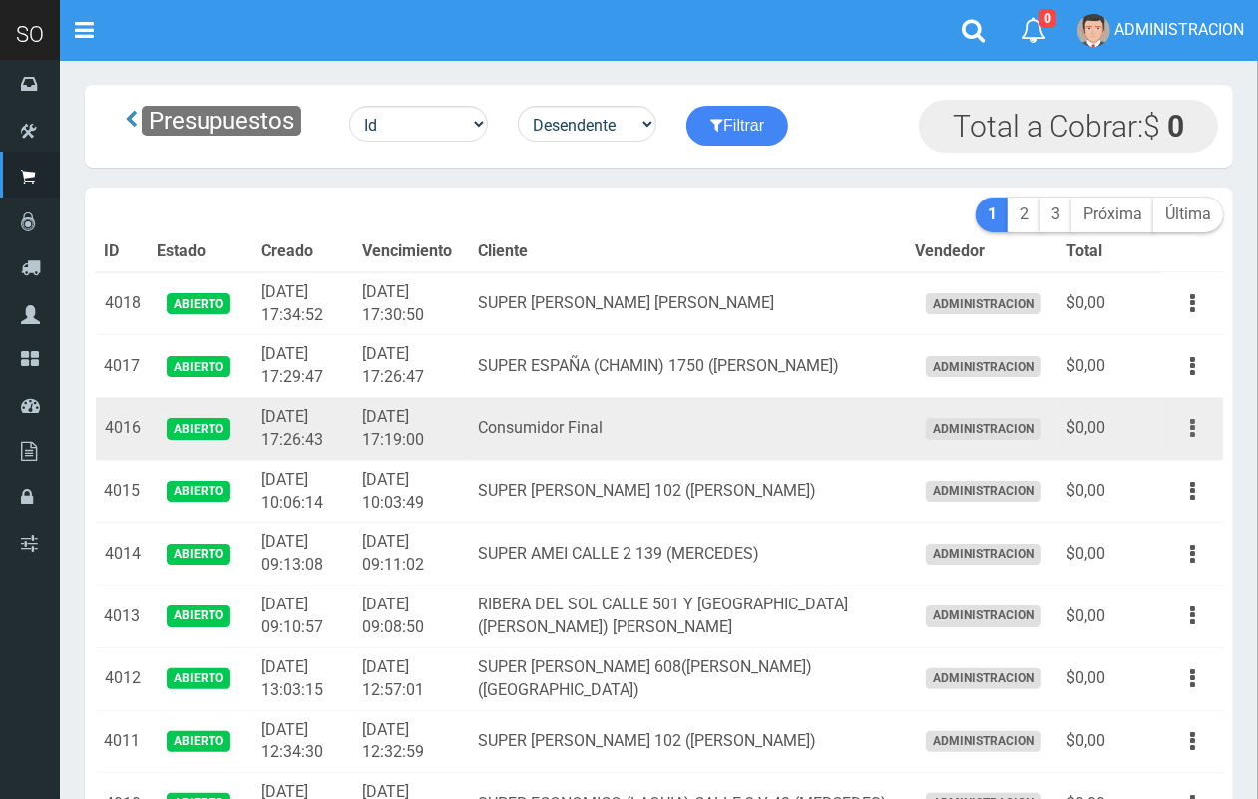
click at [1191, 425] on icon "button" at bounding box center [1193, 428] width 5 height 35
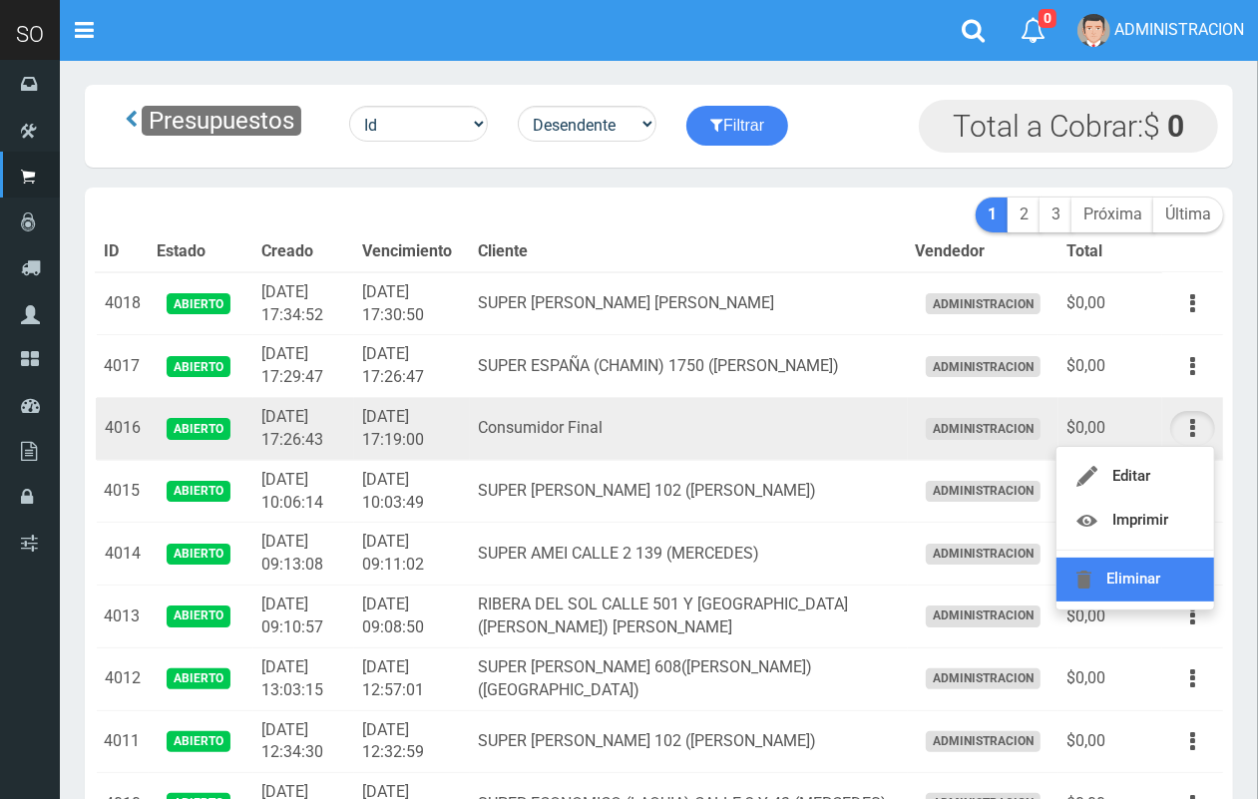
click at [1145, 584] on link "Eliminar" at bounding box center [1136, 580] width 158 height 44
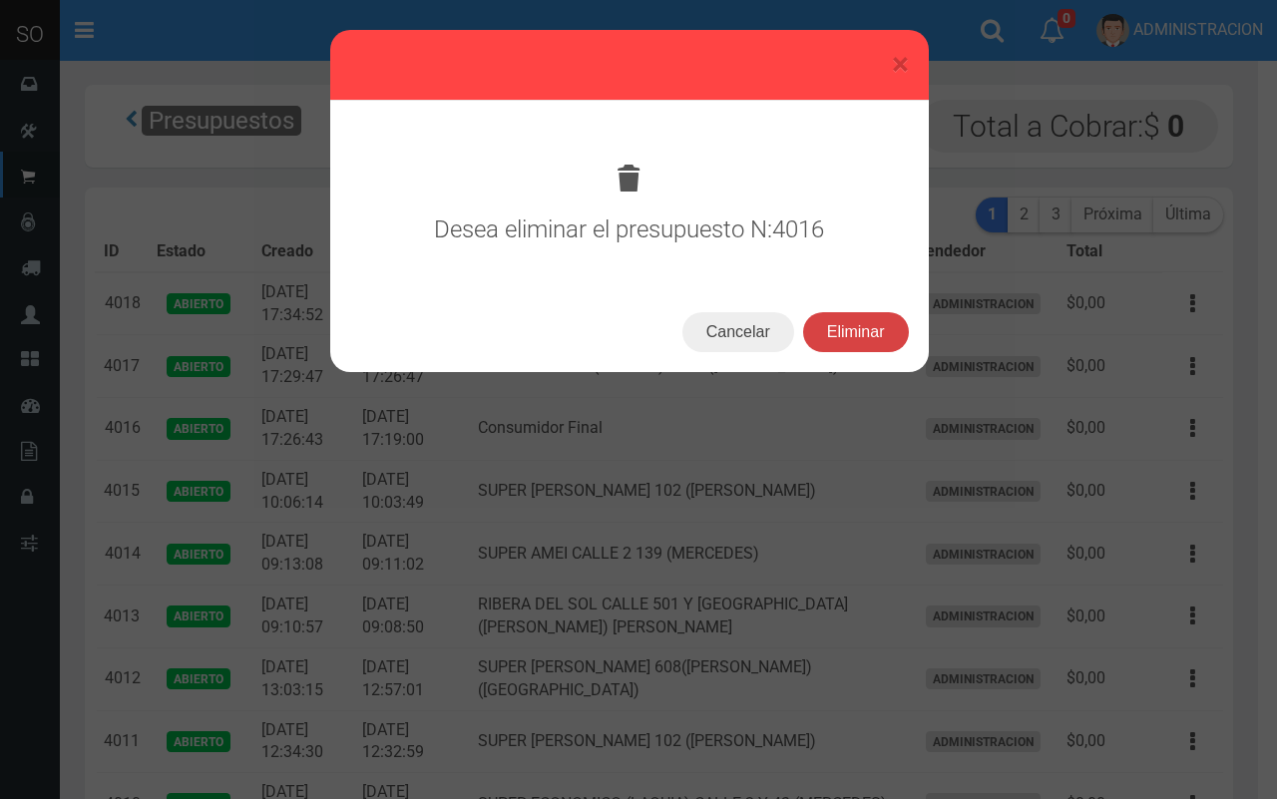
click at [835, 342] on button "Eliminar" at bounding box center [856, 332] width 106 height 40
